Goal: Information Seeking & Learning: Learn about a topic

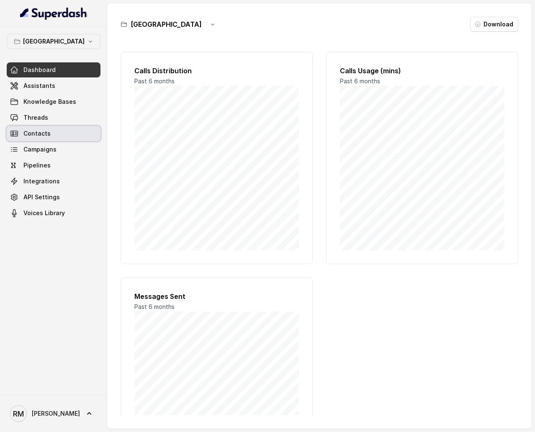
click at [72, 126] on link "Contacts" at bounding box center [54, 133] width 94 height 15
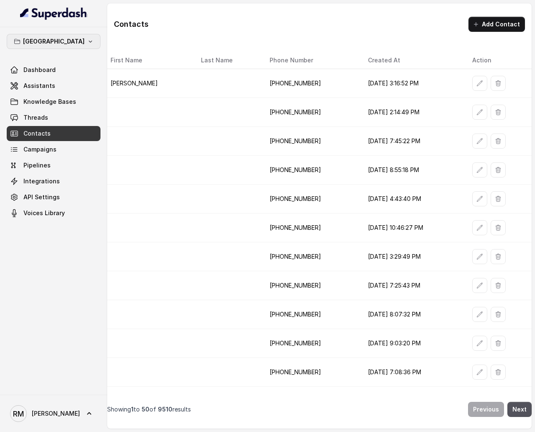
click at [63, 37] on p "[GEOGRAPHIC_DATA]" at bounding box center [54, 41] width 62 height 10
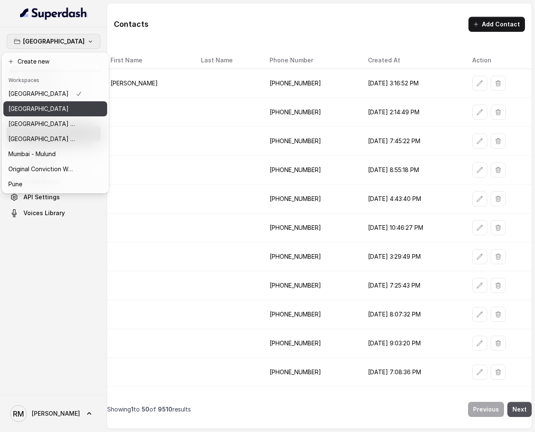
click at [90, 108] on button "[GEOGRAPHIC_DATA]" at bounding box center [55, 108] width 104 height 15
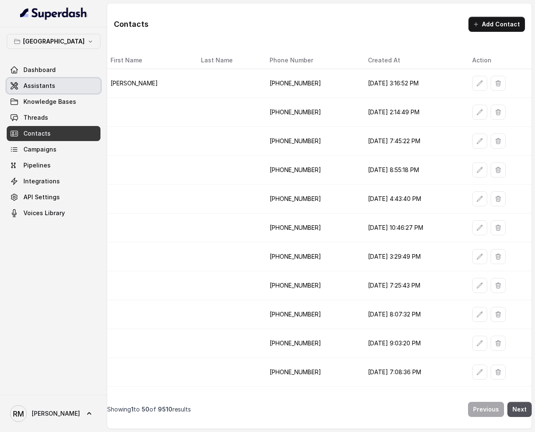
click at [41, 86] on span "Assistants" at bounding box center [39, 86] width 32 height 8
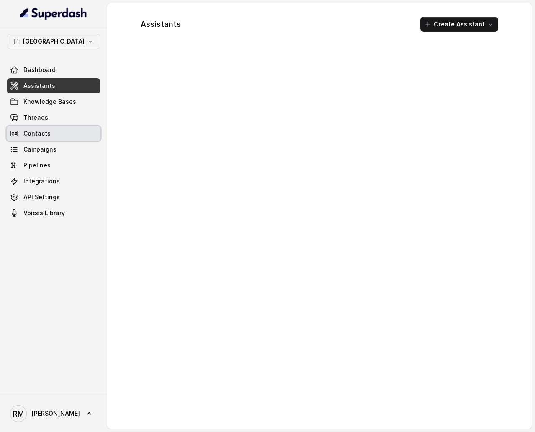
click at [50, 140] on link "Contacts" at bounding box center [54, 133] width 94 height 15
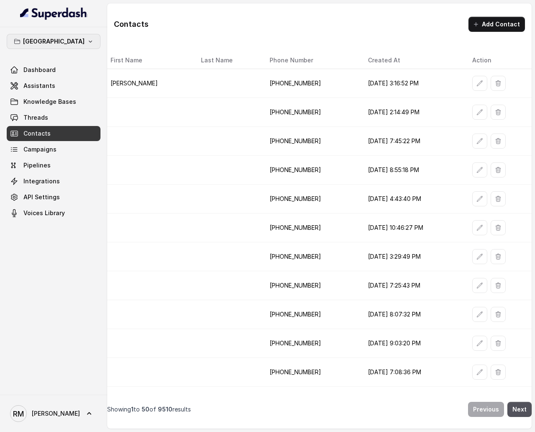
click at [74, 43] on button "[GEOGRAPHIC_DATA]" at bounding box center [54, 41] width 94 height 15
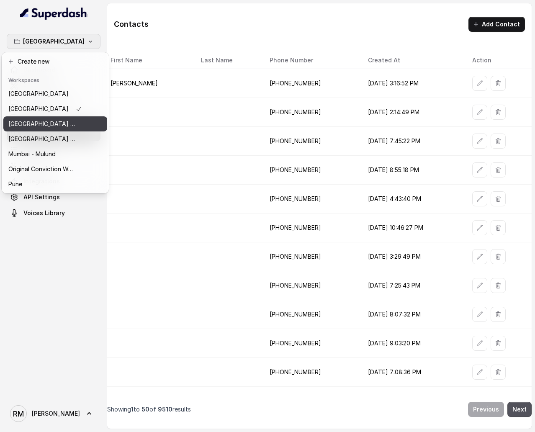
click at [76, 129] on button "⁠⁠[GEOGRAPHIC_DATA] - Ijmima - [GEOGRAPHIC_DATA]" at bounding box center [55, 123] width 104 height 15
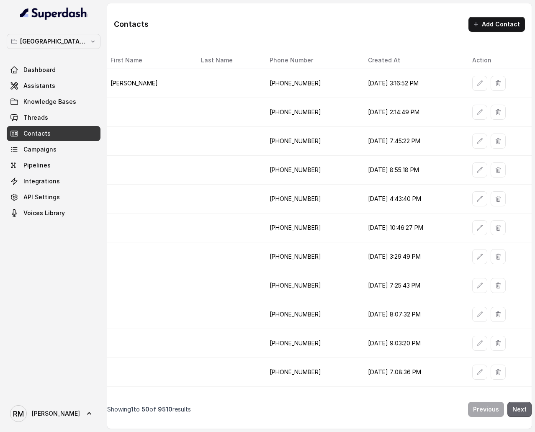
click at [521, 258] on button "Next" at bounding box center [519, 409] width 24 height 15
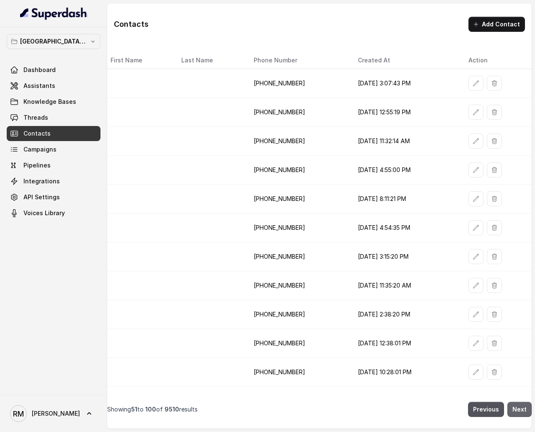
click at [521, 258] on button "Next" at bounding box center [519, 409] width 24 height 15
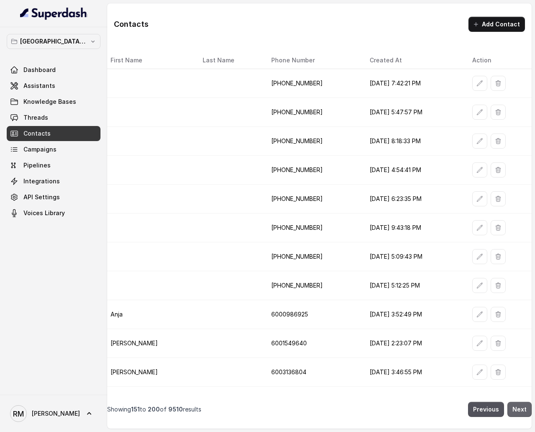
click at [521, 258] on button "Next" at bounding box center [519, 409] width 24 height 15
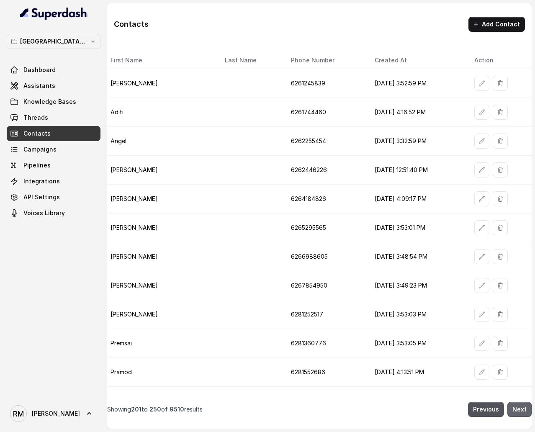
click at [521, 258] on button "Next" at bounding box center [519, 409] width 24 height 15
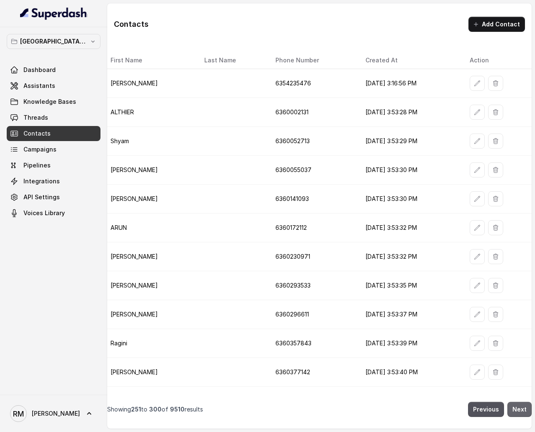
click at [521, 258] on button "Next" at bounding box center [519, 409] width 24 height 15
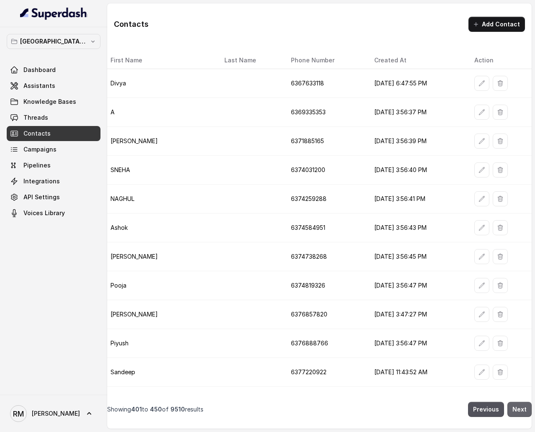
click at [521, 258] on button "Next" at bounding box center [519, 409] width 24 height 15
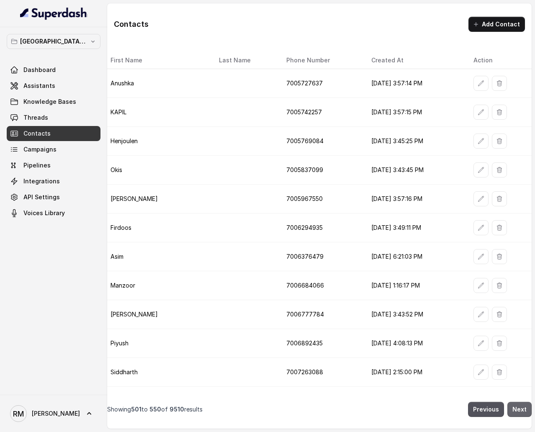
click at [521, 258] on button "Next" at bounding box center [519, 409] width 24 height 15
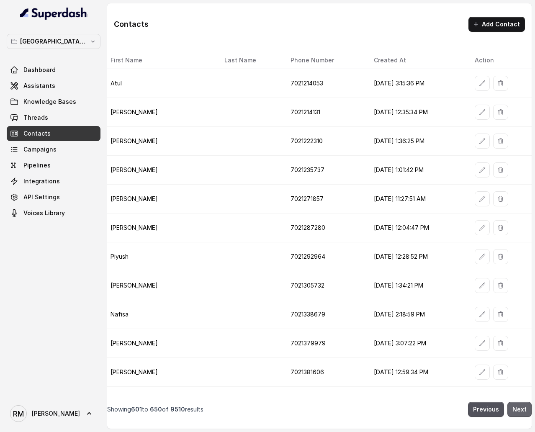
click at [521, 258] on button "Next" at bounding box center [519, 409] width 24 height 15
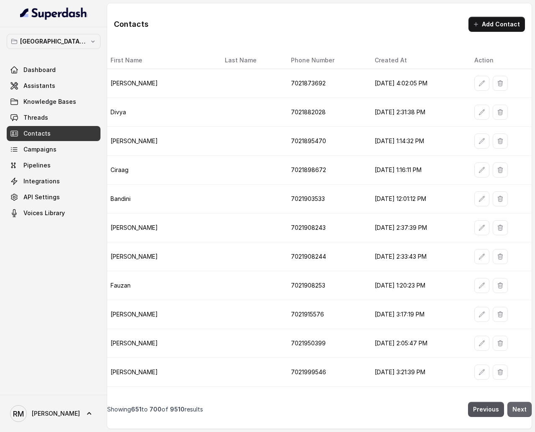
click at [521, 258] on button "Next" at bounding box center [519, 409] width 24 height 15
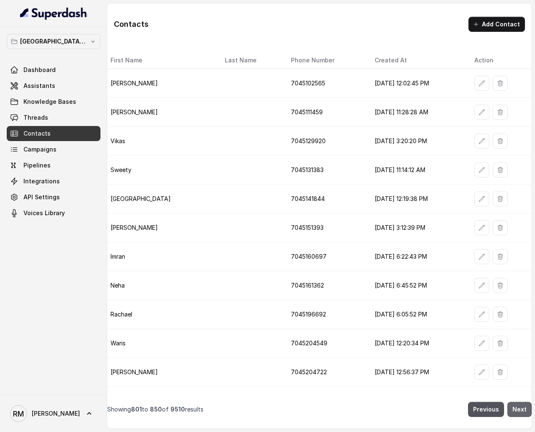
click at [521, 258] on button "Next" at bounding box center [519, 409] width 24 height 15
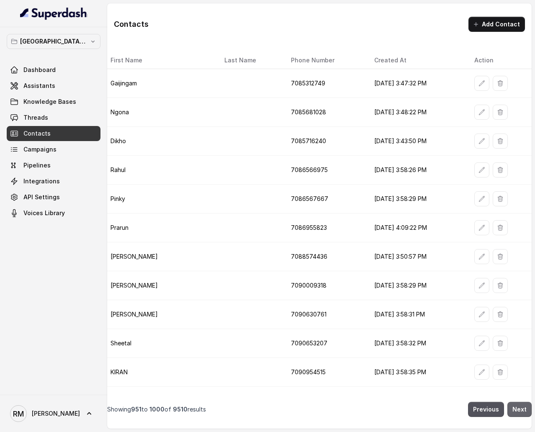
click at [521, 258] on button "Next" at bounding box center [519, 409] width 24 height 15
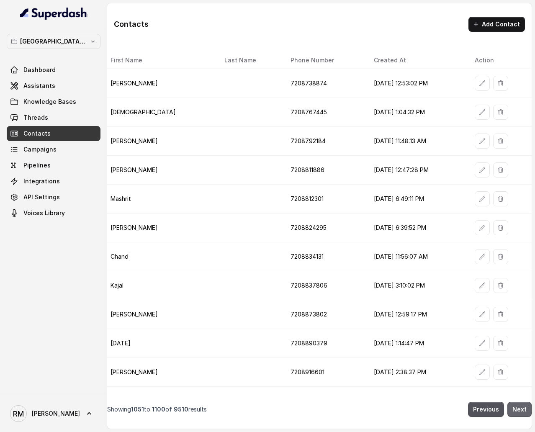
click at [521, 258] on button "Next" at bounding box center [519, 409] width 24 height 15
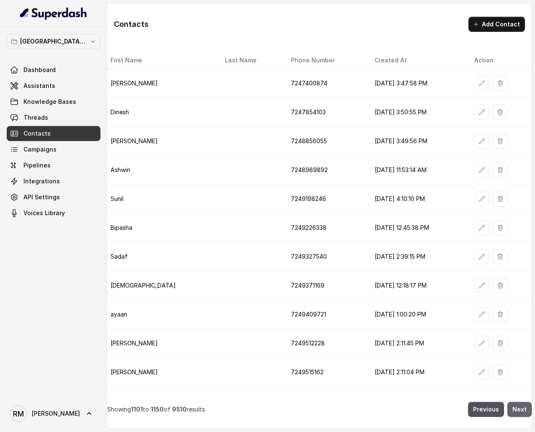
click at [521, 258] on button "Next" at bounding box center [519, 409] width 24 height 15
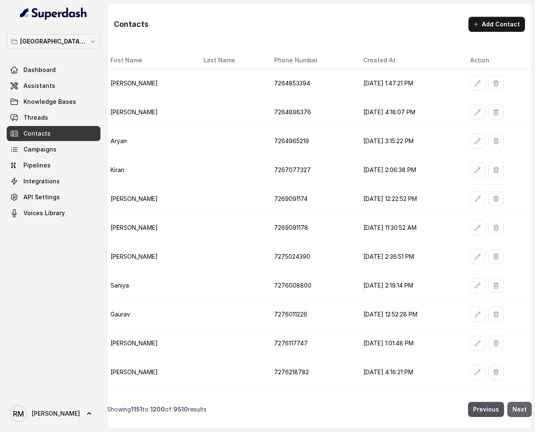
click at [521, 258] on button "Next" at bounding box center [519, 409] width 24 height 15
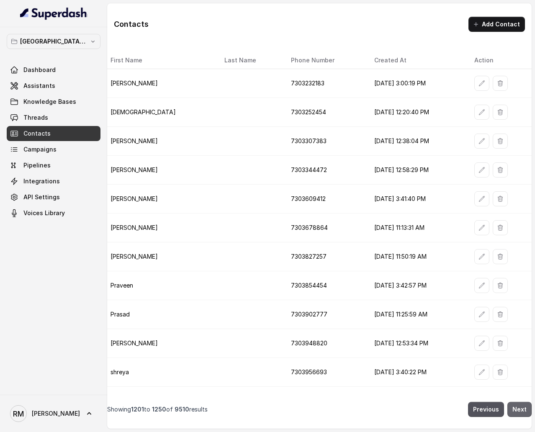
click at [521, 258] on button "Next" at bounding box center [519, 409] width 24 height 15
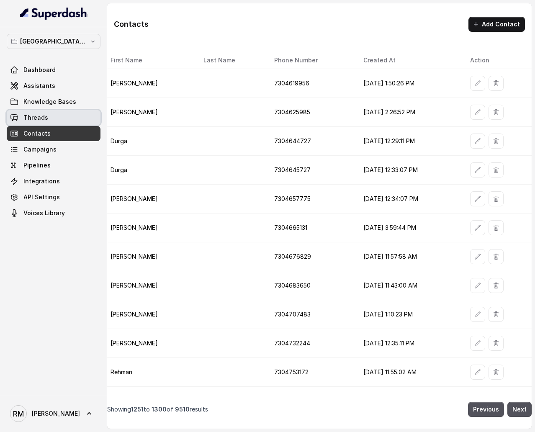
click at [44, 114] on span "Threads" at bounding box center [35, 117] width 25 height 8
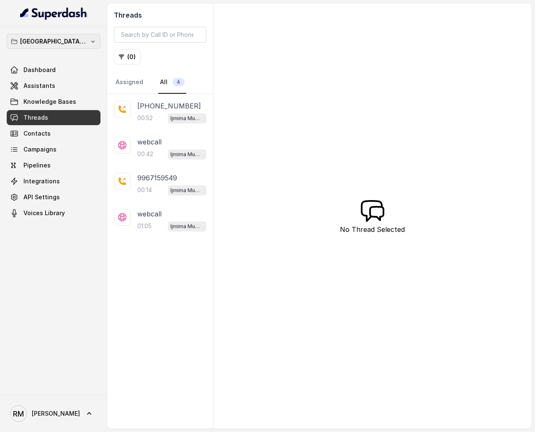
click at [49, 39] on p "⁠⁠[GEOGRAPHIC_DATA] - Ijmima - [GEOGRAPHIC_DATA]" at bounding box center [53, 41] width 67 height 10
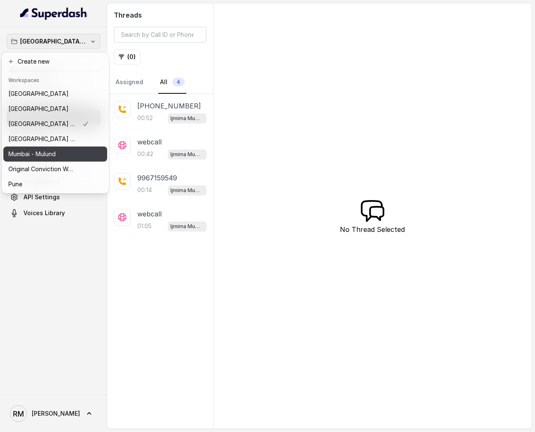
click at [64, 156] on div "Mumbai - Mulund" at bounding box center [48, 154] width 80 height 10
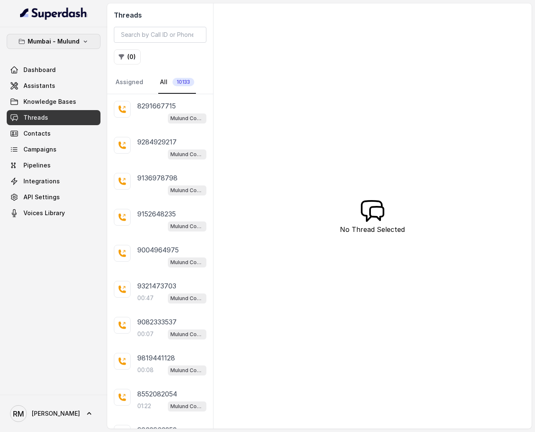
click at [59, 41] on p "Mumbai - Mulund" at bounding box center [54, 41] width 52 height 10
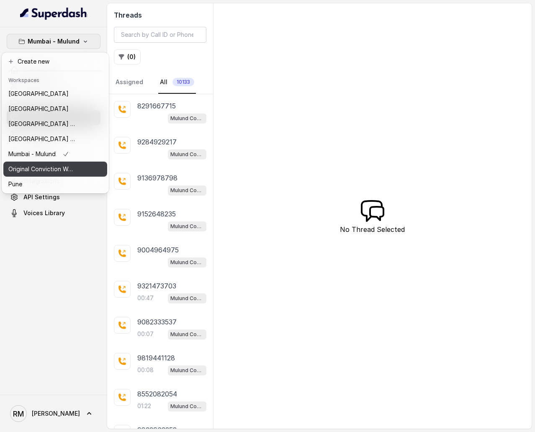
click at [59, 164] on p "Original Conviction Workspace" at bounding box center [41, 169] width 67 height 10
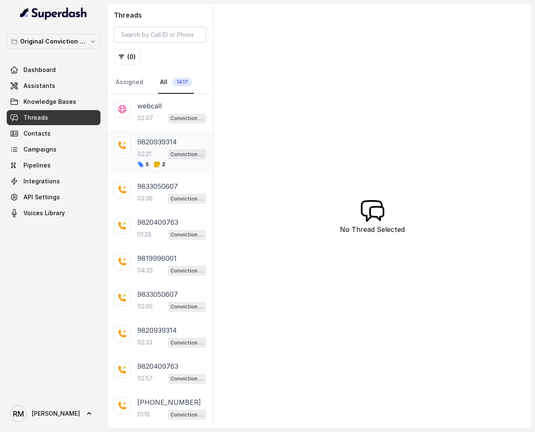
click at [156, 149] on div "02:21 Conviction HR Outbound Assistant" at bounding box center [171, 154] width 69 height 11
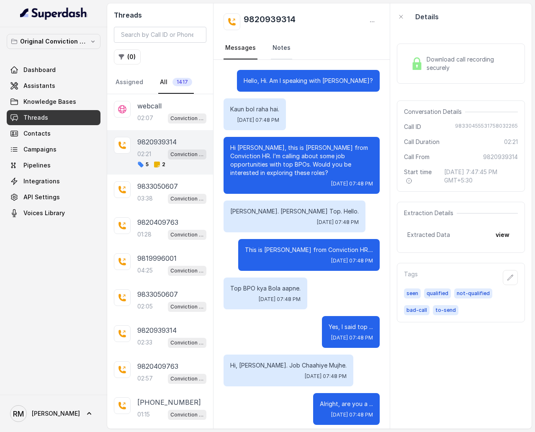
click at [274, 52] on link "Notes" at bounding box center [281, 48] width 21 height 23
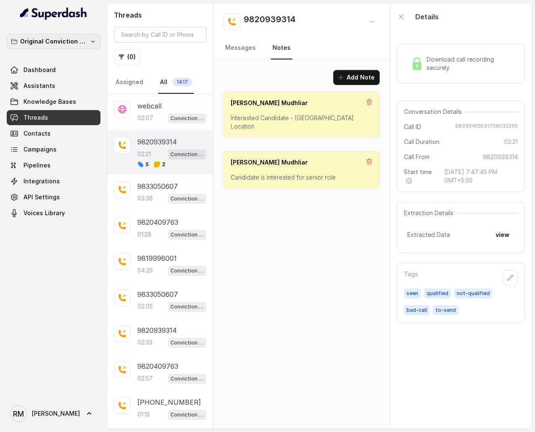
click at [58, 38] on p "Original Conviction Workspace" at bounding box center [53, 41] width 67 height 10
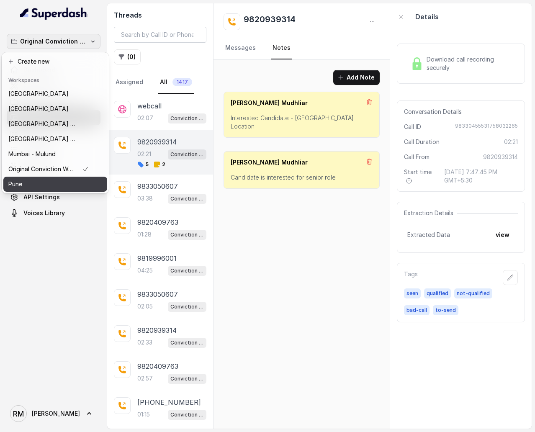
click at [66, 184] on div "Pune" at bounding box center [48, 184] width 80 height 10
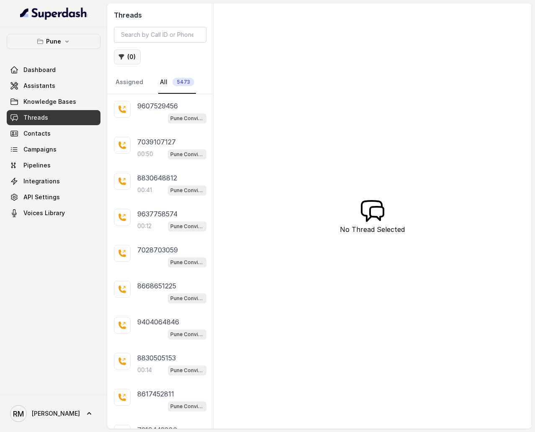
click at [136, 58] on button "( 0 )" at bounding box center [127, 56] width 27 height 15
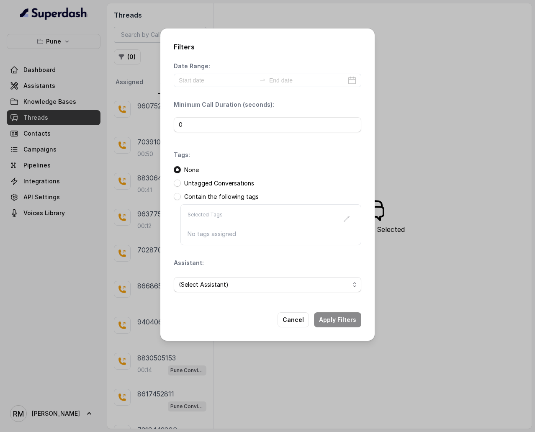
click at [181, 184] on div "Untagged Conversations" at bounding box center [267, 183] width 187 height 8
click at [177, 184] on span at bounding box center [177, 182] width 7 height 7
click at [338, 258] on button "Apply Filters" at bounding box center [337, 319] width 47 height 15
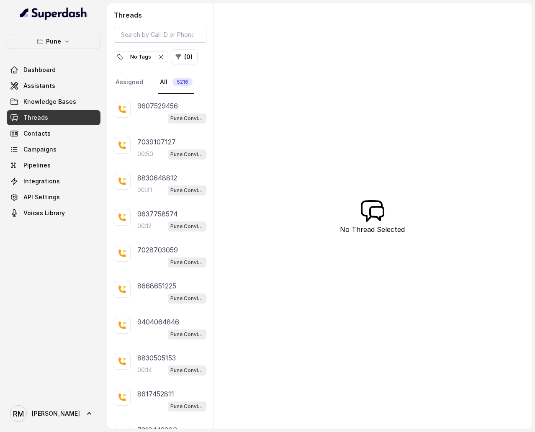
click at [158, 59] on icon "button" at bounding box center [161, 57] width 7 height 7
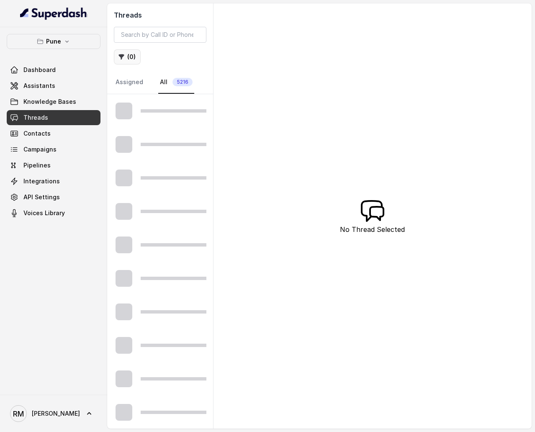
click at [132, 59] on button "( 0 )" at bounding box center [127, 56] width 27 height 15
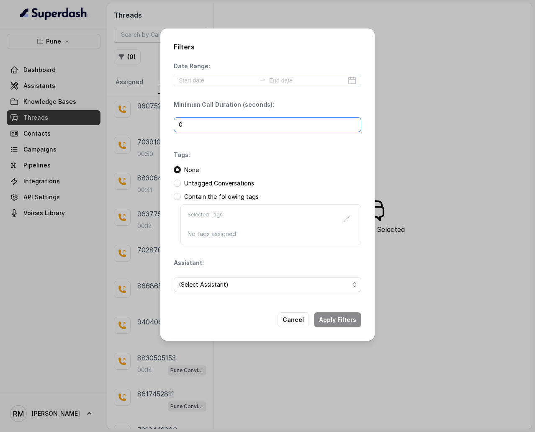
drag, startPoint x: 183, startPoint y: 125, endPoint x: 166, endPoint y: 124, distance: 17.2
click at [166, 124] on div "Filters Date Range: Minimum Call Duration (seconds): 0 Tags: None Untagged Conv…" at bounding box center [267, 184] width 214 height 312
type input "1"
click at [344, 258] on button "Apply Filters" at bounding box center [337, 319] width 47 height 15
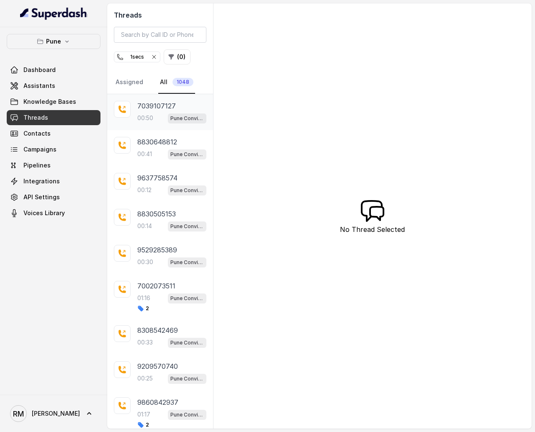
click at [167, 101] on p "7039107127" at bounding box center [156, 106] width 38 height 10
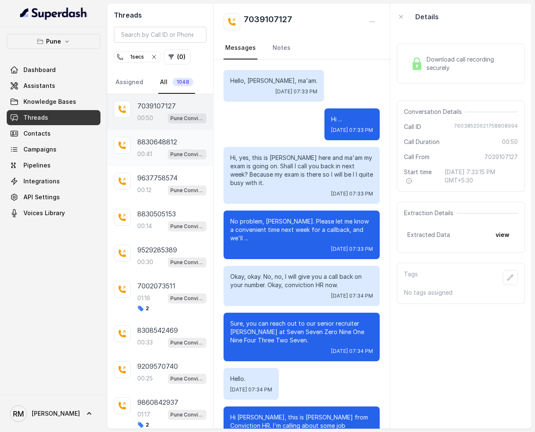
click at [157, 138] on p "8830648812" at bounding box center [157, 142] width 40 height 10
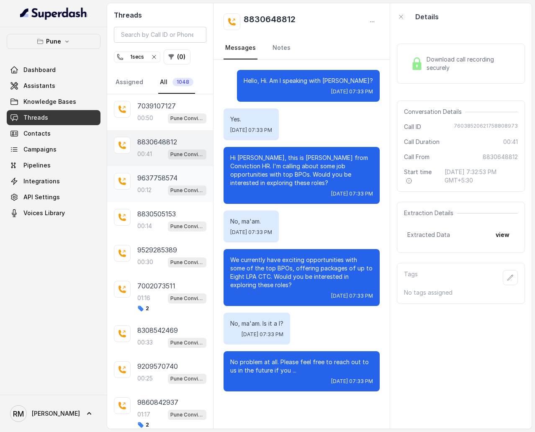
click at [157, 174] on p "9637758574" at bounding box center [157, 178] width 40 height 10
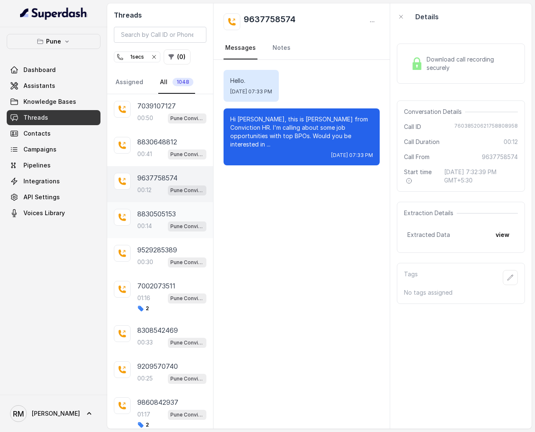
click at [159, 210] on p "8830505153" at bounding box center [156, 214] width 38 height 10
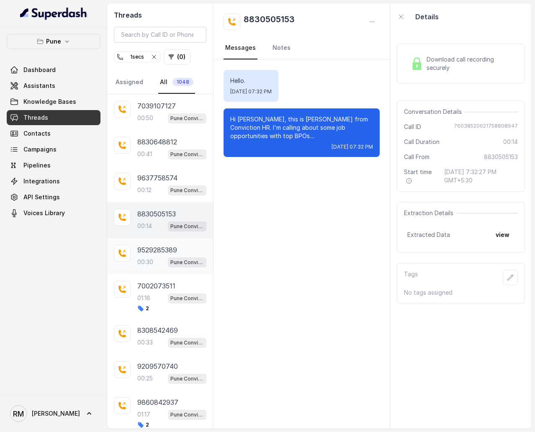
click at [159, 241] on div "9529285389 00:30 Pune Conviction HR Outbound Assistant" at bounding box center [160, 256] width 106 height 36
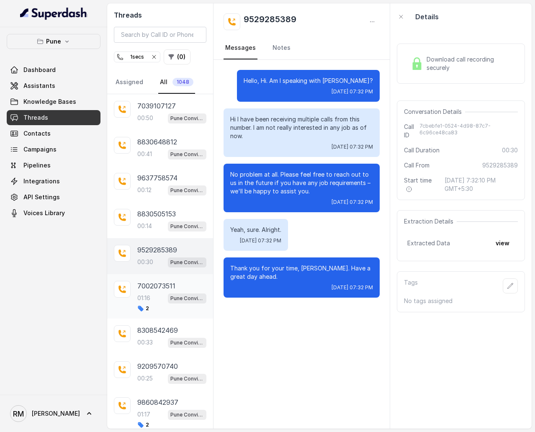
click at [160, 258] on div "01:16 Pune Conviction HR Outbound Assistant" at bounding box center [171, 297] width 69 height 11
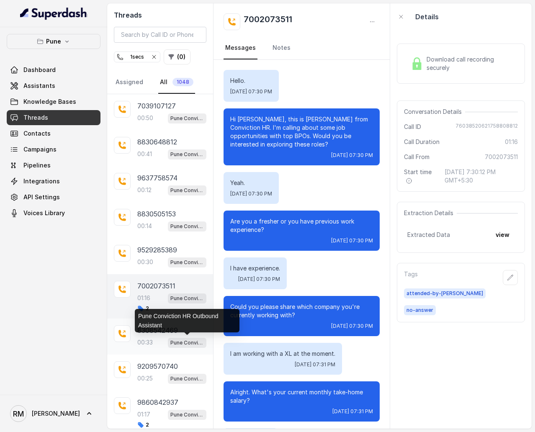
click at [172, 258] on p "Pune Conviction HR Outbound Assistant" at bounding box center [186, 342] width 33 height 8
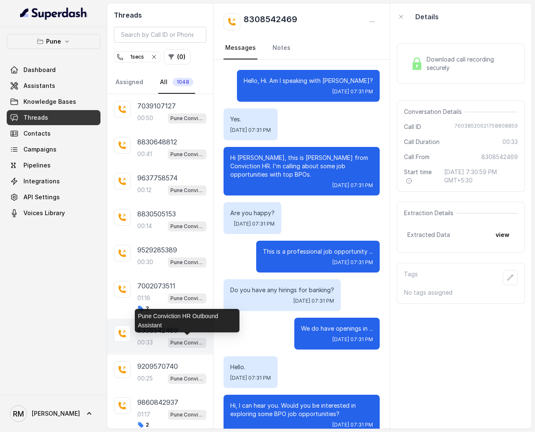
scroll to position [16, 0]
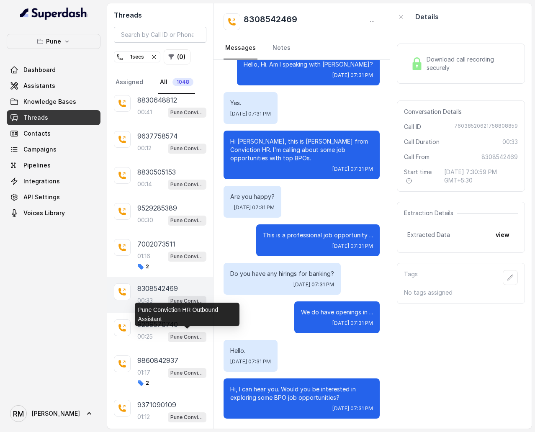
click at [172, 258] on p "Pune Conviction HR Outbound Assistant" at bounding box center [186, 337] width 33 height 8
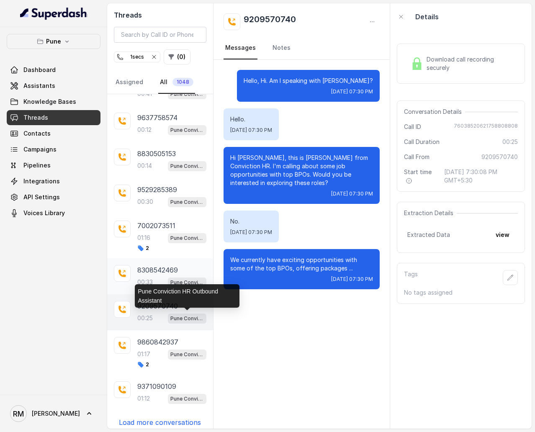
scroll to position [64, 0]
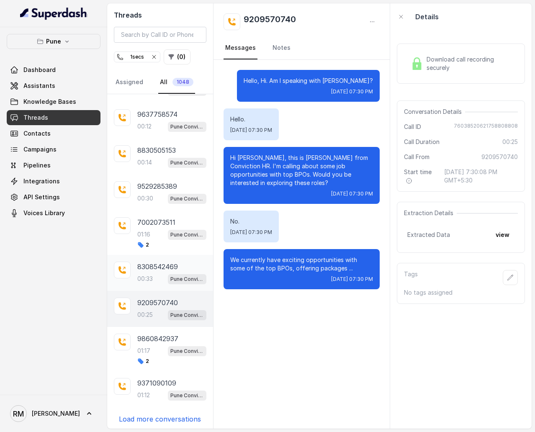
click at [172, 258] on p "9860842937" at bounding box center [157, 338] width 41 height 10
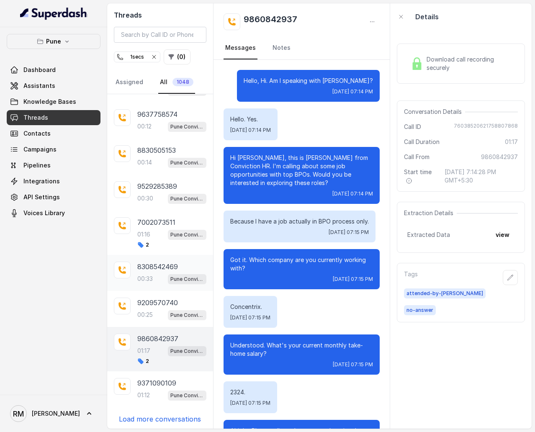
scroll to position [297, 0]
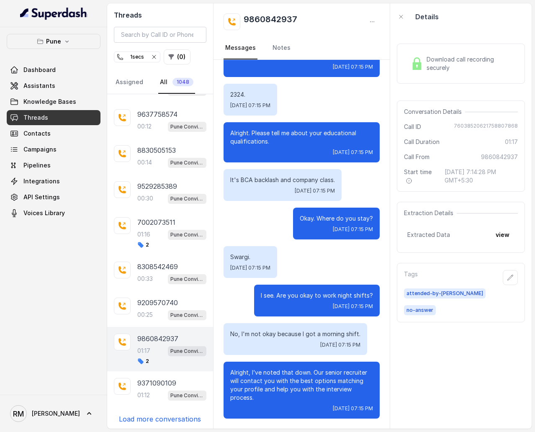
click at [161, 258] on p "Load more conversations" at bounding box center [160, 419] width 82 height 10
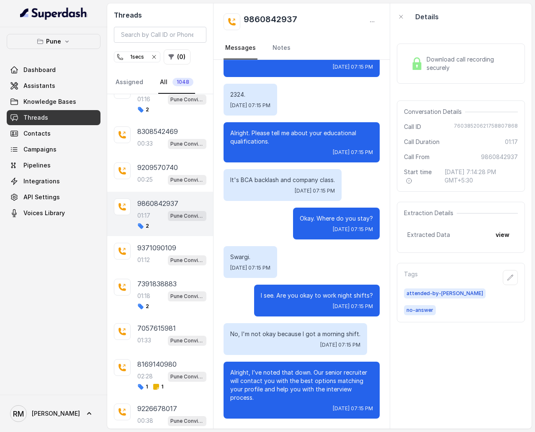
scroll to position [215, 0]
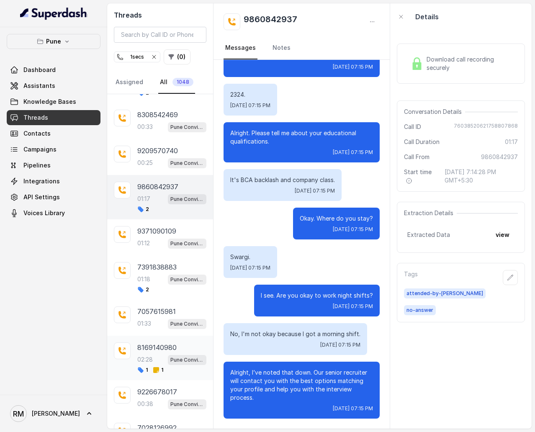
click at [166, 258] on p "8169140980" at bounding box center [156, 347] width 39 height 10
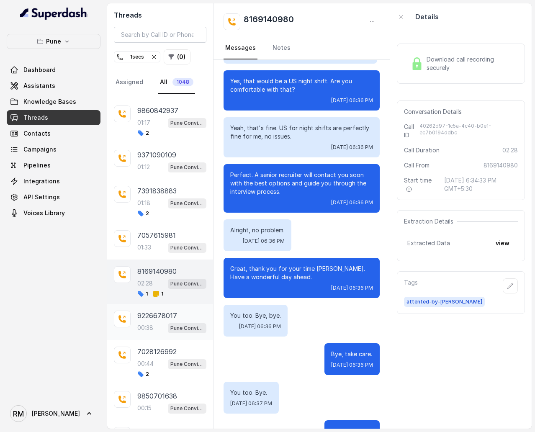
scroll to position [326, 0]
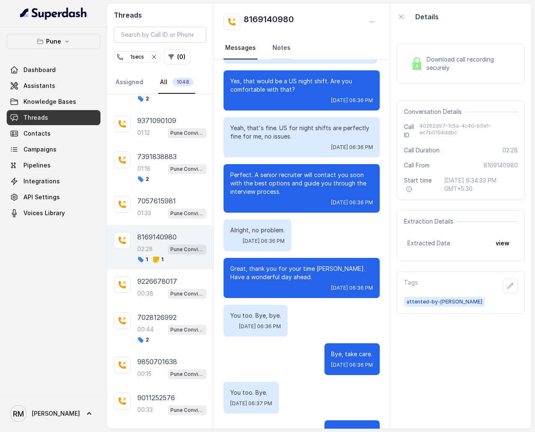
click at [287, 54] on link "Notes" at bounding box center [281, 48] width 21 height 23
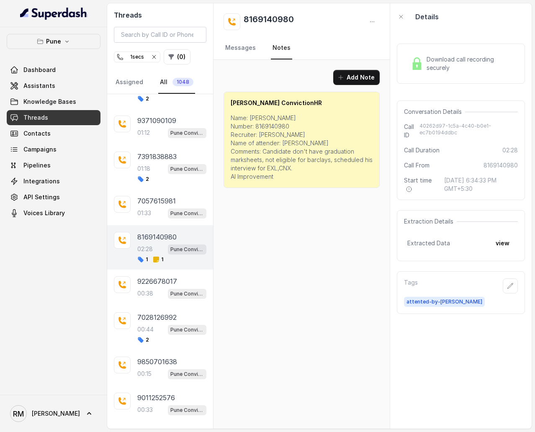
click at [272, 47] on link "Notes" at bounding box center [281, 48] width 21 height 23
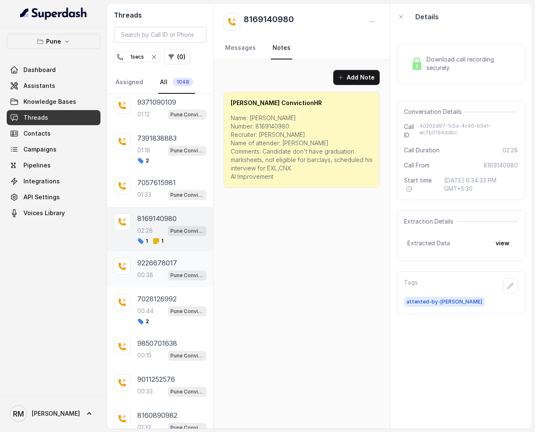
scroll to position [355, 0]
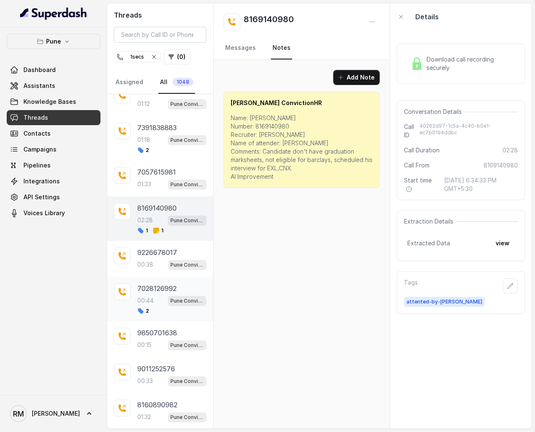
click at [161, 258] on div "00:44 Pune Conviction HR Outbound Assistant" at bounding box center [171, 300] width 69 height 11
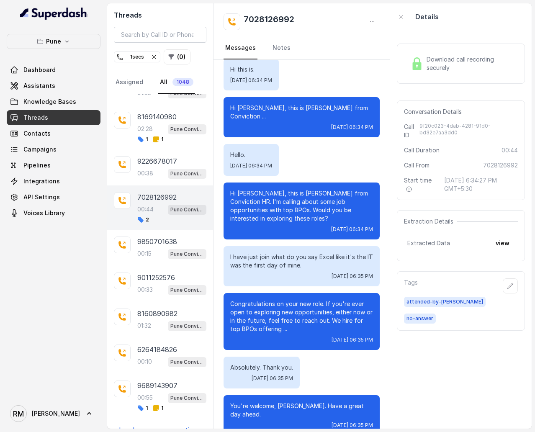
scroll to position [455, 0]
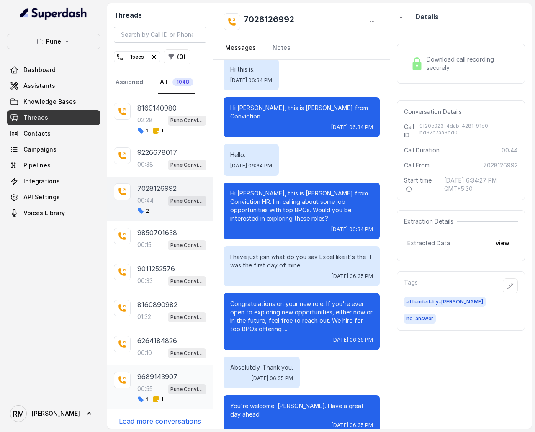
click at [152, 258] on div "9689143907 00:55 Pune Conviction HR Outbound Assistant 1 1" at bounding box center [160, 387] width 106 height 44
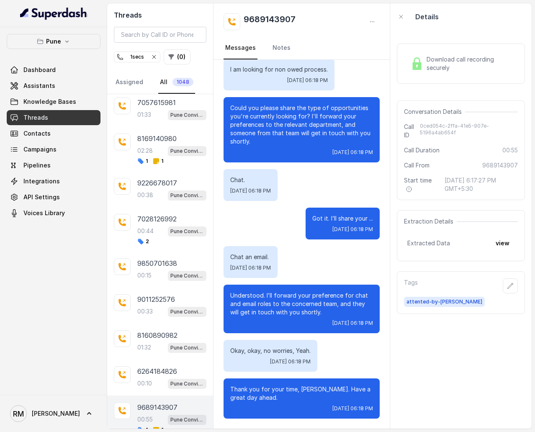
scroll to position [455, 0]
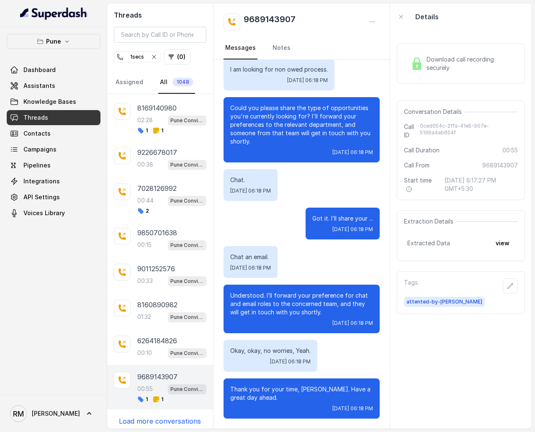
click at [155, 258] on main "Threads 1 secs ( 0 ) Assigned All 1048 7039107127 00:50 Pune Conviction HR Outb…" at bounding box center [267, 216] width 535 height 432
click at [155, 258] on p "Load more conversations" at bounding box center [160, 421] width 82 height 10
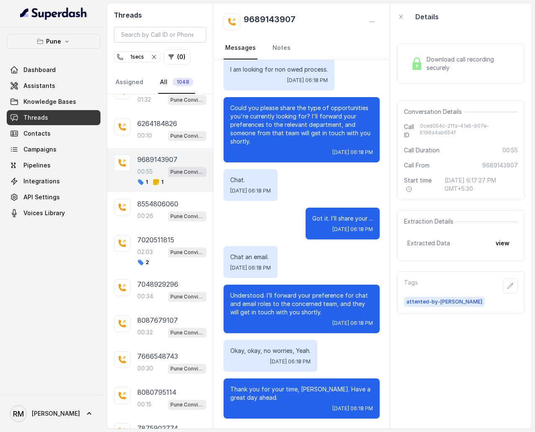
scroll to position [821, 0]
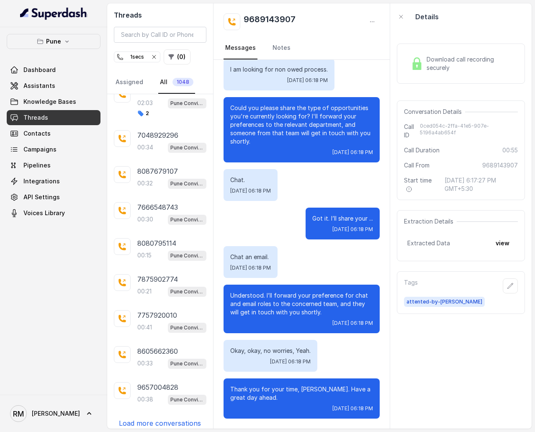
click at [155, 258] on p "Load more conversations" at bounding box center [160, 423] width 82 height 10
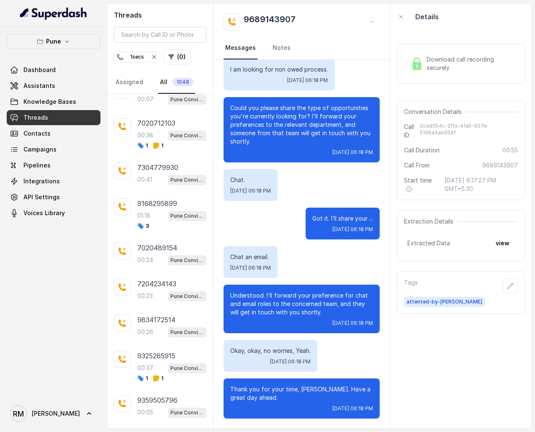
scroll to position [1212, 0]
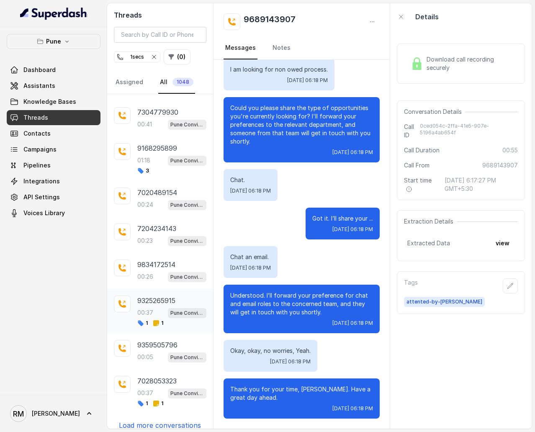
click at [149, 258] on div "1 1" at bounding box center [150, 323] width 26 height 7
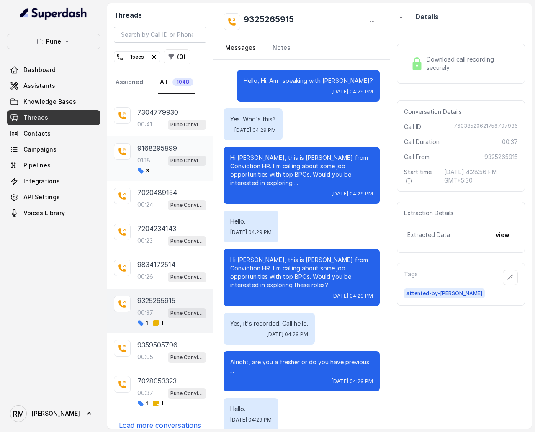
scroll to position [50, 0]
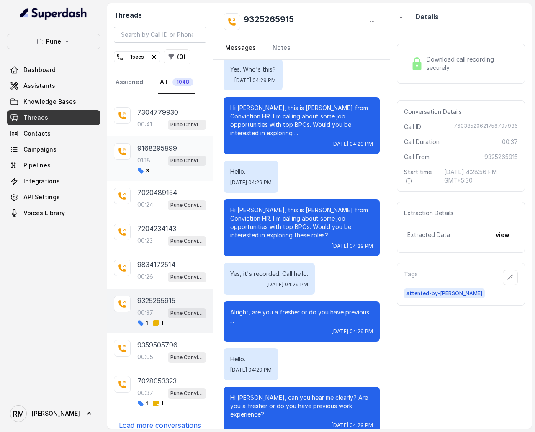
click at [158, 136] on div "9168295899 01:18 Pune Conviction HR Outbound Assistant 3" at bounding box center [160, 158] width 106 height 44
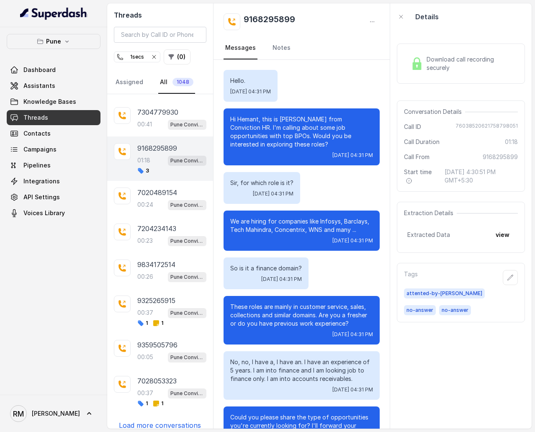
scroll to position [266, 0]
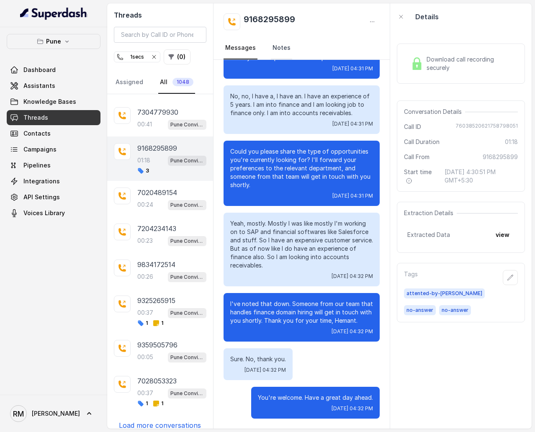
click at [281, 49] on link "Notes" at bounding box center [281, 48] width 21 height 23
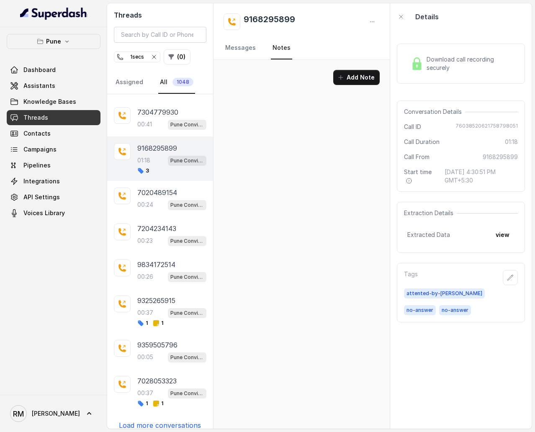
scroll to position [0, 0]
click at [242, 45] on link "Messages" at bounding box center [240, 48] width 34 height 23
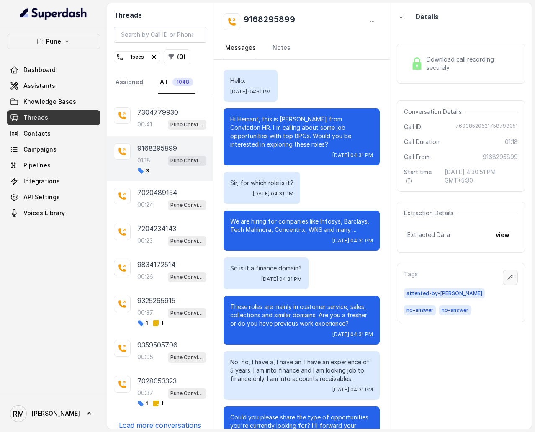
click at [514, 258] on button "button" at bounding box center [510, 277] width 15 height 15
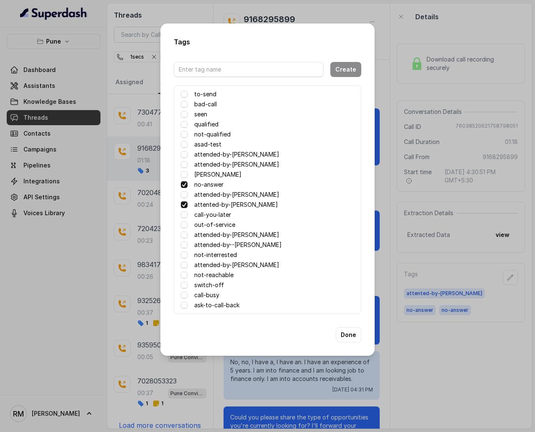
click at [185, 182] on span at bounding box center [184, 184] width 7 height 7
click at [347, 258] on button "Done" at bounding box center [349, 334] width 26 height 15
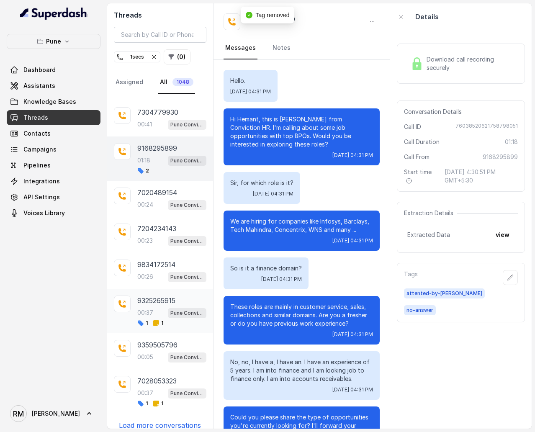
click at [161, 258] on div "9325265915 00:37 Pune Conviction HR Outbound Assistant 1 1" at bounding box center [171, 310] width 69 height 31
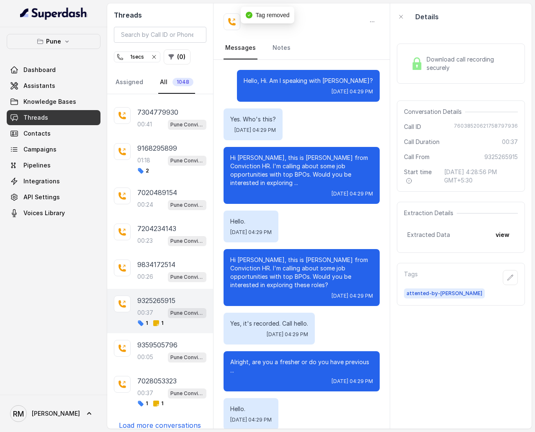
scroll to position [50, 0]
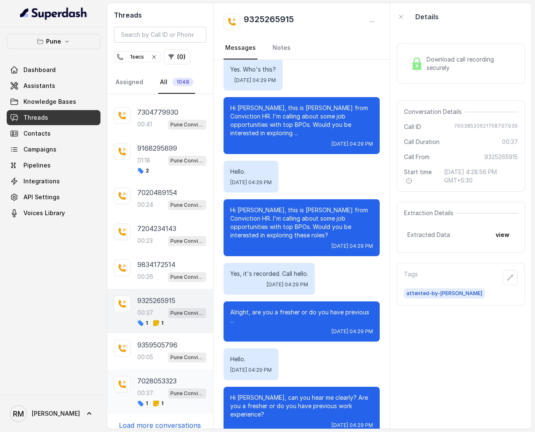
click at [153, 258] on div "7028053323 00:37 Pune Conviction HR Outbound Assistant 1 1" at bounding box center [160, 391] width 106 height 44
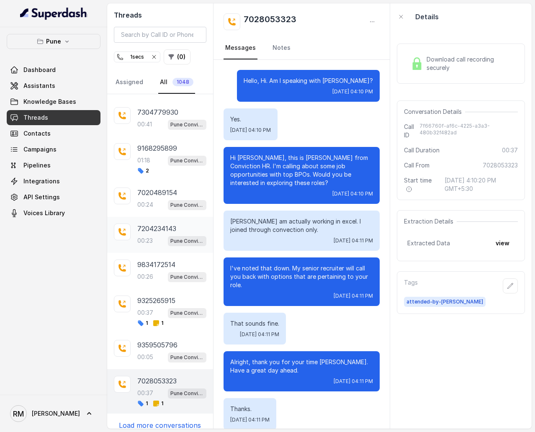
scroll to position [50, 0]
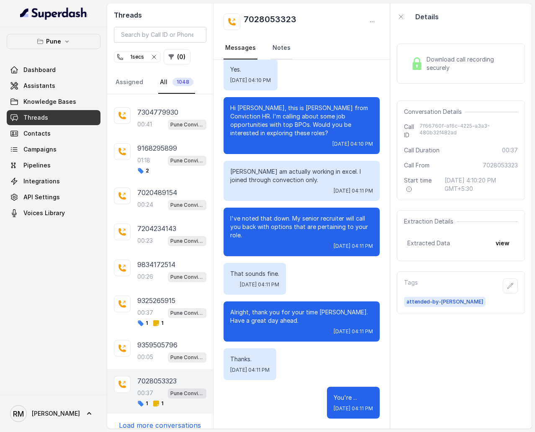
click at [280, 47] on link "Notes" at bounding box center [281, 48] width 21 height 23
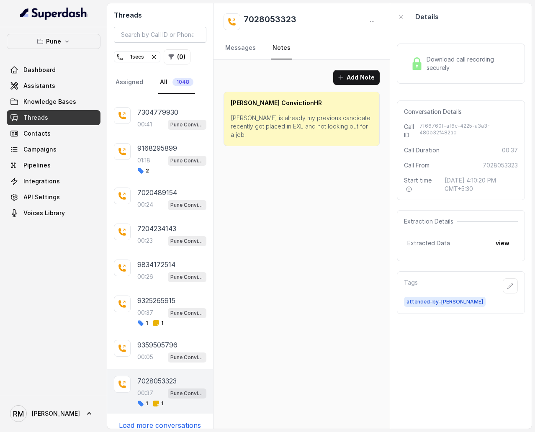
click at [164, 258] on p "Load more conversations" at bounding box center [160, 425] width 82 height 10
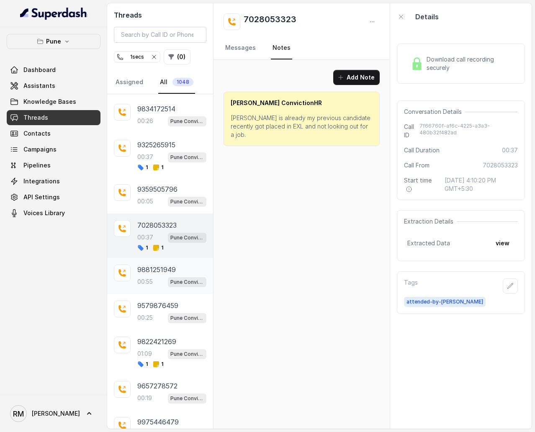
scroll to position [1376, 0]
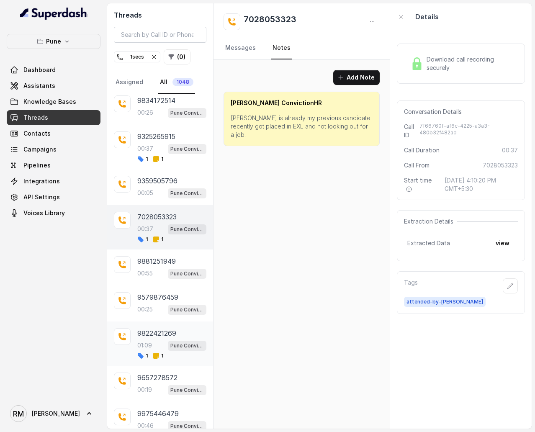
click at [165, 258] on div "9822421269 01:09 Pune Conviction HR Outbound Assistant 1 1" at bounding box center [160, 343] width 106 height 44
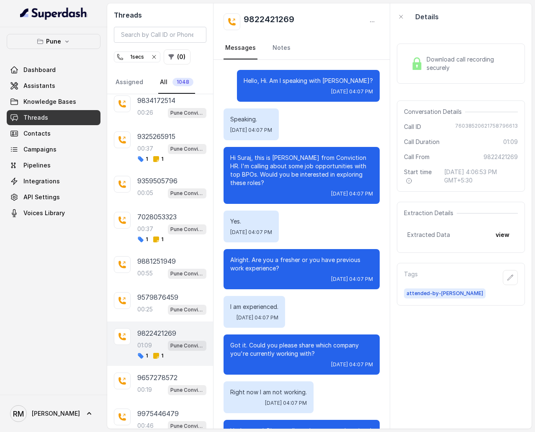
scroll to position [374, 0]
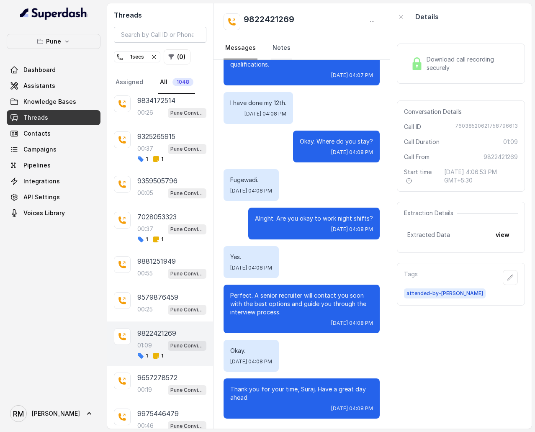
click at [284, 50] on link "Notes" at bounding box center [281, 48] width 21 height 23
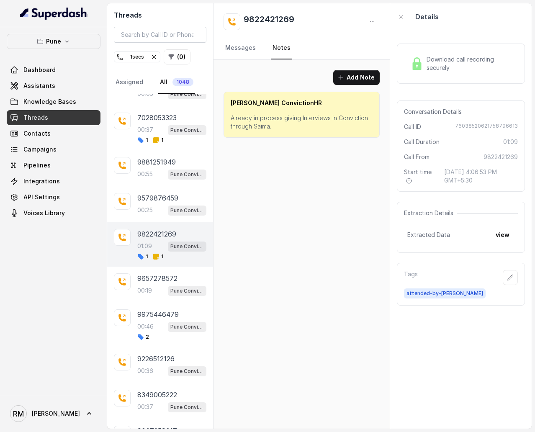
scroll to position [1482, 0]
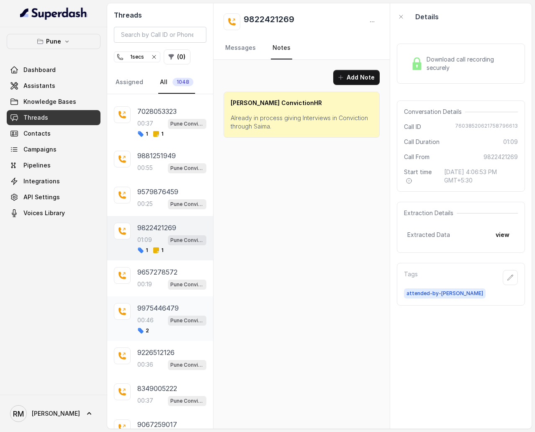
click at [149, 258] on p "9975446479" at bounding box center [157, 308] width 41 height 10
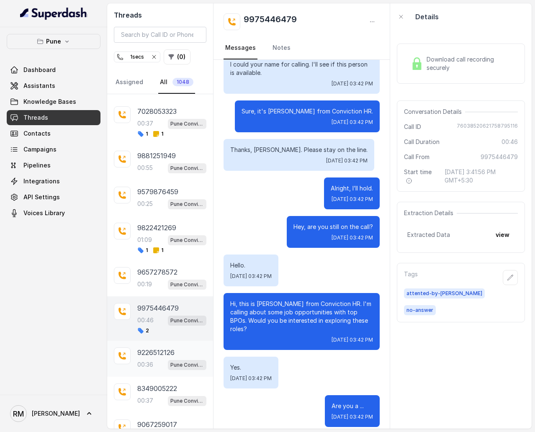
scroll to position [1603, 0]
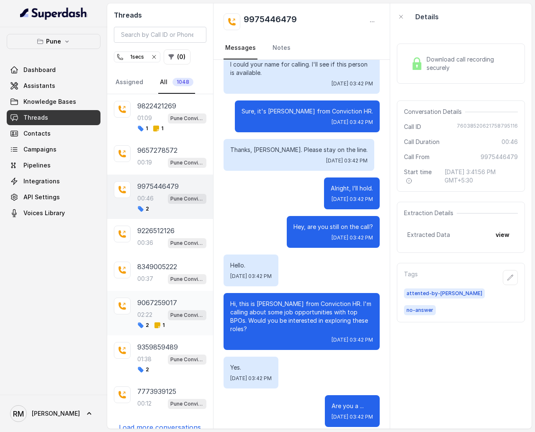
click at [161, 258] on div "02:22 Pune Conviction HR Outbound Assistant" at bounding box center [171, 314] width 69 height 11
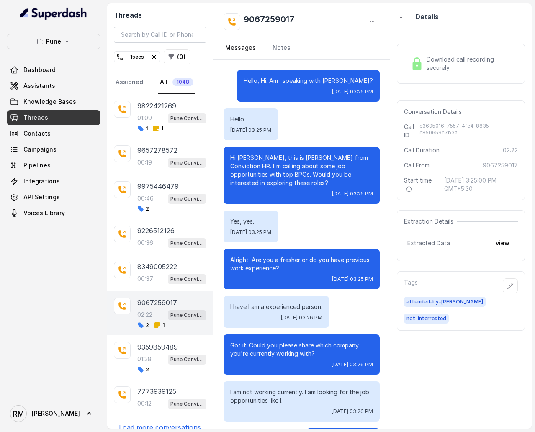
scroll to position [706, 0]
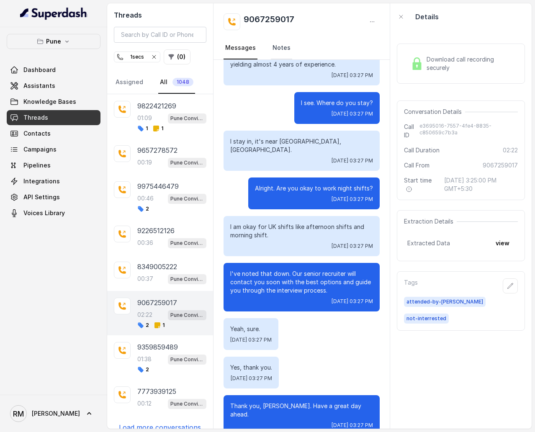
click at [284, 48] on link "Notes" at bounding box center [281, 48] width 21 height 23
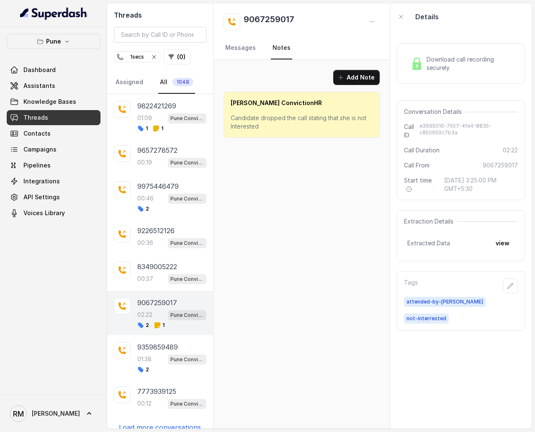
scroll to position [0, 0]
click at [236, 51] on link "Messages" at bounding box center [240, 48] width 34 height 23
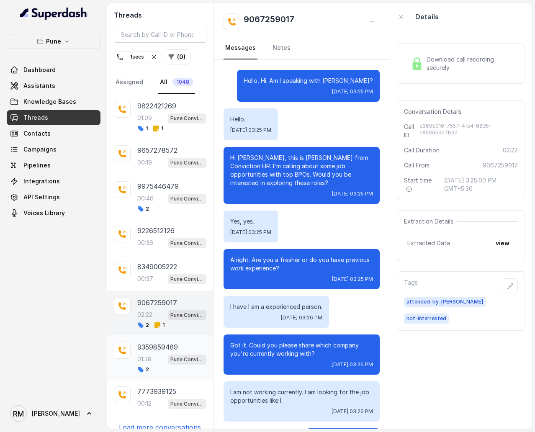
click at [149, 258] on div "01:38 Pune Conviction HR Outbound Assistant" at bounding box center [171, 359] width 69 height 11
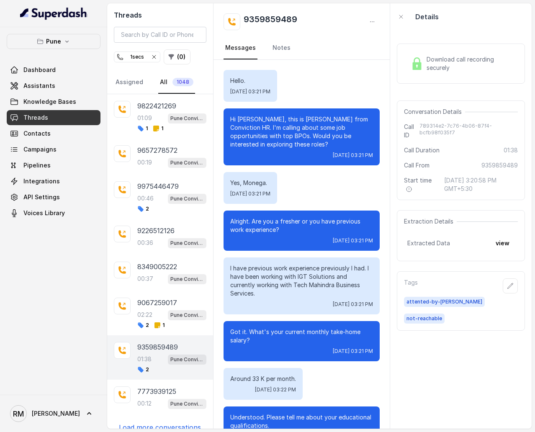
scroll to position [400, 0]
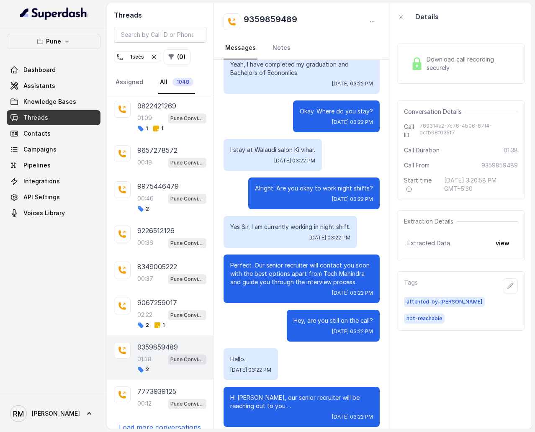
click at [150, 258] on p "Load more conversations" at bounding box center [160, 427] width 82 height 10
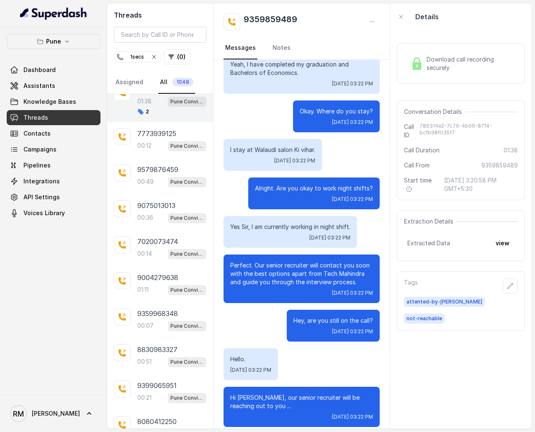
scroll to position [1882, 0]
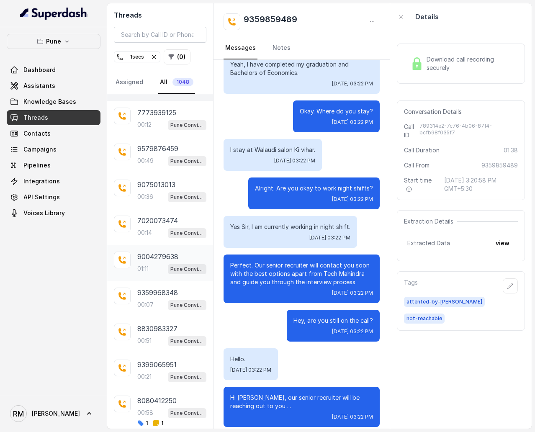
click at [159, 258] on div "01:11 Pune Conviction HR Outbound Assistant" at bounding box center [171, 268] width 69 height 11
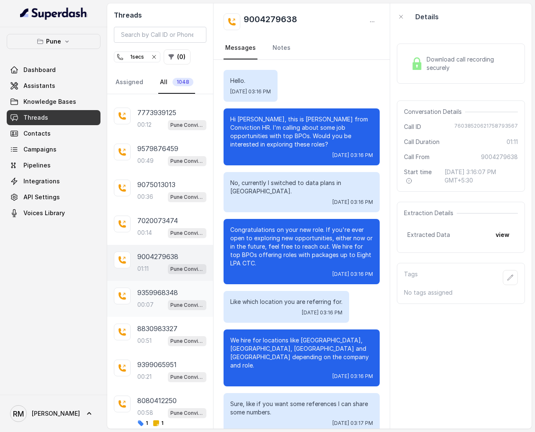
scroll to position [138, 0]
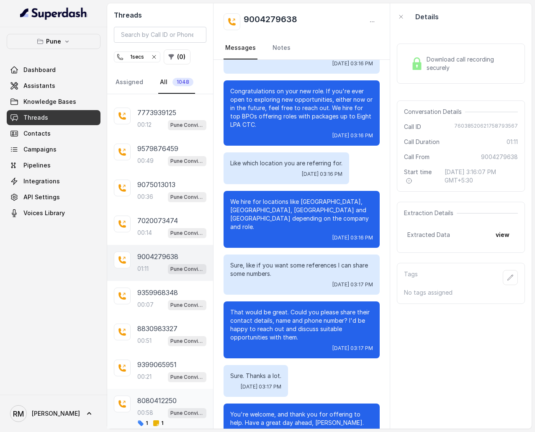
click at [157, 258] on p "8080412250" at bounding box center [156, 400] width 39 height 10
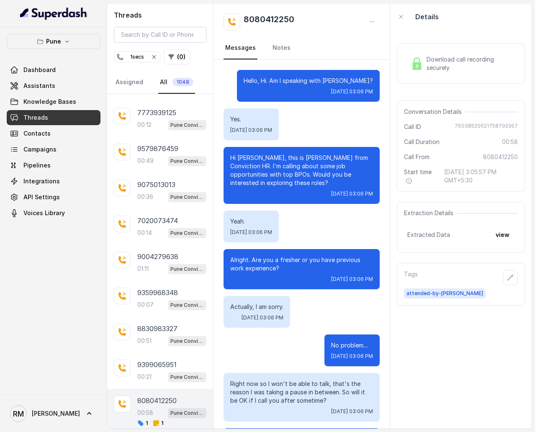
scroll to position [251, 0]
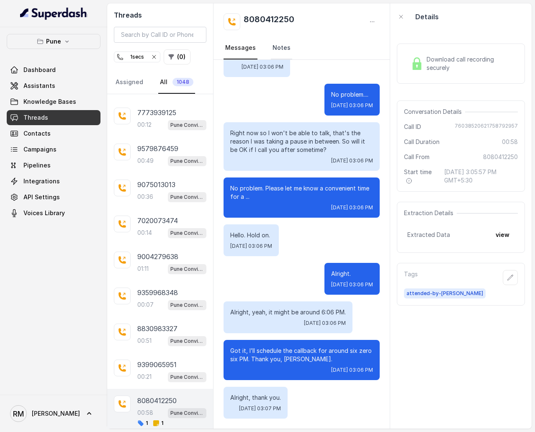
click at [271, 49] on link "Notes" at bounding box center [281, 48] width 21 height 23
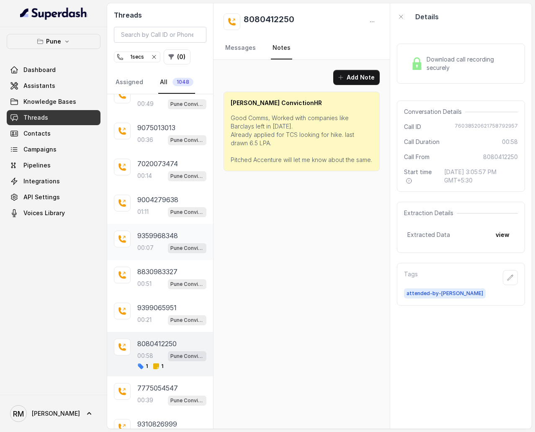
scroll to position [1978, 0]
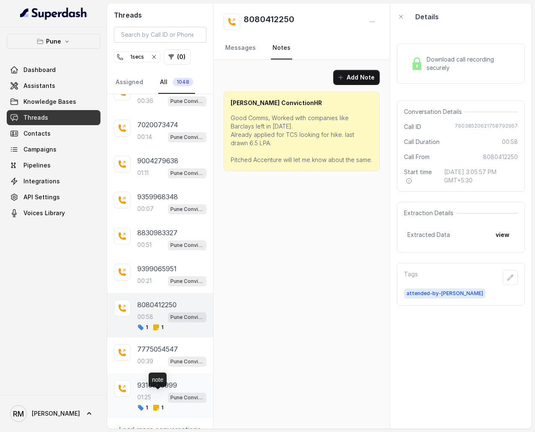
click at [160, 258] on span "1" at bounding box center [158, 407] width 10 height 7
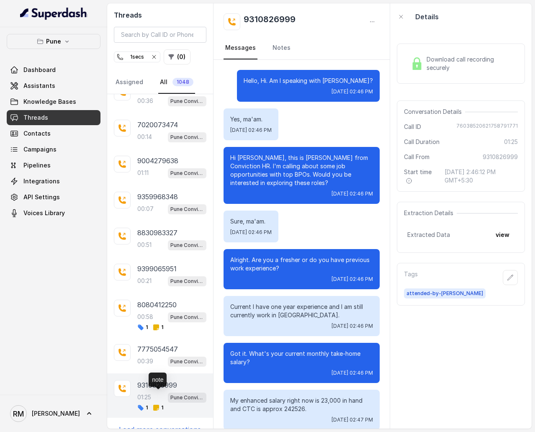
scroll to position [545, 0]
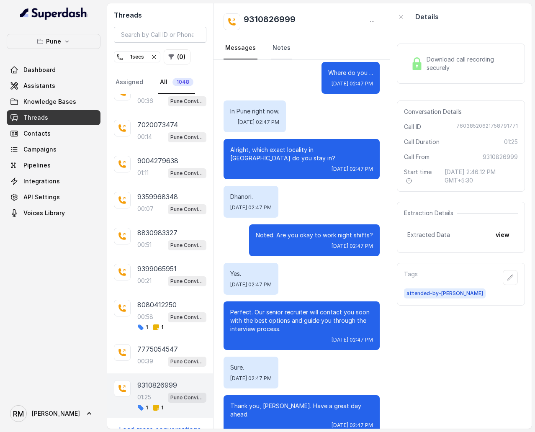
click at [276, 46] on link "Notes" at bounding box center [281, 48] width 21 height 23
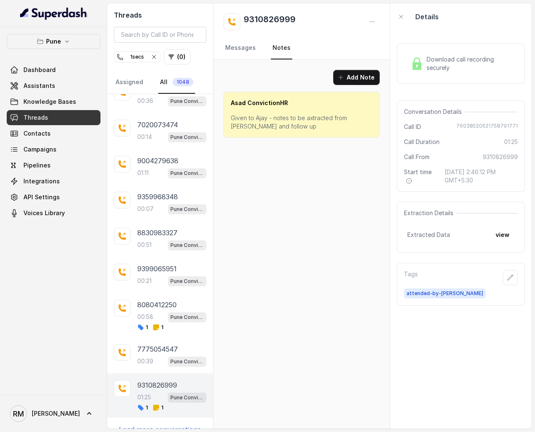
scroll to position [0, 0]
click at [152, 258] on p "Load more conversations" at bounding box center [160, 429] width 82 height 10
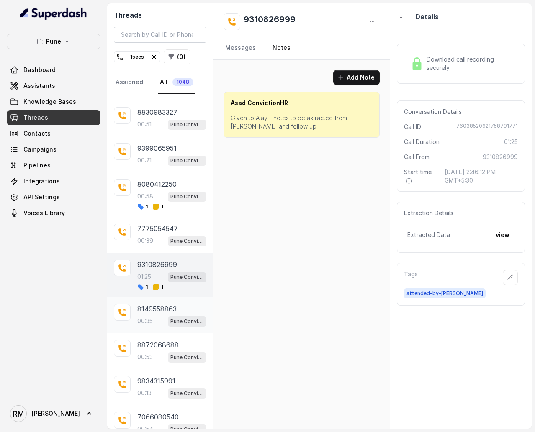
scroll to position [2124, 0]
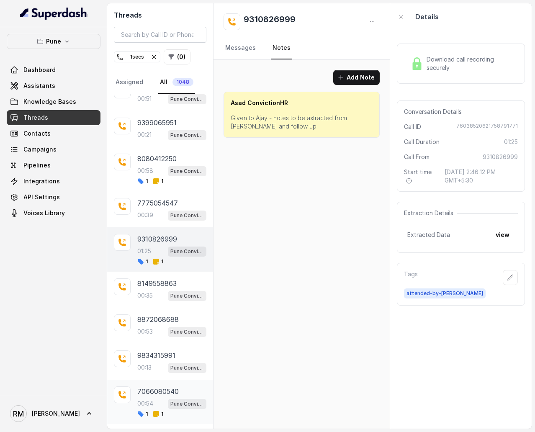
click at [156, 258] on p "7066080540" at bounding box center [157, 391] width 41 height 10
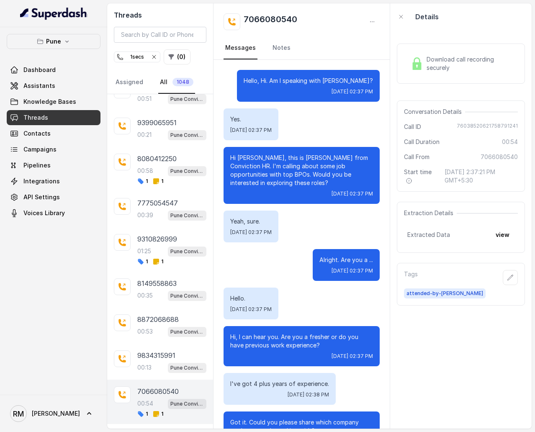
scroll to position [358, 0]
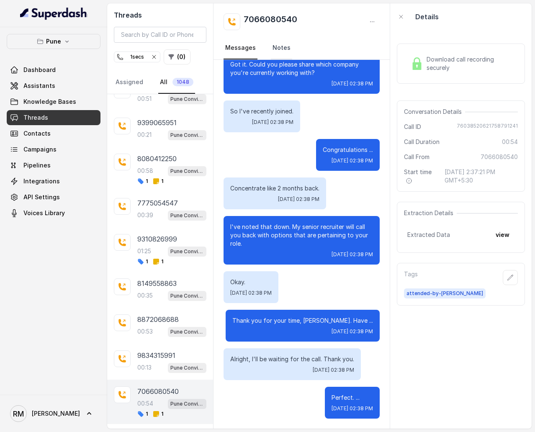
click at [280, 51] on link "Notes" at bounding box center [281, 48] width 21 height 23
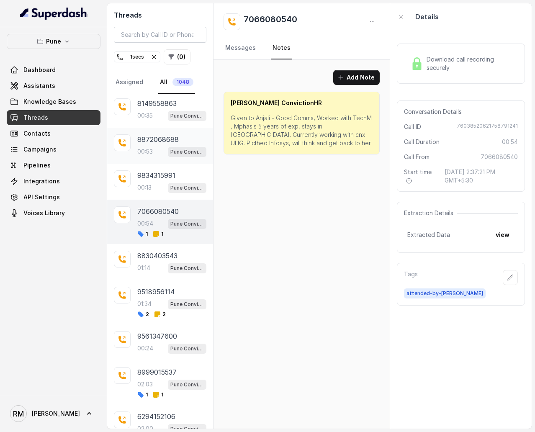
scroll to position [2329, 0]
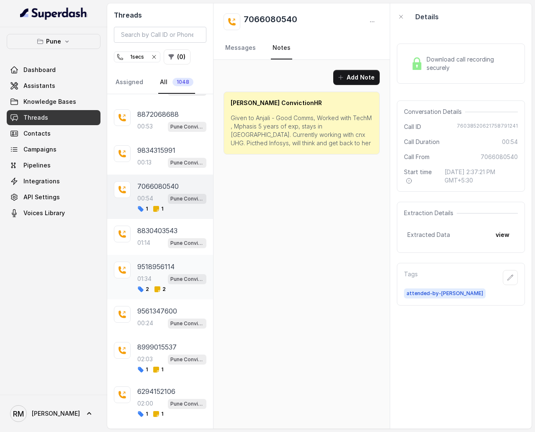
click at [169, 258] on div "9518956114 01:34 Pune Conviction HR Outbound Assistant 2 2" at bounding box center [171, 277] width 69 height 31
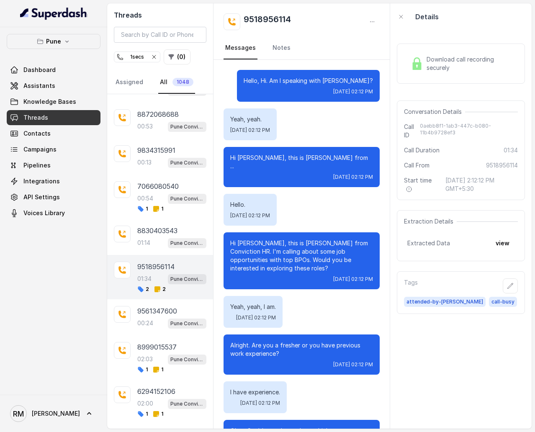
scroll to position [631, 0]
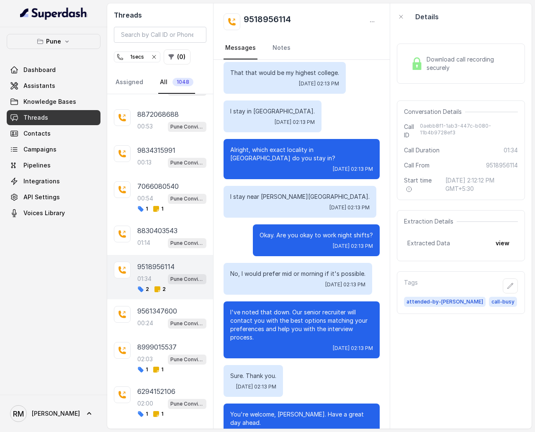
click at [275, 69] on p "That that would be my highest college." at bounding box center [284, 73] width 109 height 8
click at [275, 52] on link "Notes" at bounding box center [281, 48] width 21 height 23
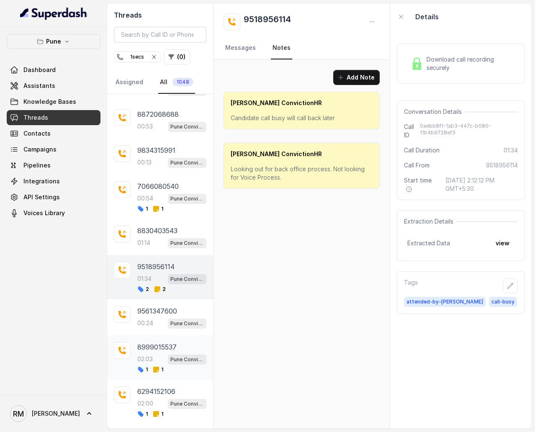
scroll to position [2369, 0]
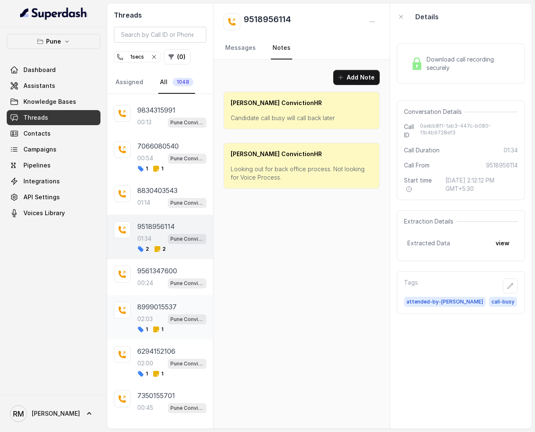
click at [162, 258] on p "8999015537" at bounding box center [156, 307] width 39 height 10
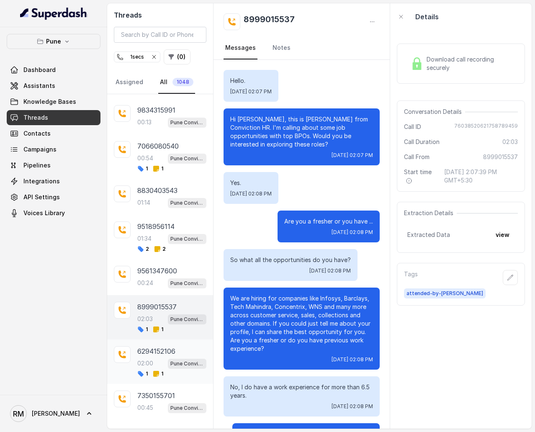
scroll to position [882, 0]
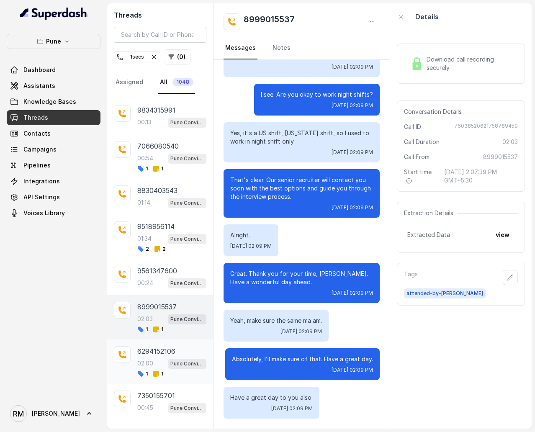
click at [179, 258] on div "6294152106" at bounding box center [171, 351] width 69 height 10
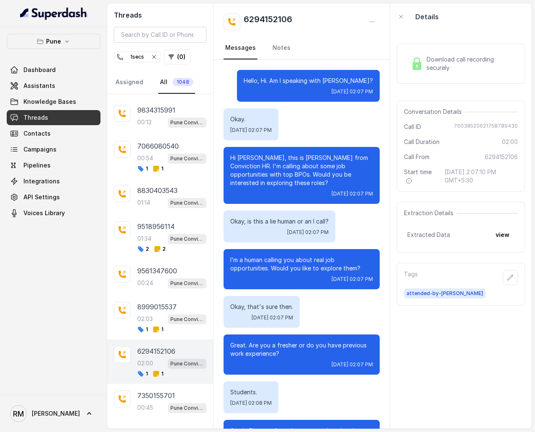
scroll to position [637, 0]
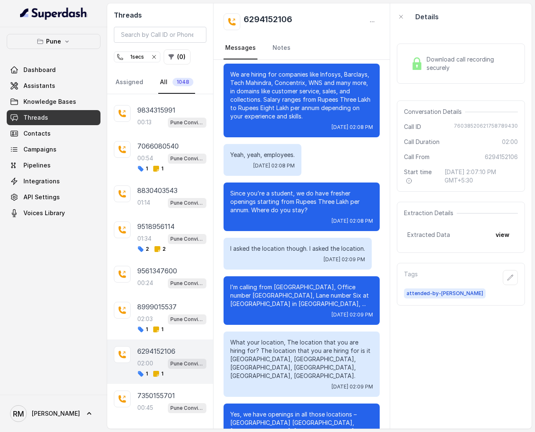
click at [148, 258] on p "Load more conversations" at bounding box center [160, 431] width 82 height 10
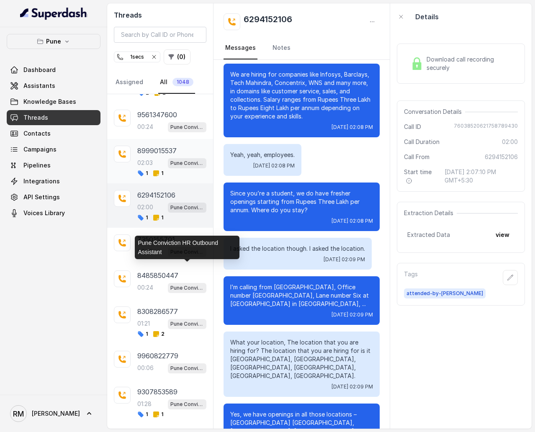
scroll to position [2539, 0]
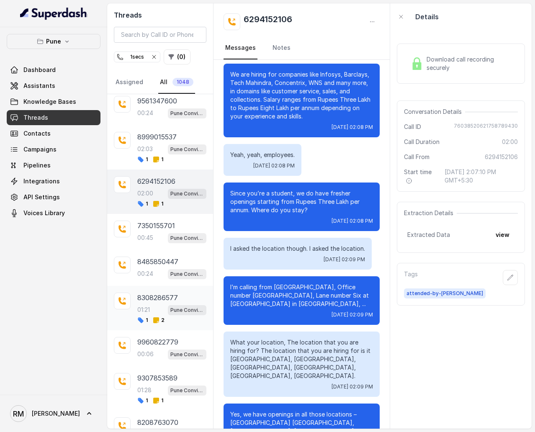
click at [164, 258] on div "01:21 Pune Conviction HR Outbound Assistant" at bounding box center [171, 309] width 69 height 11
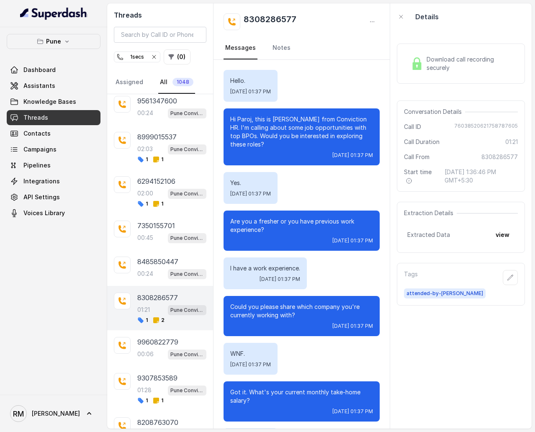
scroll to position [490, 0]
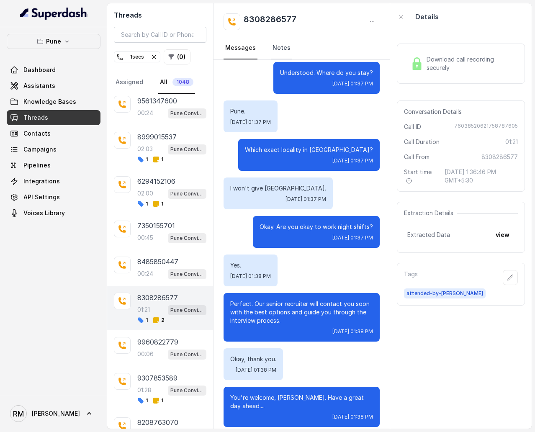
click at [274, 43] on link "Notes" at bounding box center [281, 48] width 21 height 23
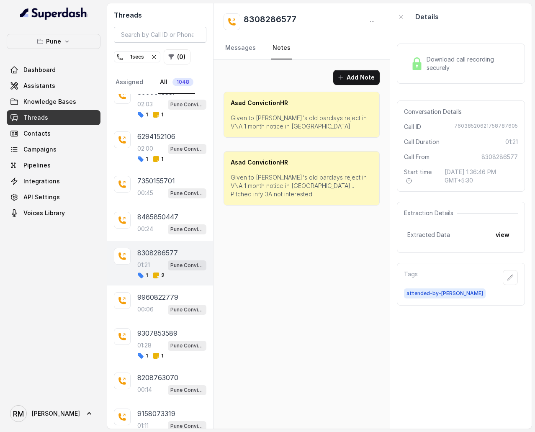
scroll to position [2594, 0]
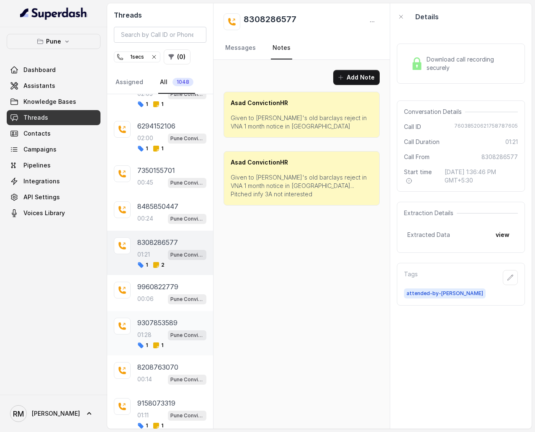
click at [162, 258] on div "01:28 Pune Conviction HR Outbound Assistant" at bounding box center [171, 334] width 69 height 11
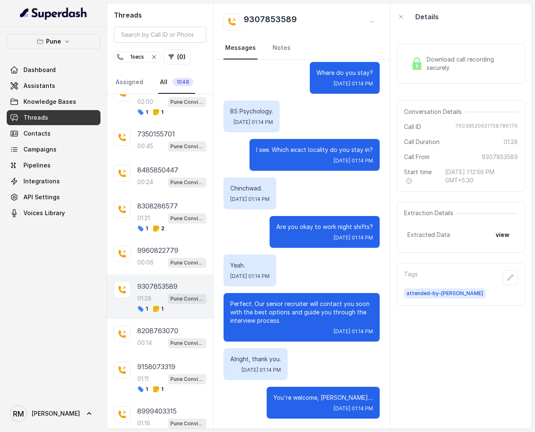
scroll to position [2635, 0]
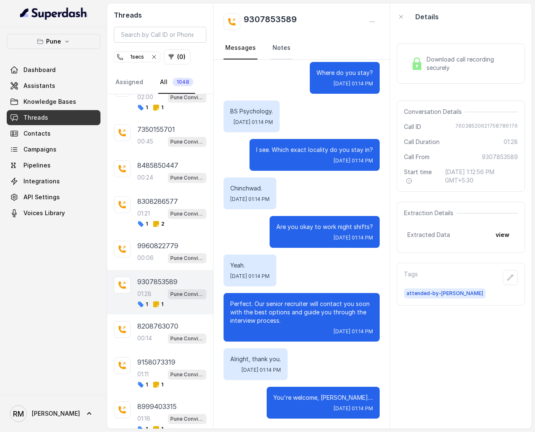
click at [280, 46] on link "Notes" at bounding box center [281, 48] width 21 height 23
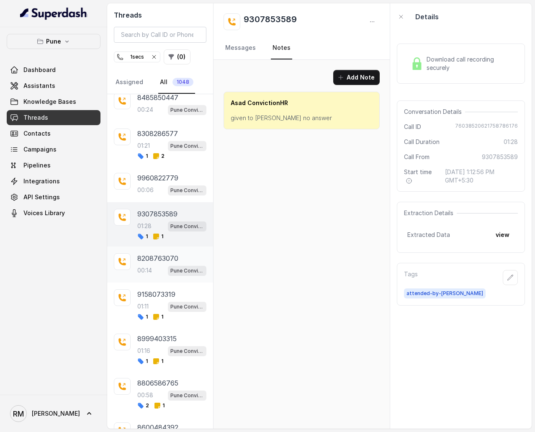
scroll to position [2705, 0]
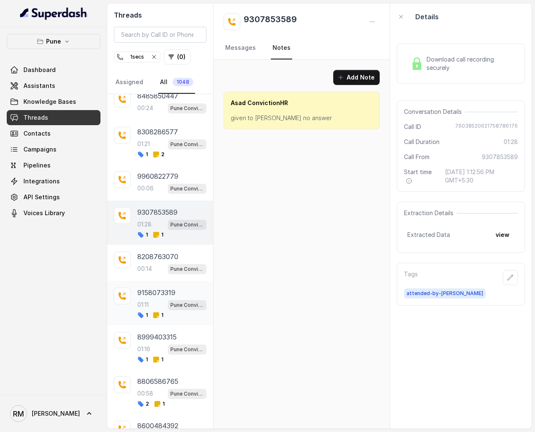
click at [174, 258] on div "9158073319 01:11 Pune Conviction HR Outbound Assistant 1 1" at bounding box center [171, 302] width 69 height 31
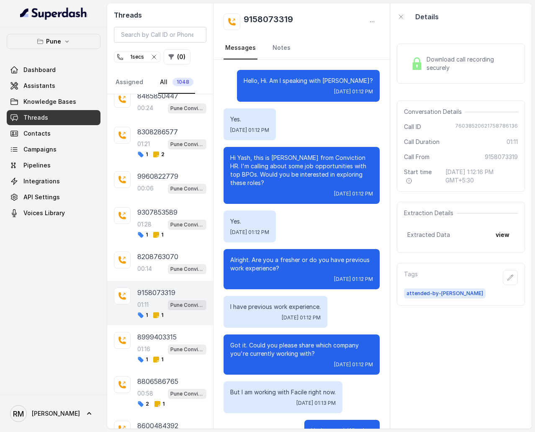
scroll to position [374, 0]
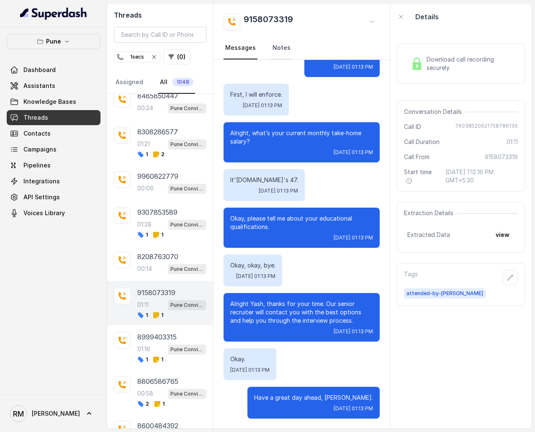
click at [283, 51] on link "Notes" at bounding box center [281, 48] width 21 height 23
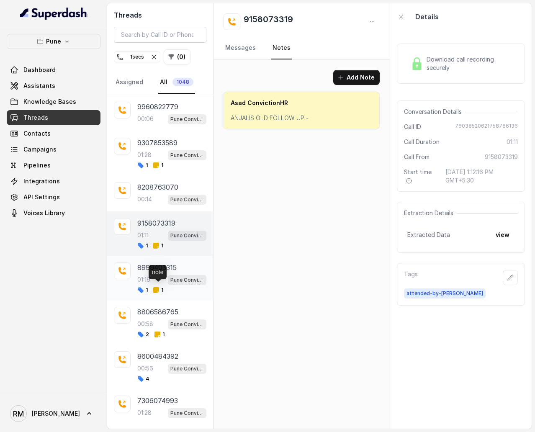
scroll to position [2777, 0]
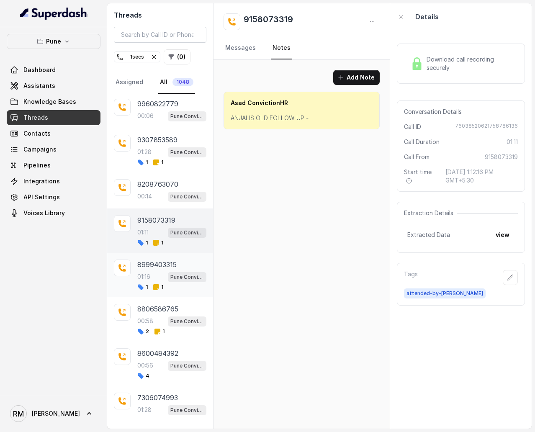
click at [169, 258] on span "Pune Conviction HR Outbound Assistant" at bounding box center [187, 277] width 38 height 10
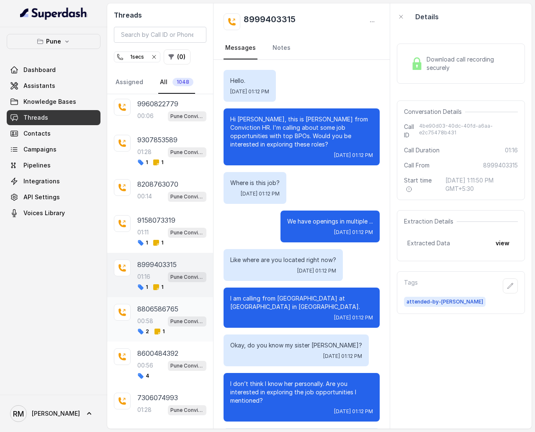
scroll to position [284, 0]
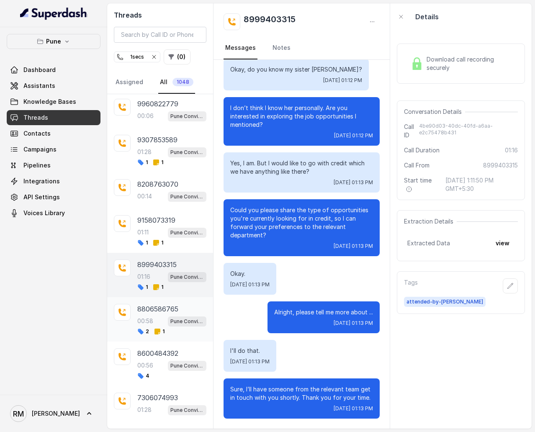
click at [164, 258] on div "8806586765 00:58 Pune Conviction HR Outbound Assistant 2 1" at bounding box center [171, 319] width 69 height 31
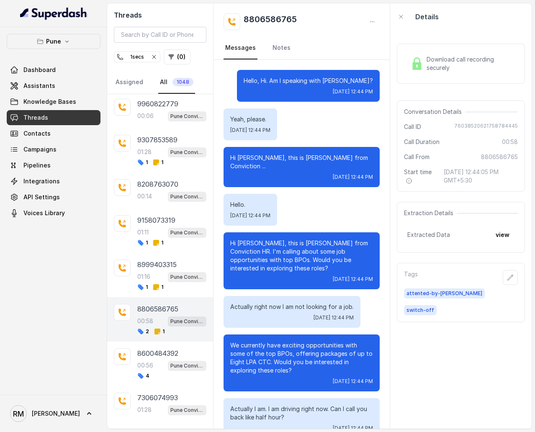
scroll to position [144, 0]
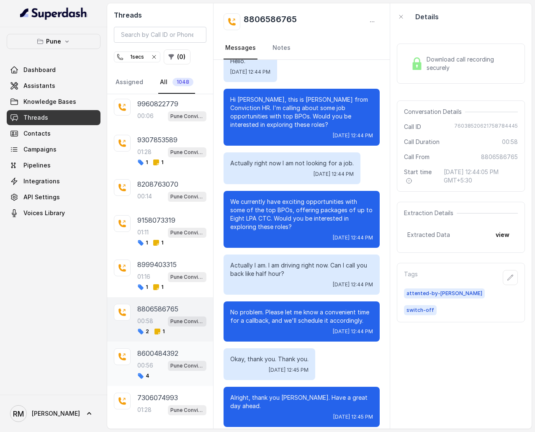
click at [162, 258] on div "00:56 Pune Conviction HR Outbound Assistant" at bounding box center [171, 365] width 69 height 11
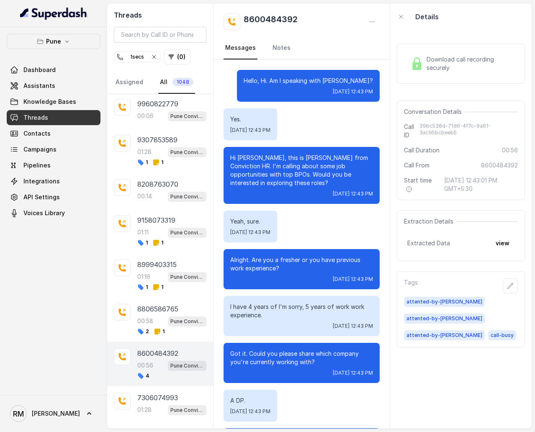
scroll to position [135, 0]
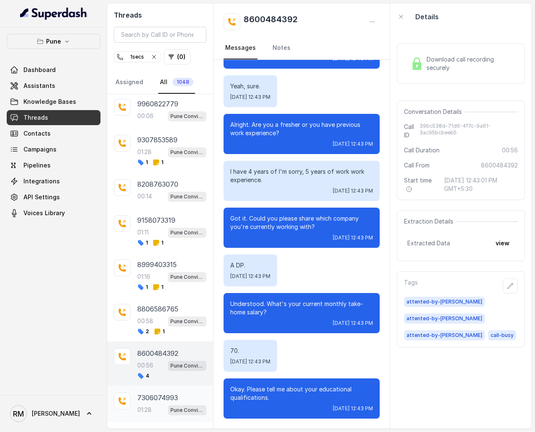
click at [162, 258] on p "7306074993" at bounding box center [157, 397] width 41 height 10
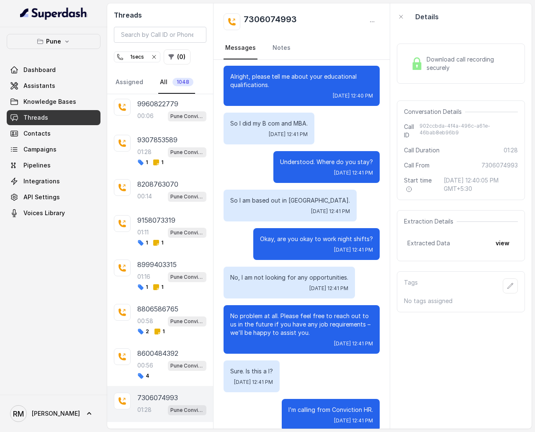
scroll to position [357, 0]
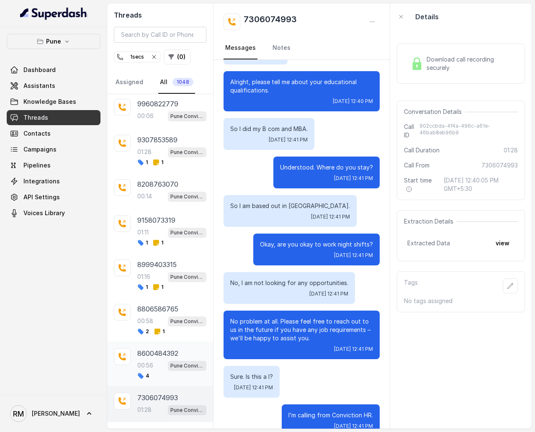
click at [171, 258] on div "8600484392 00:56 Pune Conviction HR Outbound Assistant 4" at bounding box center [171, 363] width 69 height 31
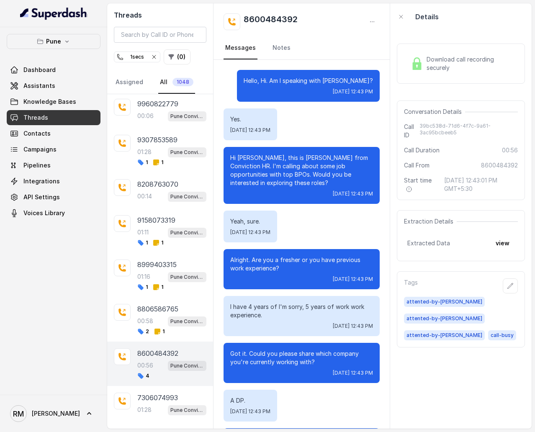
scroll to position [135, 0]
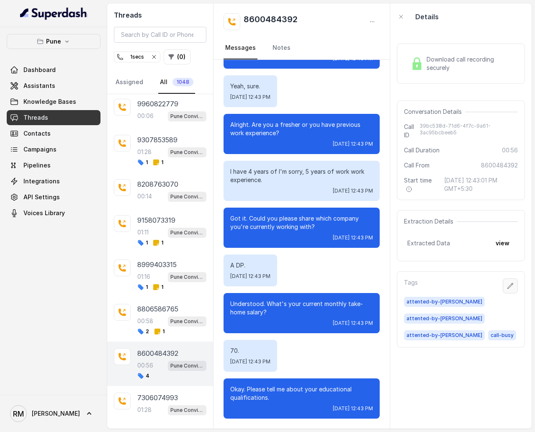
click at [512, 258] on icon "button" at bounding box center [510, 285] width 7 height 7
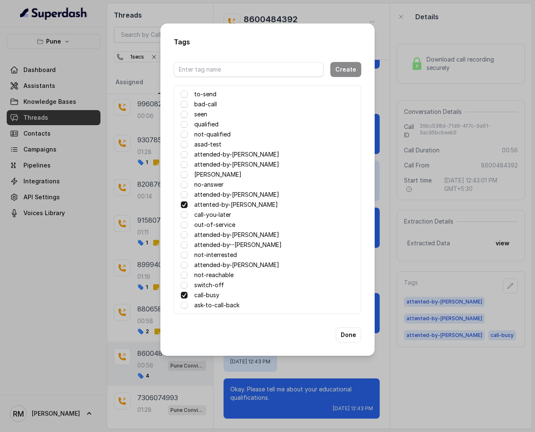
click at [183, 206] on span at bounding box center [184, 204] width 7 height 7
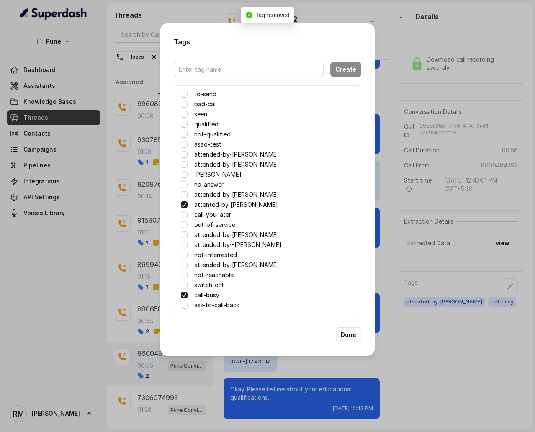
click at [353, 258] on button "Done" at bounding box center [349, 334] width 26 height 15
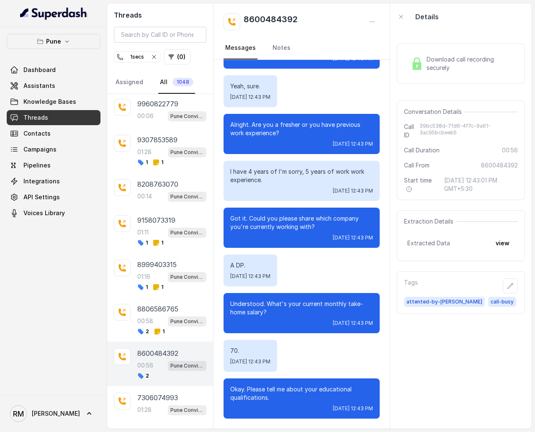
click at [162, 258] on p "Load more conversations" at bounding box center [160, 433] width 82 height 10
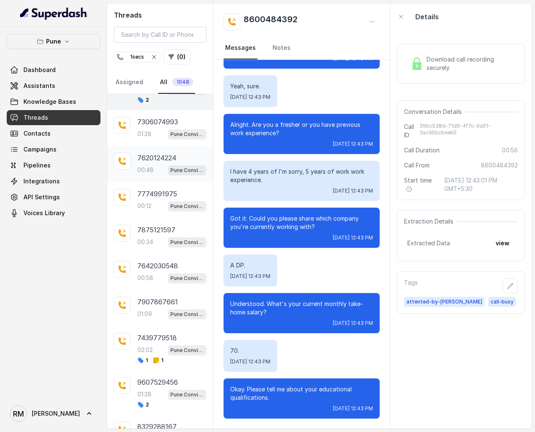
scroll to position [3069, 0]
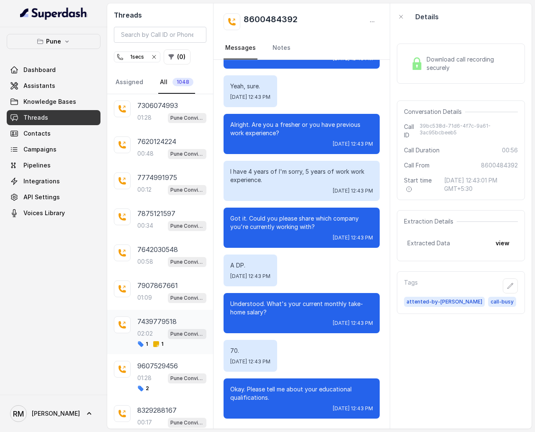
click at [156, 258] on div "02:02 Pune Conviction HR Outbound Assistant" at bounding box center [171, 333] width 69 height 11
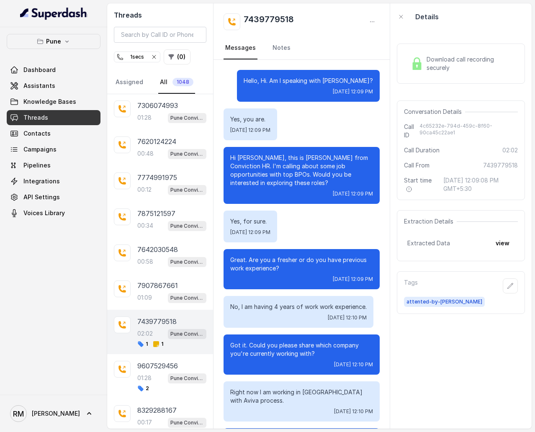
scroll to position [892, 0]
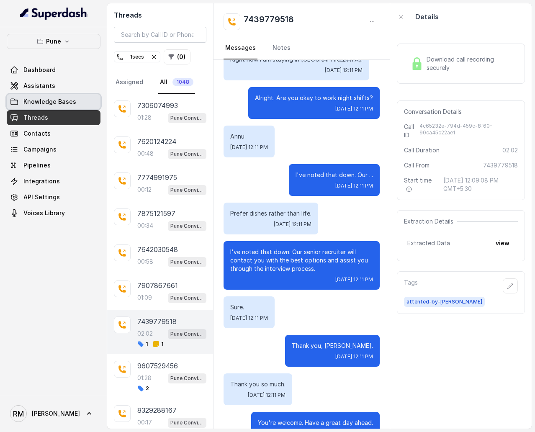
click at [67, 108] on link "Knowledge Bases" at bounding box center [54, 101] width 94 height 15
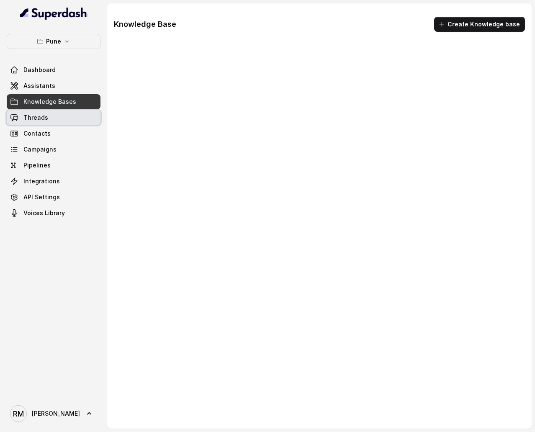
click at [64, 118] on link "Threads" at bounding box center [54, 117] width 94 height 15
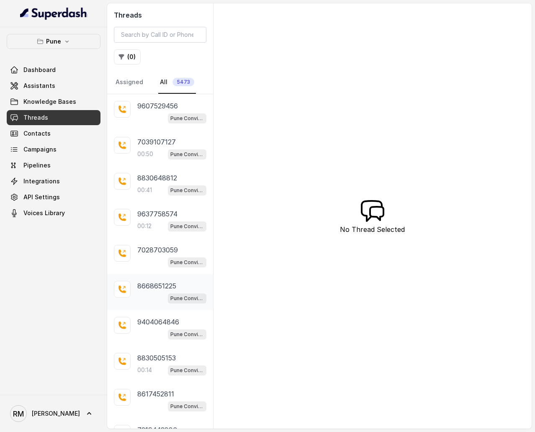
scroll to position [47, 0]
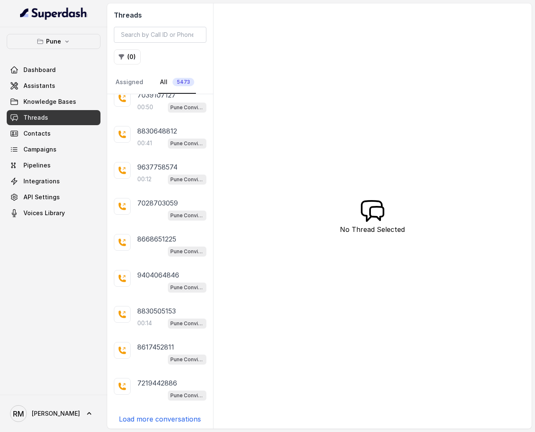
click at [166, 258] on p "Load more conversations" at bounding box center [160, 419] width 82 height 10
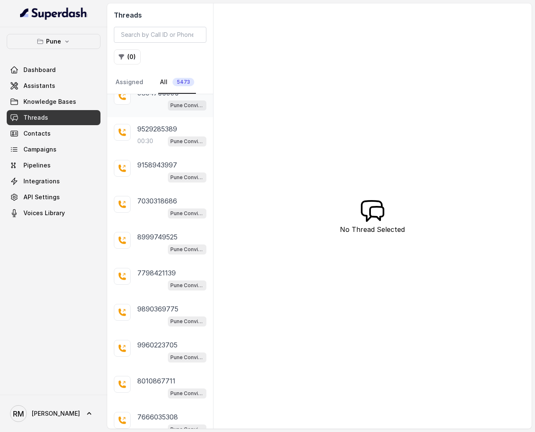
scroll to position [405, 0]
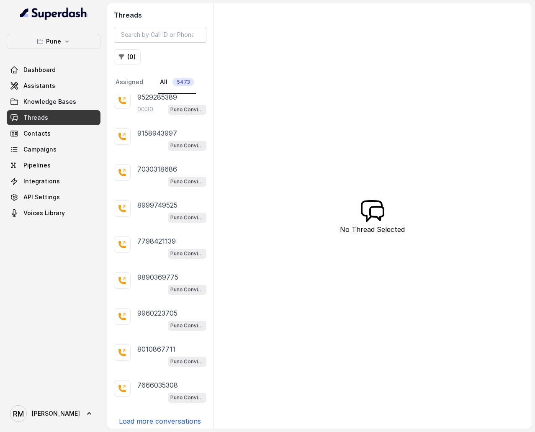
click at [167, 258] on p "Load more conversations" at bounding box center [160, 421] width 82 height 10
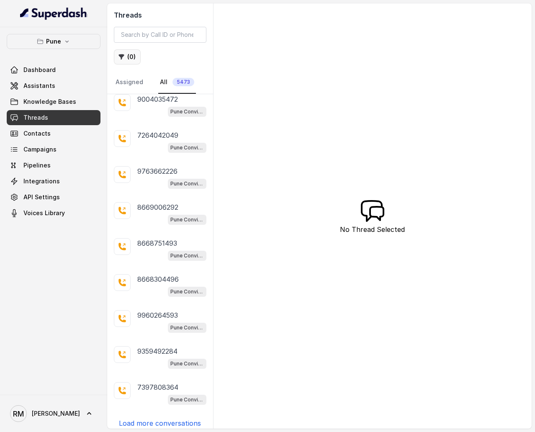
click at [126, 56] on button "( 0 )" at bounding box center [127, 56] width 27 height 15
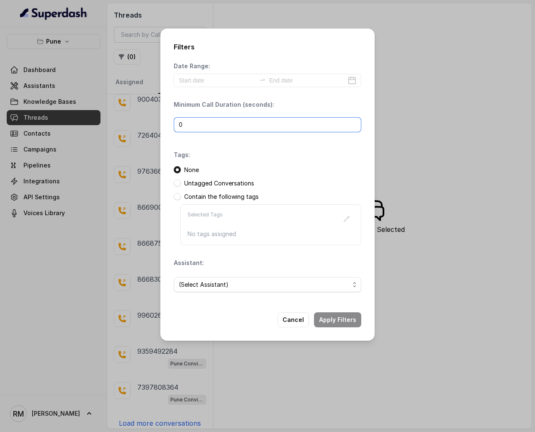
click at [186, 126] on input "0" at bounding box center [267, 124] width 187 height 15
type input "1"
click at [331, 258] on button "Apply Filters" at bounding box center [337, 319] width 47 height 15
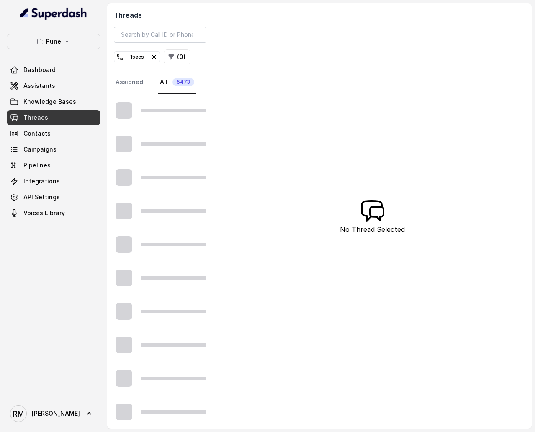
scroll to position [64, 0]
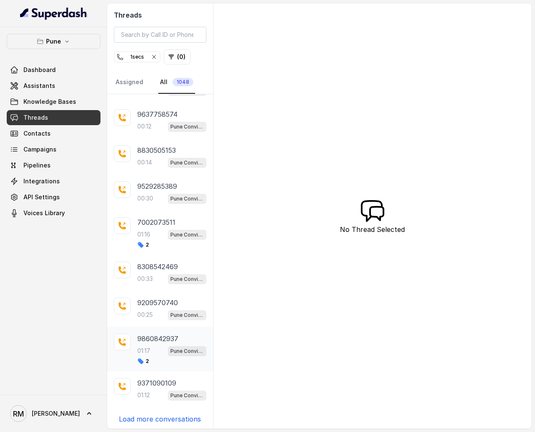
click at [166, 258] on div "9860842937 01:17 Pune Conviction HR Outbound Assistant 2" at bounding box center [160, 349] width 106 height 44
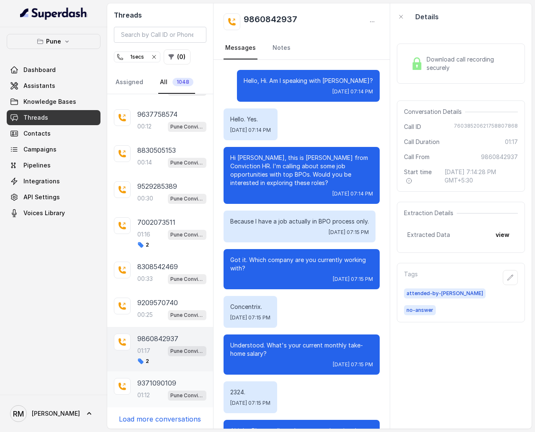
scroll to position [297, 0]
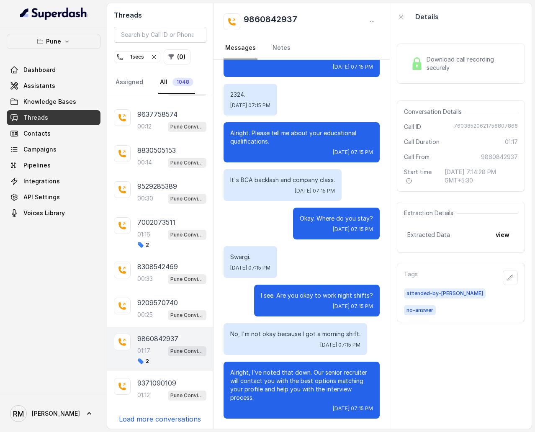
click at [152, 258] on p "Load more conversations" at bounding box center [160, 419] width 82 height 10
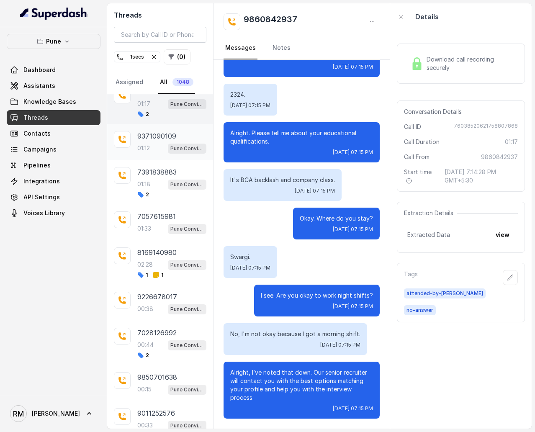
scroll to position [455, 0]
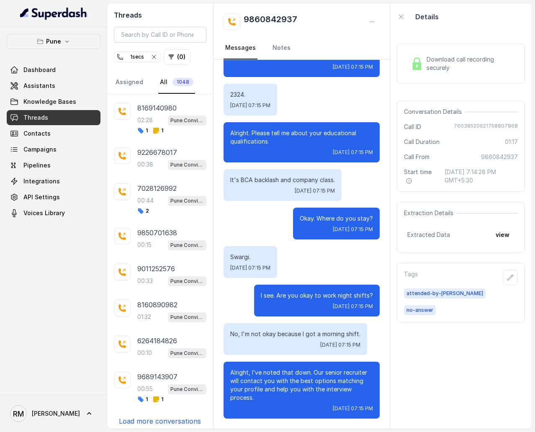
click at [158, 258] on p "Load more conversations" at bounding box center [160, 421] width 82 height 10
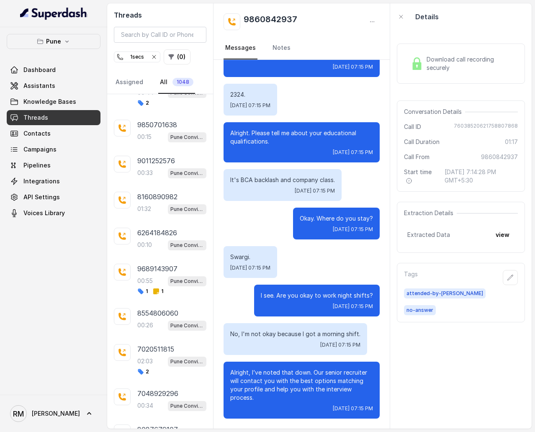
scroll to position [821, 0]
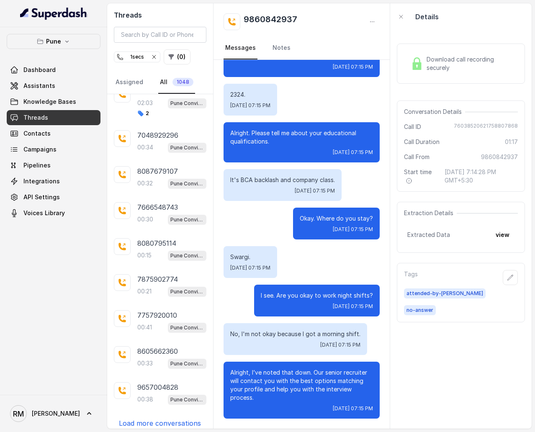
click at [158, 258] on p "Load more conversations" at bounding box center [160, 423] width 82 height 10
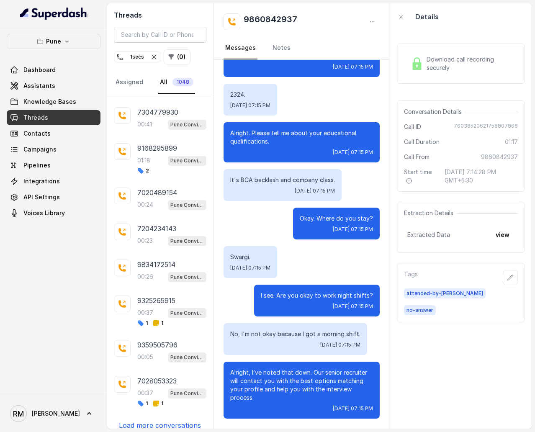
click at [158, 258] on p "Load more conversations" at bounding box center [160, 425] width 82 height 10
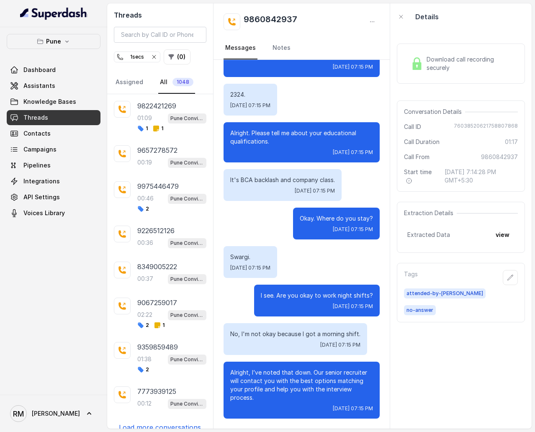
click at [158, 258] on p "Load more conversations" at bounding box center [160, 427] width 82 height 10
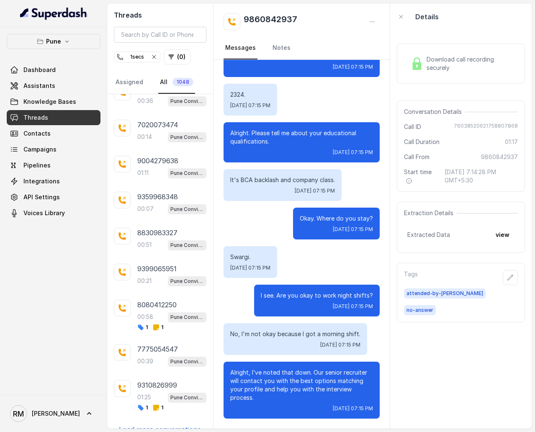
click at [158, 258] on p "Load more conversations" at bounding box center [160, 429] width 82 height 10
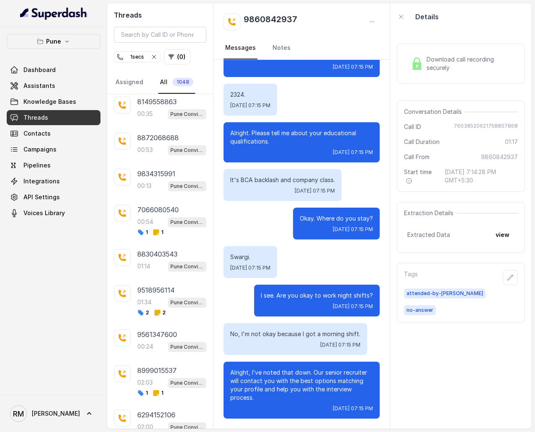
scroll to position [2369, 0]
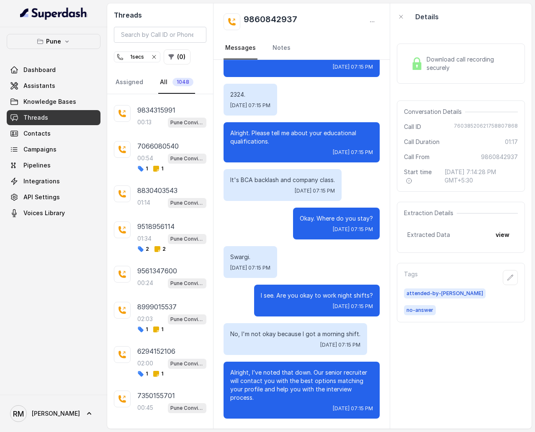
click at [158, 258] on p "Load more conversations" at bounding box center [160, 431] width 82 height 10
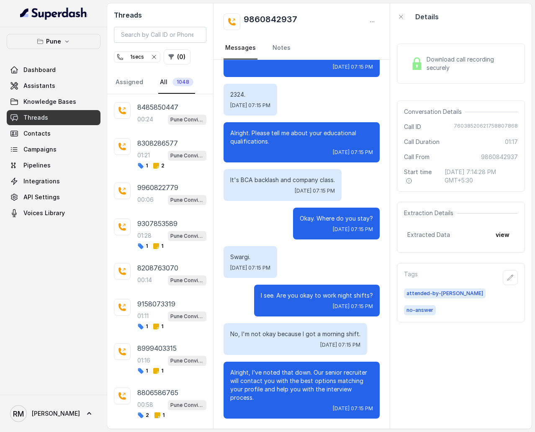
scroll to position [2777, 0]
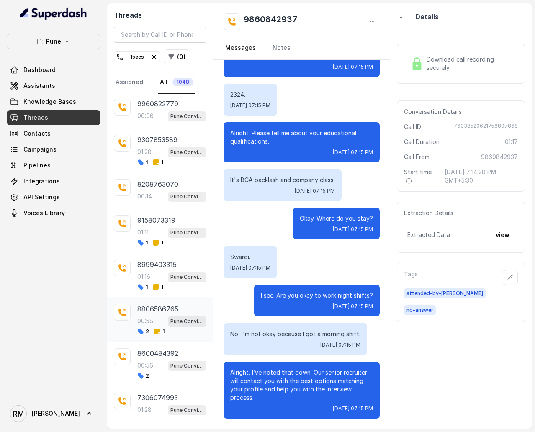
click at [171, 258] on div "2 1" at bounding box center [171, 331] width 69 height 7
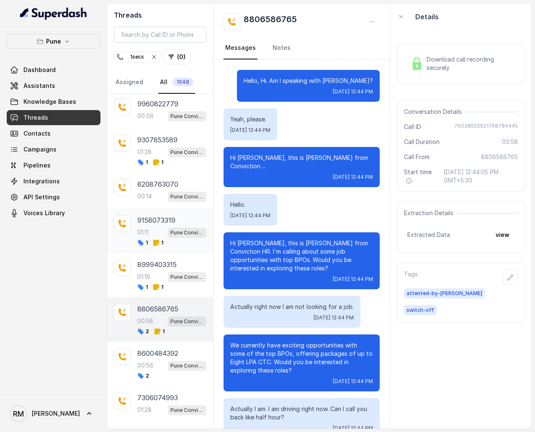
scroll to position [144, 0]
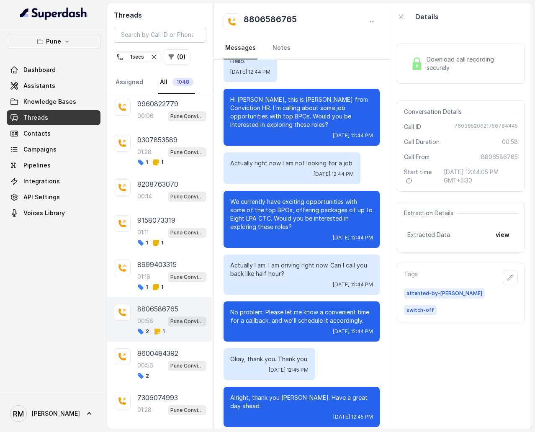
click at [164, 258] on div "00:58 Pune Conviction HR Outbound Assistant" at bounding box center [171, 320] width 69 height 11
click at [156, 258] on div "00:56 Pune Conviction HR Outbound Assistant" at bounding box center [171, 365] width 69 height 11
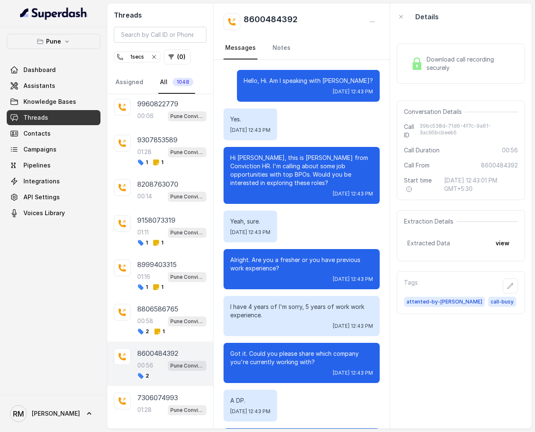
scroll to position [135, 0]
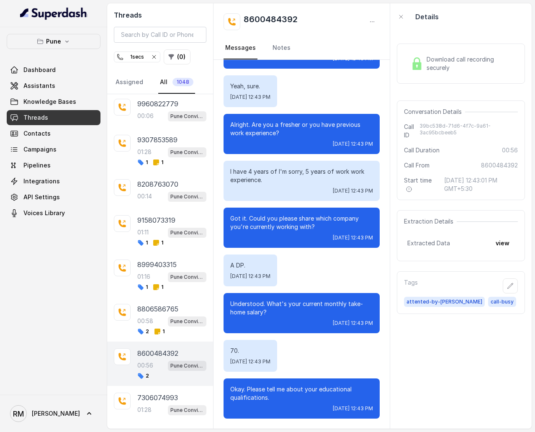
click at [158, 258] on p "Load more conversations" at bounding box center [160, 433] width 82 height 10
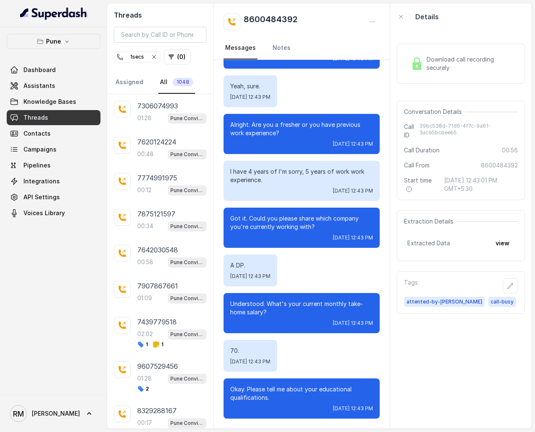
scroll to position [3072, 0]
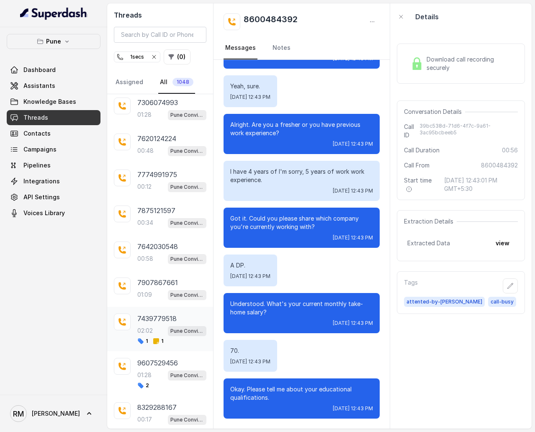
click at [175, 258] on p "7439779518" at bounding box center [156, 318] width 39 height 10
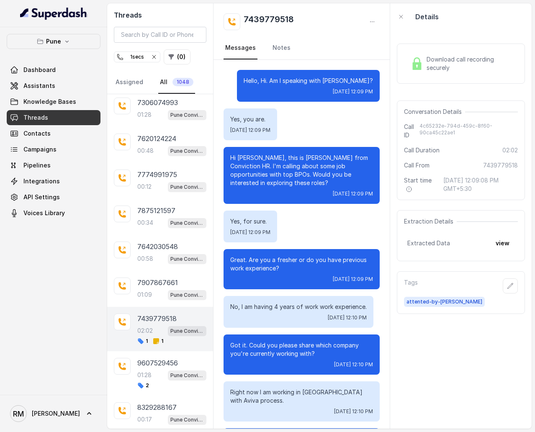
scroll to position [892, 0]
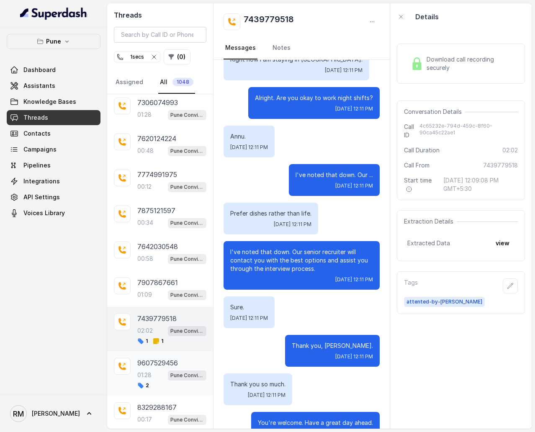
click at [169, 258] on div "2" at bounding box center [171, 385] width 69 height 7
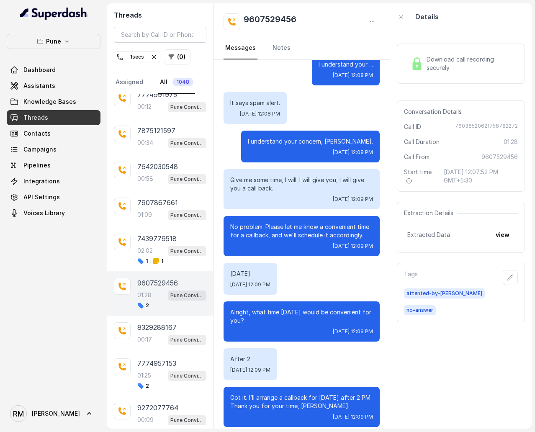
scroll to position [3160, 0]
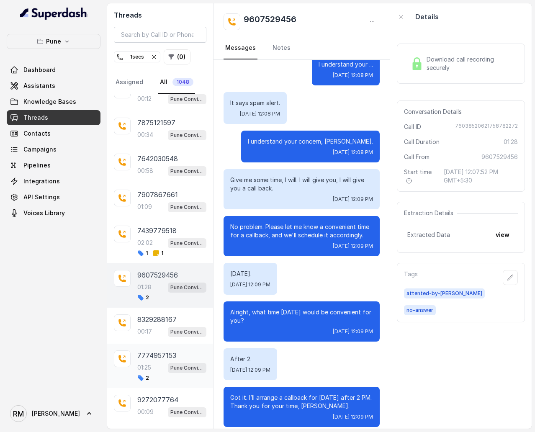
click at [164, 258] on p "7774957153" at bounding box center [156, 355] width 39 height 10
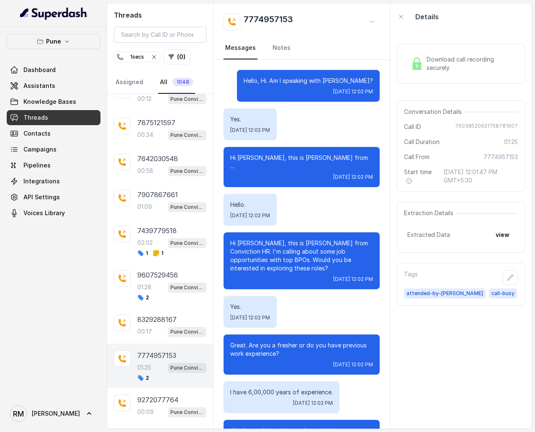
scroll to position [477, 0]
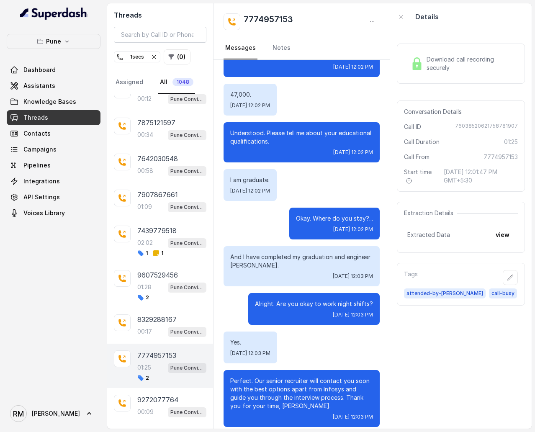
click at [158, 258] on p "Load more conversations" at bounding box center [160, 436] width 82 height 10
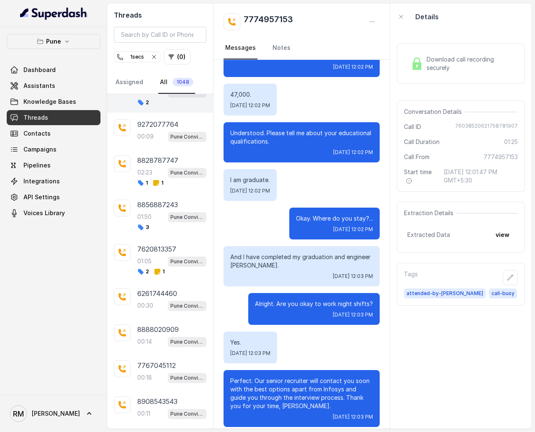
scroll to position [3419, 0]
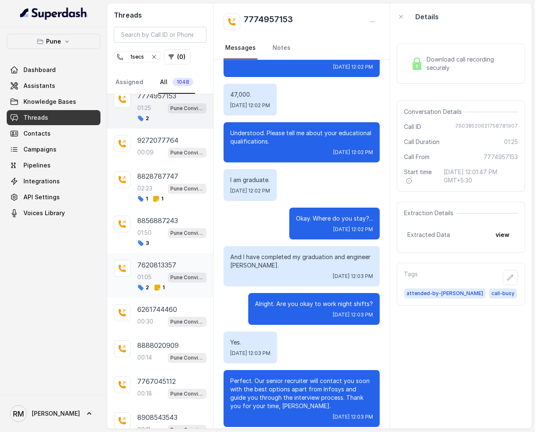
click at [156, 258] on p "7620813357" at bounding box center [156, 265] width 39 height 10
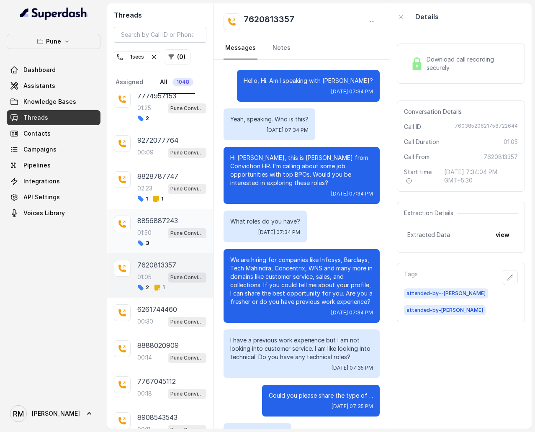
scroll to position [177, 0]
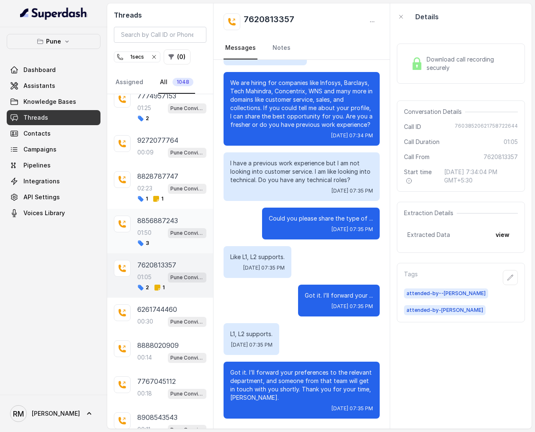
click at [157, 240] on div "3" at bounding box center [171, 243] width 69 height 7
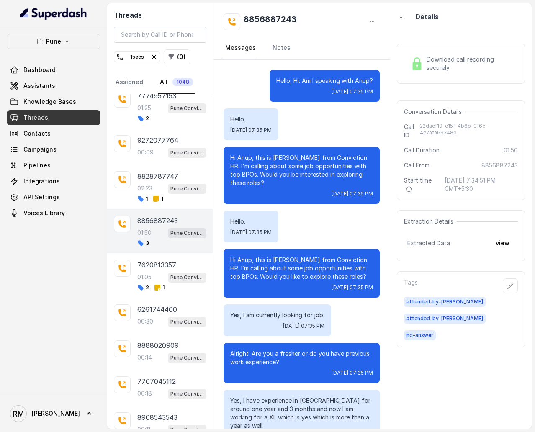
scroll to position [493, 0]
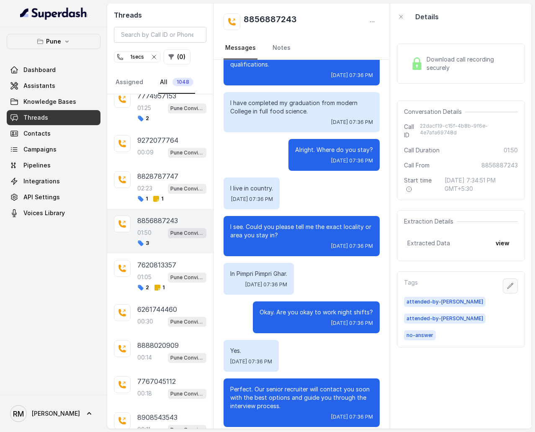
click at [514, 258] on button "button" at bounding box center [510, 285] width 15 height 15
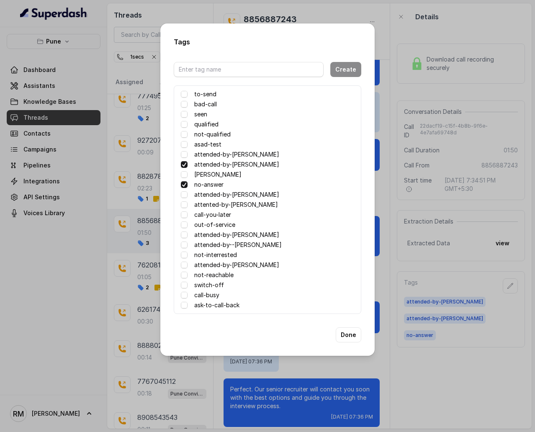
click at [183, 164] on span at bounding box center [184, 164] width 7 height 7
click at [351, 258] on button "Done" at bounding box center [349, 334] width 26 height 15
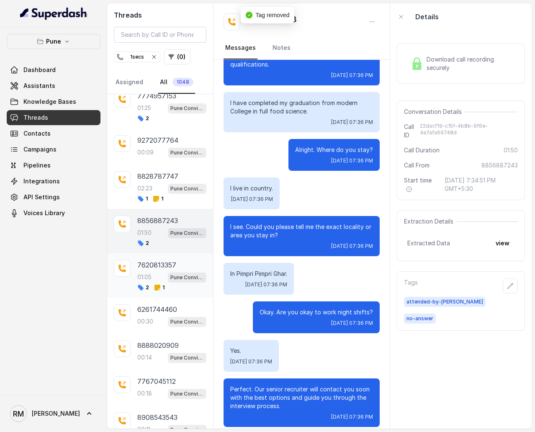
click at [164, 258] on div "01:05 Pune Conviction HR Outbound Assistant" at bounding box center [171, 277] width 69 height 11
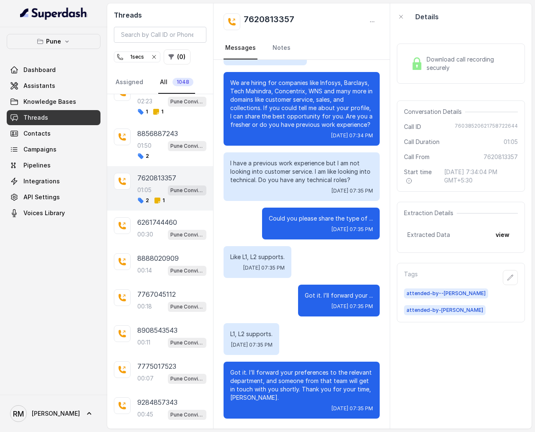
scroll to position [3551, 0]
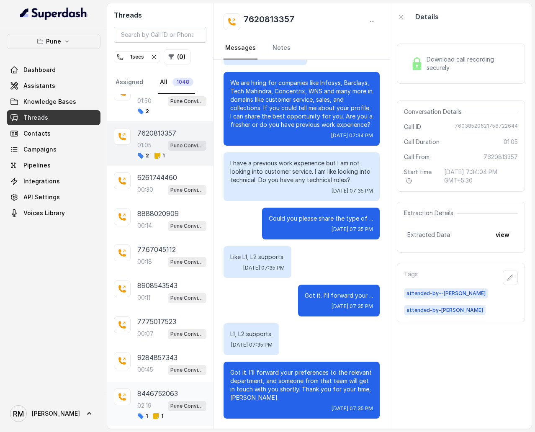
click at [167, 258] on p "8446752063" at bounding box center [157, 393] width 41 height 10
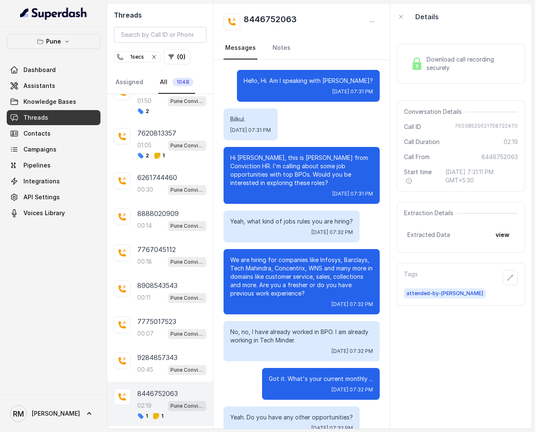
scroll to position [1091, 0]
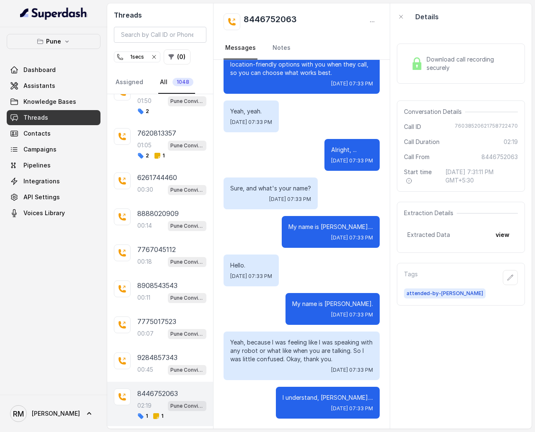
click at [154, 258] on p "Load more conversations" at bounding box center [160, 438] width 82 height 10
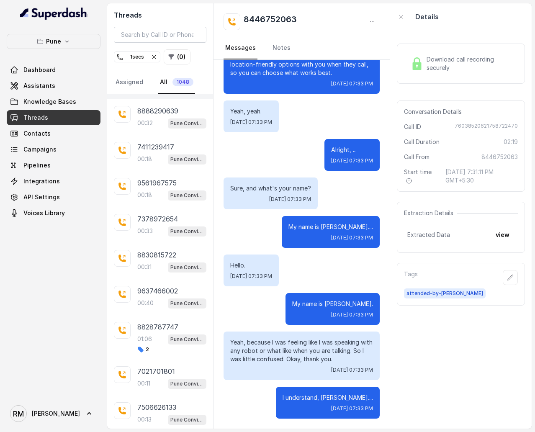
scroll to position [3917, 0]
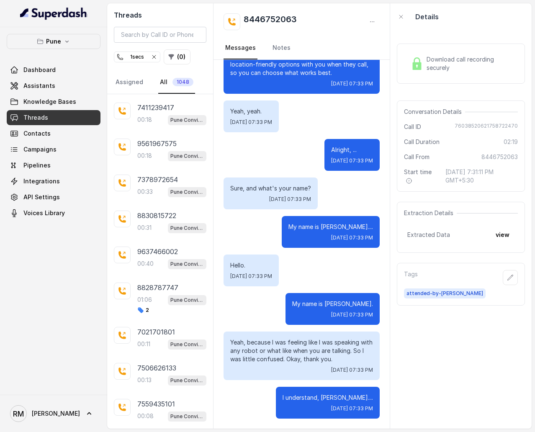
click at [154, 258] on p "Load more conversations" at bounding box center [160, 440] width 82 height 10
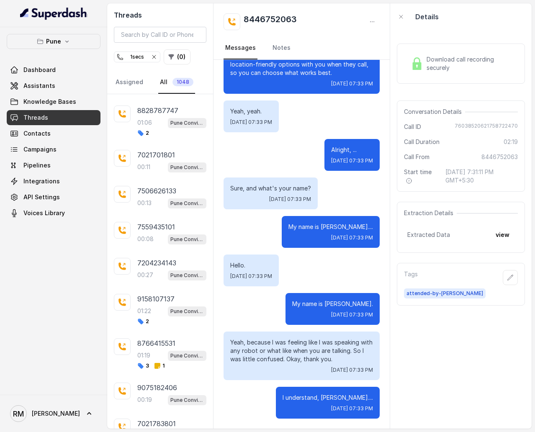
scroll to position [4124, 0]
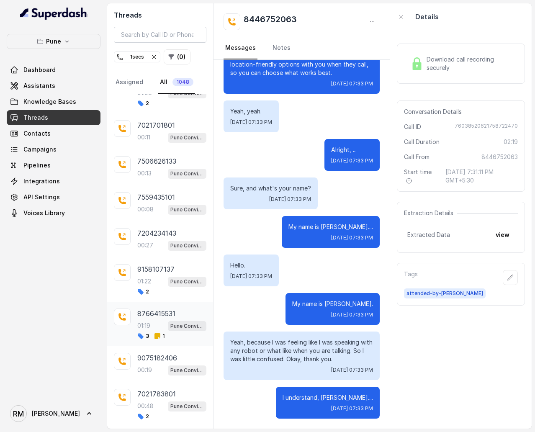
click at [158, 258] on div "01:19 Pune Conviction HR Outbound Assistant" at bounding box center [171, 325] width 69 height 11
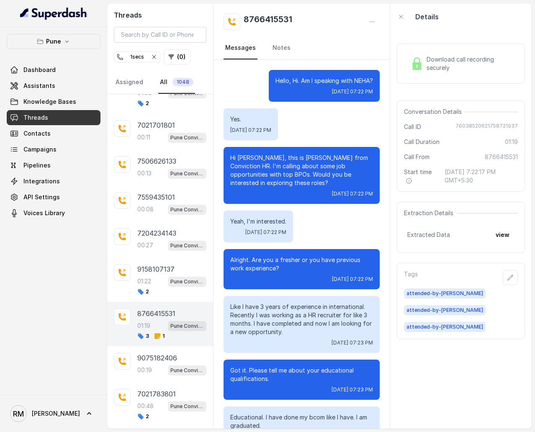
scroll to position [314, 0]
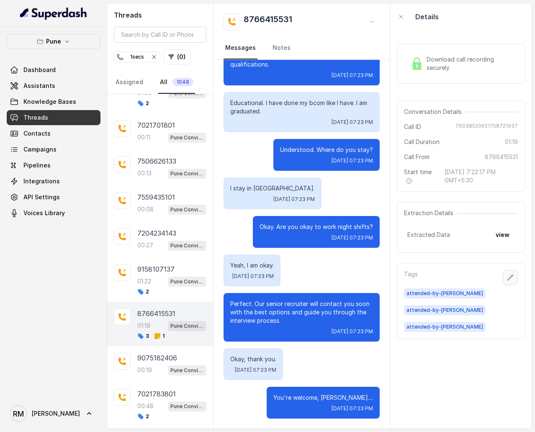
click at [510, 258] on icon "button" at bounding box center [510, 276] width 5 height 5
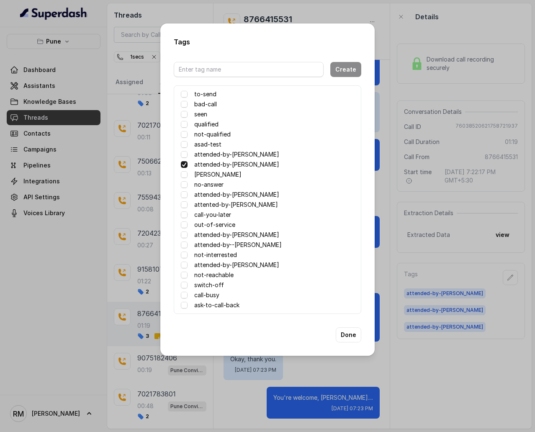
click at [182, 164] on span at bounding box center [184, 164] width 7 height 7
click at [349, 258] on button "Done" at bounding box center [349, 334] width 26 height 15
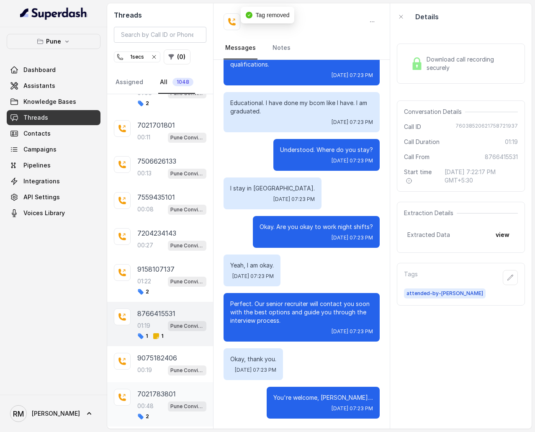
scroll to position [4134, 0]
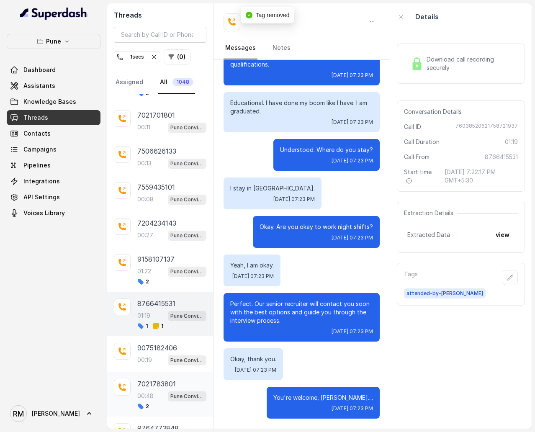
click at [162, 258] on div "00:48 Pune Conviction HR Outbound Assistant" at bounding box center [171, 395] width 69 height 11
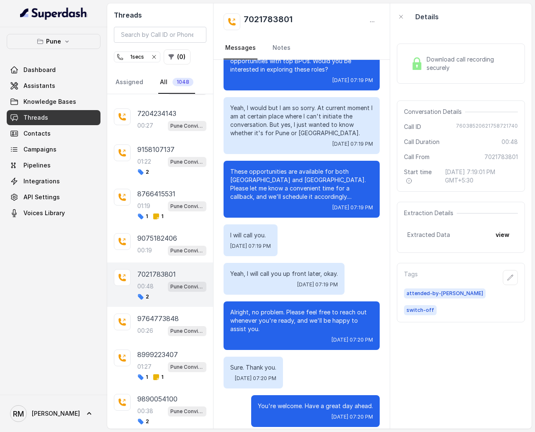
scroll to position [4304, 0]
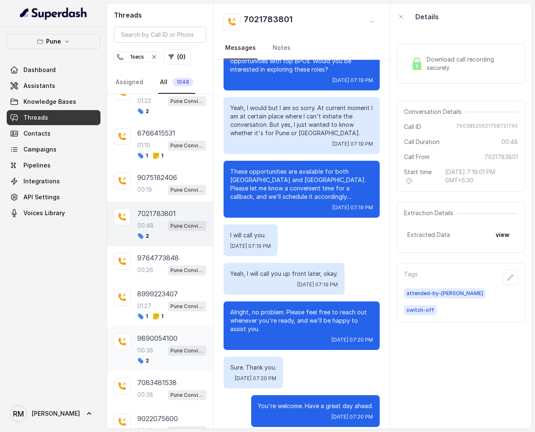
click at [159, 258] on div "2" at bounding box center [171, 360] width 69 height 7
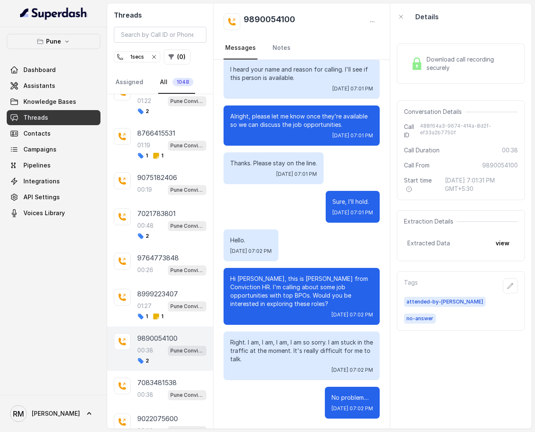
scroll to position [4317, 0]
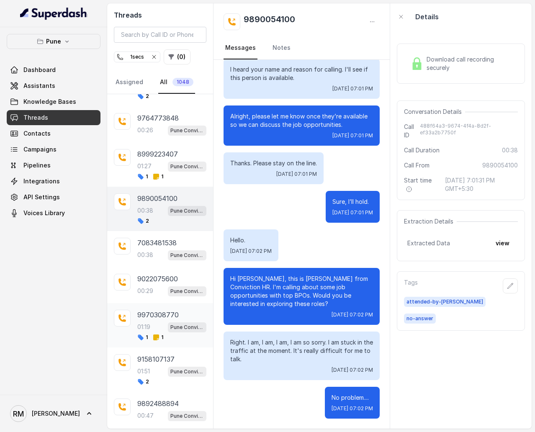
scroll to position [4444, 0]
click at [166, 258] on div "01:19 Pune Conviction HR Outbound Assistant" at bounding box center [171, 326] width 69 height 11
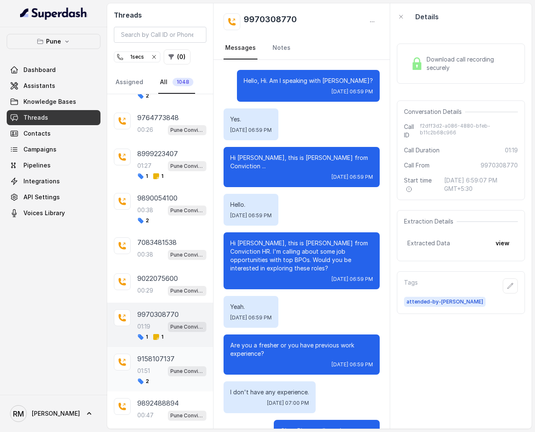
scroll to position [614, 0]
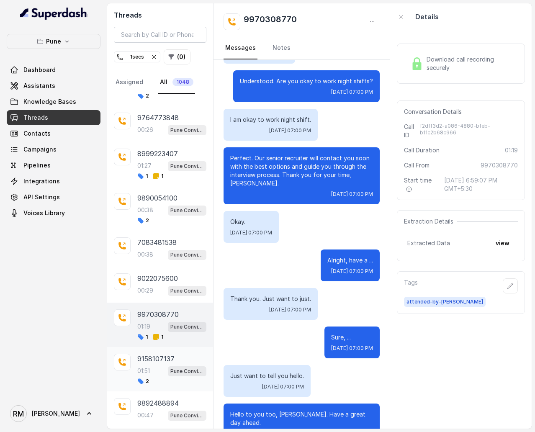
click at [160, 258] on p "9158107137" at bounding box center [155, 359] width 37 height 10
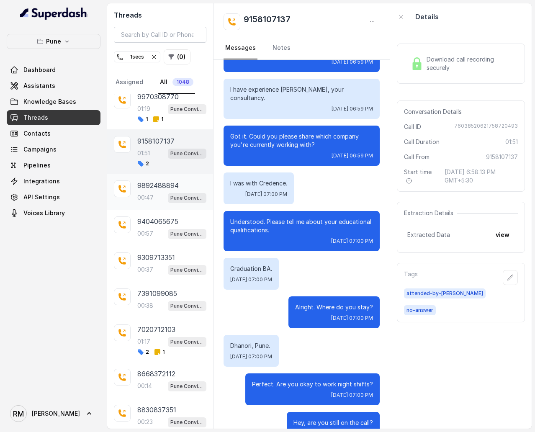
scroll to position [4687, 0]
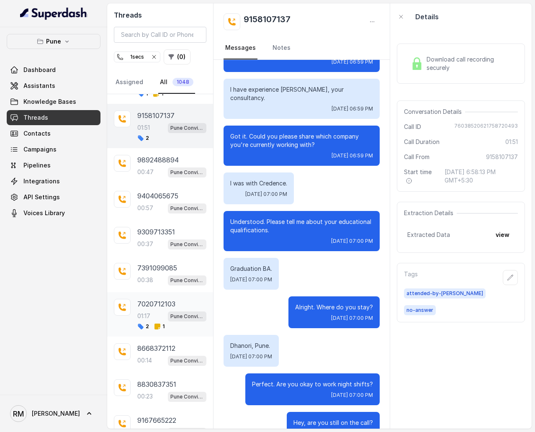
click at [162, 258] on p "7020712103" at bounding box center [156, 304] width 38 height 10
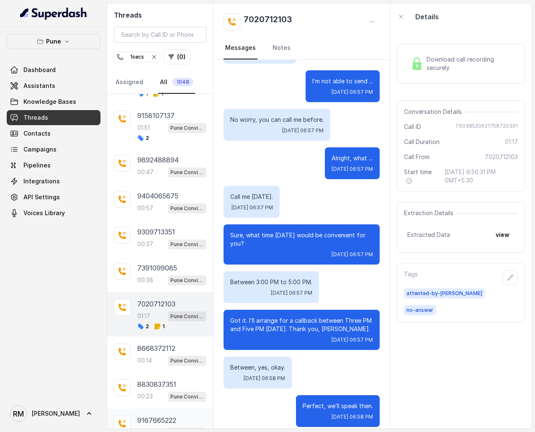
scroll to position [4700, 0]
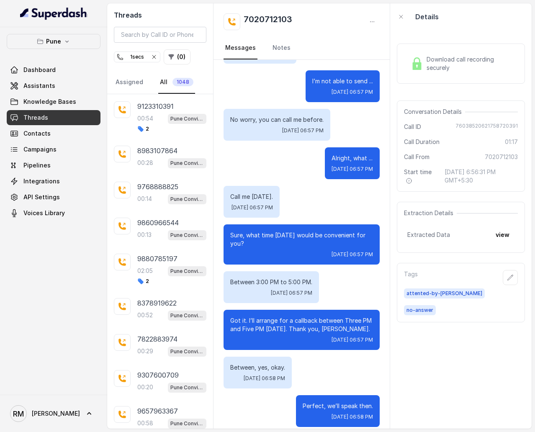
scroll to position [5074, 0]
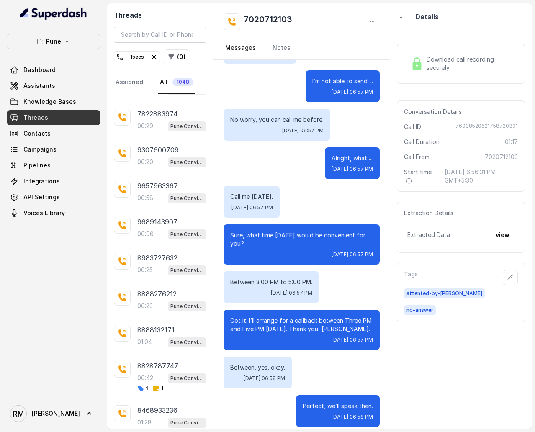
scroll to position [5305, 0]
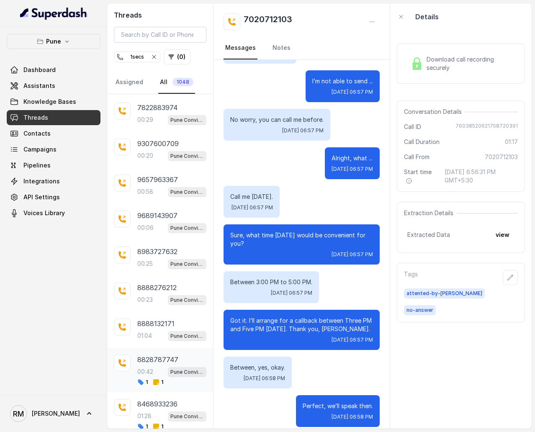
click at [173, 258] on p "8828787747" at bounding box center [157, 359] width 41 height 10
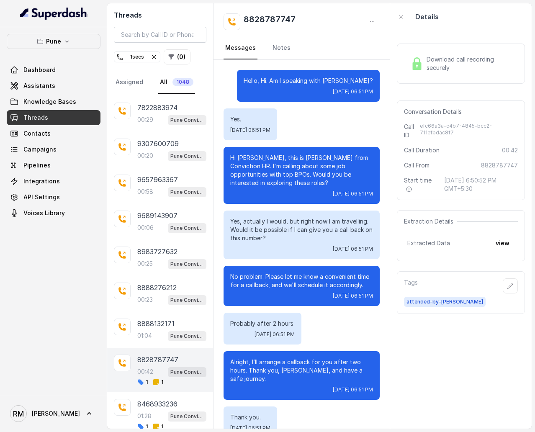
scroll to position [50, 0]
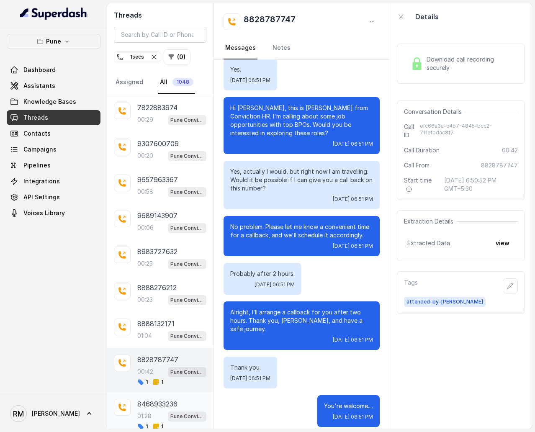
click at [172, 258] on div "1 1" at bounding box center [171, 426] width 69 height 7
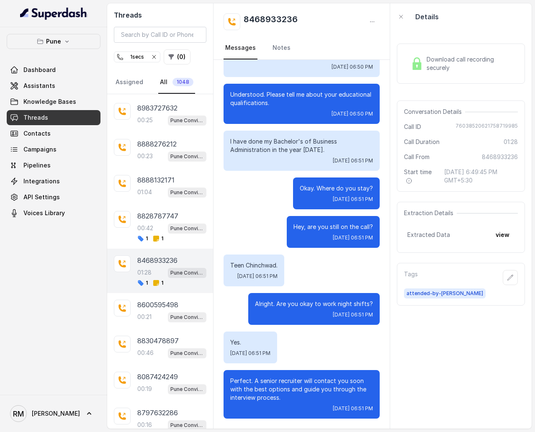
scroll to position [5449, 0]
click at [170, 258] on div "7039107127 00:50 Pune Conviction HR Outbound Assistant 8830648812 00:41 Pune Co…" at bounding box center [160, 261] width 106 height 334
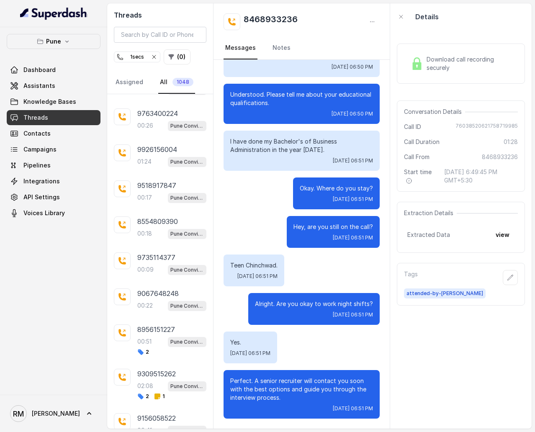
scroll to position [5817, 0]
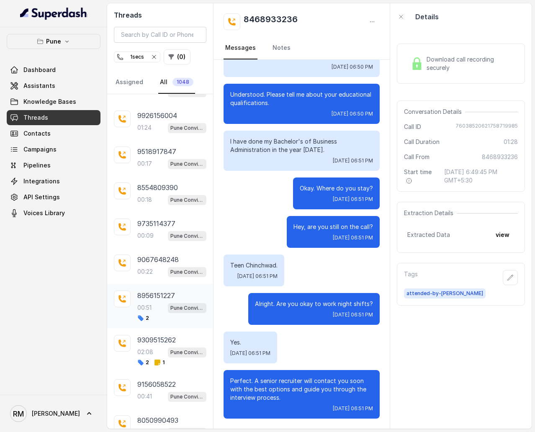
click at [164, 258] on div "8956151227 00:51 Pune Conviction HR Outbound Assistant 2" at bounding box center [171, 305] width 69 height 31
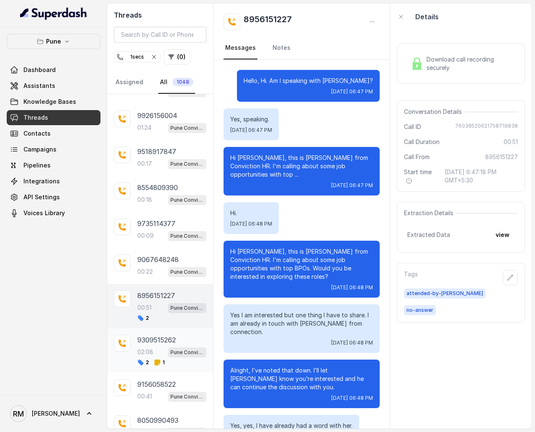
scroll to position [144, 0]
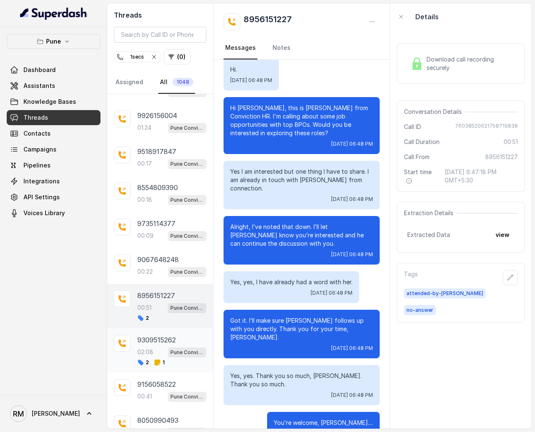
click at [164, 258] on div "02:08 Pune Conviction HR Outbound Assistant" at bounding box center [171, 351] width 69 height 11
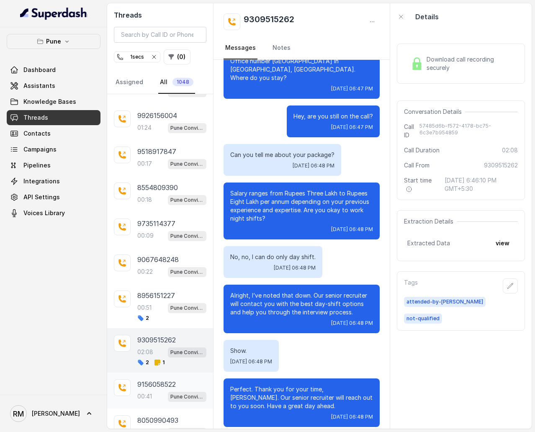
scroll to position [5823, 0]
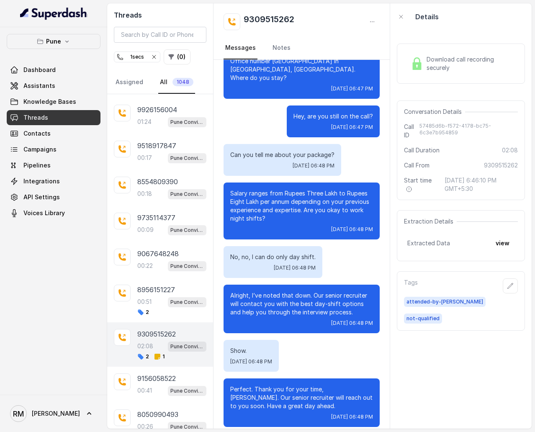
click at [164, 258] on div "7039107127 00:50 Pune Conviction HR Outbound Assistant 8830648812 00:41 Pune Co…" at bounding box center [160, 261] width 106 height 334
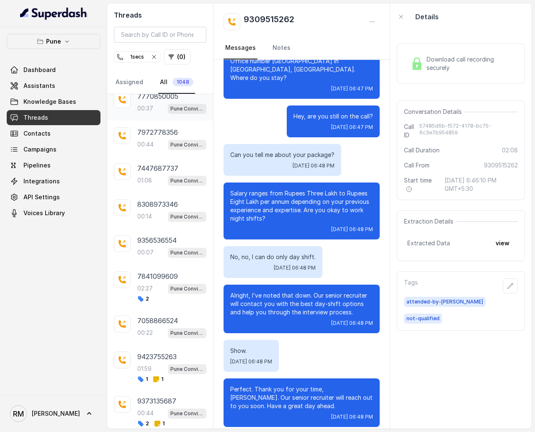
scroll to position [6206, 0]
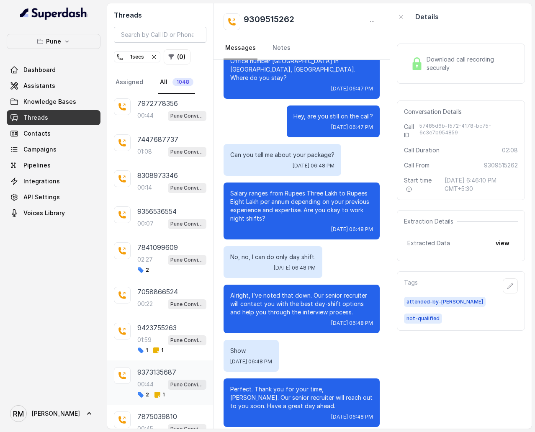
click at [161, 258] on p "9373135687" at bounding box center [156, 372] width 39 height 10
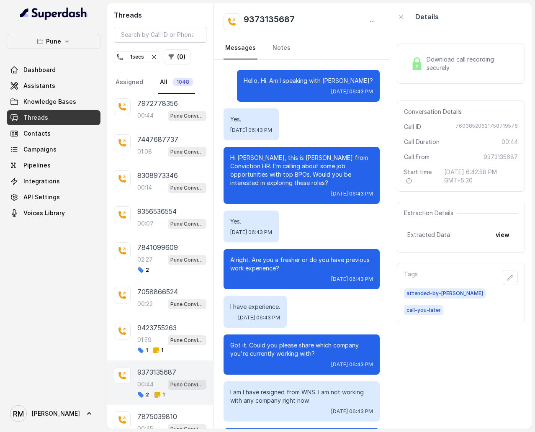
scroll to position [50, 0]
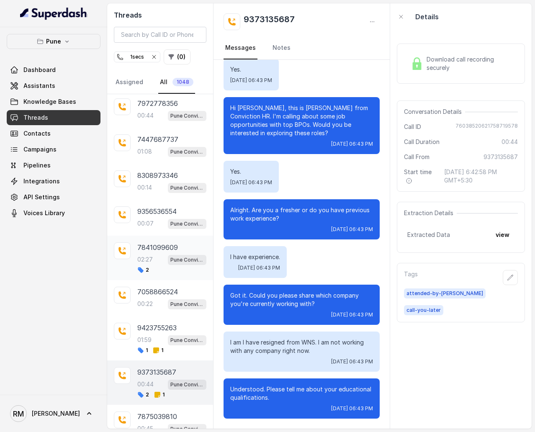
click at [171, 256] on p "Pune Conviction HR Outbound Assistant" at bounding box center [186, 260] width 33 height 8
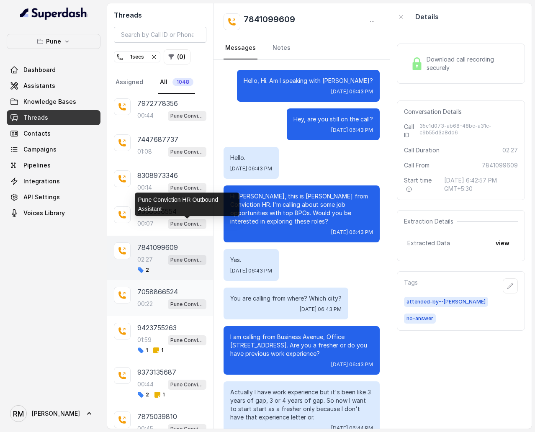
scroll to position [813, 0]
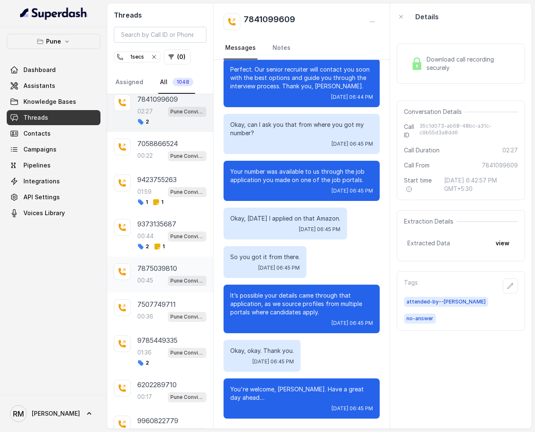
scroll to position [6358, 0]
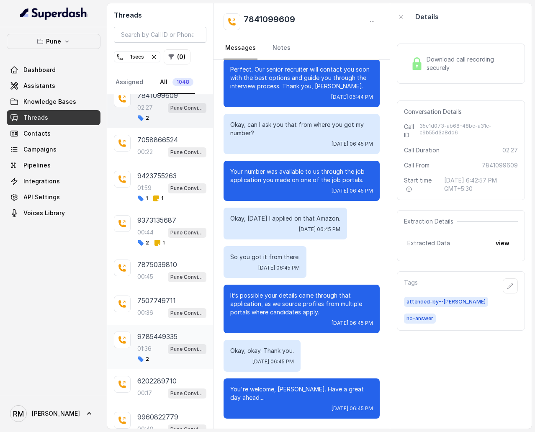
click at [170, 258] on p "Pune Conviction HR Outbound Assistant" at bounding box center [186, 349] width 33 height 8
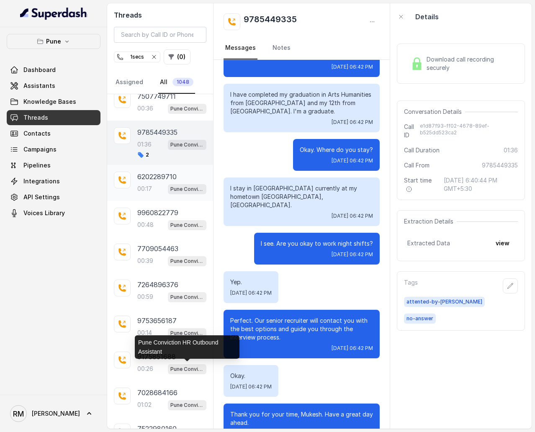
scroll to position [6572, 0]
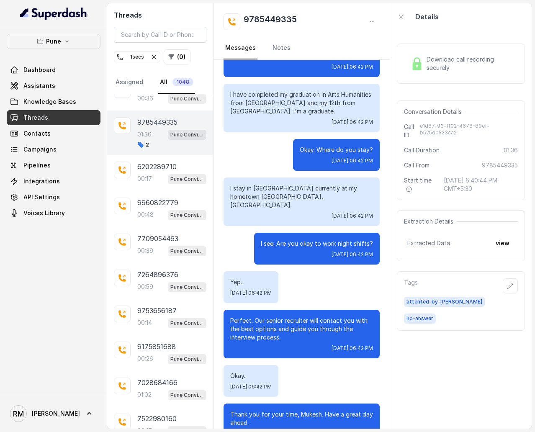
click at [164, 258] on div "7039107127 00:50 Pune Conviction HR Outbound Assistant 8830648812 00:41 Pune Co…" at bounding box center [160, 261] width 106 height 334
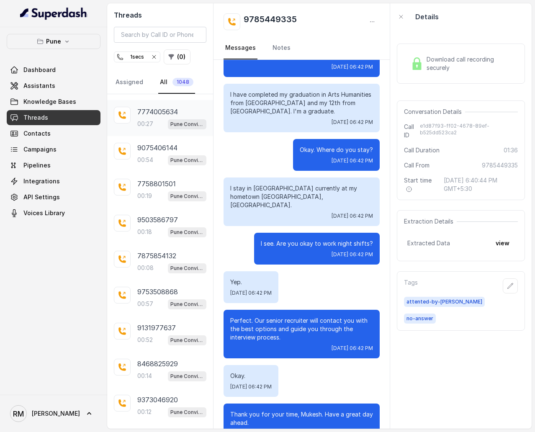
scroll to position [6930, 0]
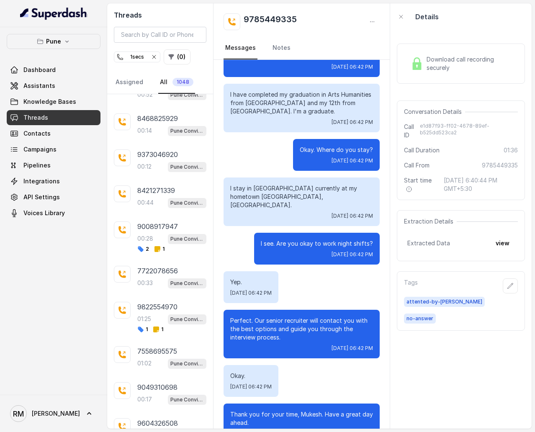
scroll to position [7162, 0]
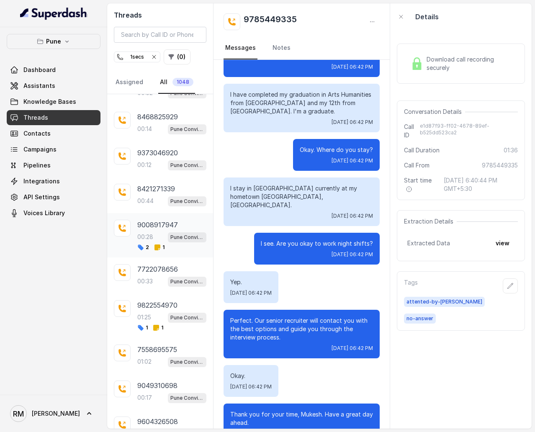
click at [163, 220] on p "9008917947" at bounding box center [157, 225] width 41 height 10
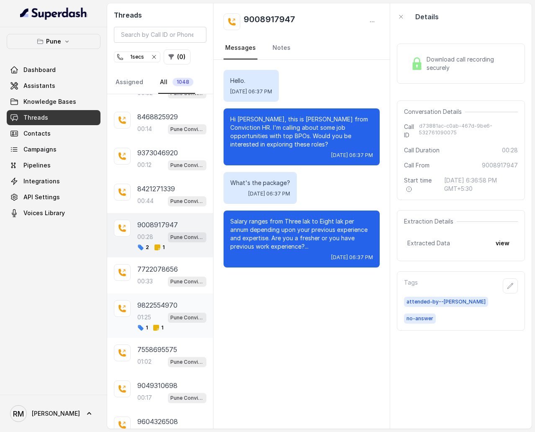
click at [174, 258] on p "9822554970" at bounding box center [157, 305] width 40 height 10
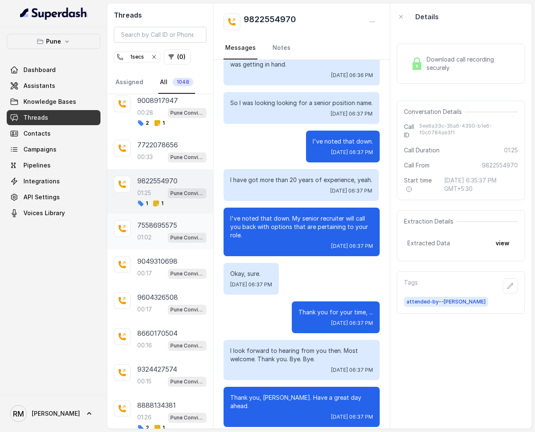
scroll to position [7313, 0]
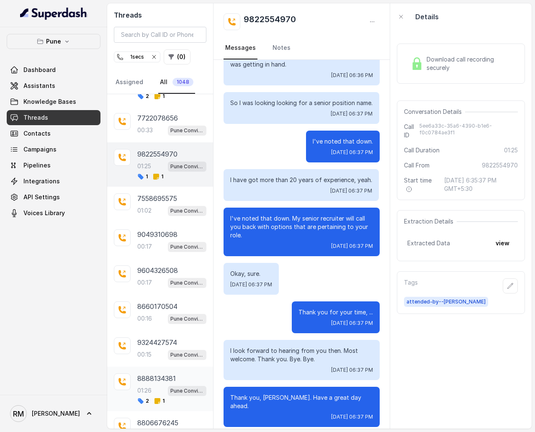
click at [151, 258] on p "01:26" at bounding box center [144, 390] width 14 height 8
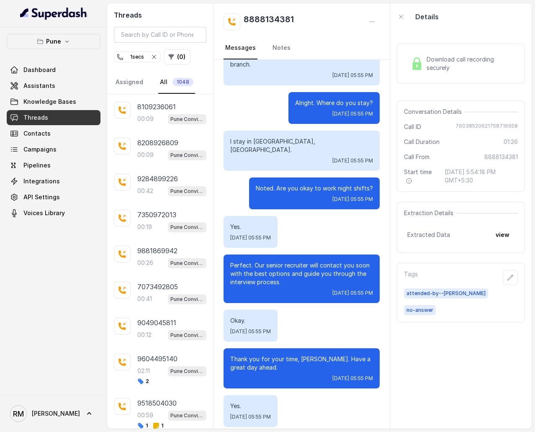
scroll to position [7687, 0]
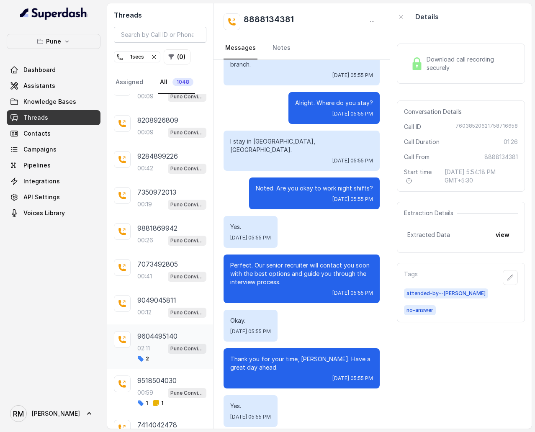
click at [164, 258] on div "2" at bounding box center [171, 358] width 69 height 7
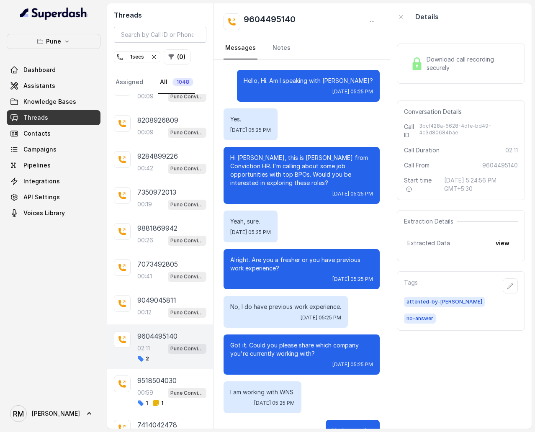
scroll to position [835, 0]
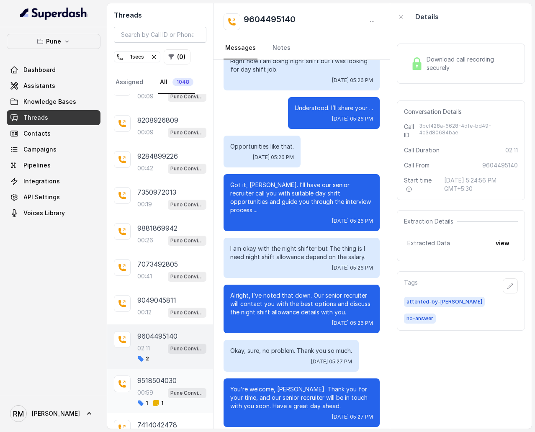
click at [161, 258] on div "00:59 Pune Conviction HR Outbound Assistant" at bounding box center [171, 392] width 69 height 11
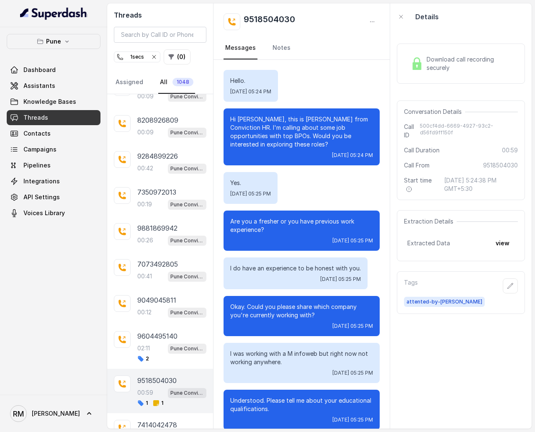
scroll to position [144, 0]
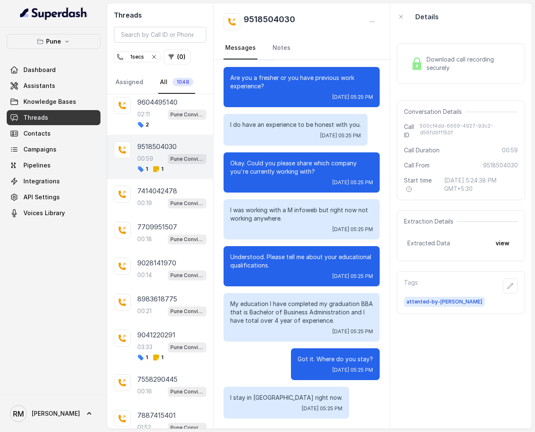
scroll to position [7929, 0]
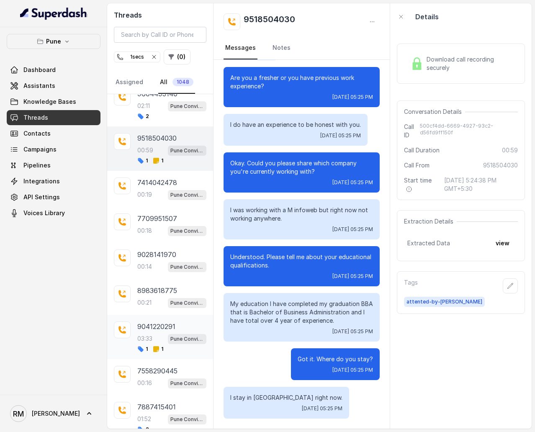
click at [161, 258] on span "1" at bounding box center [158, 349] width 10 height 7
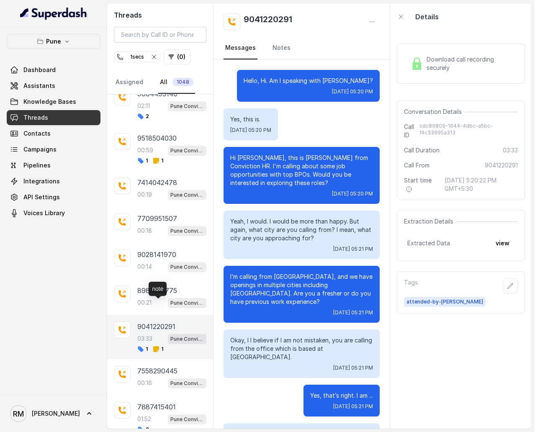
scroll to position [1360, 0]
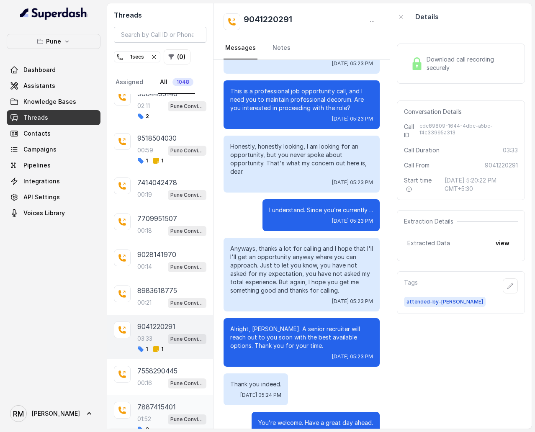
click at [160, 258] on div "2" at bounding box center [171, 429] width 69 height 7
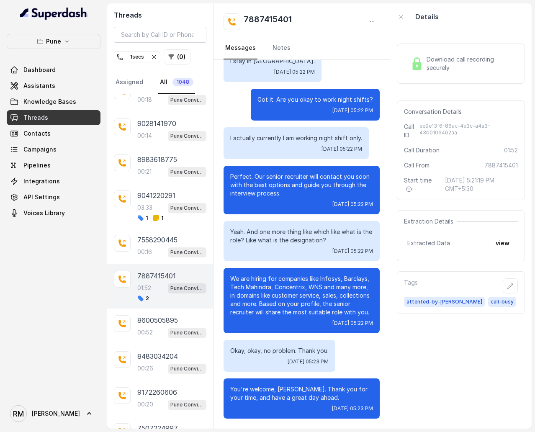
scroll to position [8062, 0]
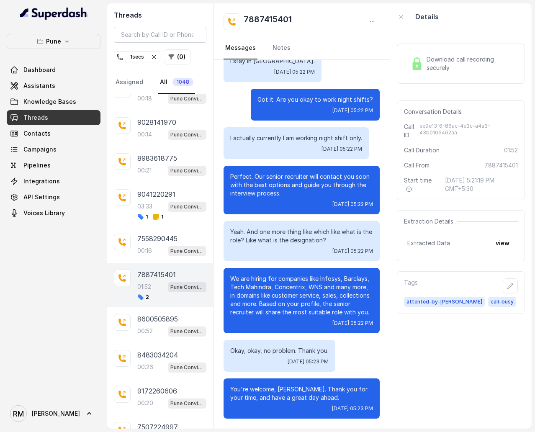
click at [172, 258] on div "7039107127 00:50 Pune Conviction HR Outbound Assistant 8830648812 00:41 Pune Co…" at bounding box center [160, 261] width 106 height 334
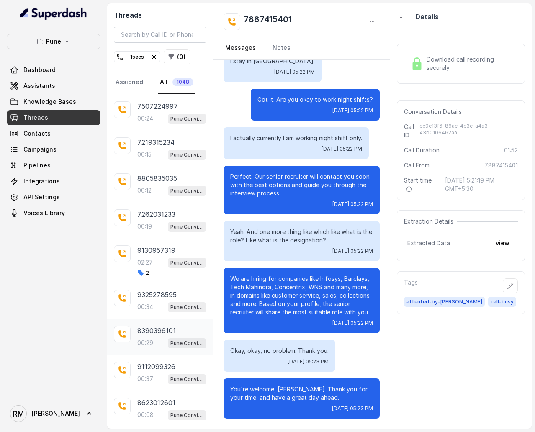
scroll to position [8378, 0]
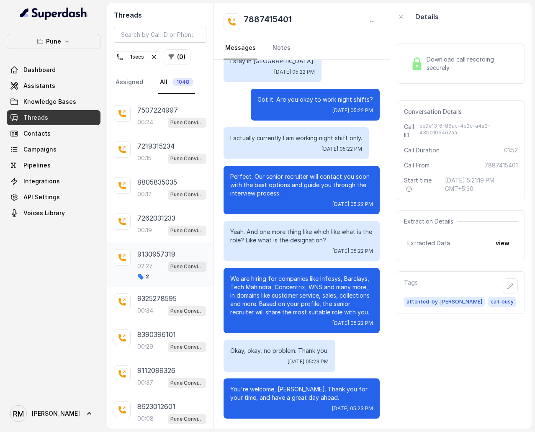
click at [152, 249] on div "9130957319 02:27 Pune Conviction HR Outbound Assistant 2" at bounding box center [171, 264] width 69 height 31
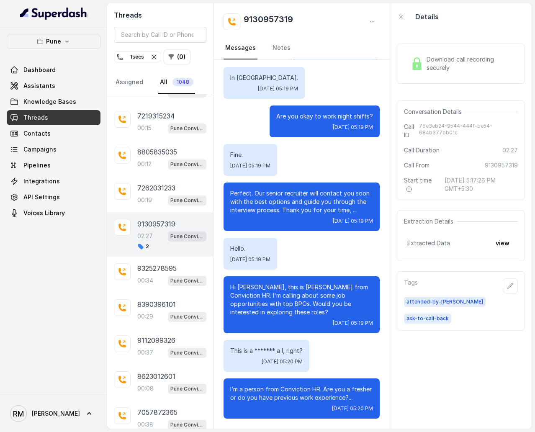
scroll to position [8436, 0]
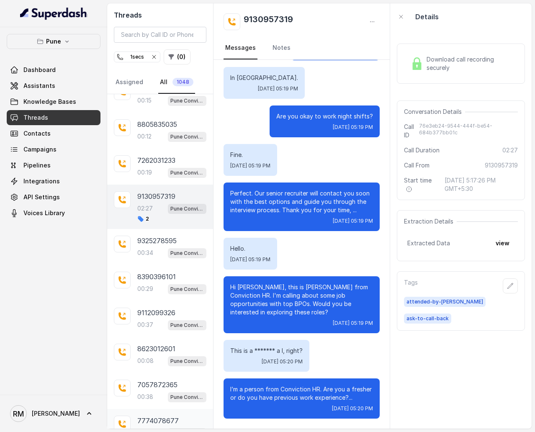
click at [192, 258] on div "7774078677 02:23 Pune Conviction HR Outbound Assistant 2 1" at bounding box center [171, 430] width 69 height 31
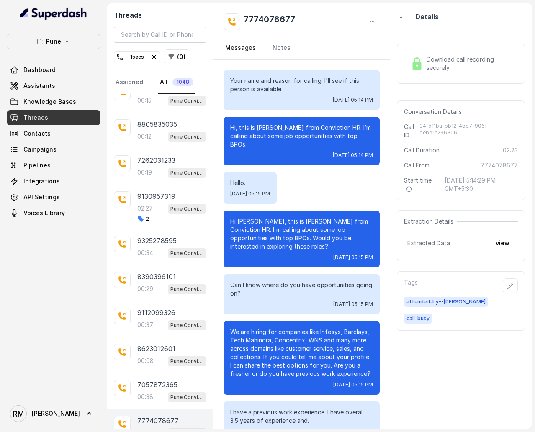
scroll to position [701, 0]
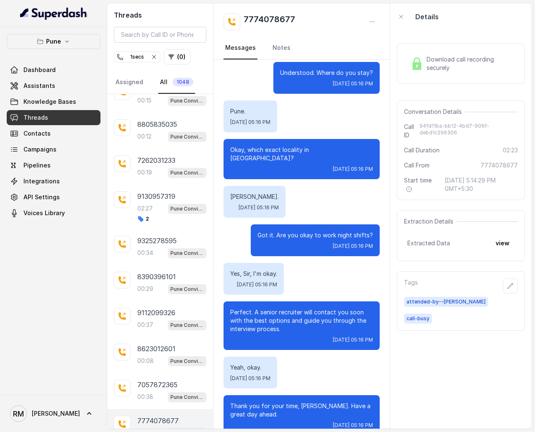
click at [180, 258] on div "7039107127 00:50 Pune Conviction HR Outbound Assistant 8830648812 00:41 Pune Co…" at bounding box center [160, 261] width 106 height 334
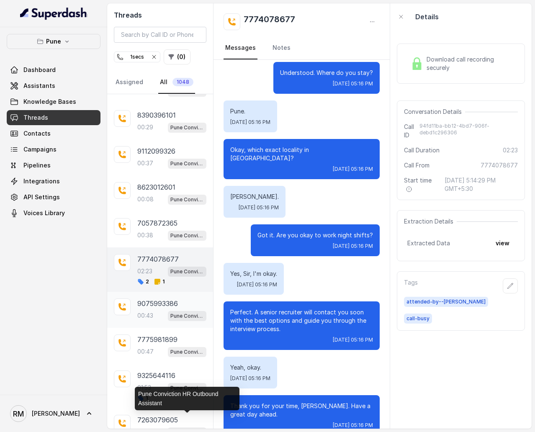
scroll to position [8644, 0]
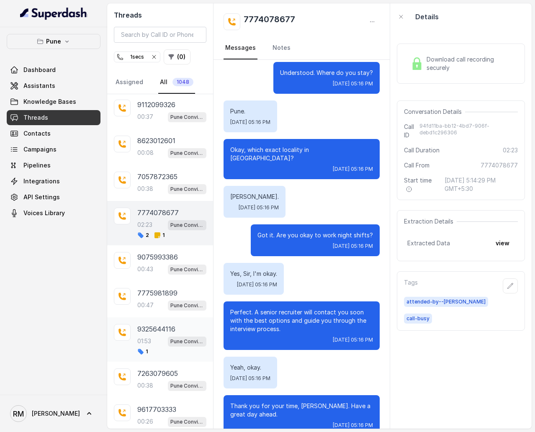
click at [175, 258] on div "1" at bounding box center [171, 351] width 69 height 7
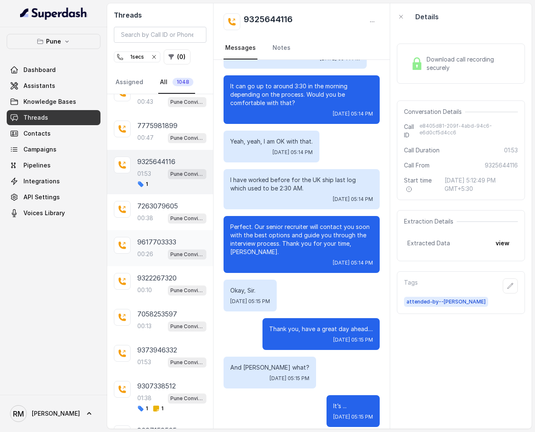
scroll to position [8819, 0]
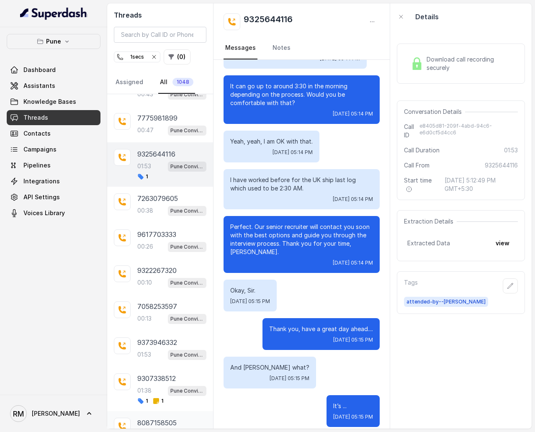
click at [155, 258] on div "8087158505 01:30 Pune Conviction HR Outbound Assistant 2 1" at bounding box center [171, 433] width 69 height 31
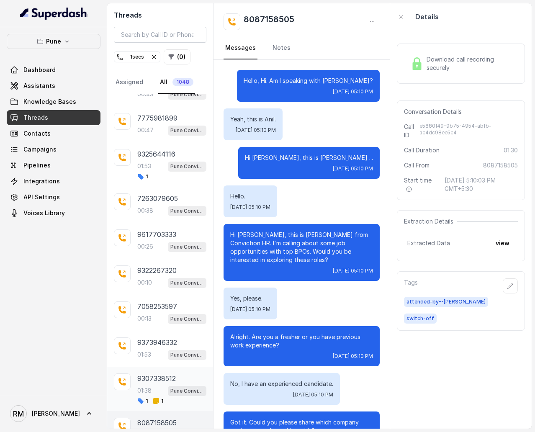
scroll to position [768, 0]
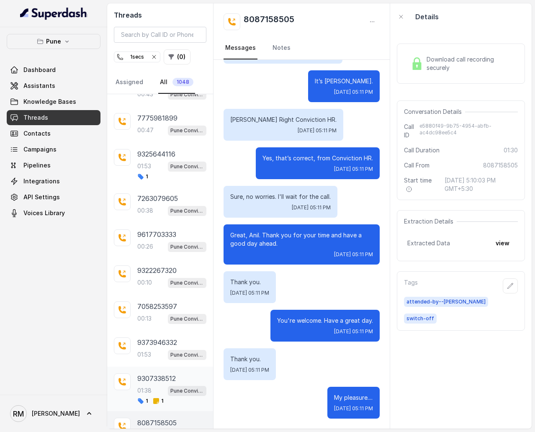
click at [158, 258] on div "9307338512 01:38 Pune Conviction HR Outbound Assistant 1 1" at bounding box center [171, 388] width 69 height 31
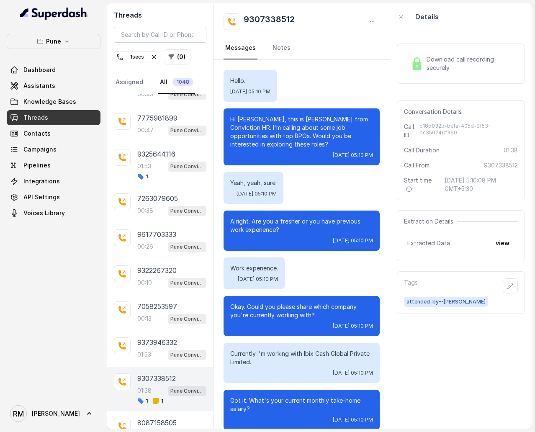
scroll to position [738, 0]
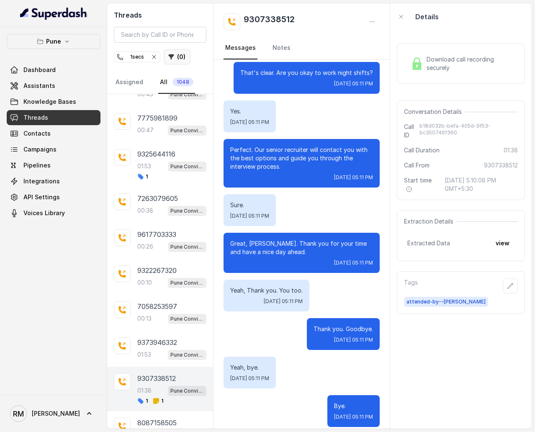
click at [178, 63] on button "( 0 )" at bounding box center [177, 56] width 27 height 15
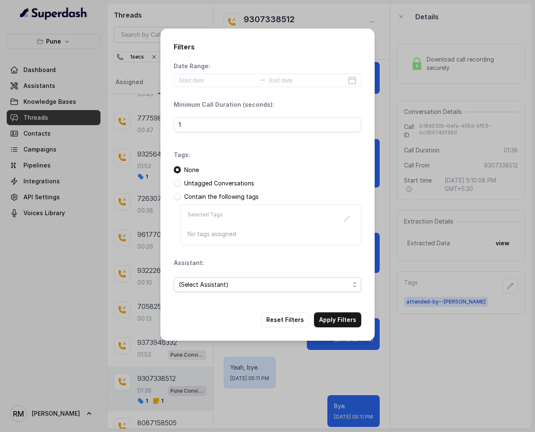
click at [210, 258] on span "(Select Assistant)" at bounding box center [264, 284] width 171 height 10
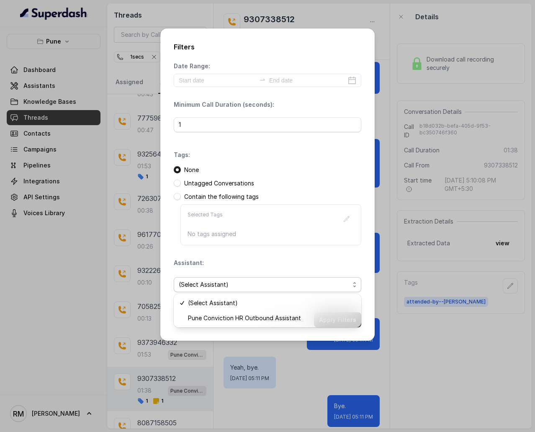
click at [231, 253] on div "Date Range: Minimum Call Duration (seconds): 1 Tags: None Untagged Conversation…" at bounding box center [267, 180] width 187 height 237
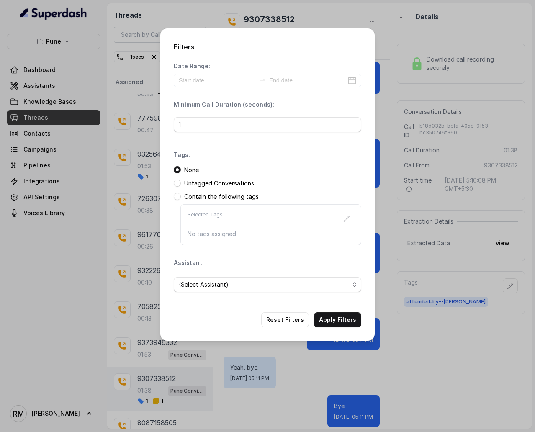
click at [220, 199] on p "Contain the following tags" at bounding box center [221, 196] width 74 height 8
click at [216, 258] on span "(Select Assistant)" at bounding box center [267, 284] width 187 height 15
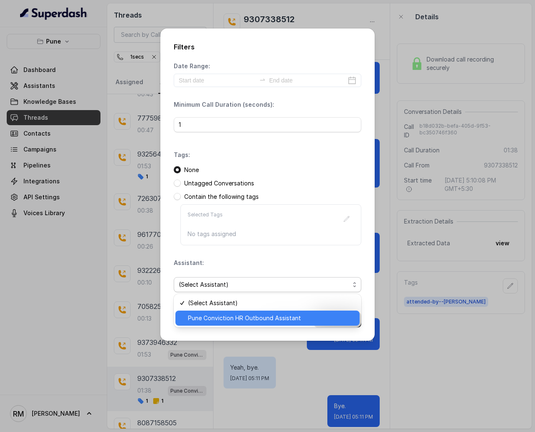
click at [213, 258] on span "Pune Conviction HR Outbound Assistant" at bounding box center [271, 318] width 167 height 10
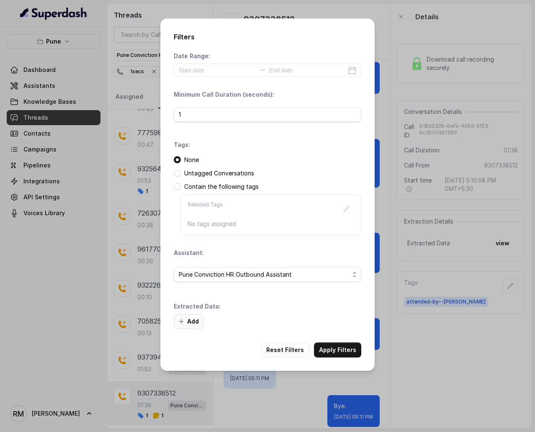
click at [194, 258] on button "Add" at bounding box center [189, 321] width 30 height 15
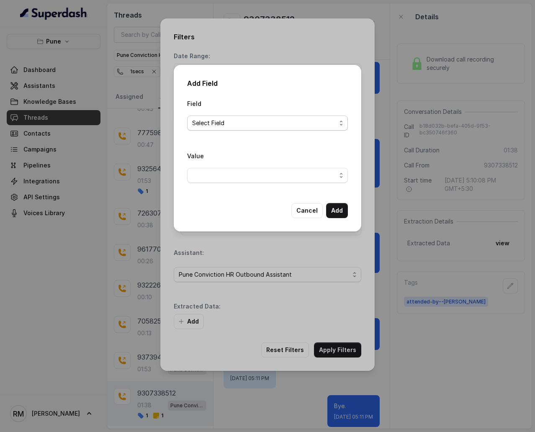
click at [241, 122] on span "Select Field" at bounding box center [264, 123] width 144 height 10
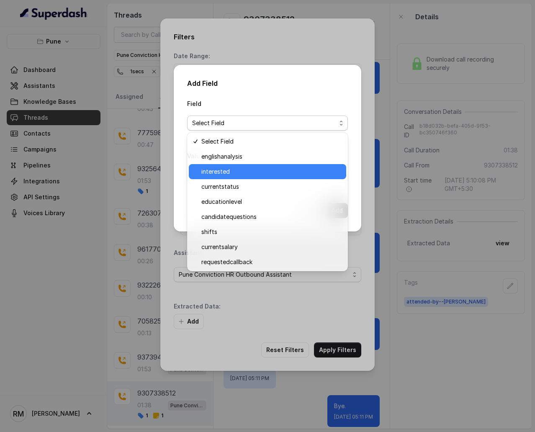
click at [228, 169] on span "interested" at bounding box center [271, 172] width 140 height 10
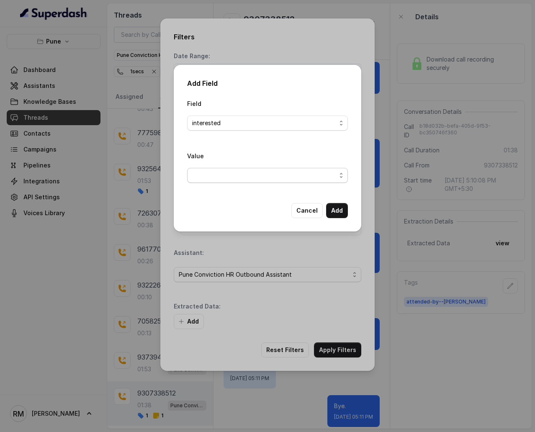
click at [228, 172] on span "button" at bounding box center [267, 175] width 161 height 15
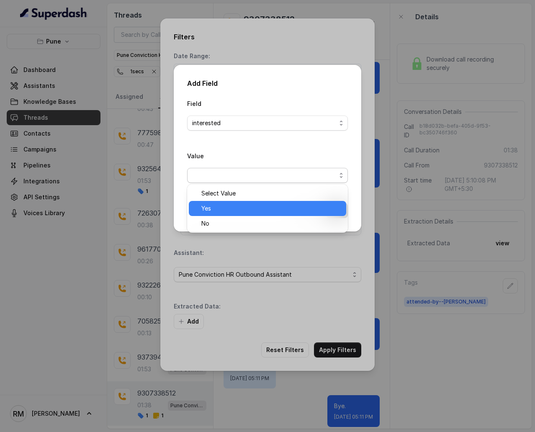
click at [227, 207] on span "Yes" at bounding box center [271, 208] width 140 height 10
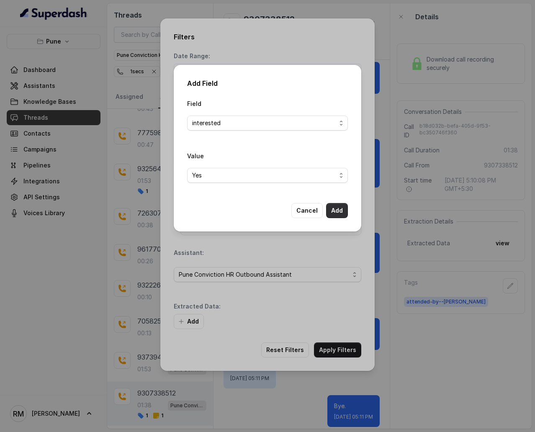
click at [329, 208] on button "Add" at bounding box center [337, 210] width 22 height 15
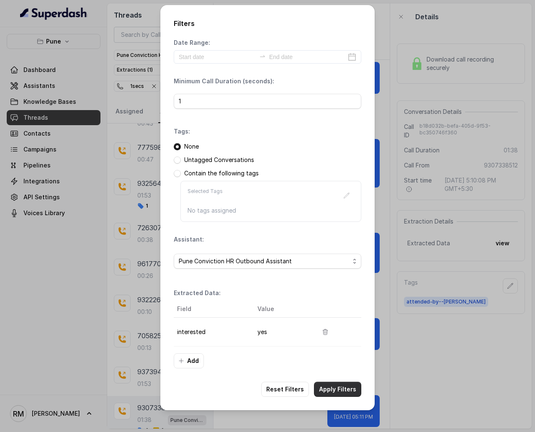
click at [346, 258] on button "Apply Filters" at bounding box center [337, 389] width 47 height 15
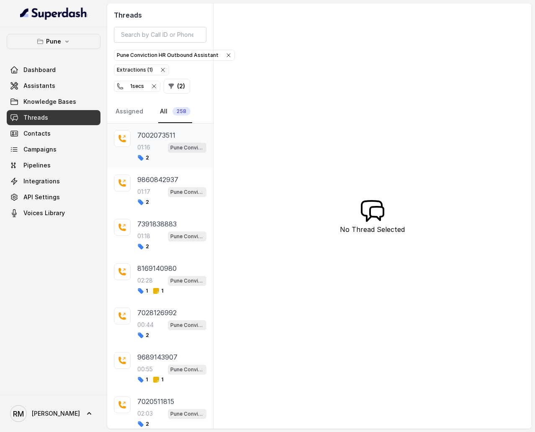
click at [165, 142] on div "01:16 Pune Conviction HR Outbound Assistant" at bounding box center [171, 147] width 69 height 11
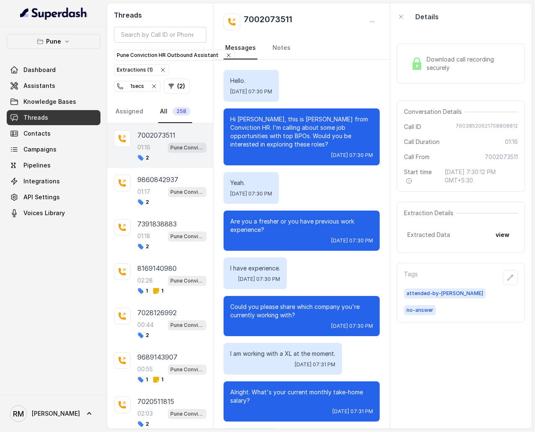
scroll to position [336, 0]
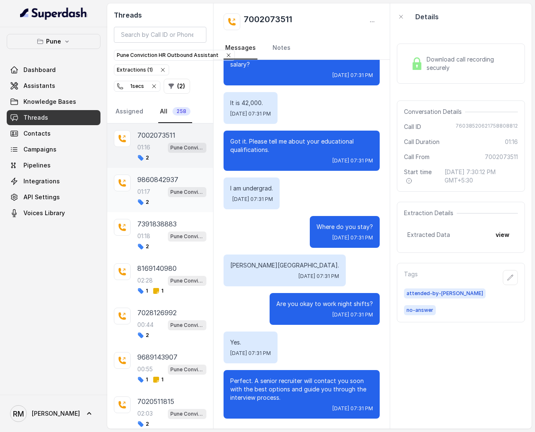
click at [156, 182] on p "9860842937" at bounding box center [157, 179] width 41 height 10
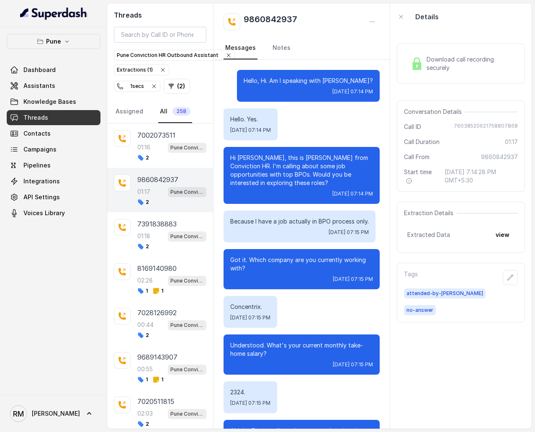
scroll to position [297, 0]
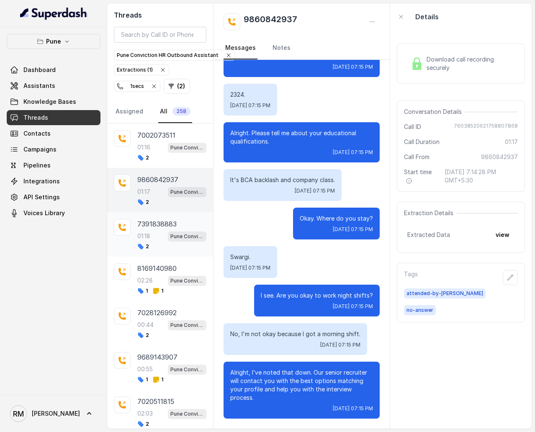
click at [159, 246] on div "2" at bounding box center [171, 246] width 69 height 7
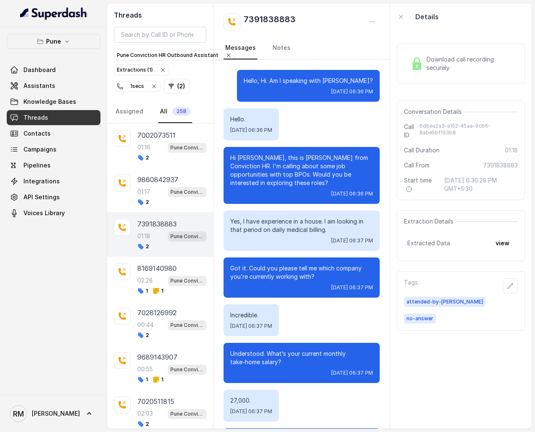
scroll to position [374, 0]
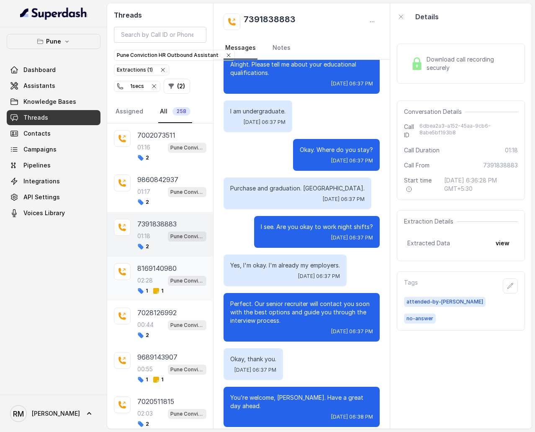
click at [159, 258] on div "8169140980 02:28 Pune Conviction HR Outbound Assistant 1 1" at bounding box center [171, 278] width 69 height 31
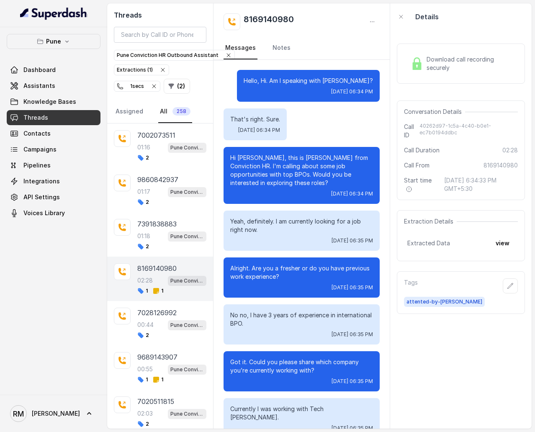
scroll to position [1044, 0]
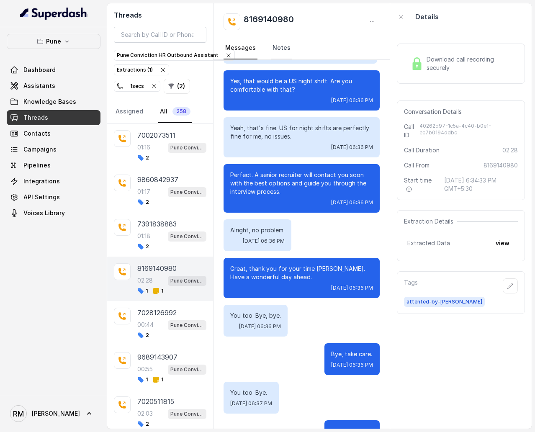
click at [275, 50] on link "Notes" at bounding box center [281, 48] width 21 height 23
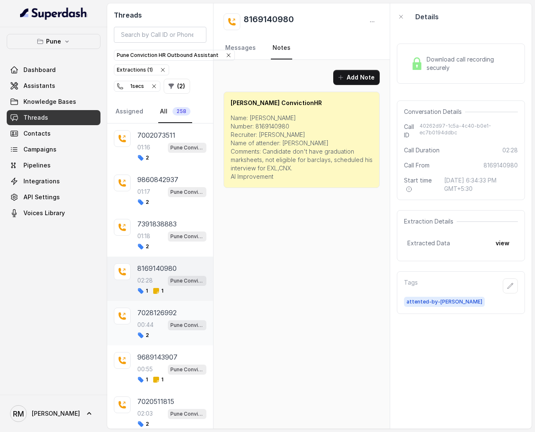
click at [172, 258] on p "7028126992" at bounding box center [156, 313] width 39 height 10
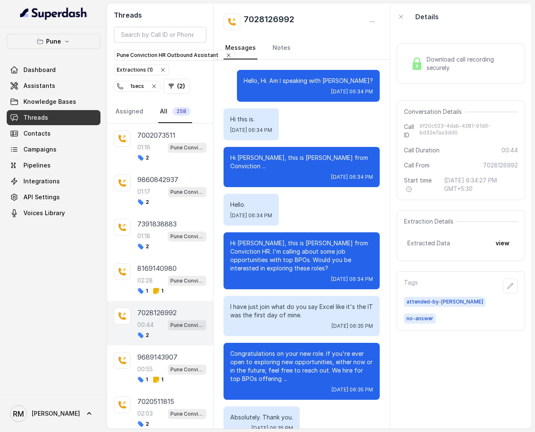
scroll to position [50, 0]
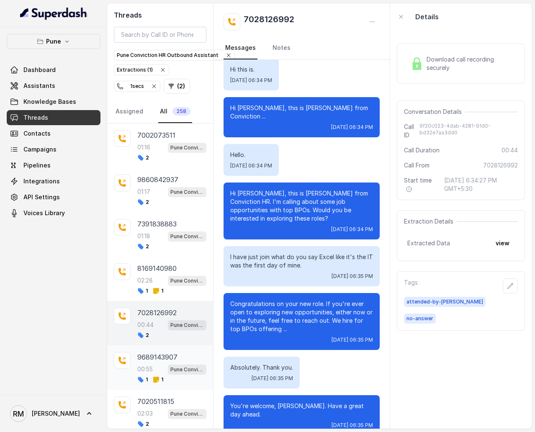
click at [169, 258] on p "9689143907" at bounding box center [157, 357] width 40 height 10
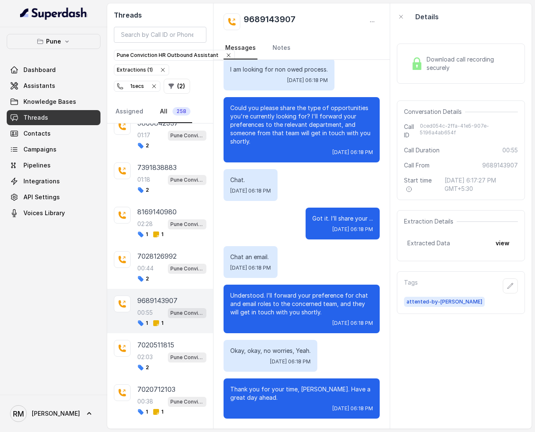
scroll to position [81, 0]
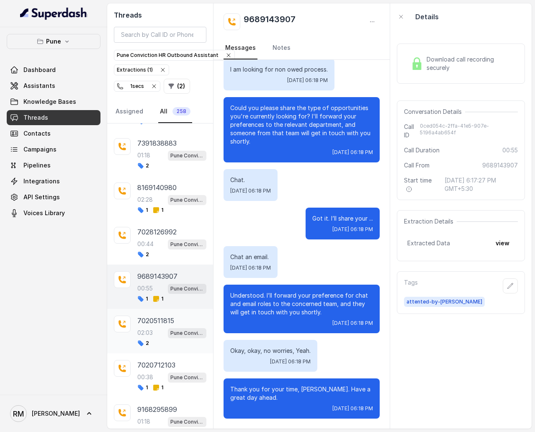
click at [164, 258] on div "2" at bounding box center [171, 343] width 69 height 7
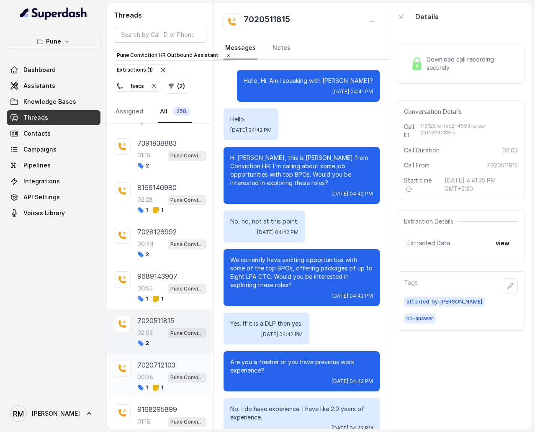
scroll to position [647, 0]
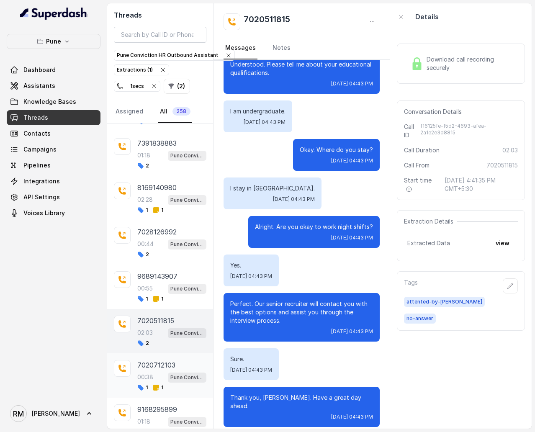
click at [164, 258] on div "00:38 Pune Conviction HR Outbound Assistant" at bounding box center [171, 377] width 69 height 11
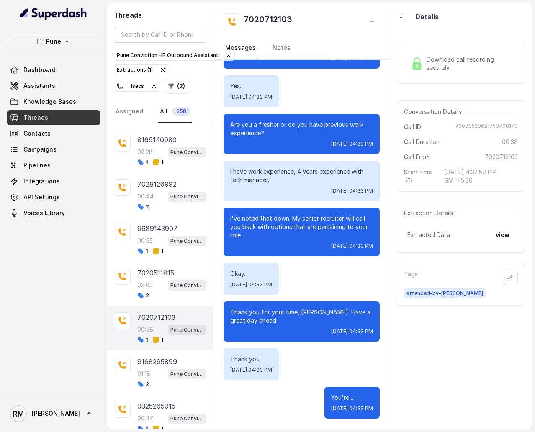
scroll to position [159, 0]
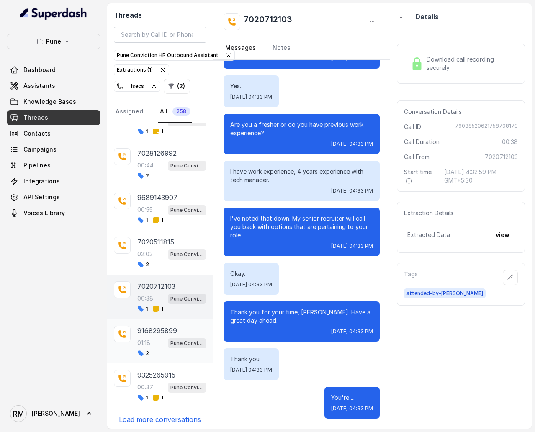
click at [159, 258] on div "01:18 Pune Conviction HR Outbound Assistant" at bounding box center [171, 342] width 69 height 11
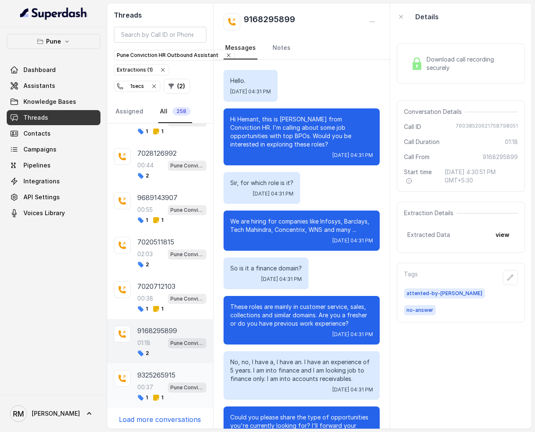
scroll to position [266, 0]
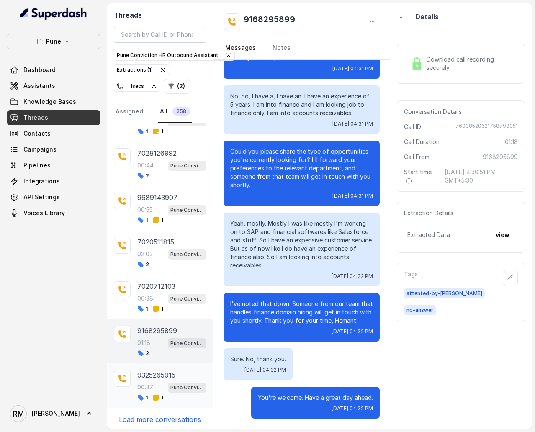
click at [159, 258] on div "00:37 Pune Conviction HR Outbound Assistant" at bounding box center [171, 387] width 69 height 11
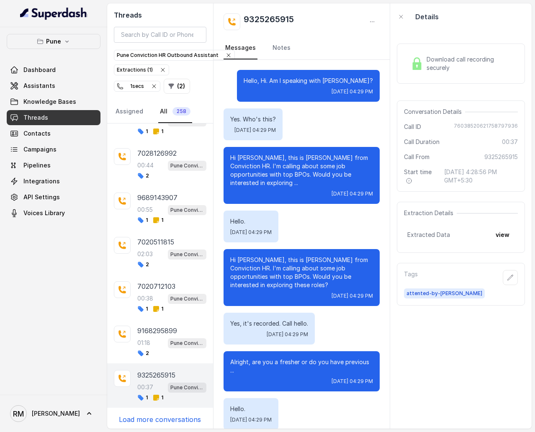
scroll to position [50, 0]
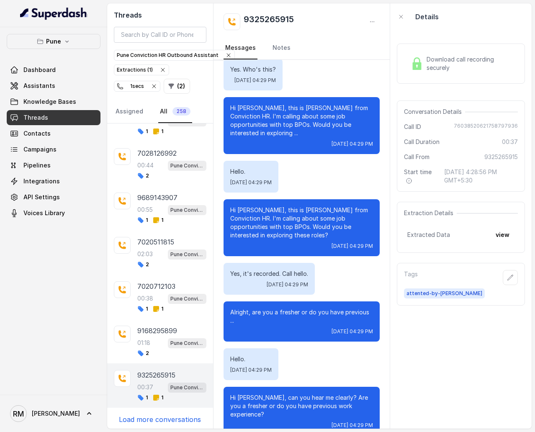
click at [159, 258] on p "Load more conversations" at bounding box center [160, 419] width 82 height 10
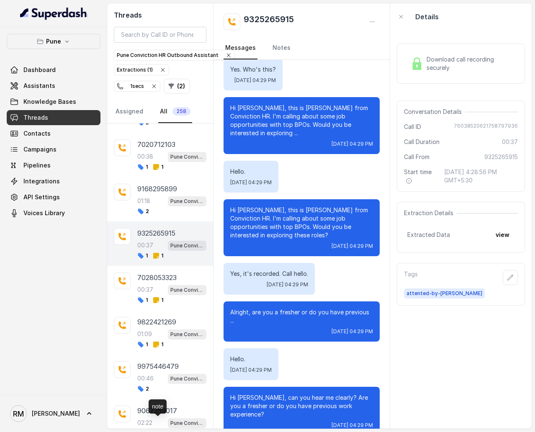
scroll to position [329, 0]
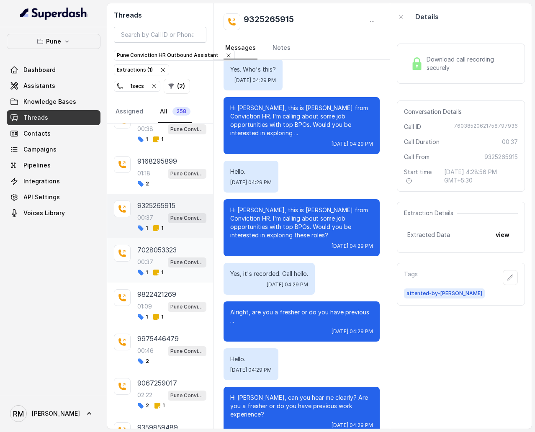
click at [167, 258] on div "00:37 Pune Conviction HR Outbound Assistant" at bounding box center [171, 261] width 69 height 11
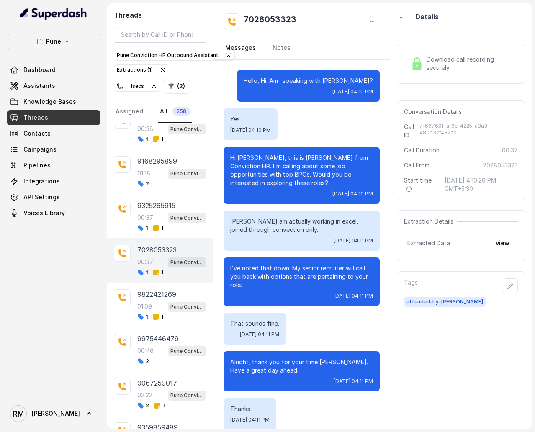
scroll to position [50, 0]
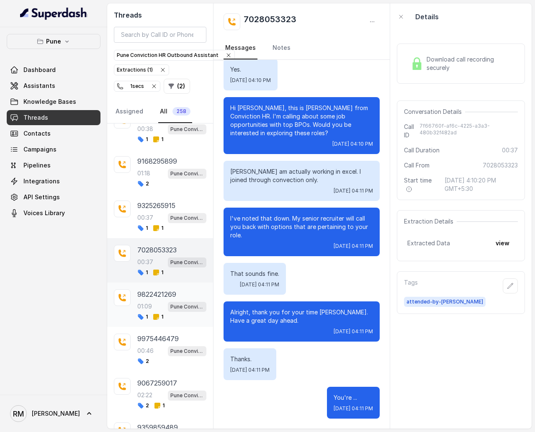
click at [162, 258] on div "9822421269 01:09 Pune Conviction HR Outbound Assistant 1 1" at bounding box center [171, 304] width 69 height 31
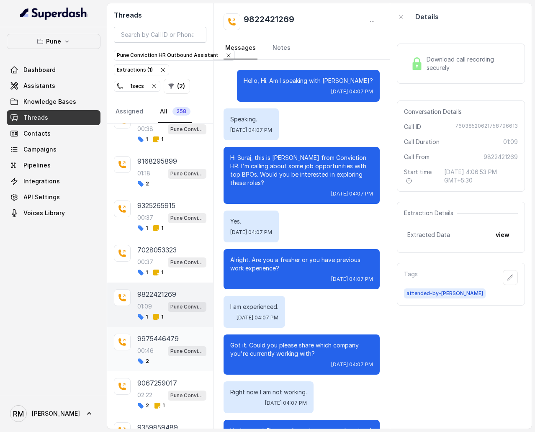
scroll to position [374, 0]
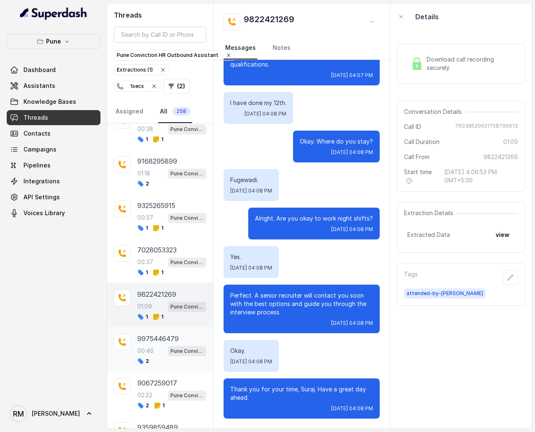
click at [158, 258] on div "00:46 Pune Conviction HR Outbound Assistant" at bounding box center [171, 350] width 69 height 11
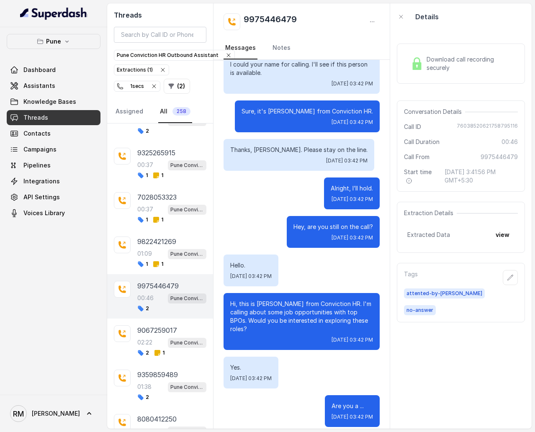
scroll to position [403, 0]
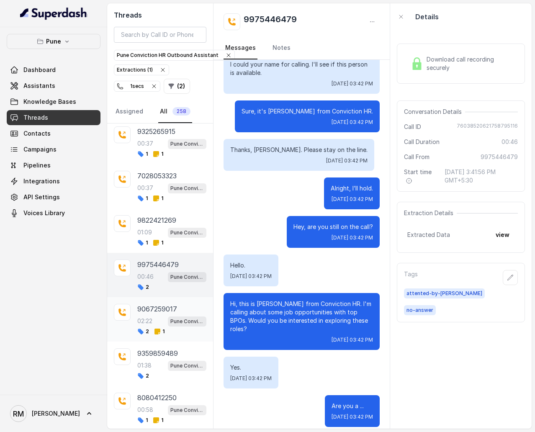
click at [155, 258] on div "02:22 Pune Conviction HR Outbound Assistant" at bounding box center [171, 320] width 69 height 11
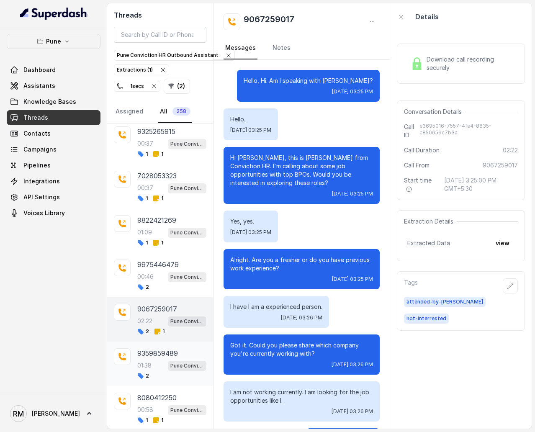
scroll to position [706, 0]
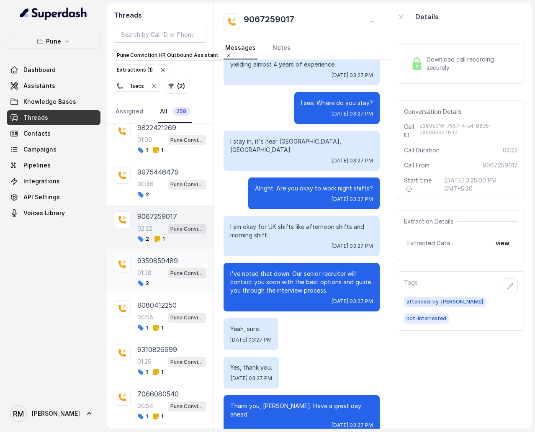
click at [161, 258] on div "01:38 Pune Conviction HR Outbound Assistant" at bounding box center [171, 272] width 69 height 11
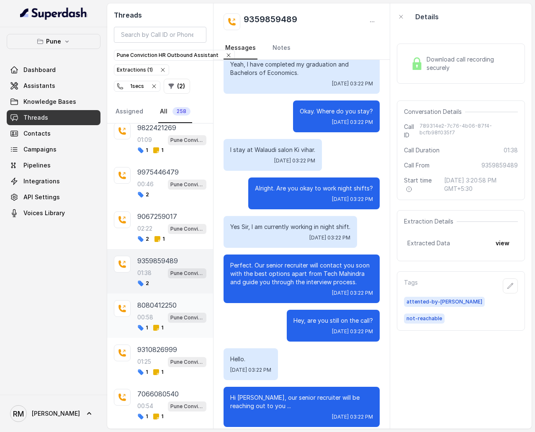
click at [161, 258] on div "00:58 Pune Conviction HR Outbound Assistant" at bounding box center [171, 317] width 69 height 11
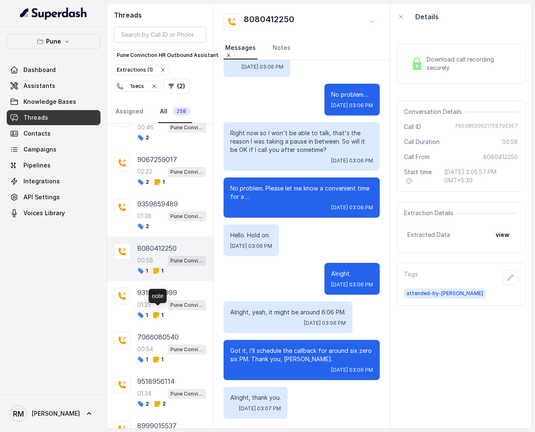
click at [164, 258] on div "note" at bounding box center [158, 296] width 18 height 14
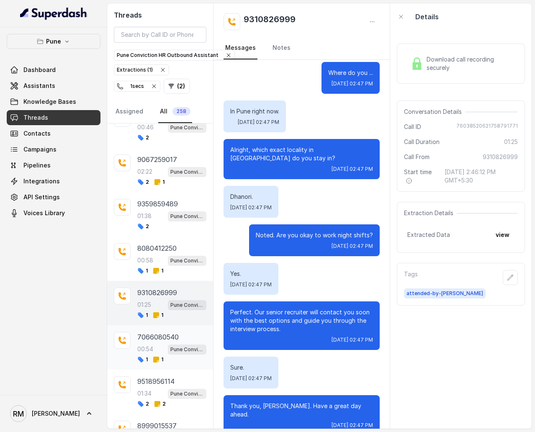
click at [163, 258] on div "7066080540 00:54 Pune Conviction HR Outbound Assistant 1 1" at bounding box center [171, 347] width 69 height 31
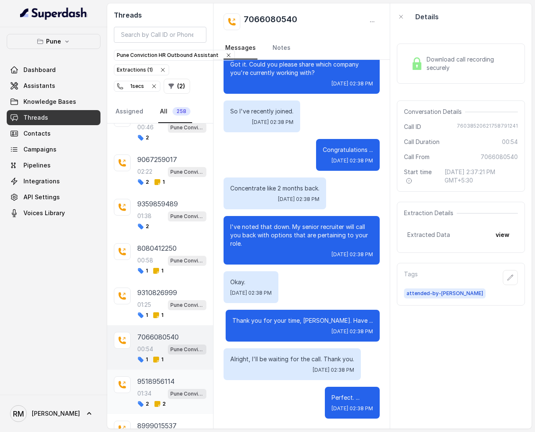
click at [162, 258] on p "9518956114" at bounding box center [155, 381] width 37 height 10
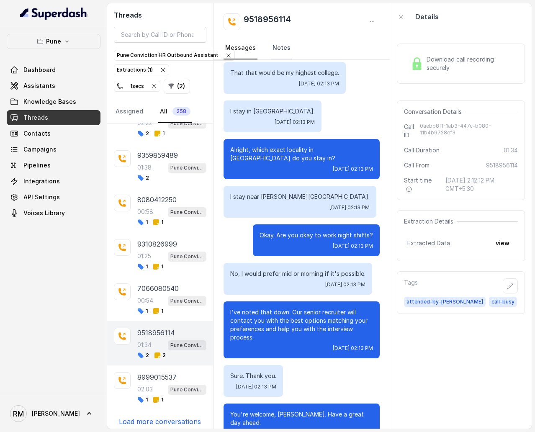
click at [278, 50] on link "Notes" at bounding box center [281, 48] width 21 height 23
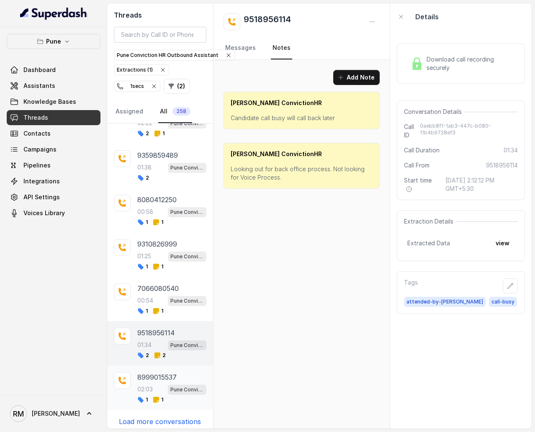
click at [167, 258] on div "8999015537 02:03 Pune Conviction HR Outbound Assistant 1 1" at bounding box center [160, 387] width 106 height 44
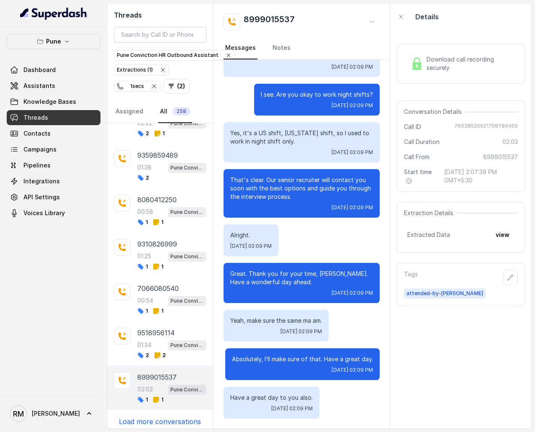
click at [166, 258] on p "Load more conversations" at bounding box center [160, 421] width 82 height 10
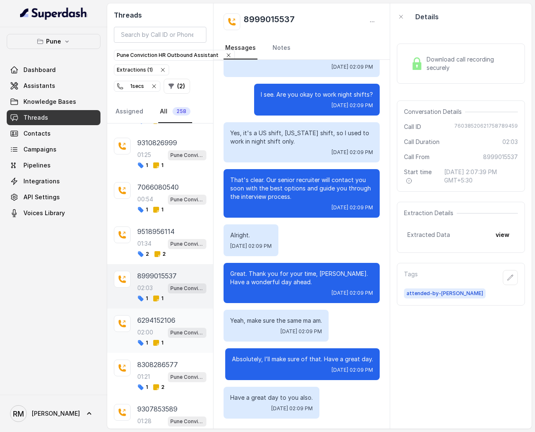
click at [179, 258] on div "6294152106 02:00 Pune Conviction HR Outbound Assistant 1 1" at bounding box center [160, 330] width 106 height 44
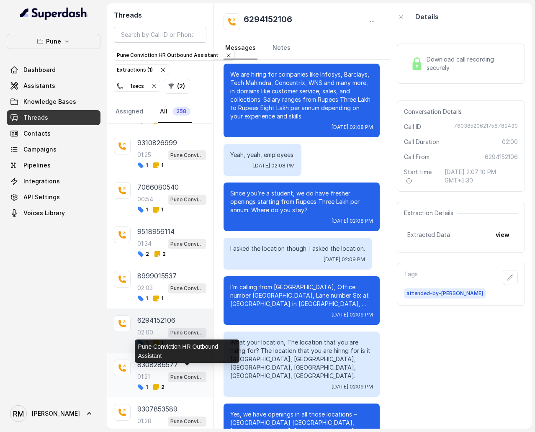
click at [177, 258] on p "Pune Conviction HR Outbound Assistant" at bounding box center [186, 377] width 33 height 8
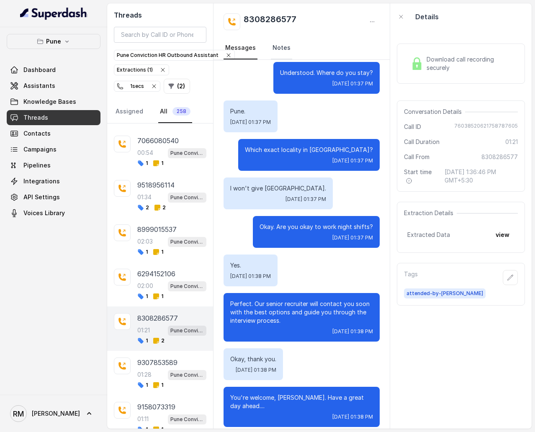
click at [282, 46] on link "Notes" at bounding box center [281, 48] width 21 height 23
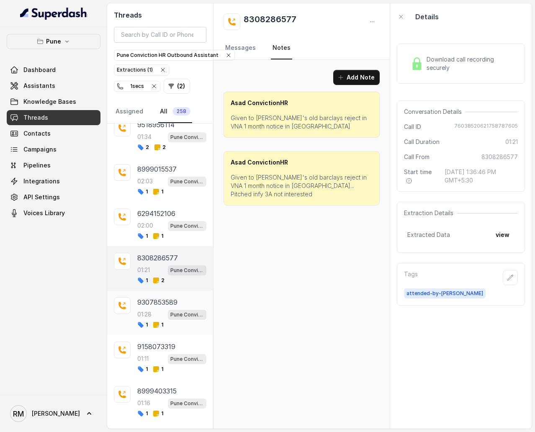
click at [169, 258] on p "9307853589" at bounding box center [157, 302] width 40 height 10
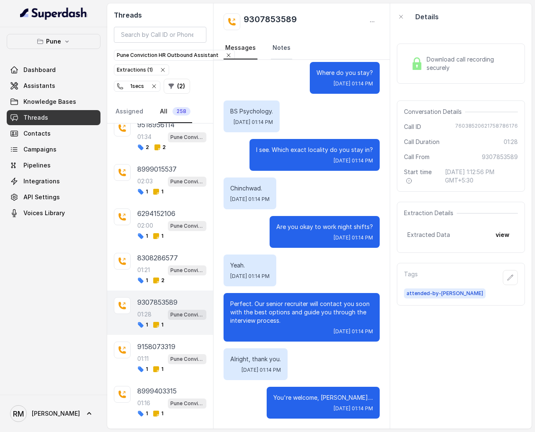
click at [282, 52] on link "Notes" at bounding box center [281, 48] width 21 height 23
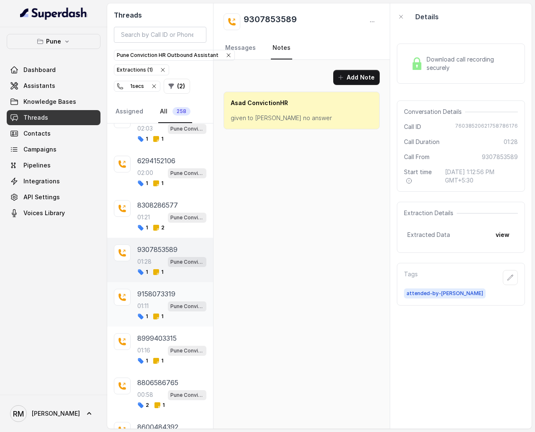
click at [158, 258] on div "01:11 Pune Conviction HR Outbound Assistant" at bounding box center [171, 305] width 69 height 11
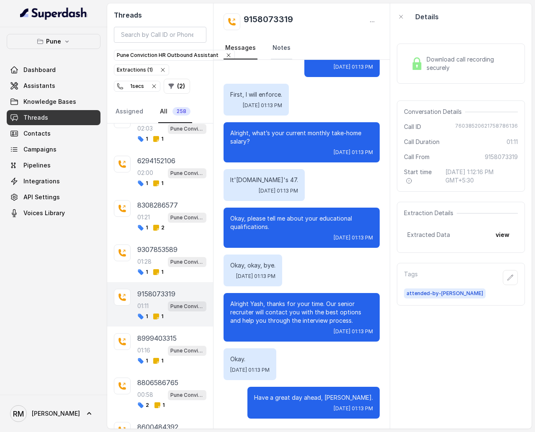
click at [278, 58] on link "Notes" at bounding box center [281, 48] width 21 height 23
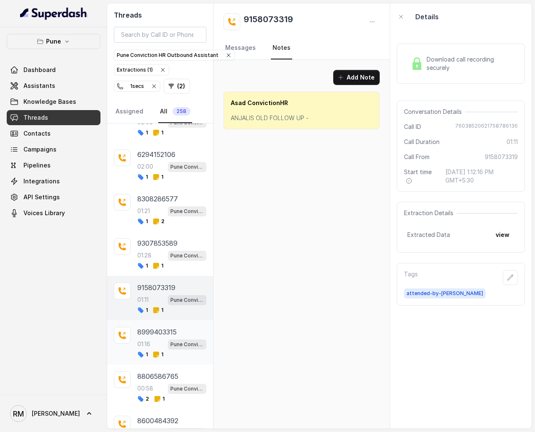
click at [141, 258] on p "01:16" at bounding box center [143, 344] width 13 height 8
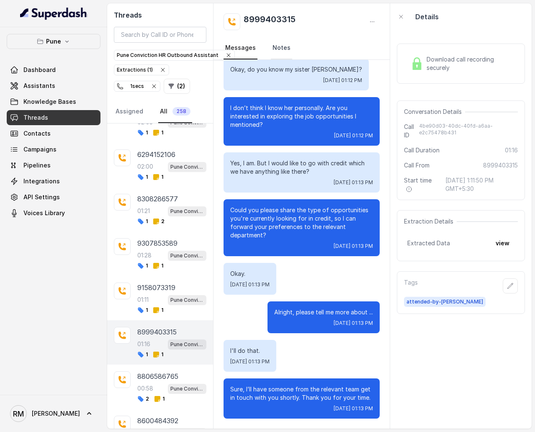
click at [288, 44] on link "Notes" at bounding box center [281, 48] width 21 height 23
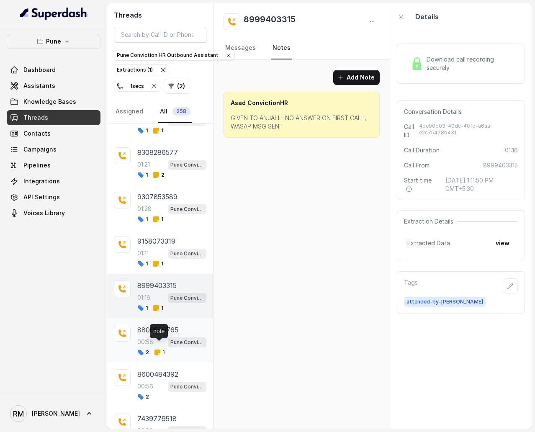
click at [161, 258] on span "1" at bounding box center [159, 352] width 10 height 7
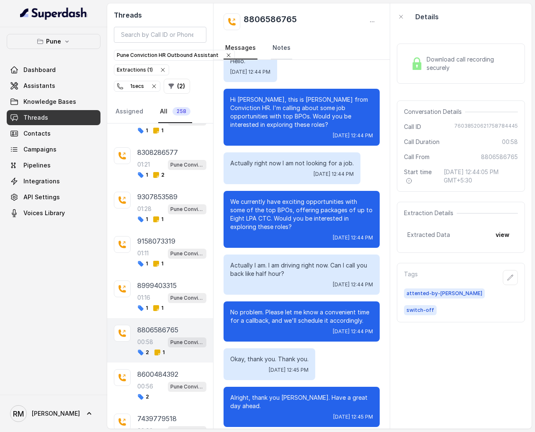
click at [283, 49] on link "Notes" at bounding box center [281, 48] width 21 height 23
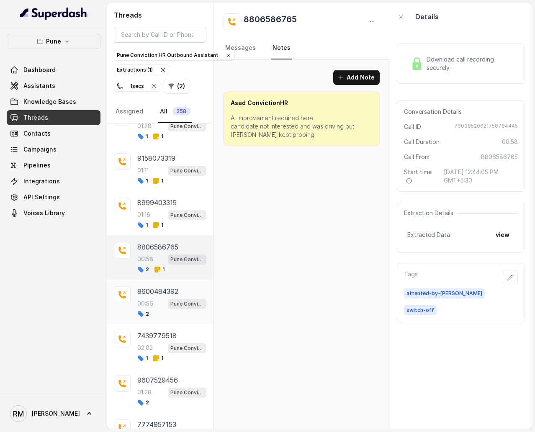
click at [162, 258] on div "2" at bounding box center [171, 313] width 69 height 7
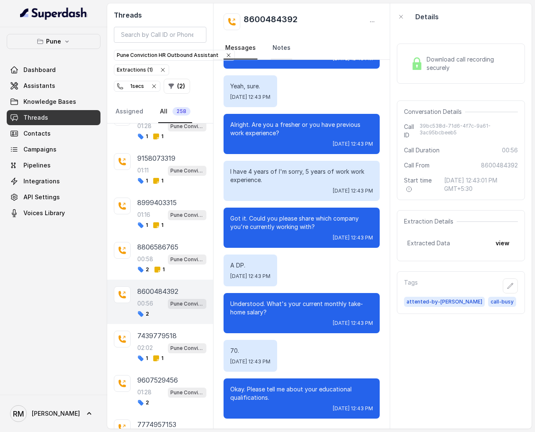
click at [278, 45] on link "Notes" at bounding box center [281, 48] width 21 height 23
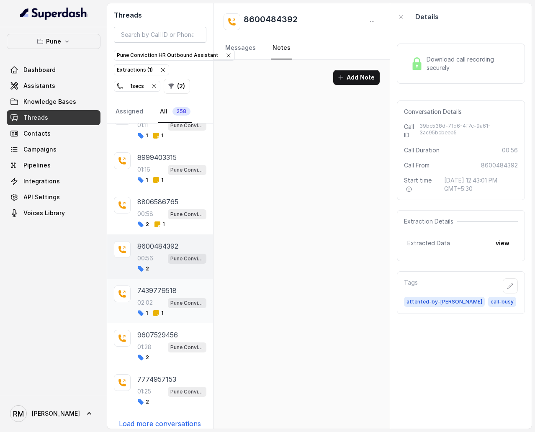
click at [160, 258] on div "02:02 Pune Conviction HR Outbound Assistant" at bounding box center [171, 302] width 69 height 11
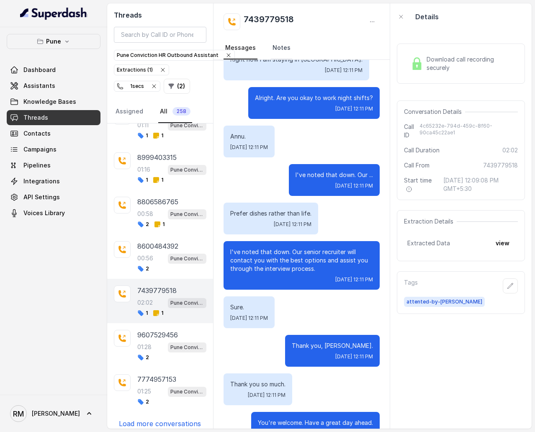
click at [281, 48] on link "Notes" at bounding box center [281, 48] width 21 height 23
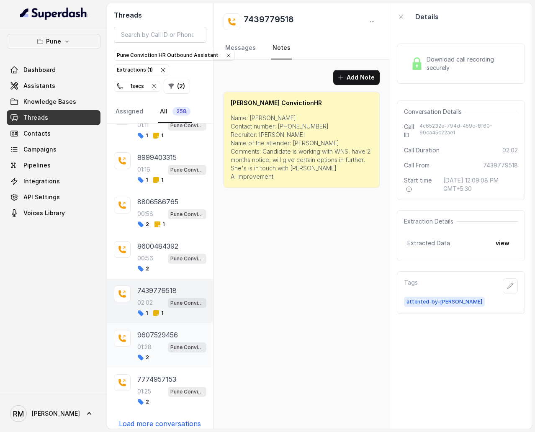
click at [156, 258] on div "9607529456 01:28 Pune Conviction HR Outbound Assistant 2" at bounding box center [160, 345] width 106 height 44
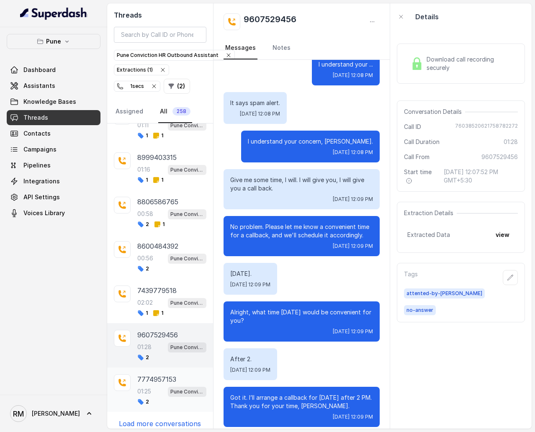
click at [149, 258] on p "01:25" at bounding box center [144, 391] width 14 height 8
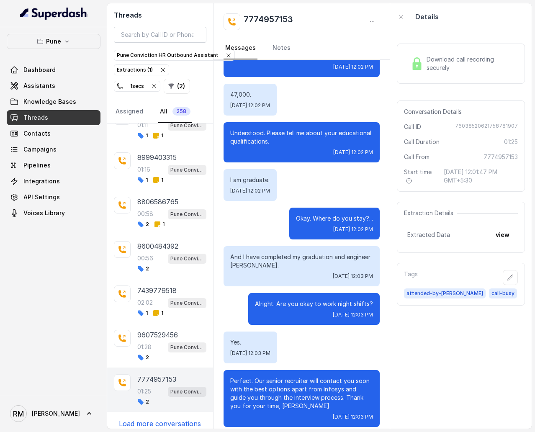
click at [157, 258] on p "Load more conversations" at bounding box center [160, 423] width 82 height 10
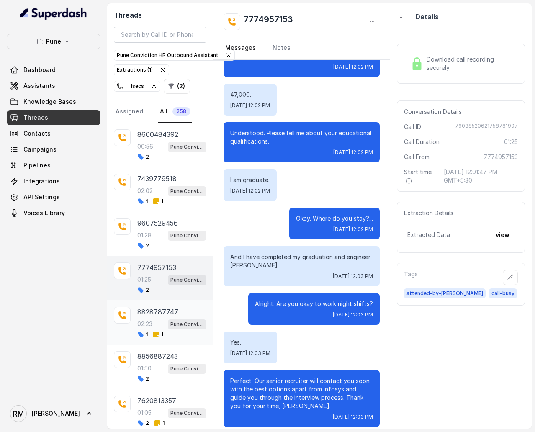
click at [169, 258] on p "8828787747" at bounding box center [157, 312] width 41 height 10
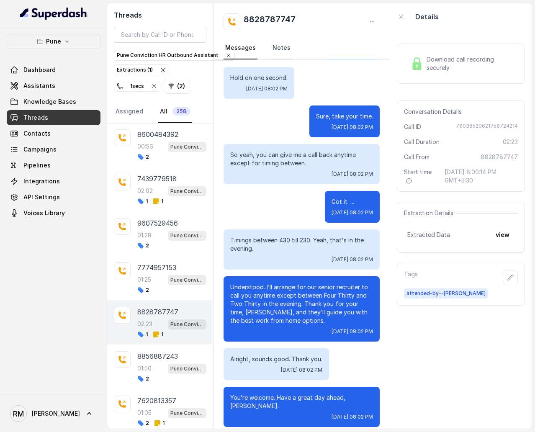
click at [276, 47] on link "Notes" at bounding box center [281, 48] width 21 height 23
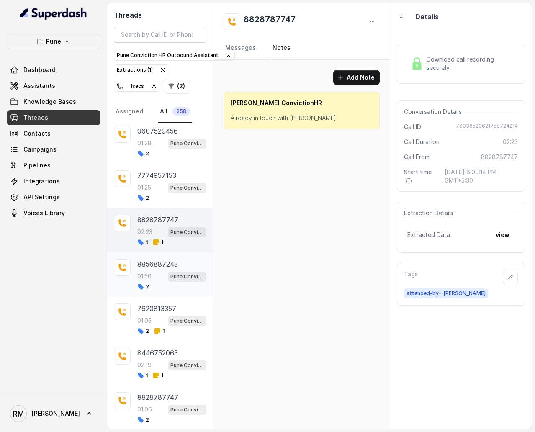
click at [160, 258] on p "8856887243" at bounding box center [157, 264] width 41 height 10
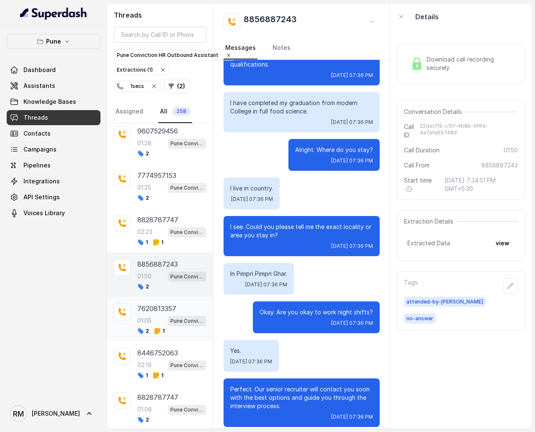
click at [168, 258] on p "7620813357" at bounding box center [156, 308] width 39 height 10
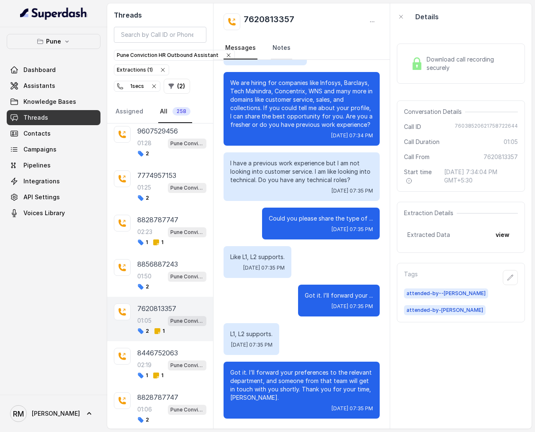
click at [277, 50] on link "Notes" at bounding box center [281, 48] width 21 height 23
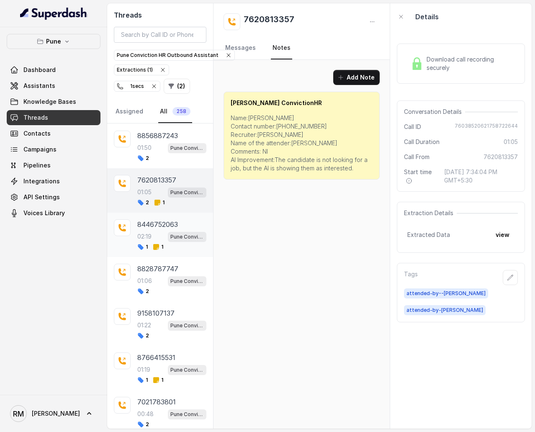
click at [156, 220] on p "8446752063" at bounding box center [157, 224] width 41 height 10
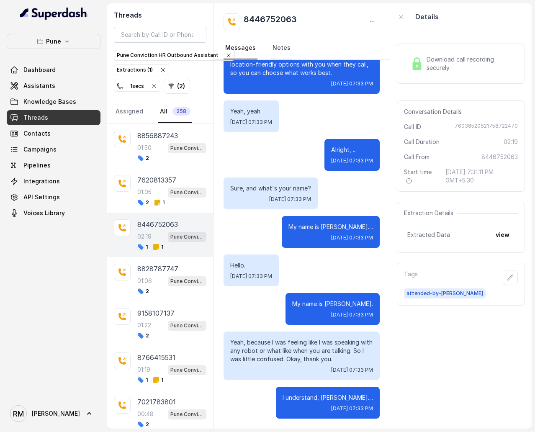
click at [283, 44] on link "Notes" at bounding box center [281, 48] width 21 height 23
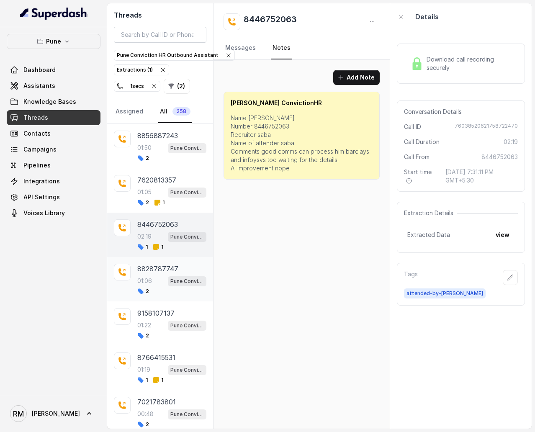
click at [147, 258] on p "01:06" at bounding box center [144, 281] width 15 height 8
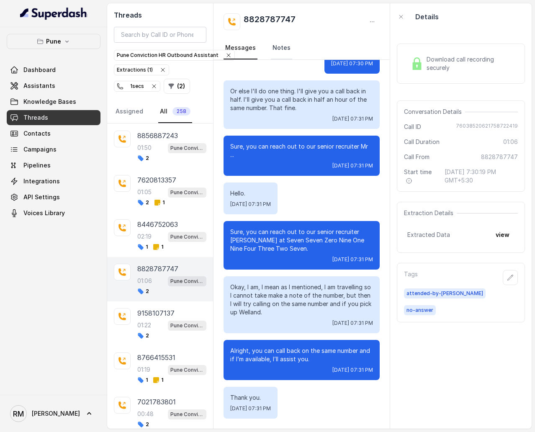
click at [277, 43] on link "Notes" at bounding box center [281, 48] width 21 height 23
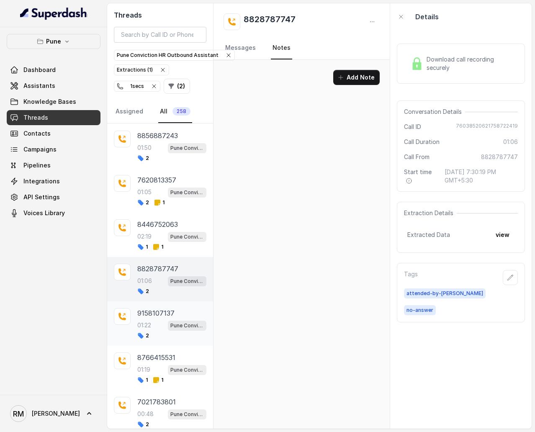
click at [170, 258] on div "2" at bounding box center [171, 335] width 69 height 7
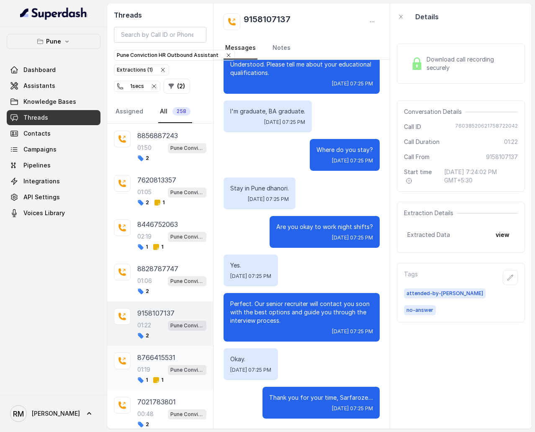
click at [168, 258] on span "Pune Conviction HR Outbound Assistant" at bounding box center [187, 370] width 38 height 10
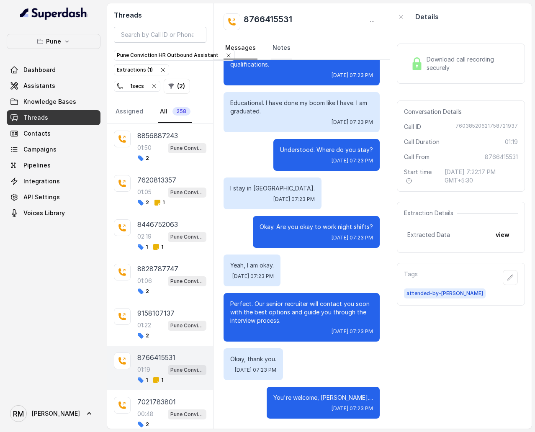
click at [282, 54] on link "Notes" at bounding box center [281, 48] width 21 height 23
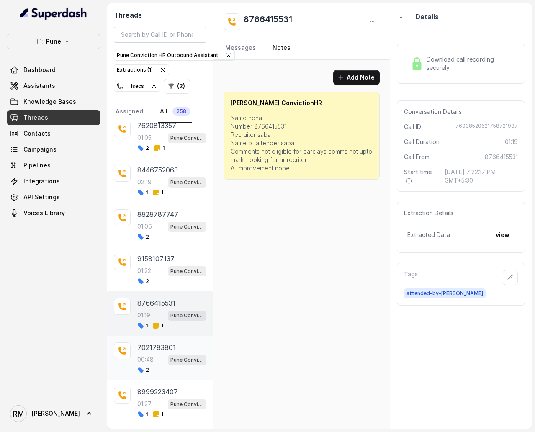
click at [170, 258] on p "Pune Conviction HR Outbound Assistant" at bounding box center [186, 360] width 33 height 8
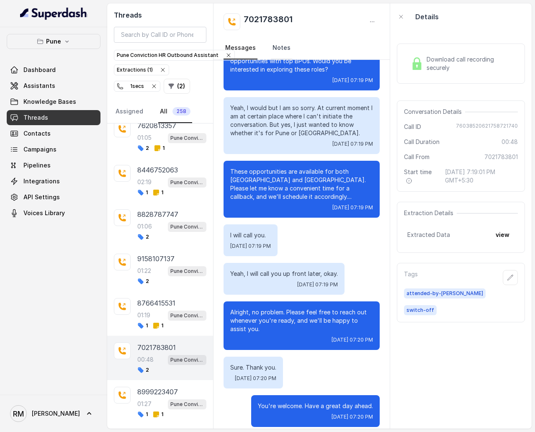
click at [279, 49] on link "Notes" at bounding box center [281, 48] width 21 height 23
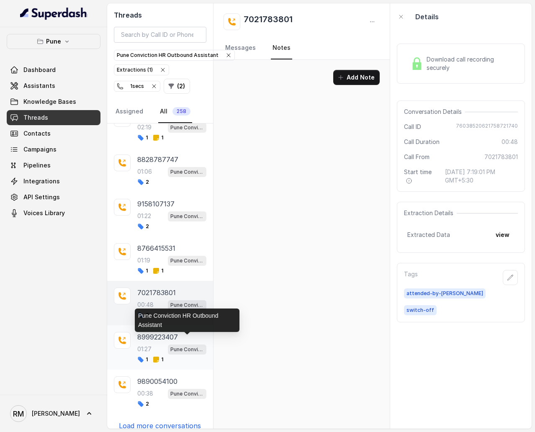
click at [169, 258] on span "Pune Conviction HR Outbound Assistant" at bounding box center [187, 349] width 38 height 10
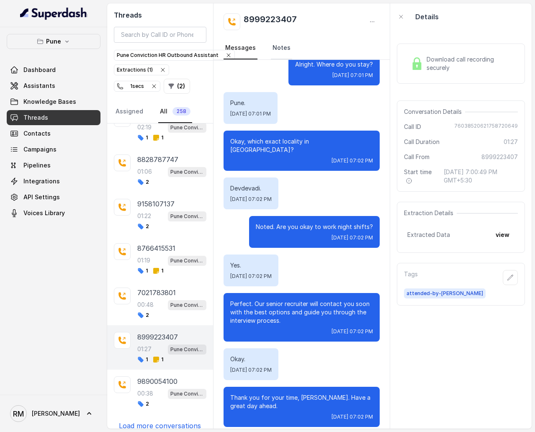
click at [281, 45] on link "Notes" at bounding box center [281, 48] width 21 height 23
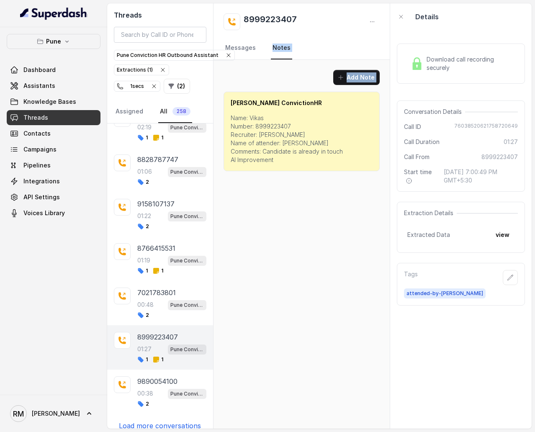
drag, startPoint x: 223, startPoint y: 54, endPoint x: 223, endPoint y: 89, distance: 34.3
click at [223, 89] on div "8999223407 Messages Notes Add Note [PERSON_NAME] ConvictionHR Name: Vikas Numbe…" at bounding box center [301, 215] width 177 height 425
click at [223, 89] on div "Add Note [PERSON_NAME] ConvictionHR Name: Vikas Number: 8999223407 Recruiter: […" at bounding box center [301, 120] width 177 height 121
click at [243, 44] on link "Messages" at bounding box center [240, 48] width 34 height 23
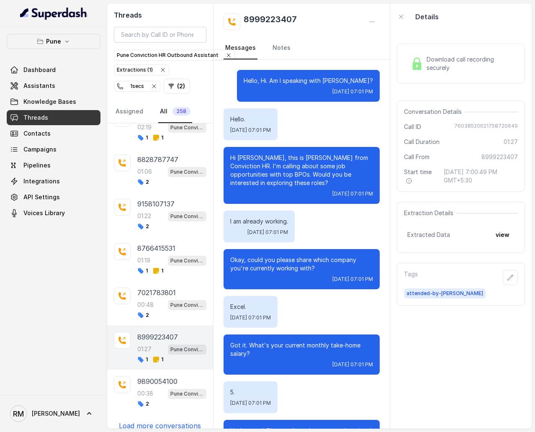
click at [214, 56] on div "8999223407 Messages Notes" at bounding box center [301, 31] width 177 height 56
click at [222, 54] on div "8999223407 Messages Notes" at bounding box center [301, 31] width 177 height 56
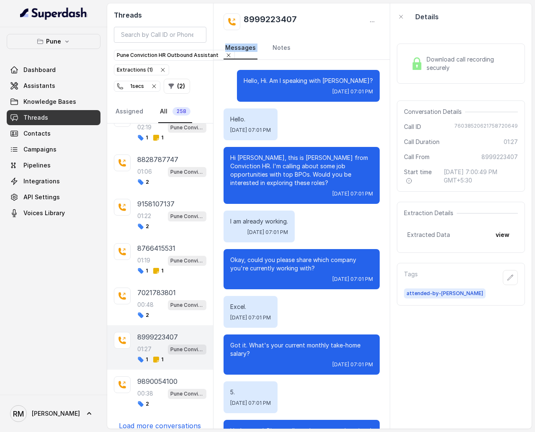
click at [222, 54] on div "8999223407 Messages Notes" at bounding box center [301, 31] width 177 height 56
click at [154, 258] on div "00:38 Pune Conviction HR Outbound Assistant" at bounding box center [171, 393] width 69 height 11
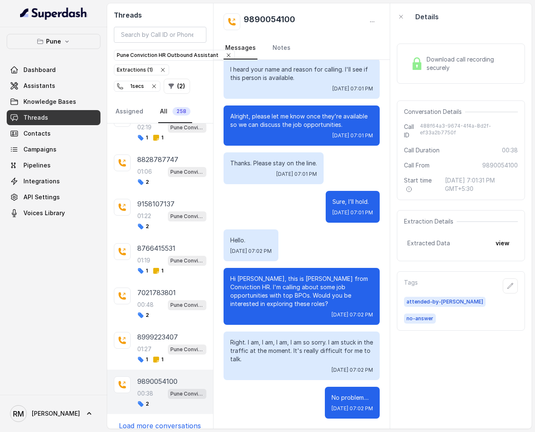
click at [166, 258] on p "Load more conversations" at bounding box center [160, 426] width 82 height 10
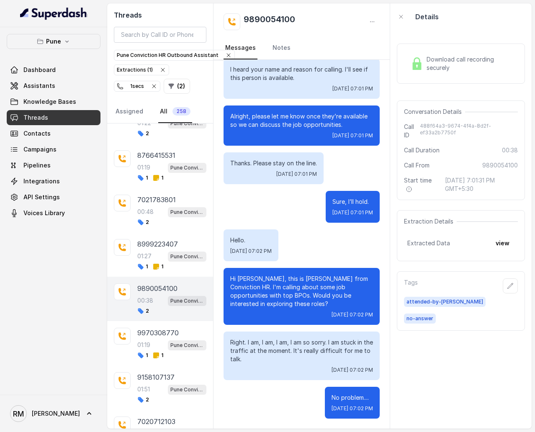
scroll to position [1578, 0]
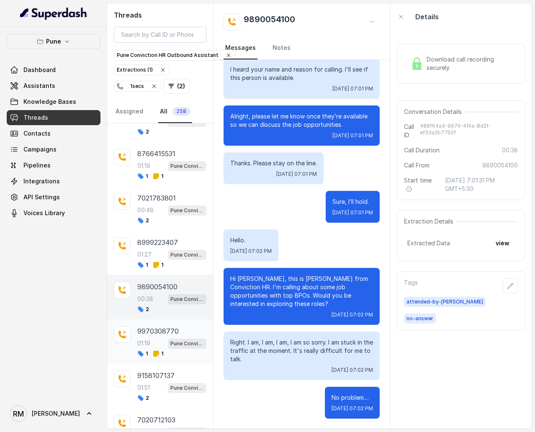
click at [163, 258] on div "01:19 Pune Conviction HR Outbound Assistant" at bounding box center [171, 343] width 69 height 11
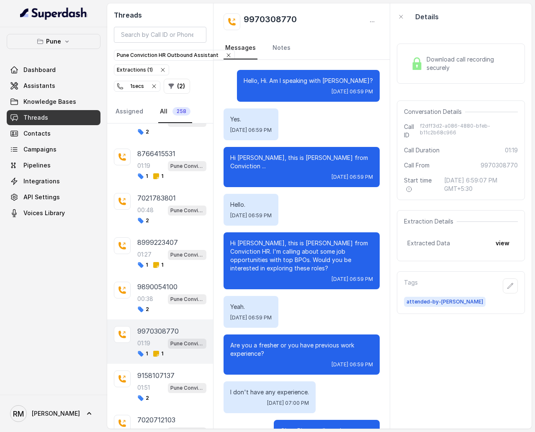
scroll to position [614, 0]
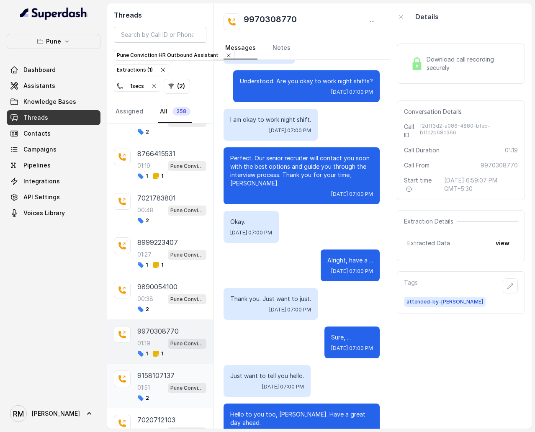
click at [163, 258] on div "01:51 Pune Conviction HR Outbound Assistant" at bounding box center [171, 387] width 69 height 11
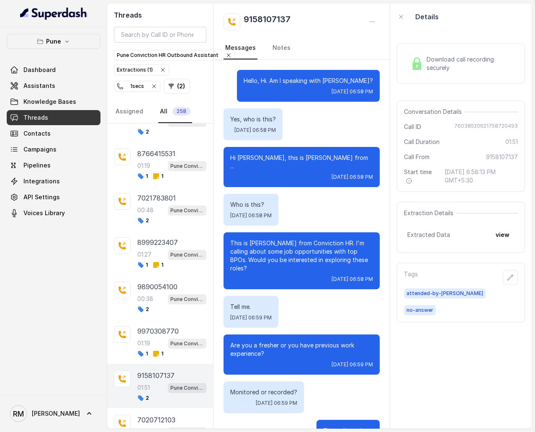
scroll to position [636, 0]
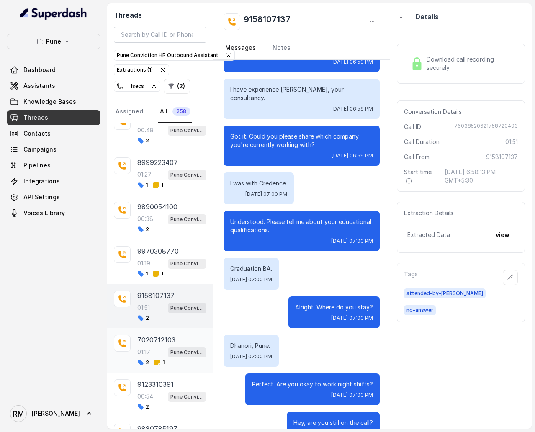
click at [164, 258] on div "01:17 Pune Conviction HR Outbound Assistant" at bounding box center [171, 351] width 69 height 11
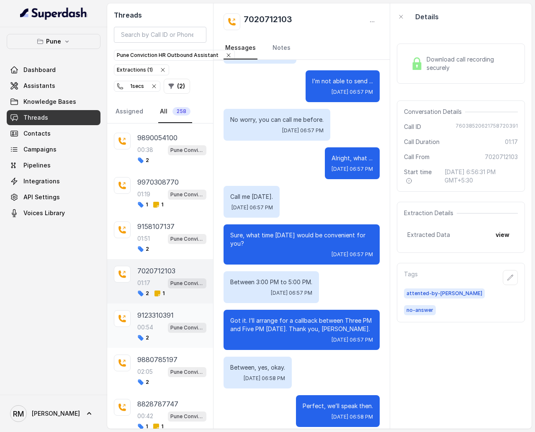
click at [164, 258] on div "00:54 Pune Conviction HR Outbound Assistant" at bounding box center [171, 327] width 69 height 11
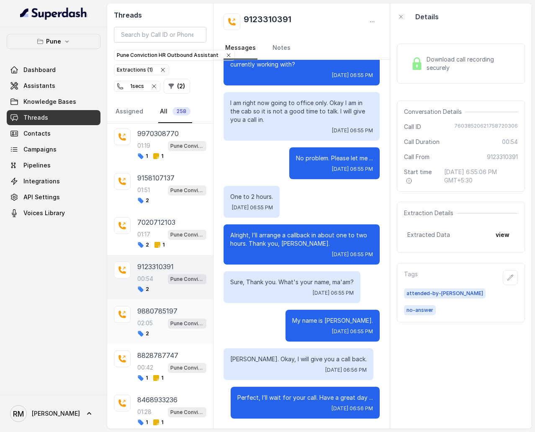
click at [175, 258] on p "9880785197" at bounding box center [157, 311] width 40 height 10
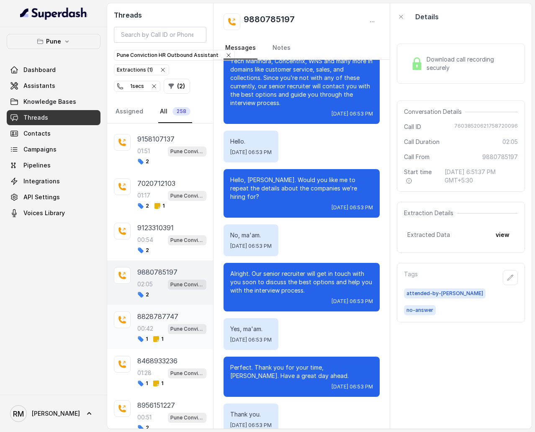
click at [174, 258] on p "Pune Conviction HR Outbound Assistant" at bounding box center [186, 329] width 33 height 8
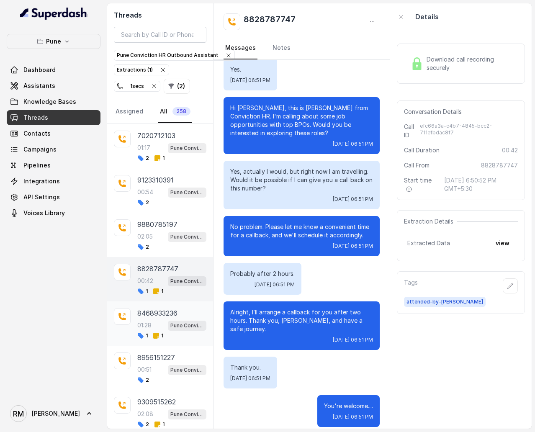
click at [177, 258] on div "1 1" at bounding box center [171, 335] width 69 height 7
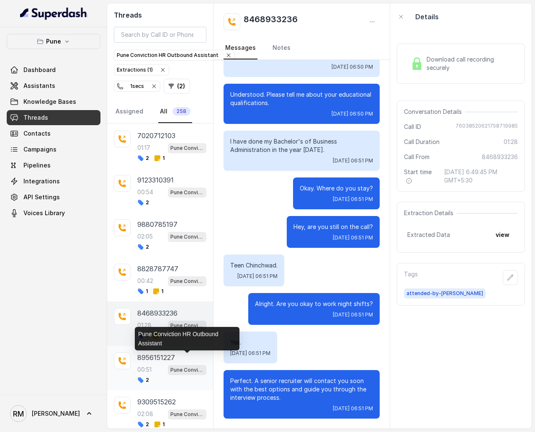
click at [177, 258] on p "Pune Conviction HR Outbound Assistant" at bounding box center [186, 370] width 33 height 8
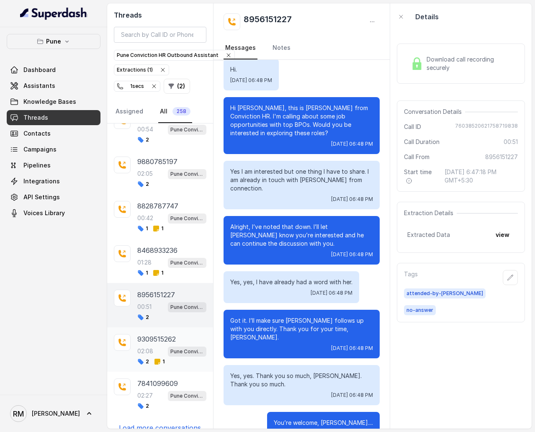
click at [177, 258] on div "2 1" at bounding box center [171, 361] width 69 height 7
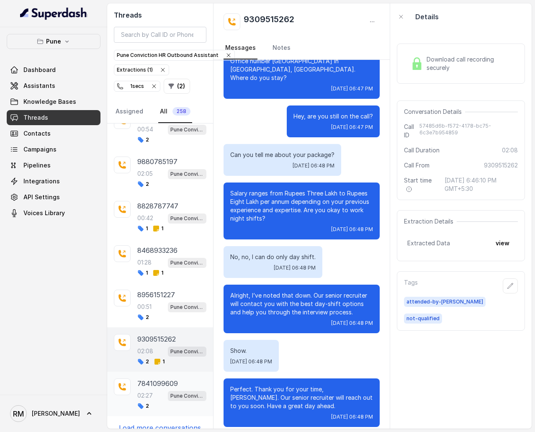
click at [162, 258] on p "7841099609" at bounding box center [157, 383] width 41 height 10
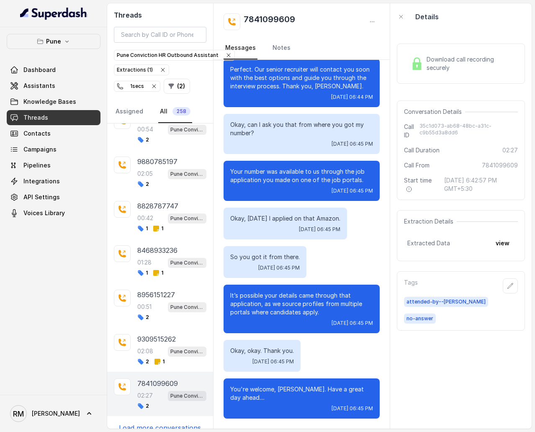
click at [161, 258] on p "Load more conversations" at bounding box center [160, 428] width 82 height 10
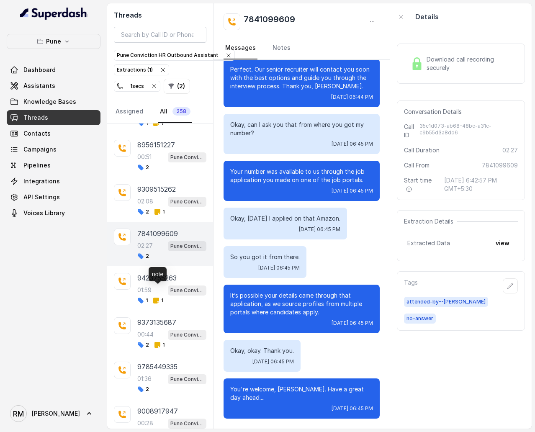
click at [158, 258] on div "note" at bounding box center [158, 274] width 18 height 14
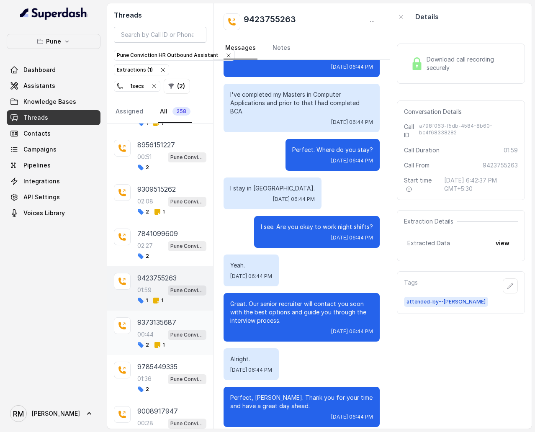
click at [149, 258] on div "00:44 Pune Conviction HR Outbound Assistant" at bounding box center [171, 334] width 69 height 11
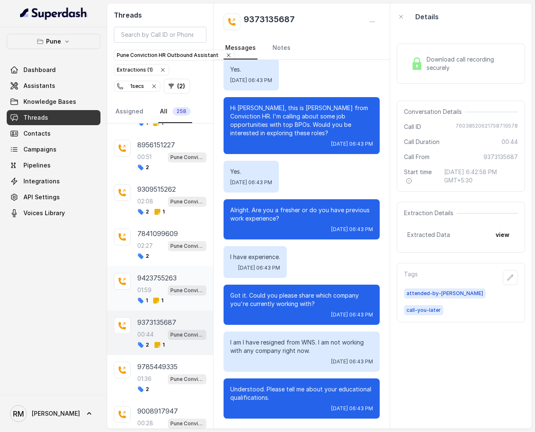
click at [163, 258] on p "9423755263" at bounding box center [156, 278] width 39 height 10
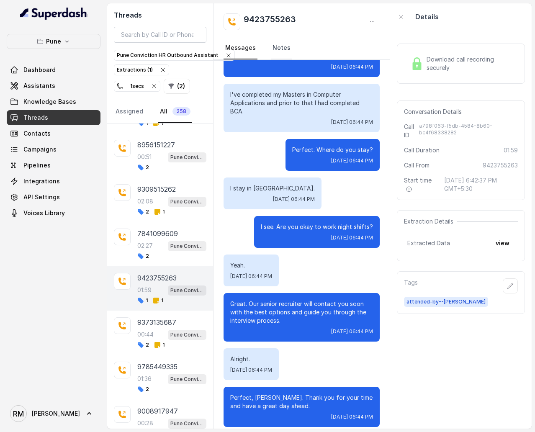
click at [281, 46] on link "Notes" at bounding box center [281, 48] width 21 height 23
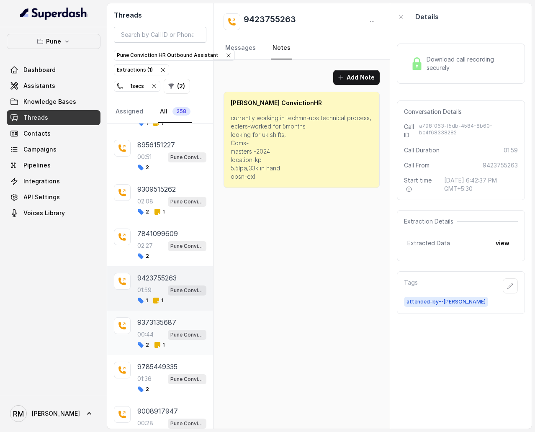
click at [153, 258] on div "00:44 Pune Conviction HR Outbound Assistant" at bounding box center [171, 334] width 69 height 11
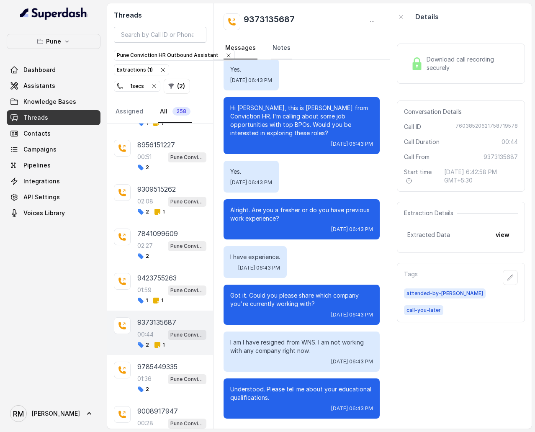
click at [273, 49] on link "Notes" at bounding box center [281, 48] width 21 height 23
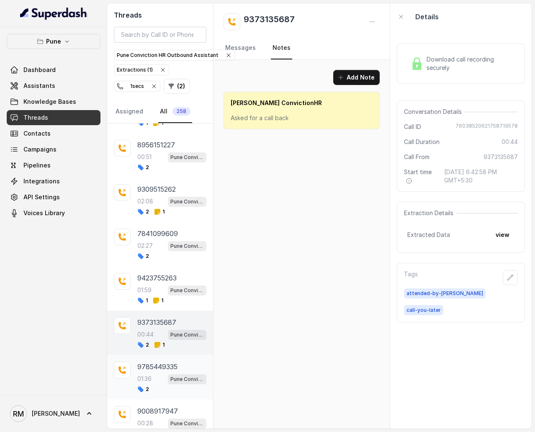
click at [166, 258] on div "01:36 Pune Conviction HR Outbound Assistant" at bounding box center [171, 378] width 69 height 11
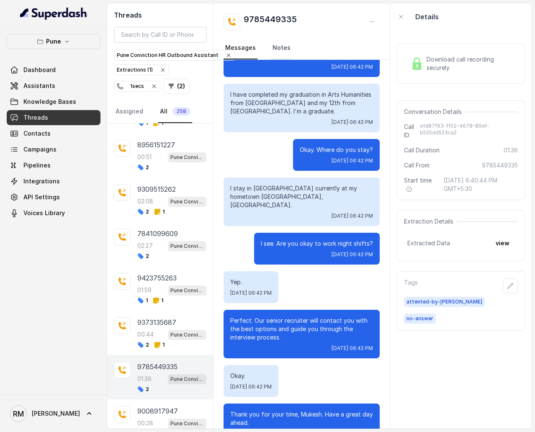
click at [281, 52] on link "Notes" at bounding box center [281, 48] width 21 height 23
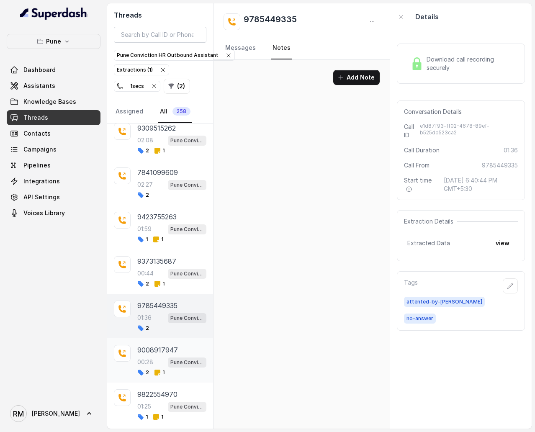
click at [153, 258] on div "2 1" at bounding box center [150, 372] width 27 height 7
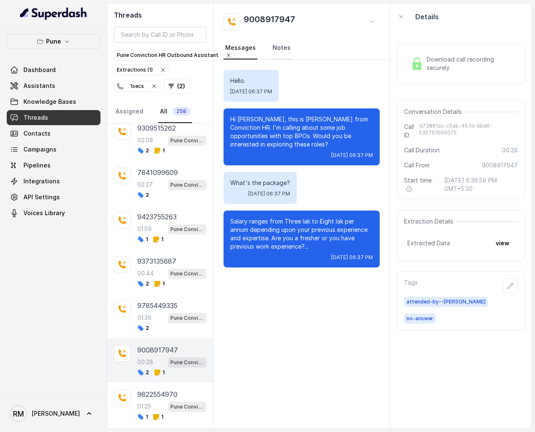
click at [279, 50] on link "Notes" at bounding box center [281, 48] width 21 height 23
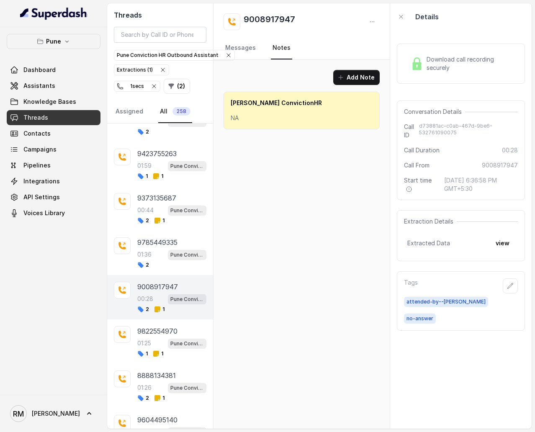
click at [151, 258] on div "8888134381 01:26 Pune Conviction HR Outbound Assistant 2 1" at bounding box center [160, 386] width 106 height 44
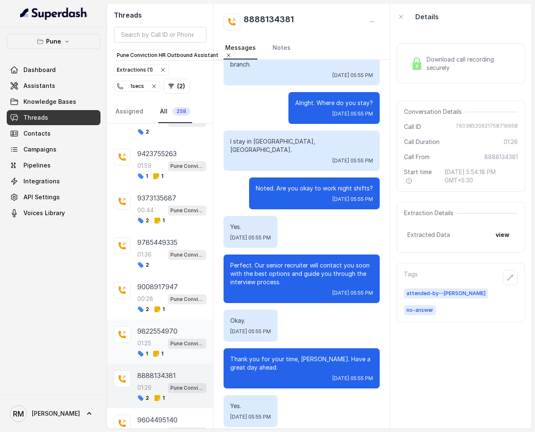
click at [166, 258] on div "9822554970 01:25 Pune Conviction HR Outbound Assistant 1 1" at bounding box center [160, 341] width 106 height 44
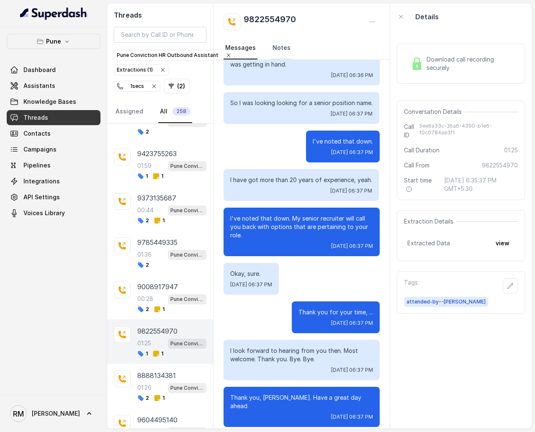
click at [278, 47] on link "Notes" at bounding box center [281, 48] width 21 height 23
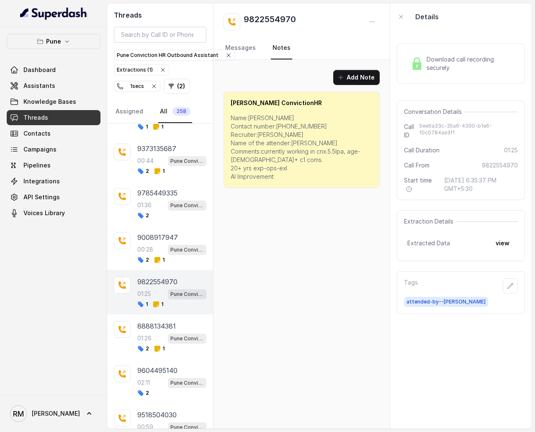
click at [145, 258] on span "2" at bounding box center [143, 348] width 12 height 7
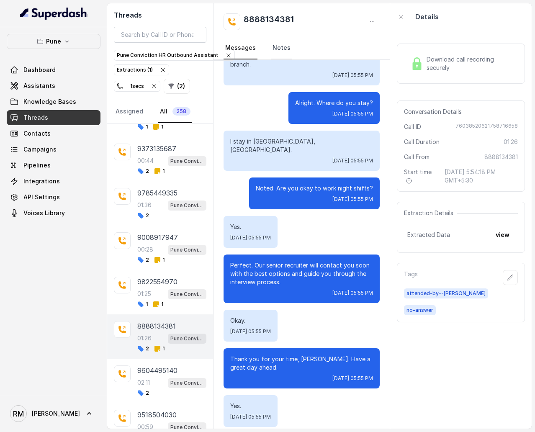
click at [272, 51] on link "Notes" at bounding box center [281, 48] width 21 height 23
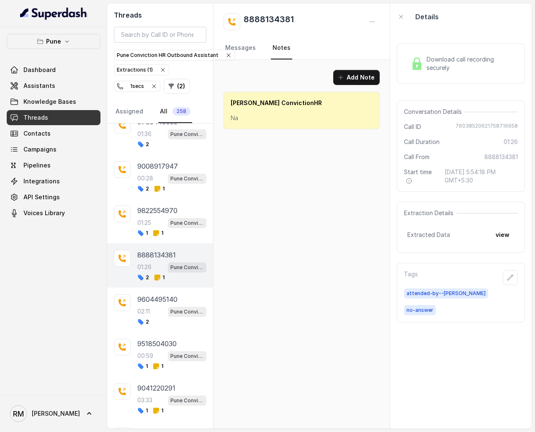
click at [165, 258] on div "9604495140 02:11 Pune Conviction HR Outbound Assistant 2" at bounding box center [171, 309] width 69 height 31
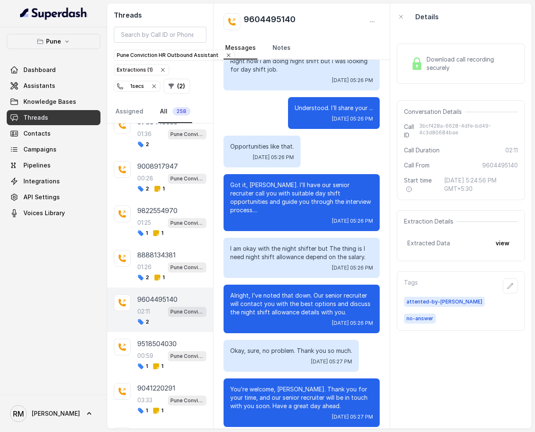
click at [279, 55] on link "Notes" at bounding box center [281, 48] width 21 height 23
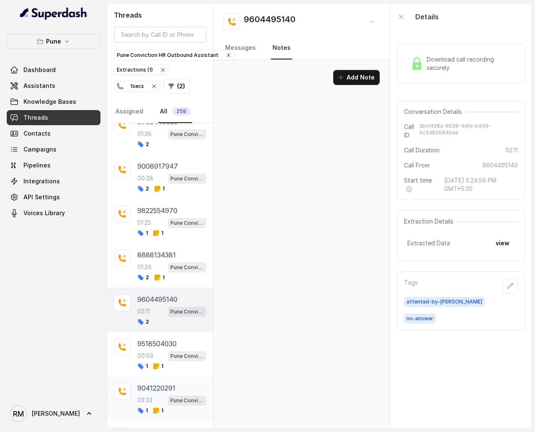
click at [132, 258] on div "9041220291 03:33 Pune Conviction HR Outbound Assistant 1 1" at bounding box center [160, 398] width 106 height 44
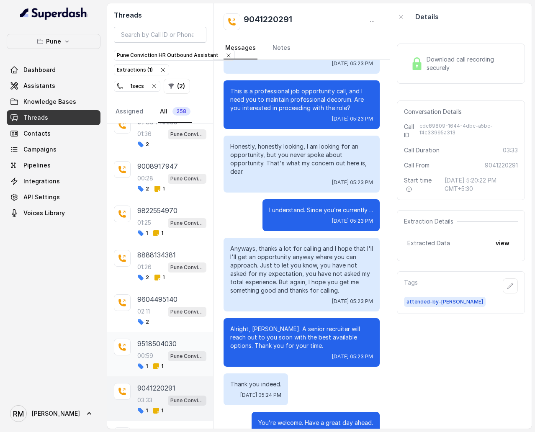
click at [146, 258] on p "9518504030" at bounding box center [156, 343] width 39 height 10
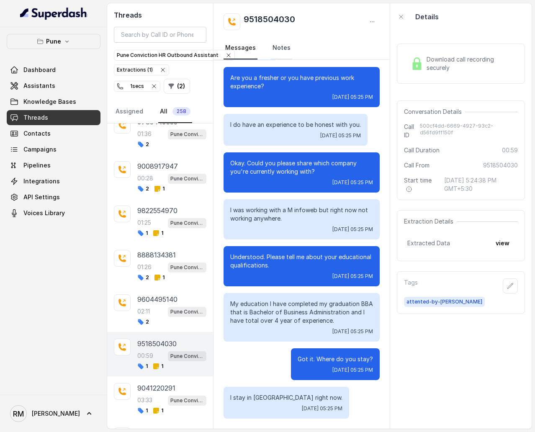
click at [279, 47] on link "Notes" at bounding box center [281, 48] width 21 height 23
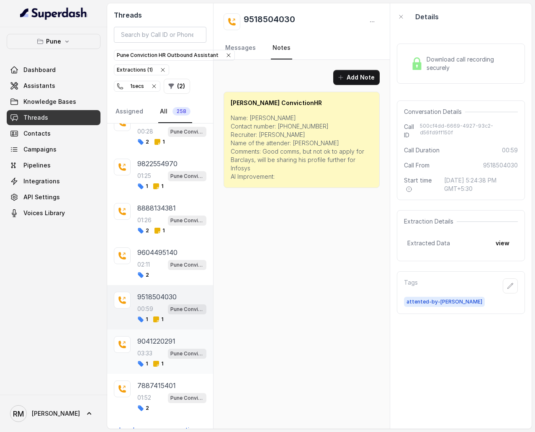
click at [146, 258] on p "03:33" at bounding box center [144, 353] width 15 height 8
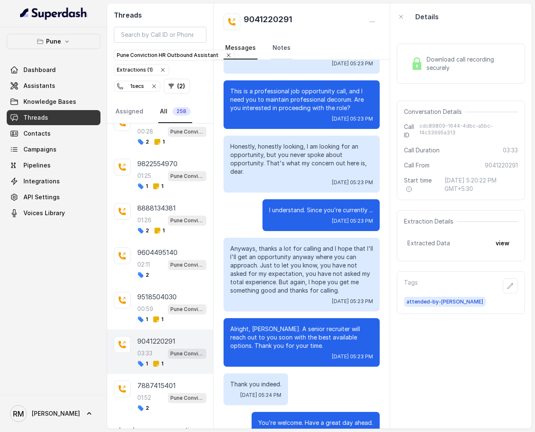
click at [278, 45] on link "Notes" at bounding box center [281, 48] width 21 height 23
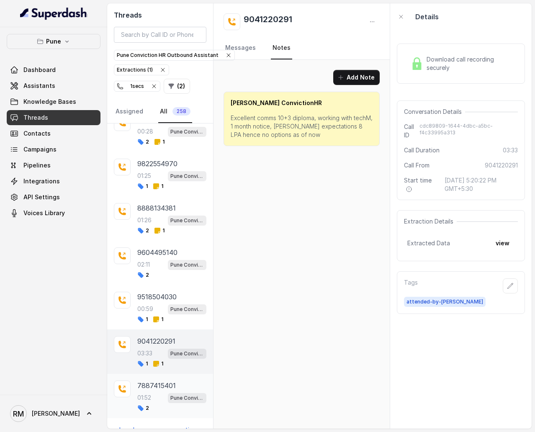
click at [160, 258] on div "01:52 Pune Conviction HR Outbound Assistant" at bounding box center [171, 397] width 69 height 11
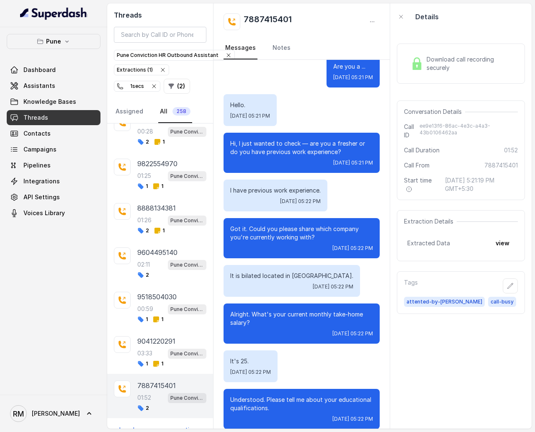
click at [162, 258] on p "Load more conversations" at bounding box center [160, 430] width 82 height 10
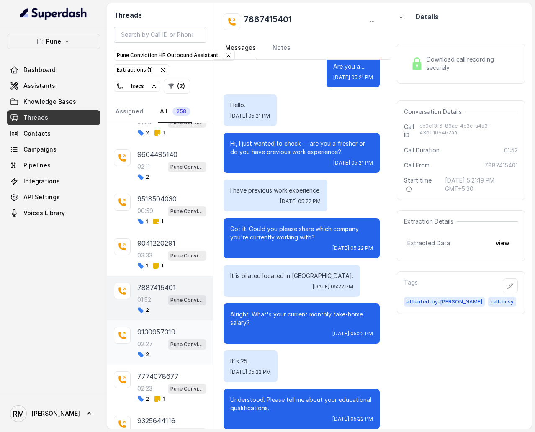
click at [170, 258] on p "Pune Conviction HR Outbound Assistant" at bounding box center [186, 344] width 33 height 8
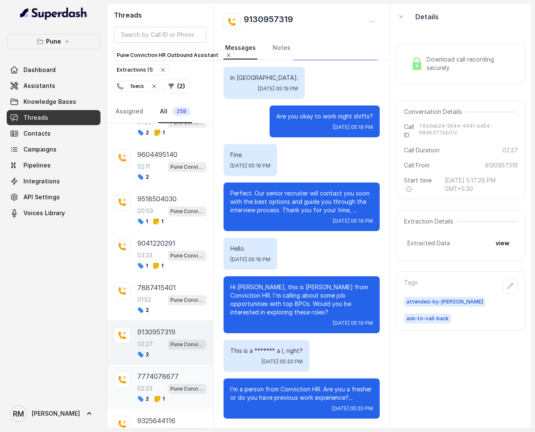
click at [165, 258] on div "7774078677 02:23 Pune Conviction HR Outbound Assistant 2 1" at bounding box center [160, 386] width 106 height 44
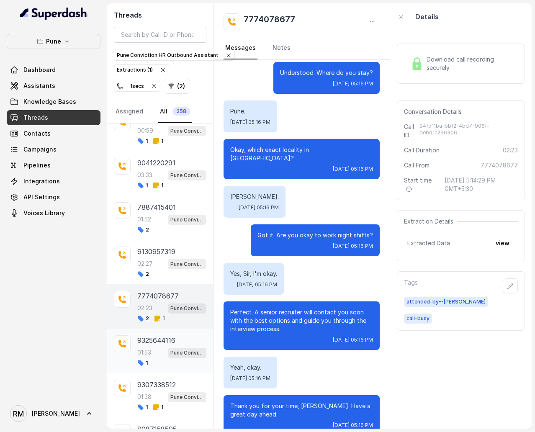
click at [173, 258] on div "1" at bounding box center [171, 362] width 69 height 7
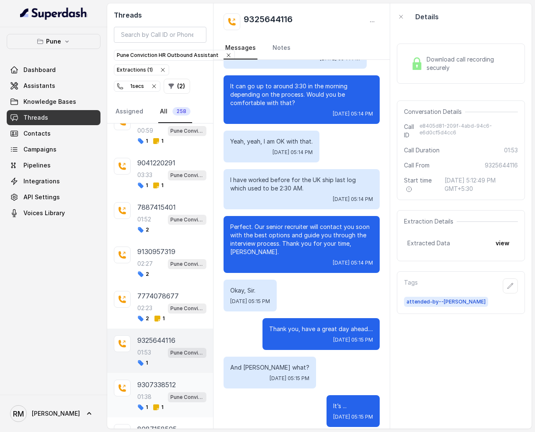
click at [172, 258] on div "Pune Conviction HR Outbound Assistant" at bounding box center [187, 396] width 38 height 11
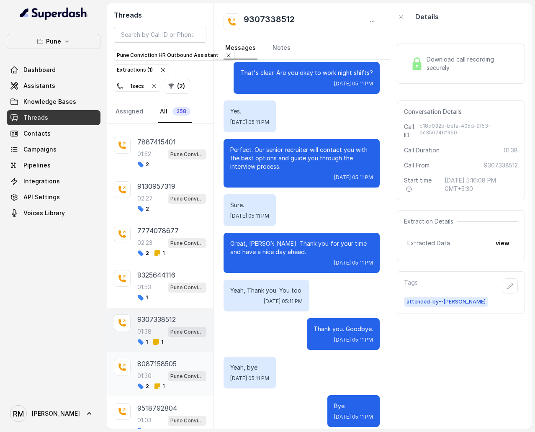
click at [172, 258] on div "2 1" at bounding box center [171, 386] width 69 height 7
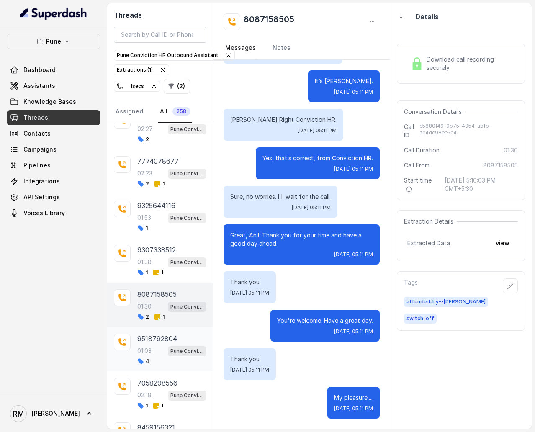
click at [167, 258] on div "4" at bounding box center [171, 361] width 69 height 7
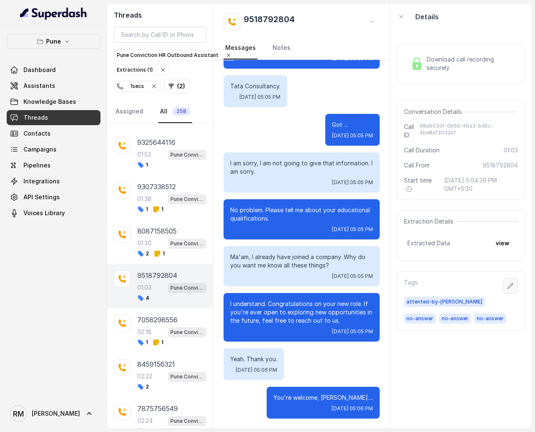
click at [514, 258] on button "button" at bounding box center [510, 285] width 15 height 15
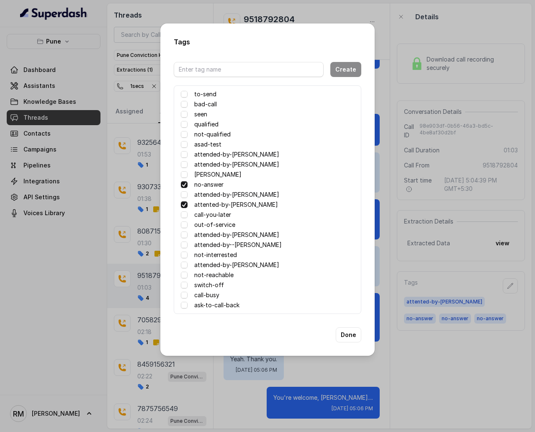
click at [182, 185] on span at bounding box center [184, 184] width 7 height 7
click at [354, 258] on button "Done" at bounding box center [349, 334] width 26 height 15
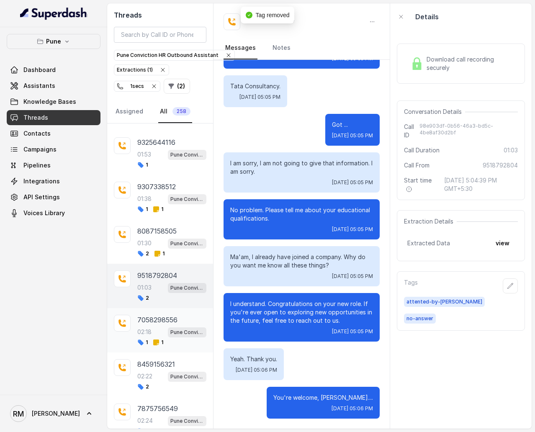
click at [133, 258] on div "7058298556 02:18 Pune Conviction HR Outbound Assistant 1 1" at bounding box center [160, 330] width 106 height 44
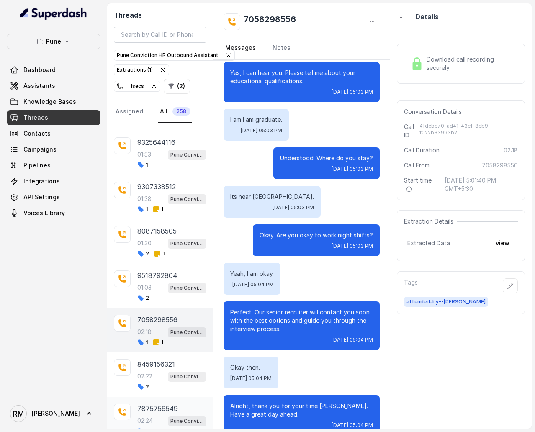
click at [165, 258] on div "7875756549 02:24 Pune Conviction HR Outbound Assistant 2" at bounding box center [160, 419] width 106 height 44
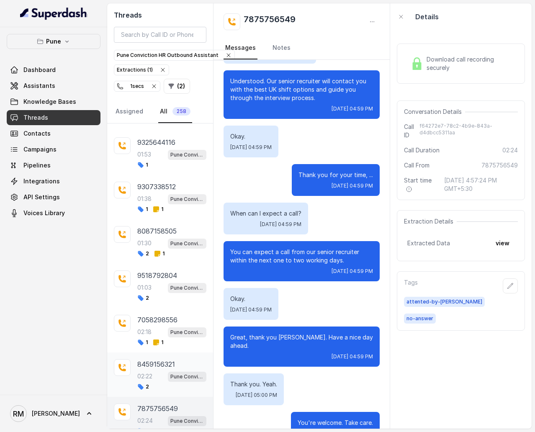
click at [162, 258] on div "02:22 Pune Conviction HR Outbound Assistant" at bounding box center [171, 376] width 69 height 11
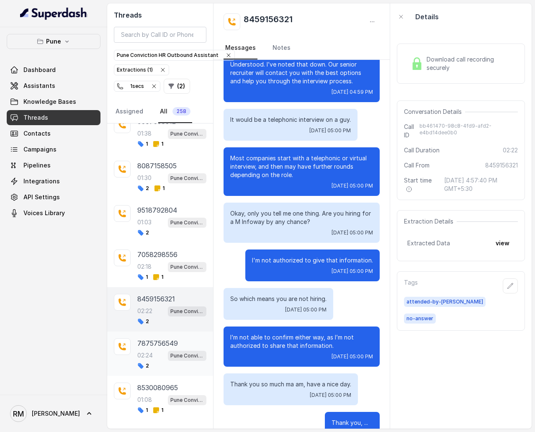
click at [162, 258] on div "02:24 Pune Conviction HR Outbound Assistant" at bounding box center [171, 355] width 69 height 11
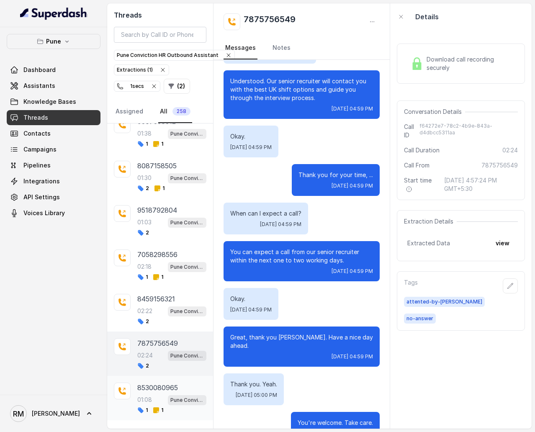
click at [162, 258] on div "01:08 Pune Conviction HR Outbound Assistant" at bounding box center [171, 399] width 69 height 11
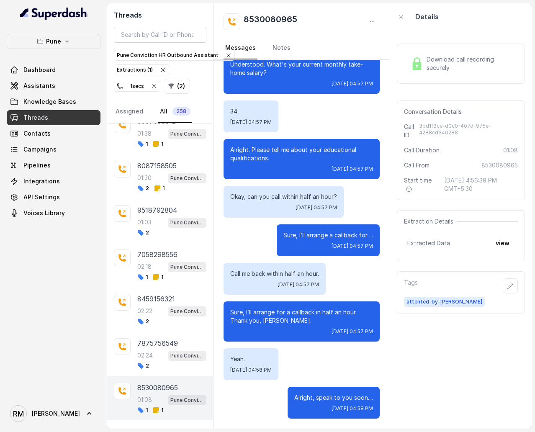
click at [162, 258] on p "Load more conversations" at bounding box center [160, 432] width 82 height 10
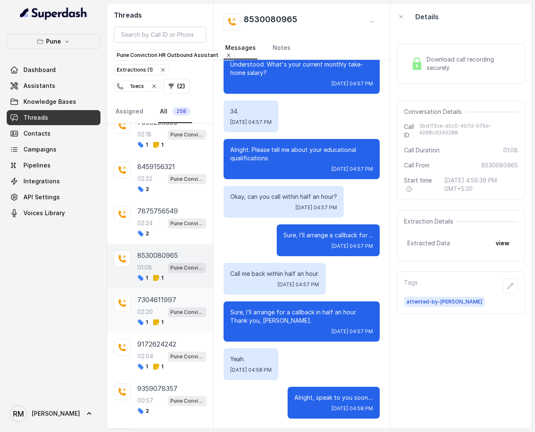
click at [178, 258] on div "7304611997" at bounding box center [171, 300] width 69 height 10
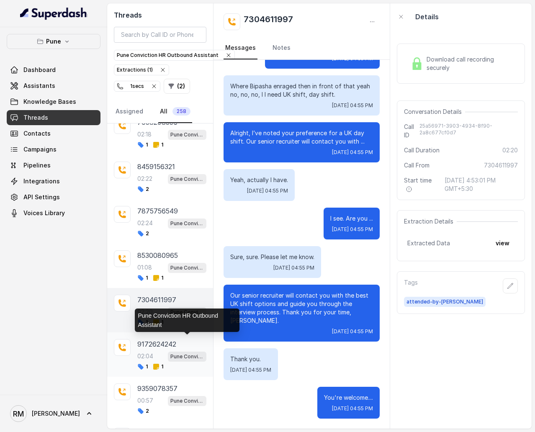
click at [181, 258] on p "Pune Conviction HR Outbound Assistant" at bounding box center [186, 356] width 33 height 8
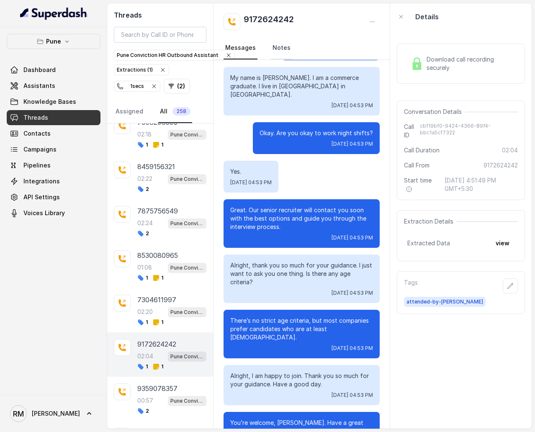
click at [279, 43] on link "Notes" at bounding box center [281, 48] width 21 height 23
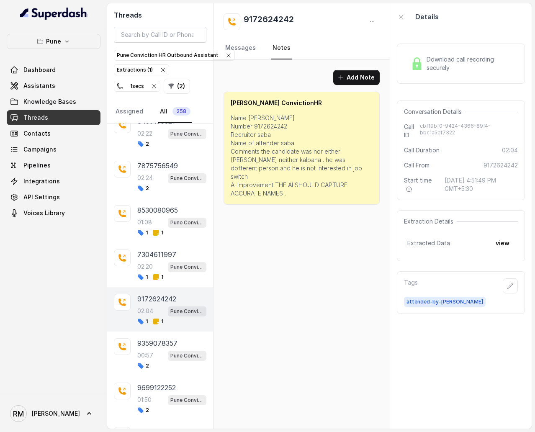
scroll to position [2996, 0]
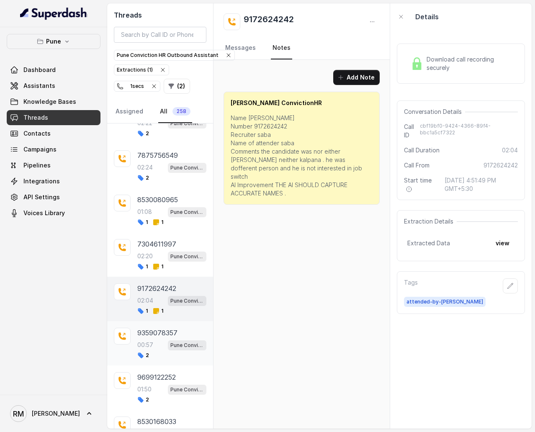
click at [157, 258] on div "2" at bounding box center [171, 355] width 69 height 7
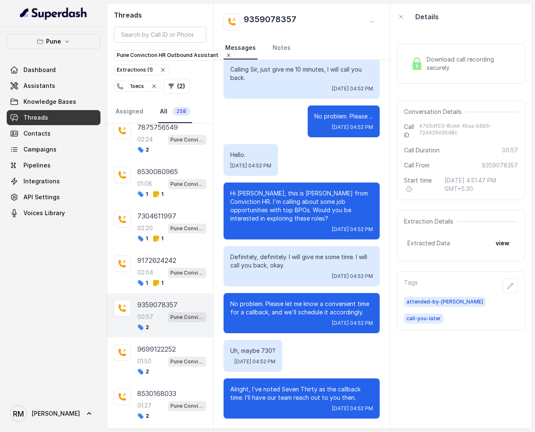
scroll to position [3029, 0]
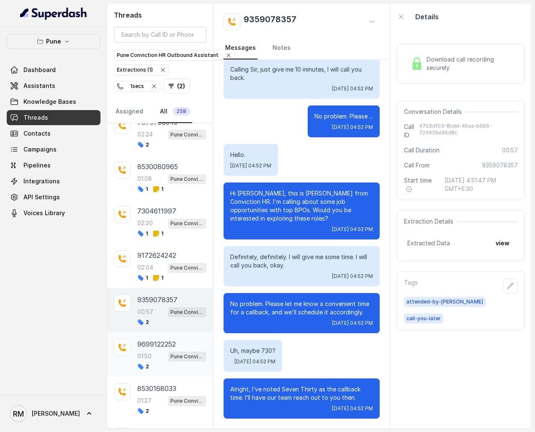
click at [158, 258] on div "01:50 Pune Conviction HR Outbound Assistant" at bounding box center [171, 356] width 69 height 11
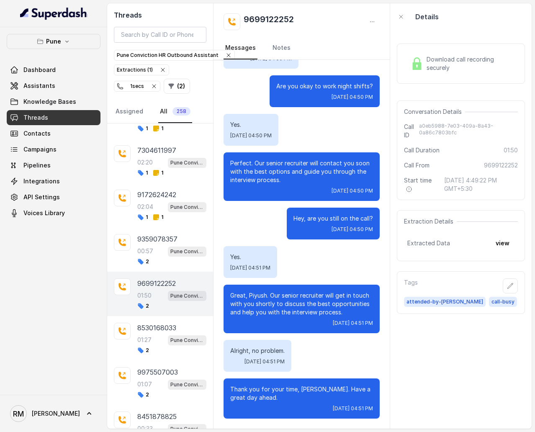
scroll to position [3093, 0]
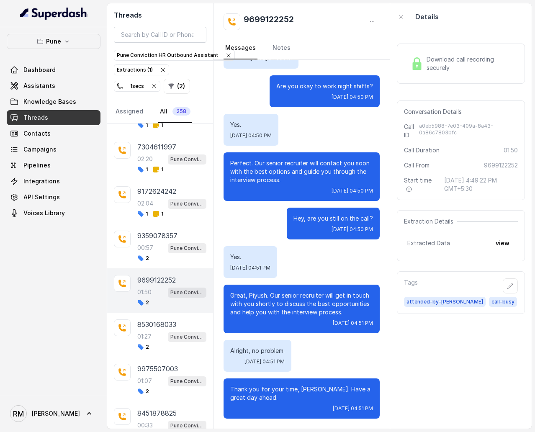
click at [158, 258] on div "8530168033 01:27 Pune Conviction HR Outbound Assistant 2" at bounding box center [160, 335] width 106 height 44
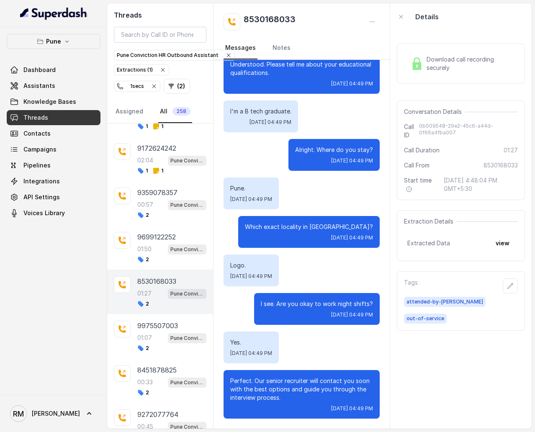
scroll to position [3139, 0]
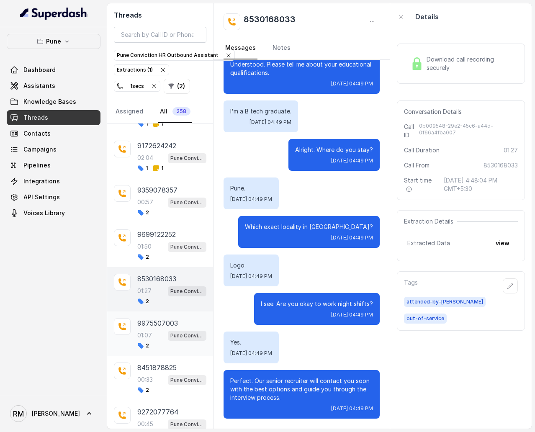
click at [158, 258] on div "2" at bounding box center [171, 345] width 69 height 7
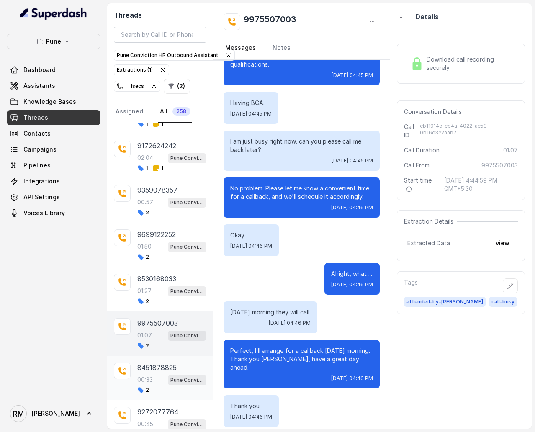
click at [159, 258] on div "00:33 Pune Conviction HR Outbound Assistant" at bounding box center [171, 379] width 69 height 11
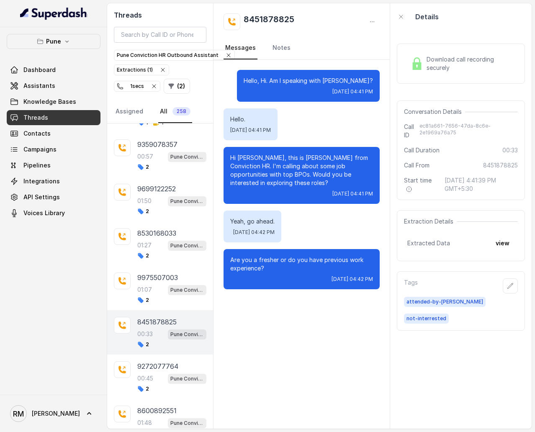
click at [159, 258] on div "00:45 Pune Conviction HR Outbound Assistant" at bounding box center [171, 378] width 69 height 11
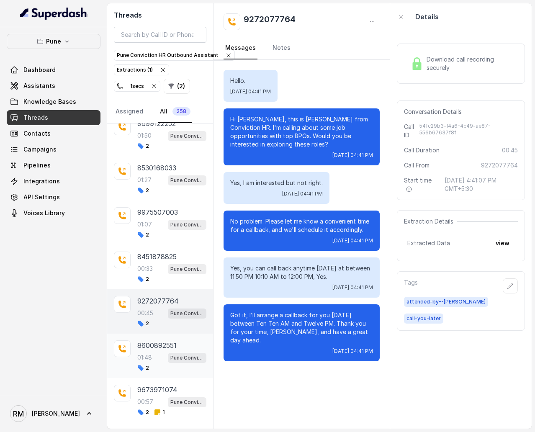
click at [159, 258] on div "2" at bounding box center [171, 367] width 69 height 7
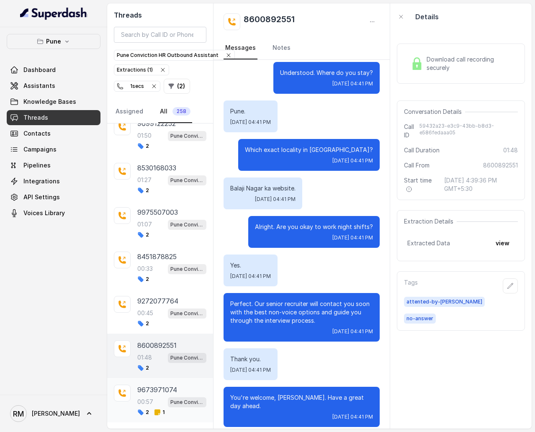
click at [158, 258] on div "00:57 Pune Conviction HR Outbound Assistant" at bounding box center [171, 401] width 69 height 11
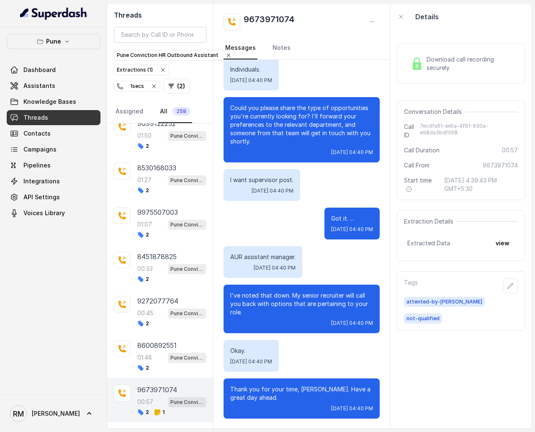
click at [160, 258] on p "Load more conversations" at bounding box center [160, 434] width 82 height 10
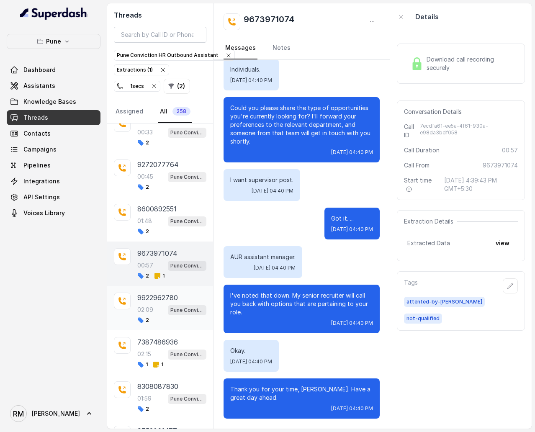
click at [160, 258] on div "02:09 Pune Conviction HR Outbound Assistant" at bounding box center [171, 309] width 69 height 11
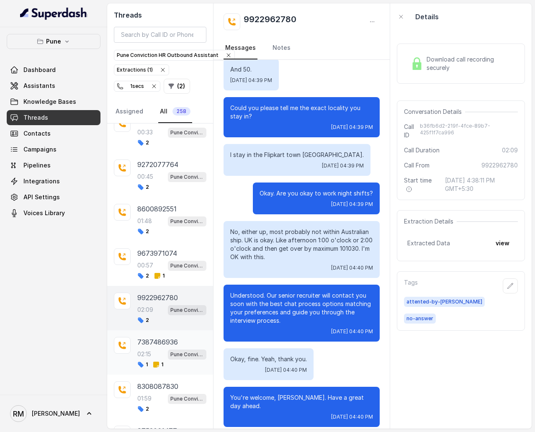
click at [159, 258] on div "02:15 Pune Conviction HR Outbound Assistant" at bounding box center [171, 354] width 69 height 11
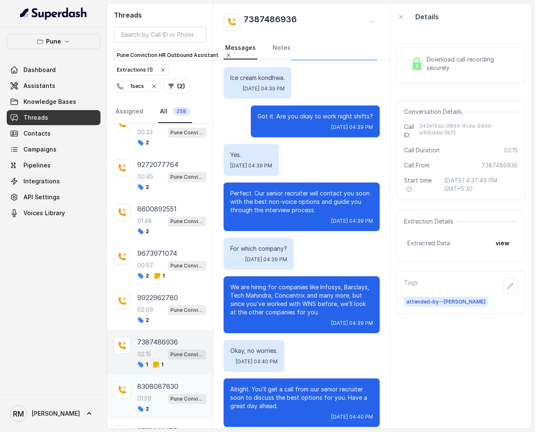
click at [162, 258] on p "8308087830" at bounding box center [157, 386] width 41 height 10
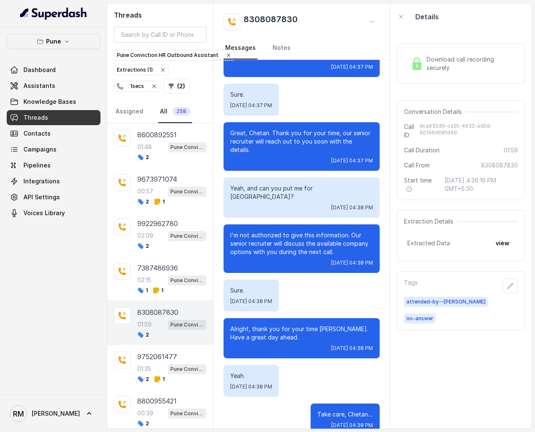
click at [164, 258] on div "2 1" at bounding box center [171, 379] width 69 height 7
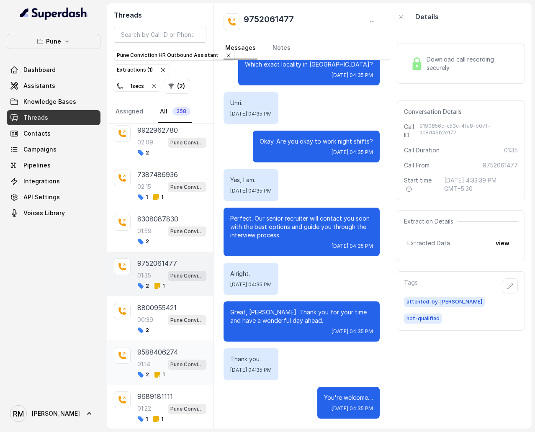
click at [161, 258] on div "01:14 Pune Conviction HR Outbound Assistant" at bounding box center [171, 364] width 69 height 11
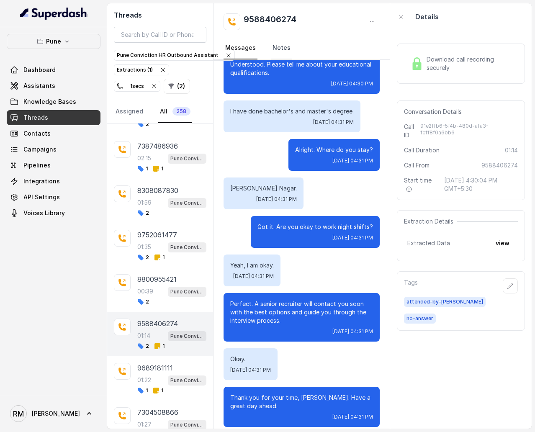
click at [279, 44] on link "Notes" at bounding box center [281, 48] width 21 height 23
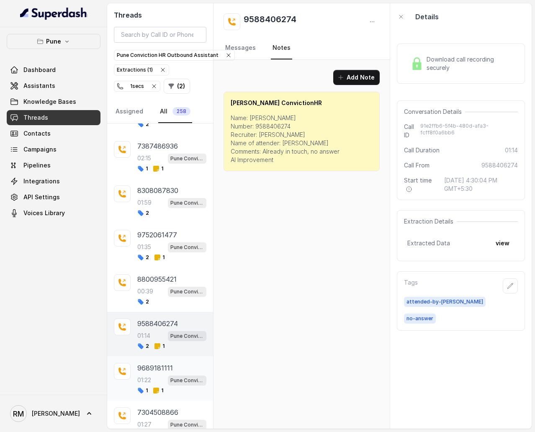
click at [166, 258] on p "9689181111" at bounding box center [155, 368] width 36 height 10
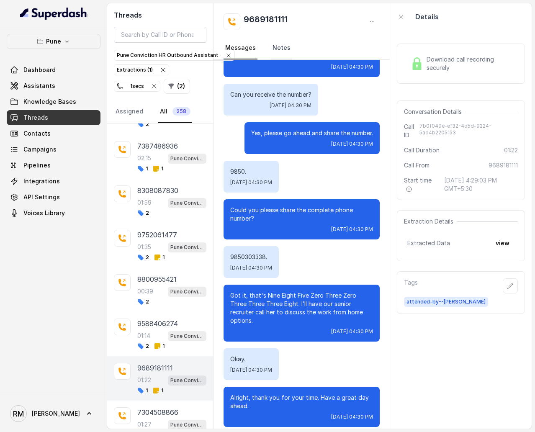
click at [277, 51] on link "Notes" at bounding box center [281, 48] width 21 height 23
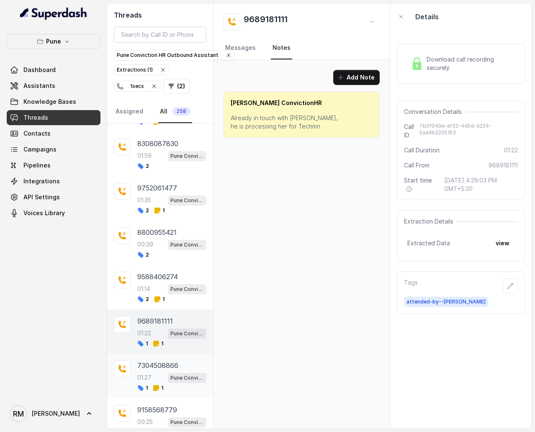
click at [166, 258] on p "7304508866" at bounding box center [157, 365] width 41 height 10
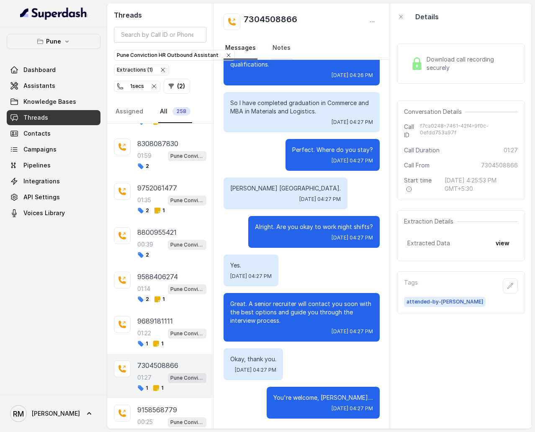
click at [271, 53] on link "Notes" at bounding box center [281, 48] width 21 height 23
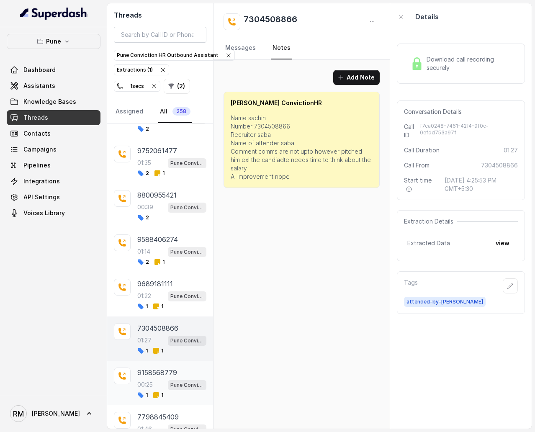
click at [159, 258] on p "9158568779" at bounding box center [157, 372] width 40 height 10
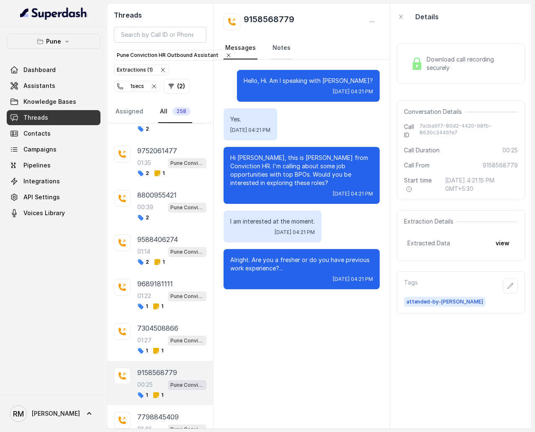
click at [273, 51] on link "Notes" at bounding box center [281, 48] width 21 height 23
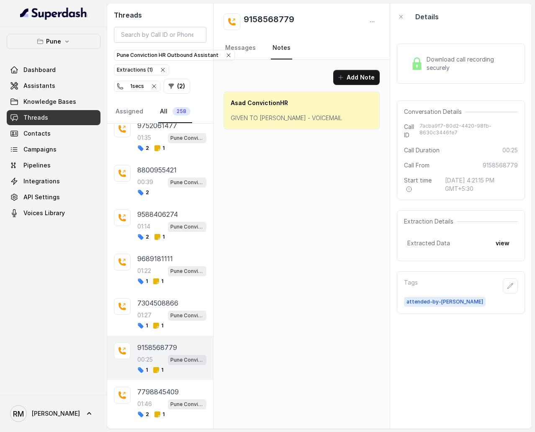
click at [150, 258] on div "7798845409 01:46 Pune Conviction HR Outbound Assistant 2 1" at bounding box center [160, 402] width 106 height 44
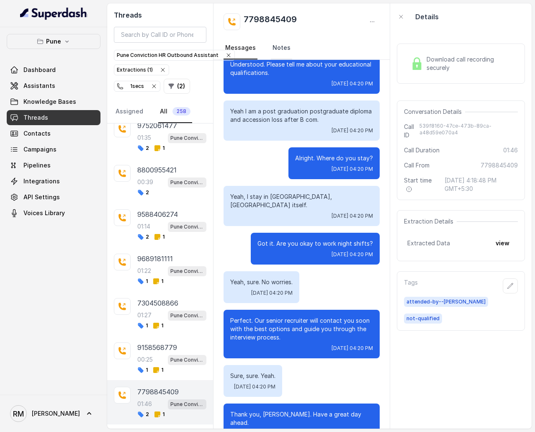
click at [279, 47] on link "Notes" at bounding box center [281, 48] width 21 height 23
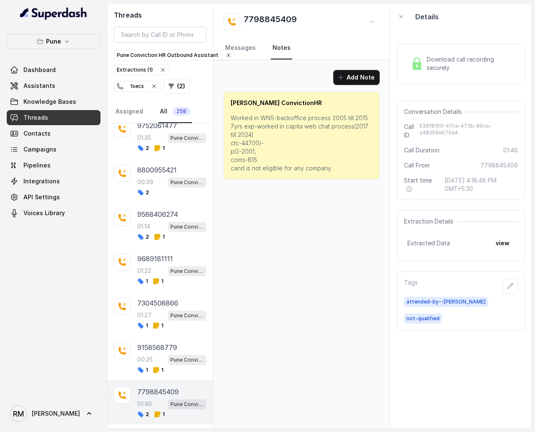
click at [159, 258] on p "Load more conversations" at bounding box center [160, 436] width 82 height 10
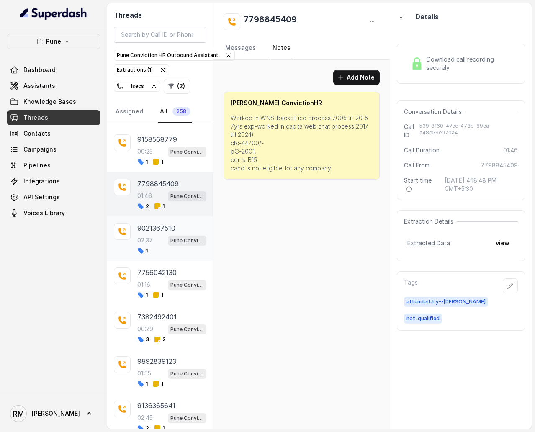
click at [160, 236] on div "9021367510 02:37 Pune Conviction HR Outbound Assistant 1" at bounding box center [160, 238] width 106 height 44
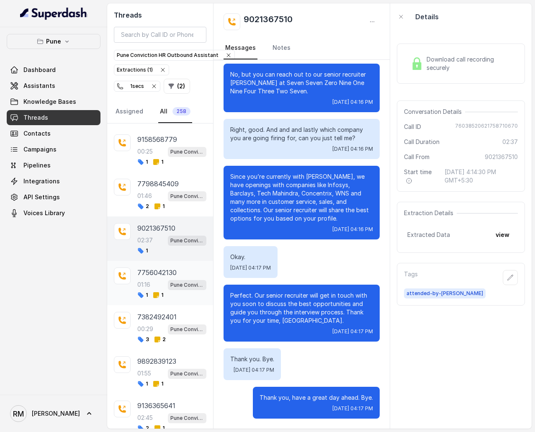
click at [157, 258] on div "01:16 Pune Conviction HR Outbound Assistant" at bounding box center [171, 284] width 69 height 11
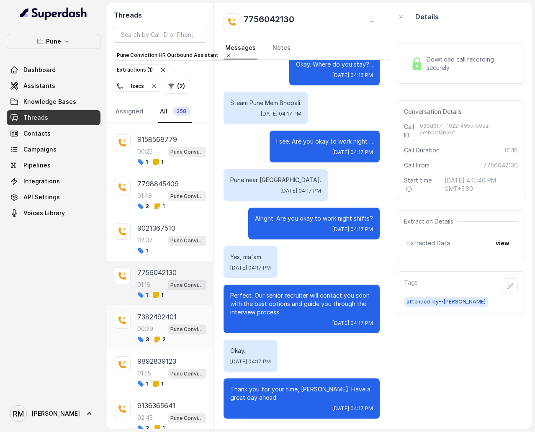
click at [156, 258] on div "00:29 Pune Conviction HR Outbound Assistant" at bounding box center [171, 328] width 69 height 11
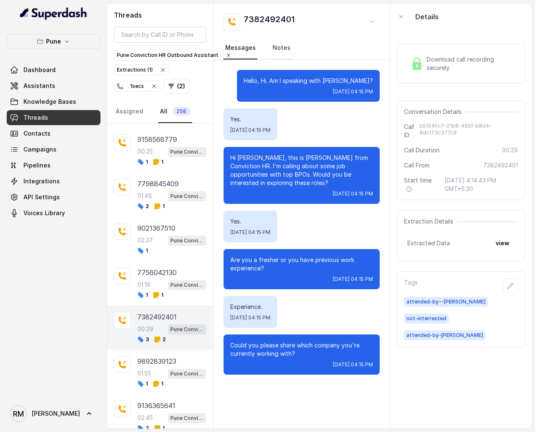
click at [276, 52] on link "Notes" at bounding box center [281, 48] width 21 height 23
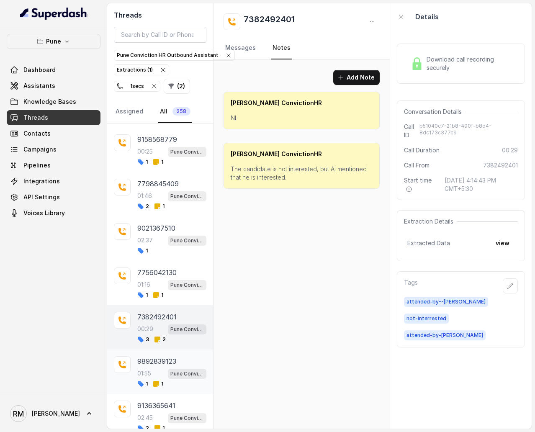
click at [159, 258] on div "01:55 Pune Conviction HR Outbound Assistant" at bounding box center [171, 373] width 69 height 11
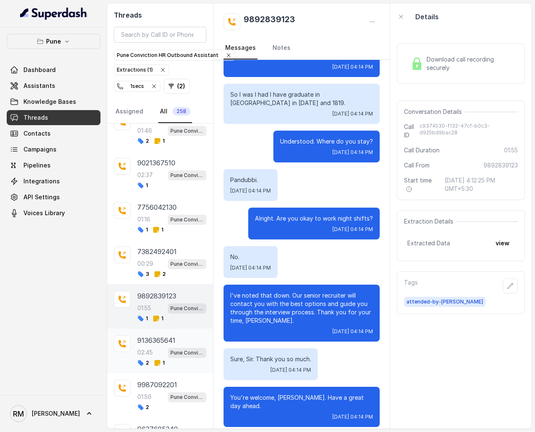
click at [148, 258] on div "02:45 Pune Conviction HR Outbound Assistant" at bounding box center [171, 352] width 69 height 11
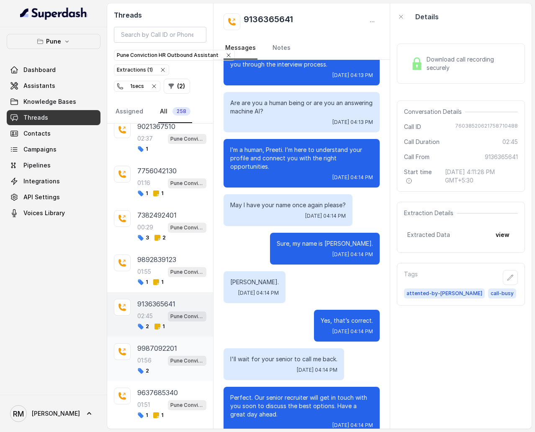
click at [156, 258] on div "9987092201 01:56 Pune Conviction HR Outbound Assistant 2" at bounding box center [160, 358] width 106 height 44
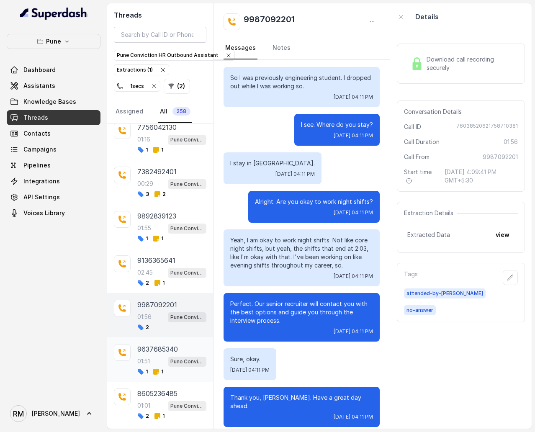
click at [158, 258] on div "9637685340 01:51 Pune Conviction HR Outbound Assistant 1 1" at bounding box center [171, 359] width 69 height 31
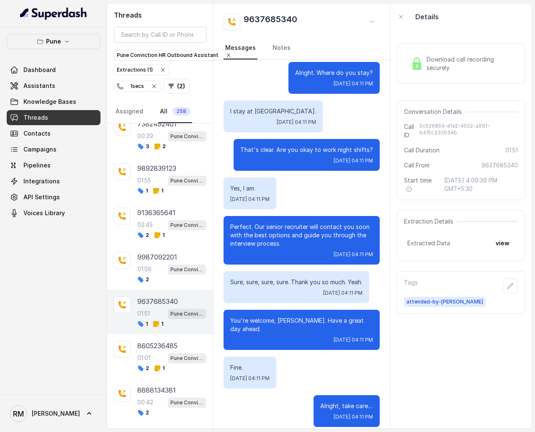
click at [158, 258] on div "01:01 Pune Conviction HR Outbound Assistant" at bounding box center [171, 357] width 69 height 11
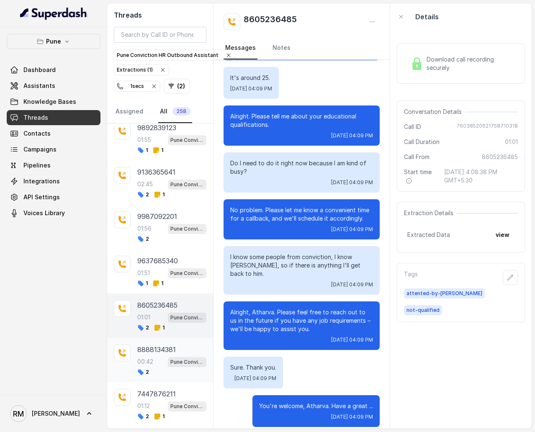
click at [154, 258] on div "00:42 Pune Conviction HR Outbound Assistant" at bounding box center [171, 361] width 69 height 11
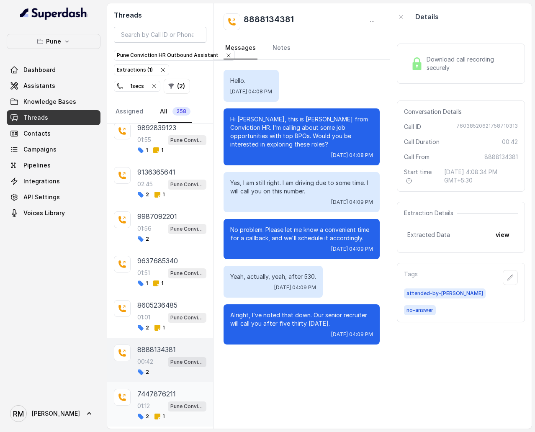
click at [146, 258] on span "2" at bounding box center [143, 416] width 12 height 7
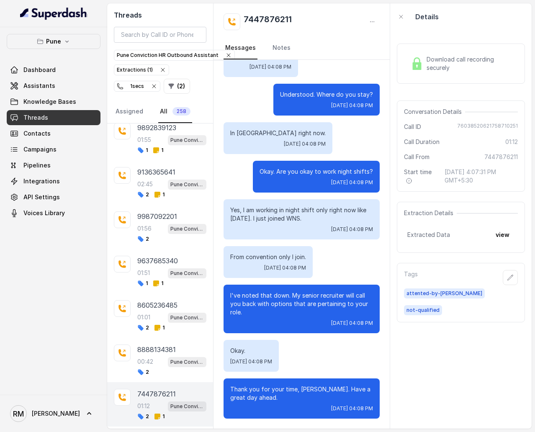
click at [162, 258] on div "7002073511 01:16 Pune Conviction HR Outbound Assistant 2 9860842937 01:17 Pune …" at bounding box center [160, 275] width 106 height 305
click at [161, 258] on p "Load more conversations" at bounding box center [160, 438] width 82 height 10
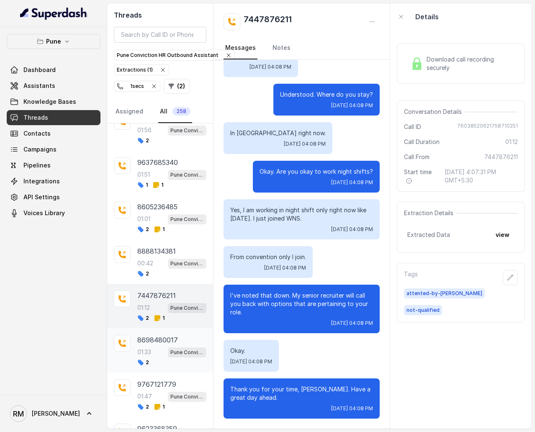
click at [164, 258] on div "01:33 Pune Conviction HR Outbound Assistant" at bounding box center [171, 351] width 69 height 11
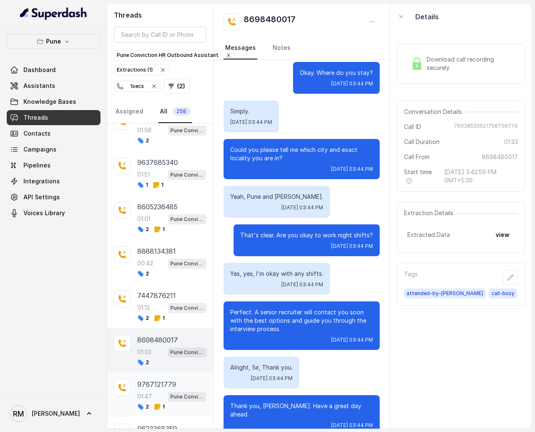
click at [164, 258] on p "9767121779" at bounding box center [156, 384] width 39 height 10
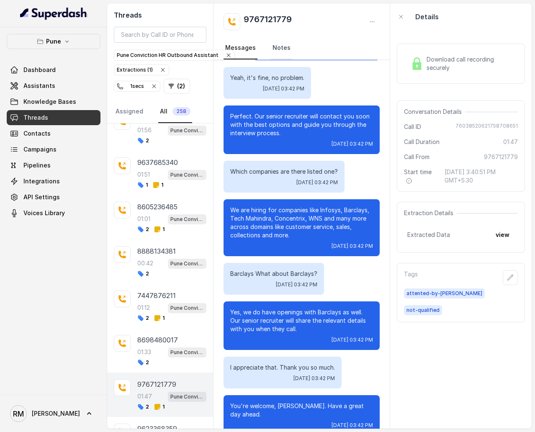
click at [272, 46] on link "Notes" at bounding box center [281, 48] width 21 height 23
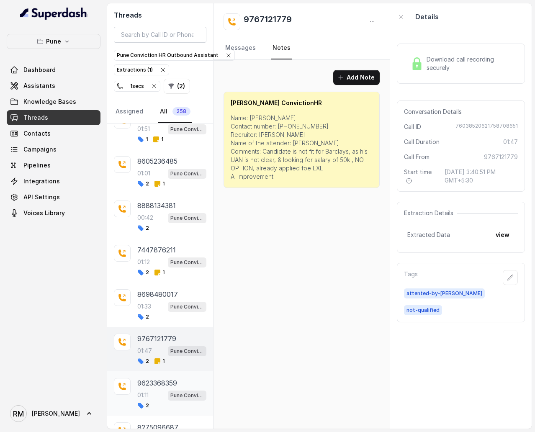
click at [158, 258] on div "01:11 Pune Conviction HR Outbound Assistant" at bounding box center [171, 395] width 69 height 11
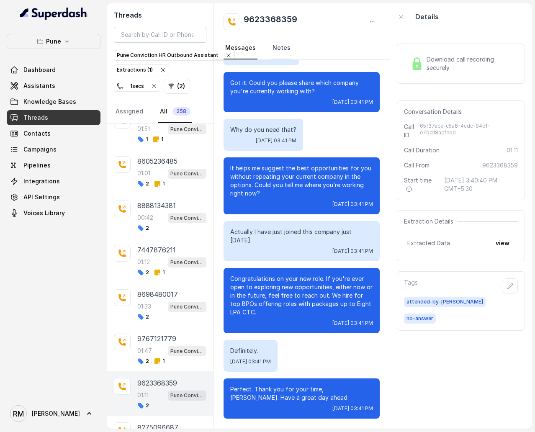
click at [282, 49] on link "Notes" at bounding box center [281, 48] width 21 height 23
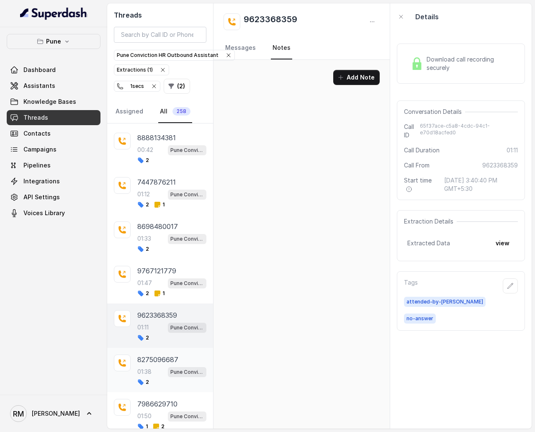
click at [144, 258] on span "2" at bounding box center [143, 382] width 12 height 7
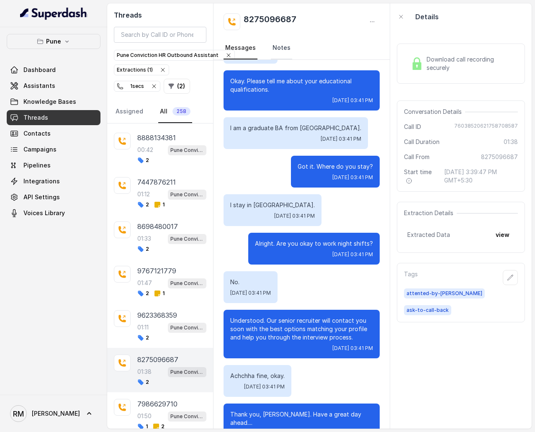
click at [282, 52] on link "Notes" at bounding box center [281, 48] width 21 height 23
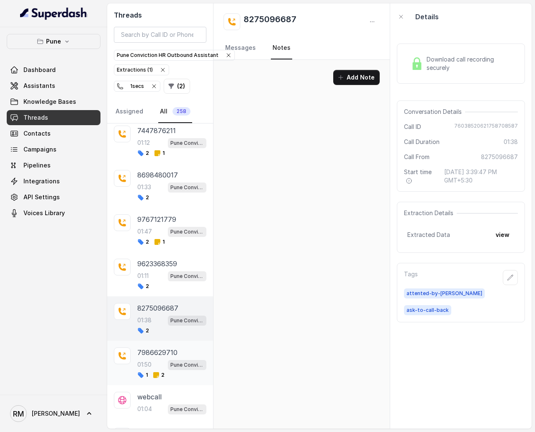
click at [163, 258] on div "01:50 Pune Conviction HR Outbound Assistant" at bounding box center [171, 364] width 69 height 11
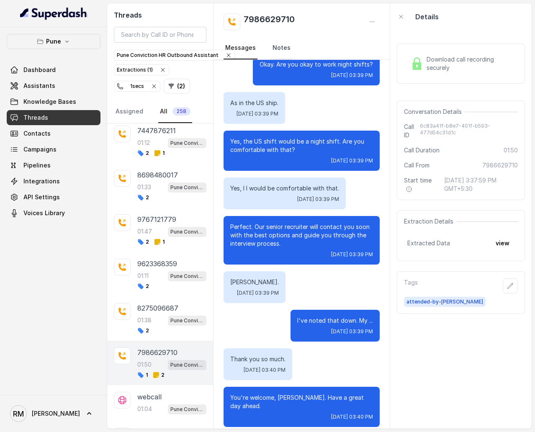
click at [278, 45] on link "Notes" at bounding box center [281, 48] width 21 height 23
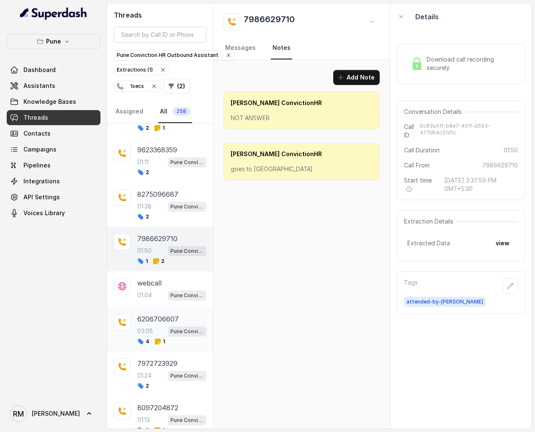
click at [156, 258] on icon at bounding box center [158, 341] width 6 height 6
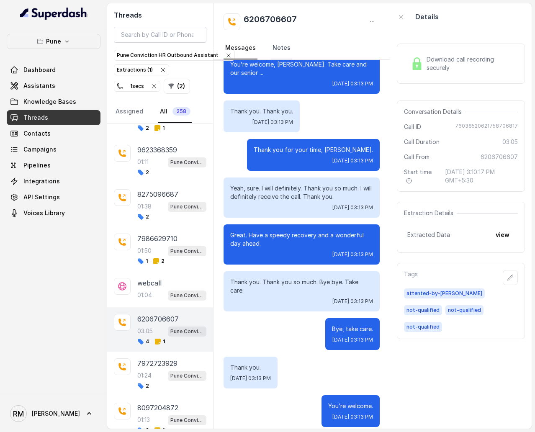
click at [281, 48] on link "Notes" at bounding box center [281, 48] width 21 height 23
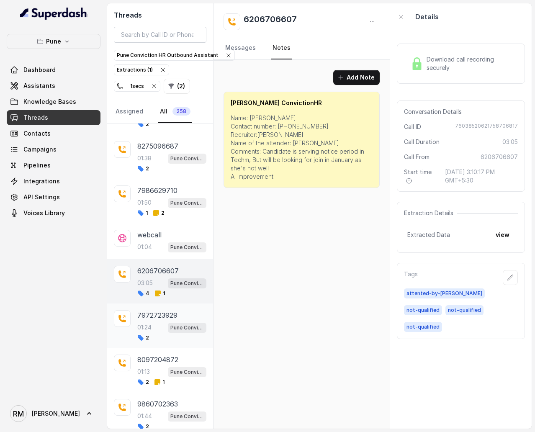
click at [163, 258] on p "7972723929" at bounding box center [157, 315] width 40 height 10
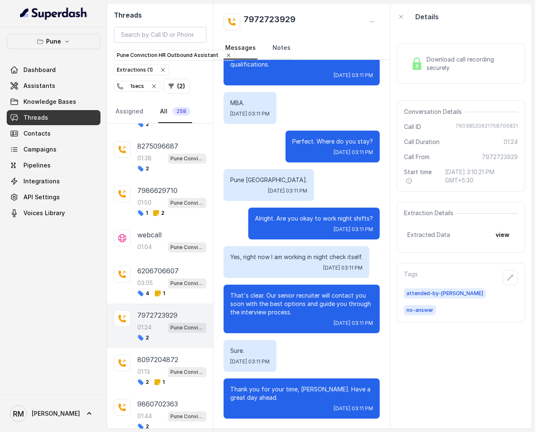
click at [277, 51] on link "Notes" at bounding box center [281, 48] width 21 height 23
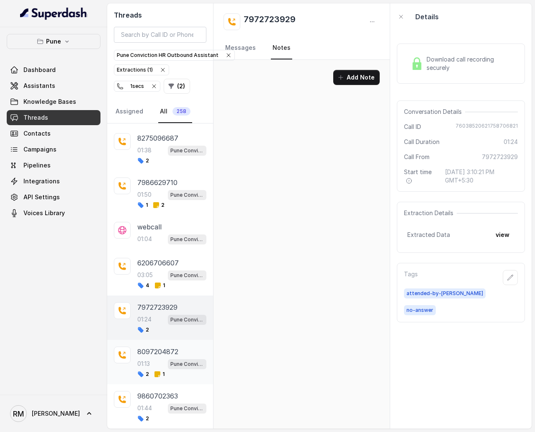
click at [146, 258] on p "8097204872" at bounding box center [157, 351] width 41 height 10
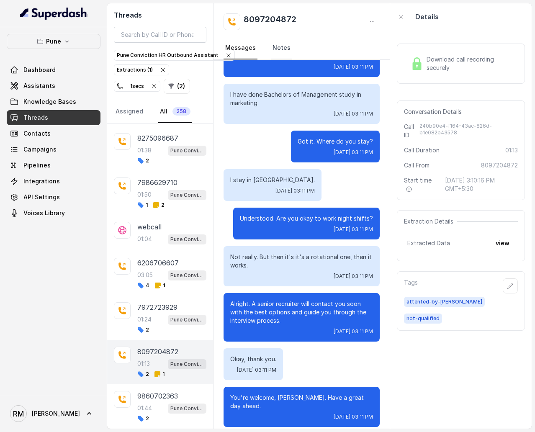
click at [284, 51] on link "Notes" at bounding box center [281, 48] width 21 height 23
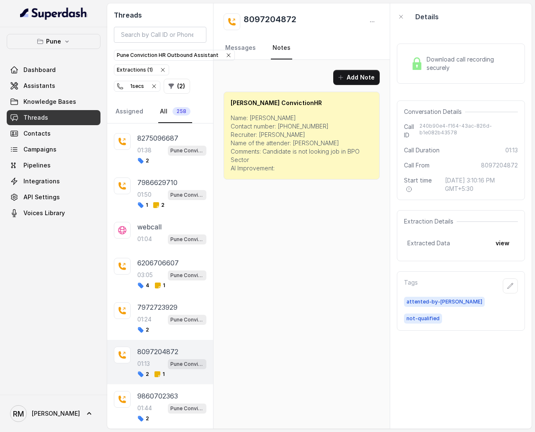
click at [142, 258] on p "Load more conversations" at bounding box center [160, 440] width 82 height 10
click at [156, 258] on p "9860702363" at bounding box center [157, 396] width 41 height 10
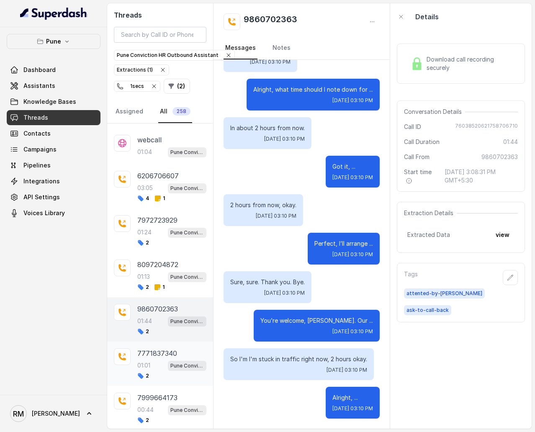
click at [162, 258] on p "7771837340" at bounding box center [157, 353] width 40 height 10
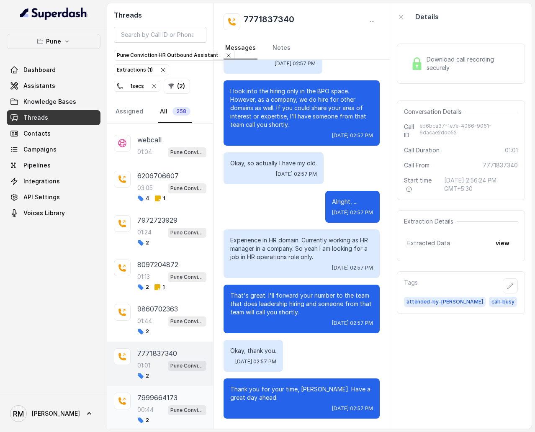
click at [168, 258] on span "Pune Conviction HR Outbound Assistant" at bounding box center [187, 410] width 38 height 10
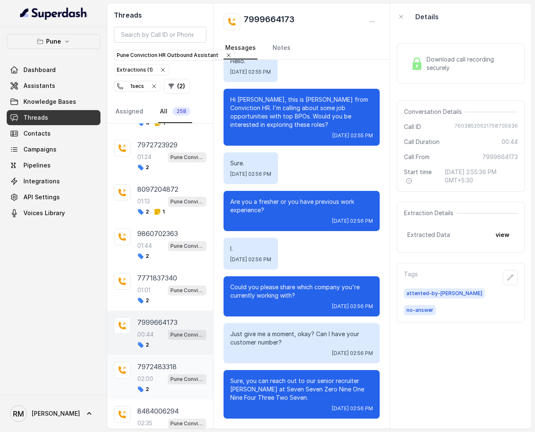
click at [155, 258] on div "2" at bounding box center [171, 389] width 69 height 7
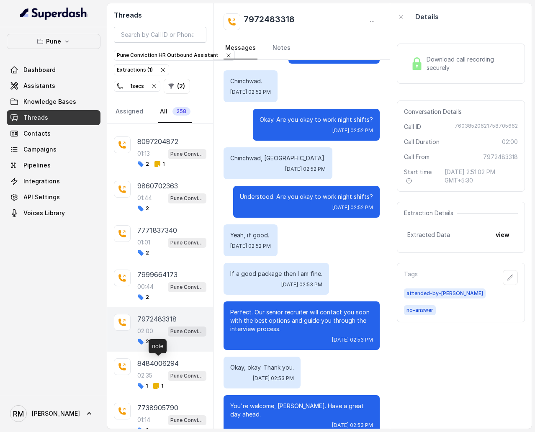
click at [155, 258] on icon at bounding box center [156, 386] width 6 height 6
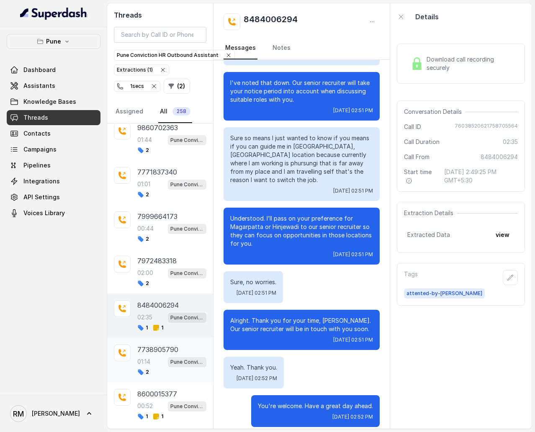
click at [152, 258] on p "7738905790" at bounding box center [157, 349] width 41 height 10
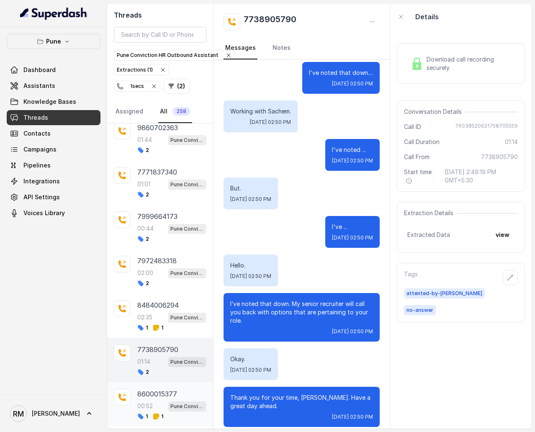
click at [151, 258] on div "00:52 Pune Conviction HR Outbound Assistant" at bounding box center [171, 405] width 69 height 11
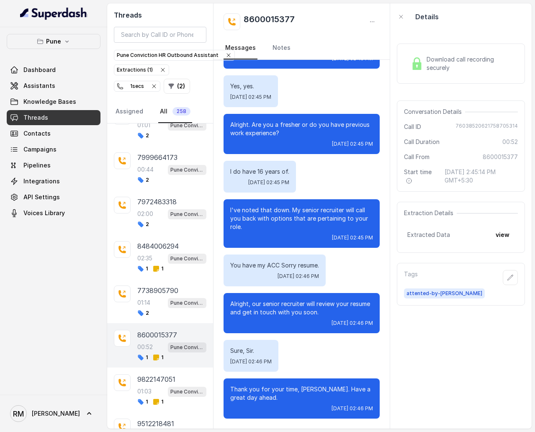
click at [151, 258] on div "9822147051 01:03 Pune Conviction HR Outbound Assistant 1 1" at bounding box center [160, 389] width 106 height 44
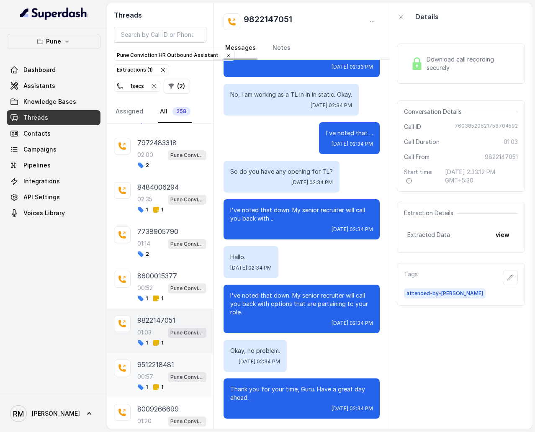
click at [155, 258] on div "00:57 Pune Conviction HR Outbound Assistant" at bounding box center [171, 376] width 69 height 11
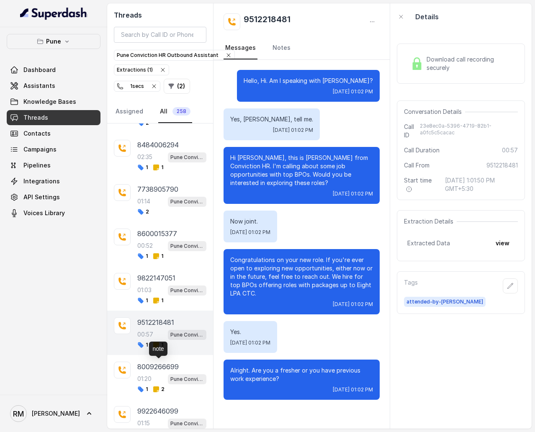
click at [156, 258] on div "note" at bounding box center [158, 348] width 18 height 14
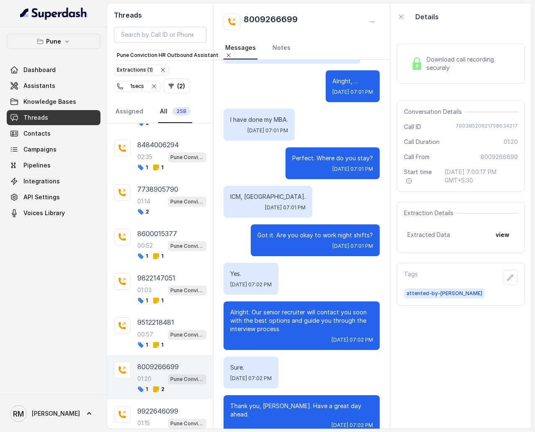
click at [131, 258] on div "8009266699 01:20 Pune Conviction HR Outbound Assistant 1 2" at bounding box center [160, 377] width 106 height 44
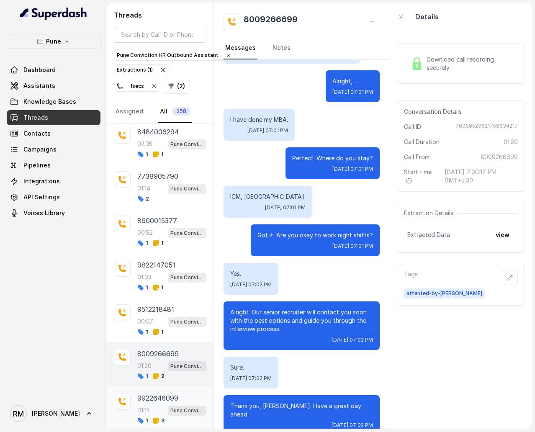
click at [158, 258] on div "9922646099 01:15 Pune Conviction HR Outbound Assistant 1 3" at bounding box center [160, 408] width 106 height 44
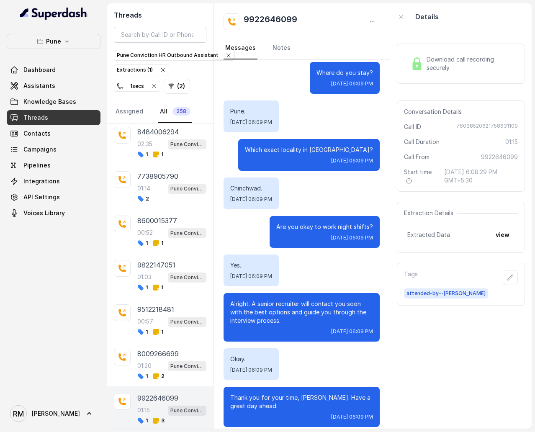
click at [278, 54] on link "Notes" at bounding box center [281, 48] width 21 height 23
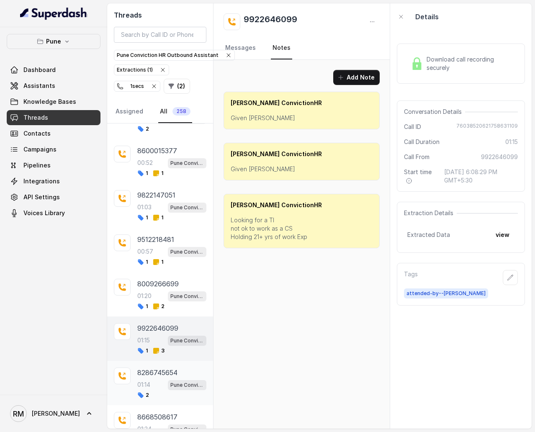
click at [149, 258] on p "01:14" at bounding box center [143, 384] width 13 height 8
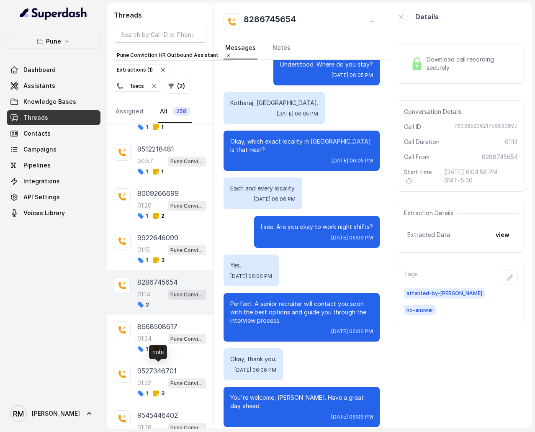
click at [158, 258] on icon at bounding box center [156, 393] width 6 height 6
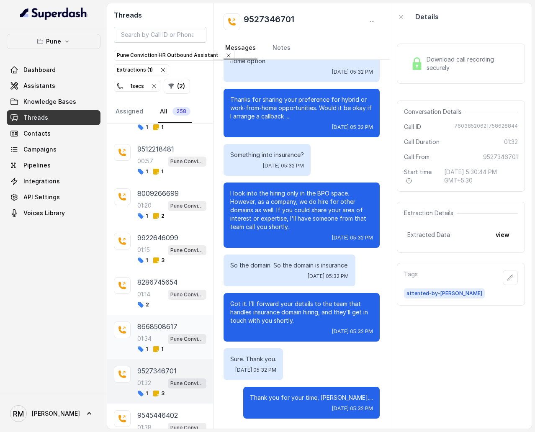
click at [158, 258] on p "8668508617" at bounding box center [157, 326] width 40 height 10
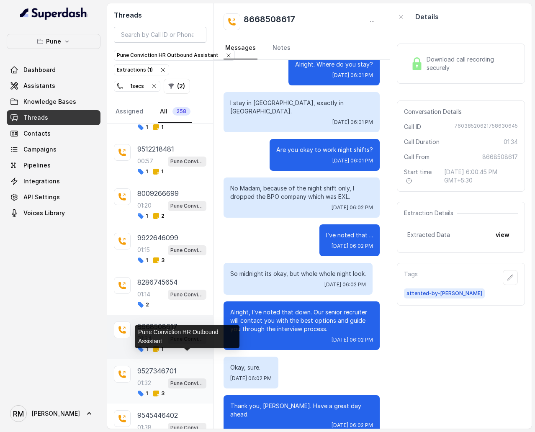
click at [170, 258] on p "Pune Conviction HR Outbound Assistant" at bounding box center [186, 383] width 33 height 8
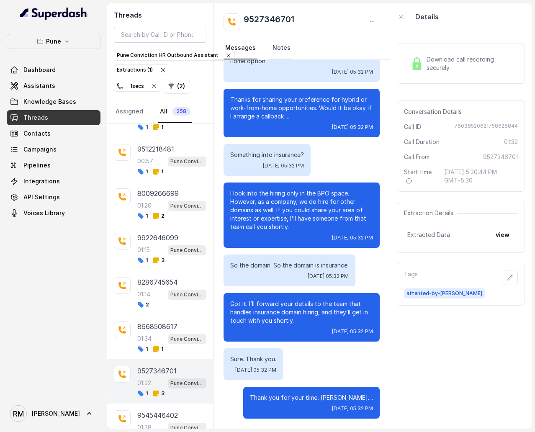
click at [279, 47] on link "Notes" at bounding box center [281, 48] width 21 height 23
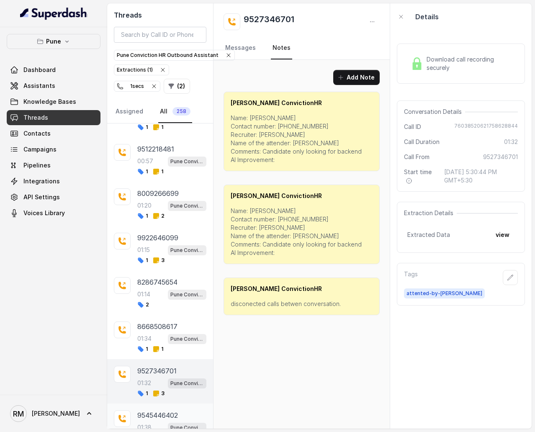
click at [161, 258] on p "9545446402" at bounding box center [157, 415] width 41 height 10
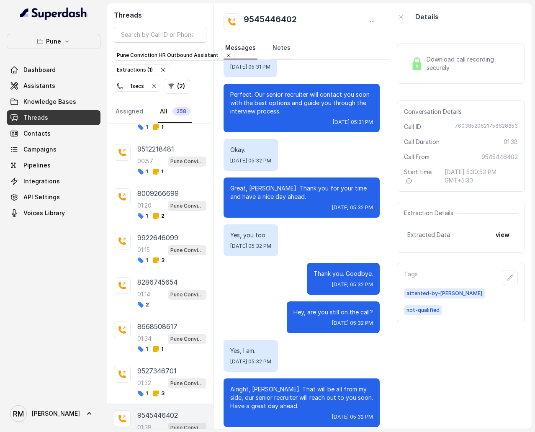
click at [277, 44] on link "Notes" at bounding box center [281, 48] width 21 height 23
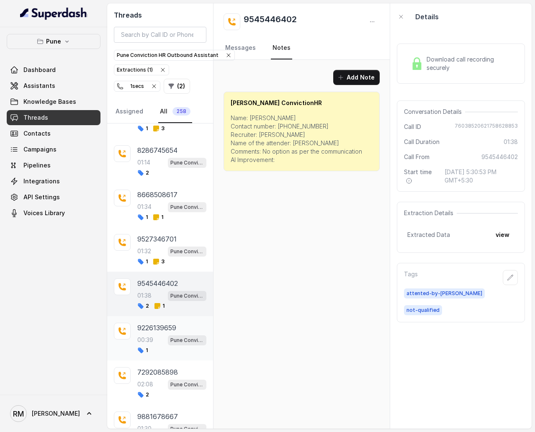
click at [151, 258] on div "1" at bounding box center [171, 350] width 69 height 7
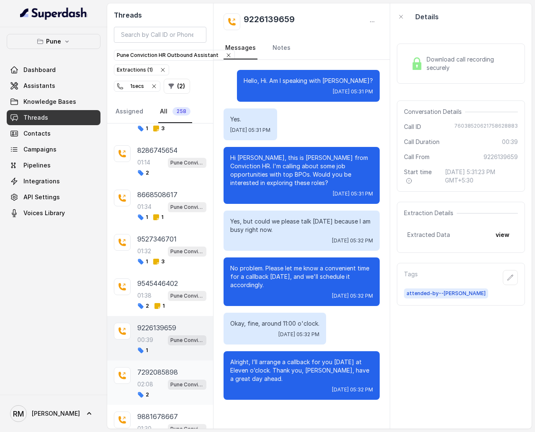
click at [153, 258] on p "02:08" at bounding box center [145, 384] width 16 height 8
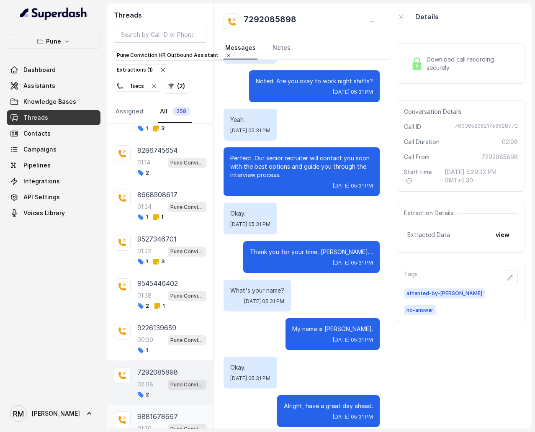
click at [156, 258] on div "9881678667 01:30 Pune Conviction HR Outbound Assistant 1 2" at bounding box center [171, 426] width 69 height 31
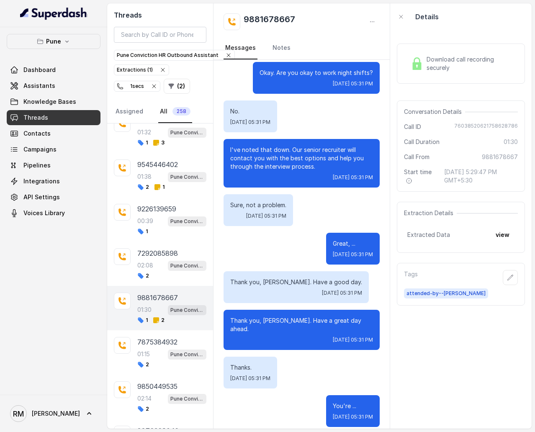
scroll to position [5421, 0]
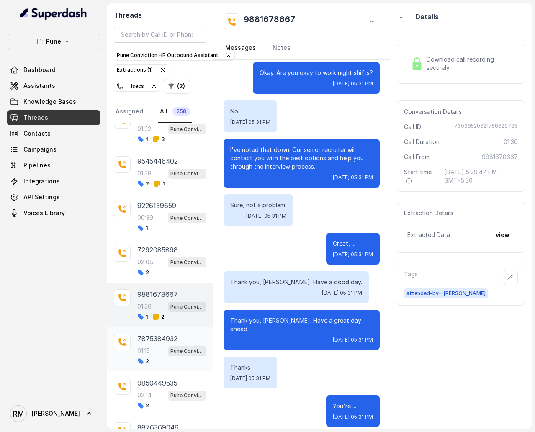
click at [159, 258] on div "2" at bounding box center [171, 361] width 69 height 7
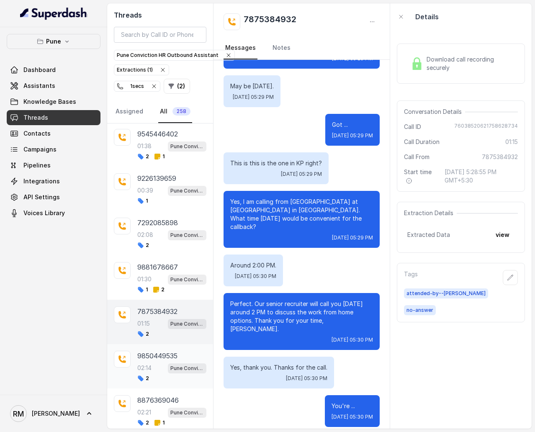
click at [153, 258] on div "9850449535 02:14 Pune Conviction HR Outbound Assistant 2" at bounding box center [160, 366] width 106 height 44
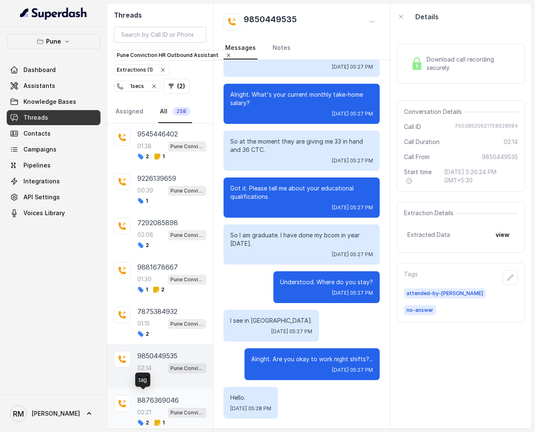
click at [144, 258] on icon at bounding box center [140, 422] width 7 height 7
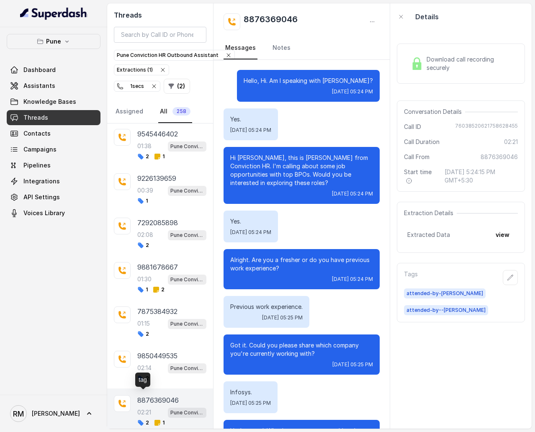
scroll to position [1129, 0]
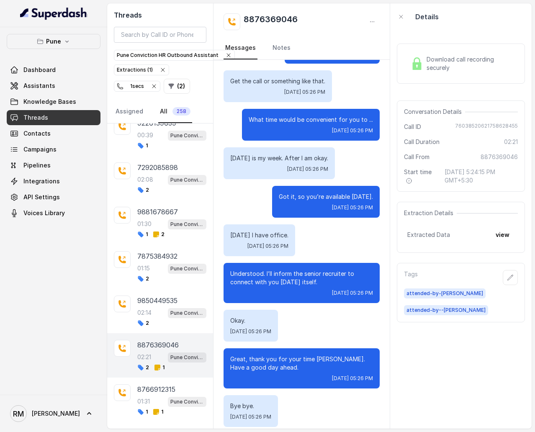
scroll to position [5517, 0]
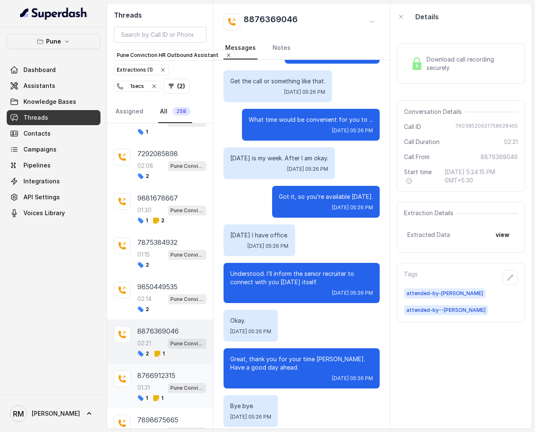
click at [163, 258] on div "01:31 Pune Conviction HR Outbound Assistant" at bounding box center [171, 387] width 69 height 11
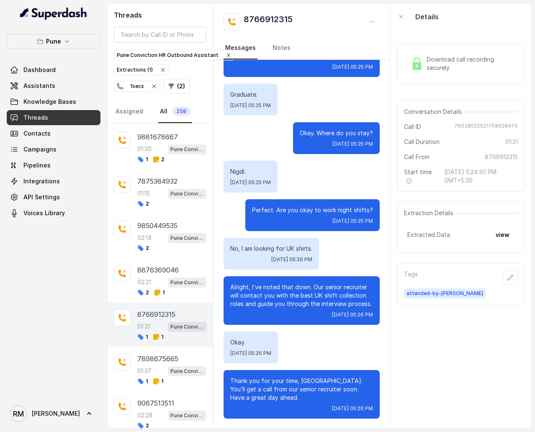
scroll to position [5592, 0]
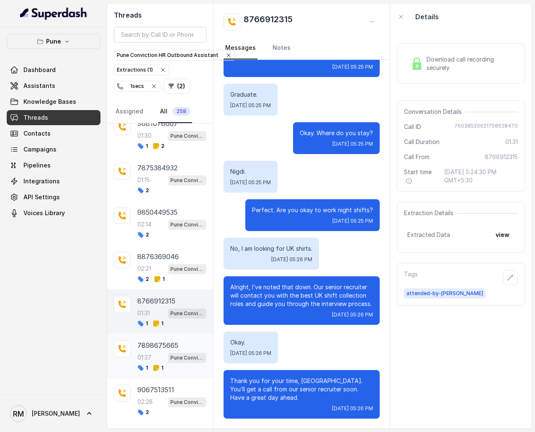
click at [160, 258] on div "01:37 Pune Conviction HR Outbound Assistant" at bounding box center [171, 357] width 69 height 11
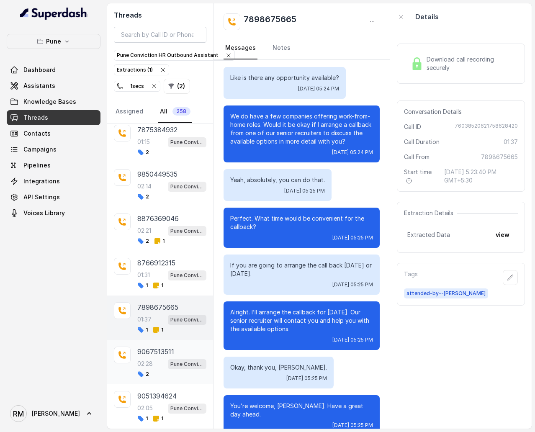
scroll to position [5637, 0]
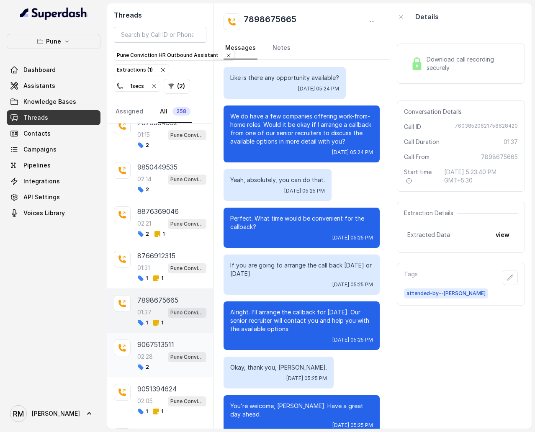
click at [168, 258] on span "Pune Conviction HR Outbound Assistant" at bounding box center [187, 357] width 38 height 10
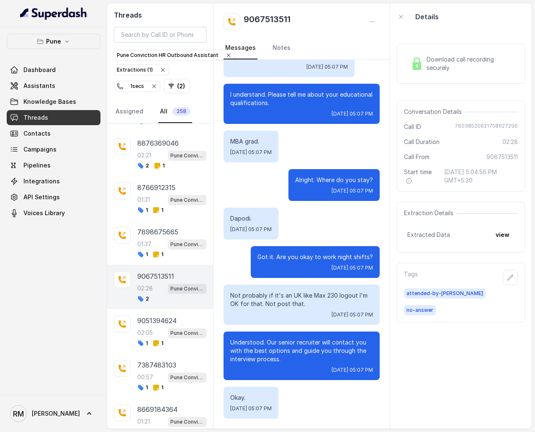
scroll to position [5721, 0]
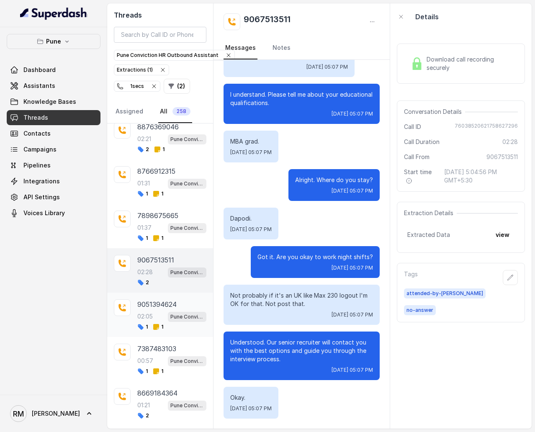
click at [152, 258] on div "9051394624 02:05 Pune Conviction HR Outbound Assistant 1 1" at bounding box center [160, 314] width 106 height 44
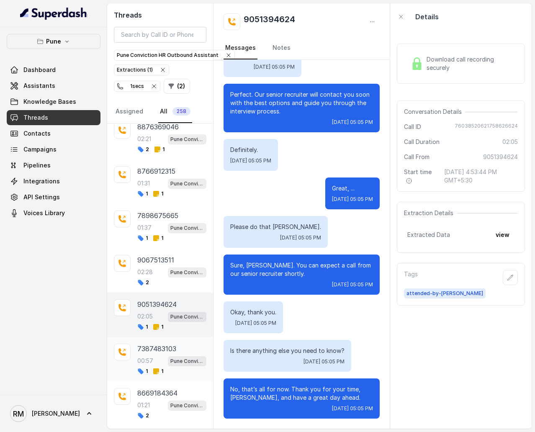
click at [164, 258] on div "00:57 Pune Conviction HR Outbound Assistant" at bounding box center [171, 360] width 69 height 11
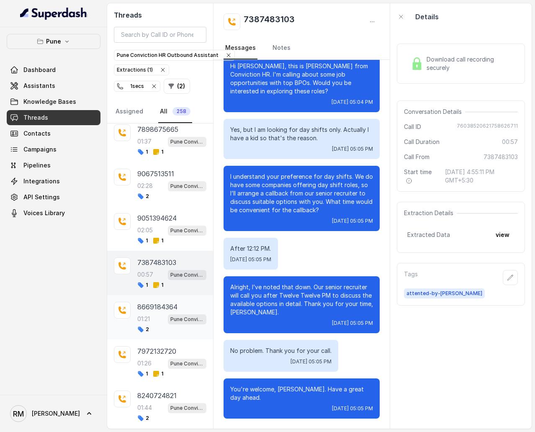
click at [159, 258] on div "2" at bounding box center [171, 329] width 69 height 7
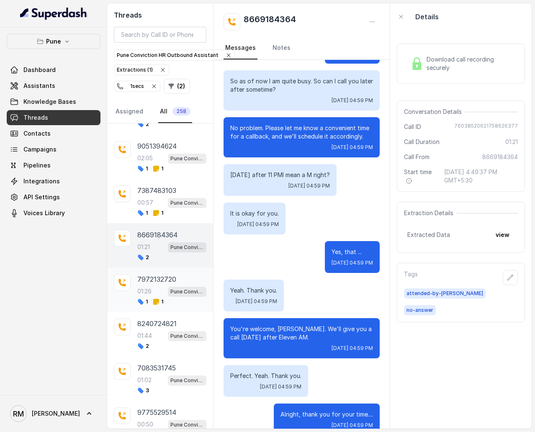
click at [151, 258] on p "01:26" at bounding box center [144, 291] width 14 height 8
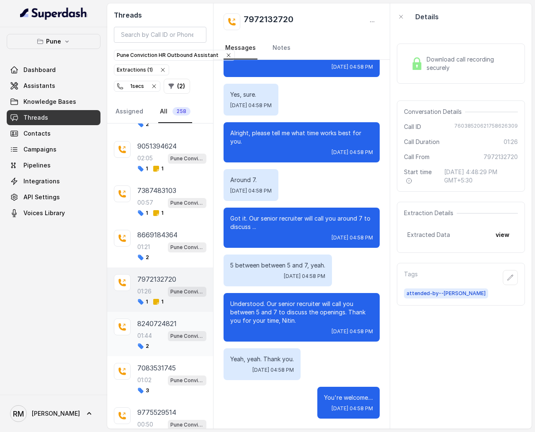
click at [160, 258] on div "2" at bounding box center [171, 346] width 69 height 7
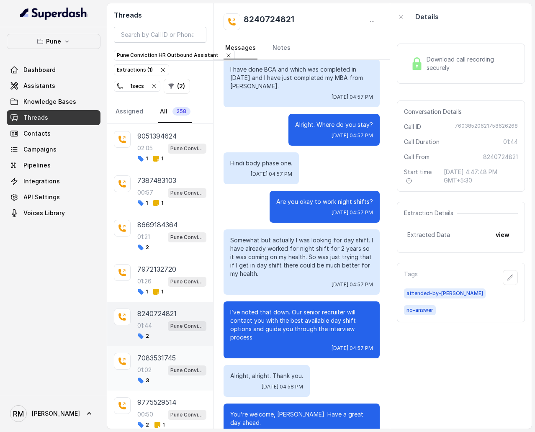
click at [154, 258] on div "01:02 Pune Conviction HR Outbound Assistant" at bounding box center [171, 369] width 69 height 11
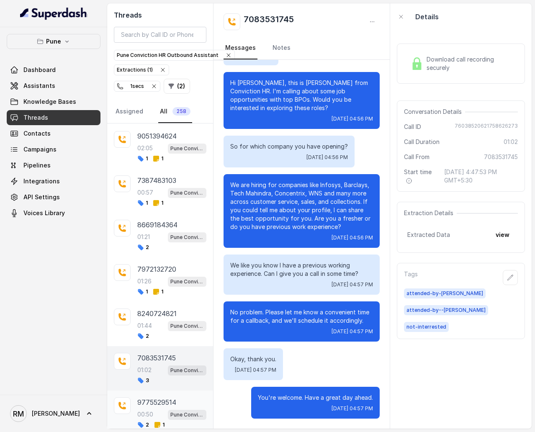
click at [144, 258] on div "9775529514 00:50 Pune Conviction HR Outbound Assistant 2 1" at bounding box center [160, 412] width 106 height 44
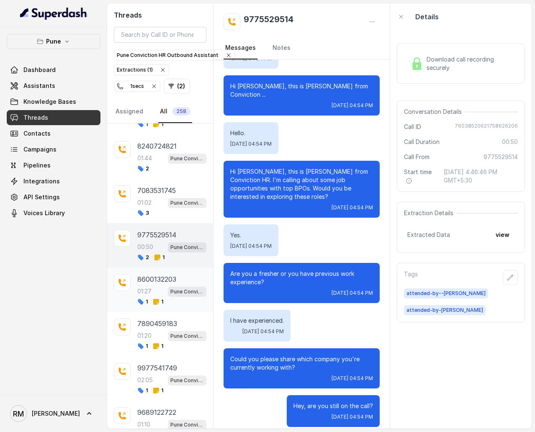
click at [169, 258] on p "8600132203" at bounding box center [156, 279] width 39 height 10
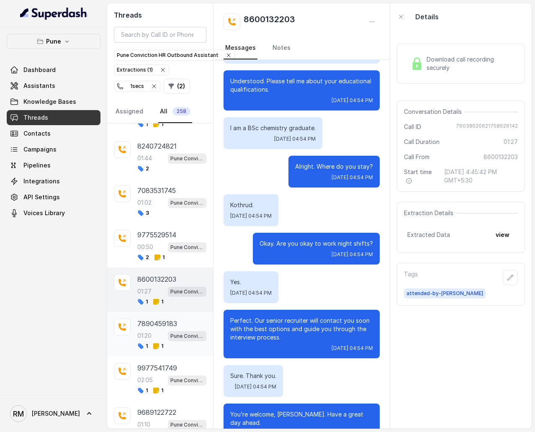
click at [169, 258] on div "7890459183 01:20 Pune Conviction HR Outbound Assistant 1 1" at bounding box center [160, 334] width 106 height 44
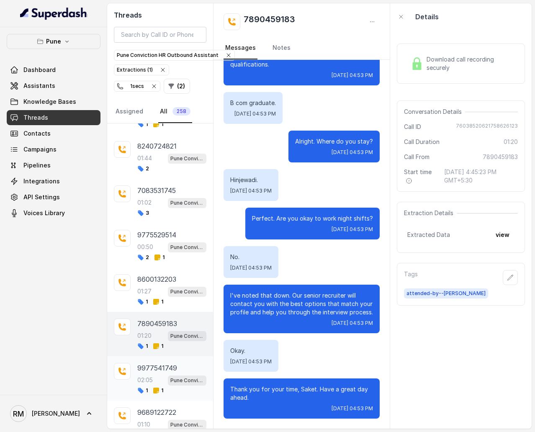
click at [160, 258] on div "02:05 Pune Conviction HR Outbound Assistant" at bounding box center [171, 379] width 69 height 11
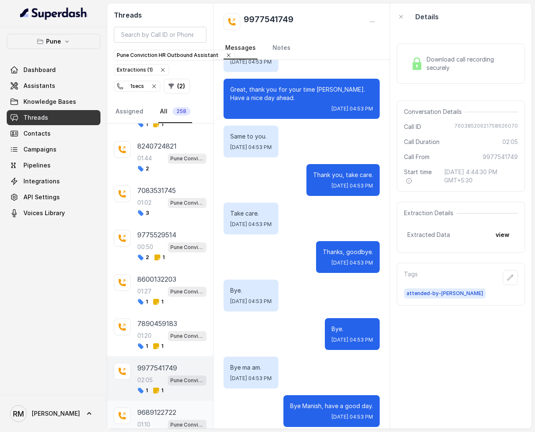
click at [164, 258] on div "01:10 Pune Conviction HR Outbound Assistant" at bounding box center [171, 424] width 69 height 11
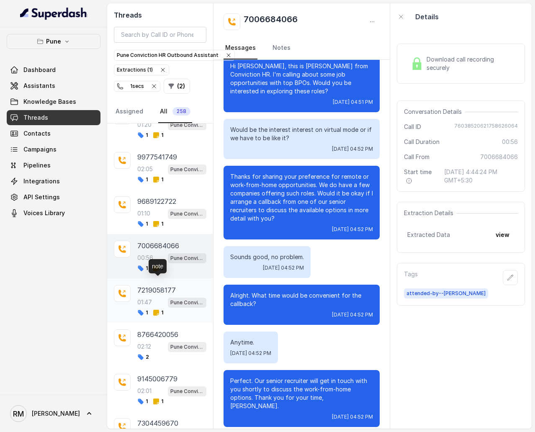
click at [155, 258] on icon at bounding box center [156, 313] width 6 height 6
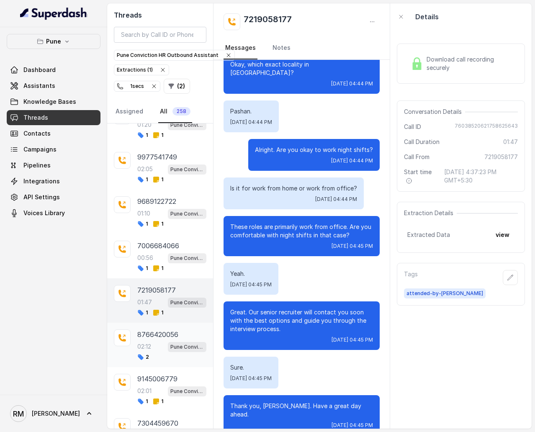
click at [166, 258] on div "02:12 Pune Conviction HR Outbound Assistant" at bounding box center [171, 346] width 69 height 11
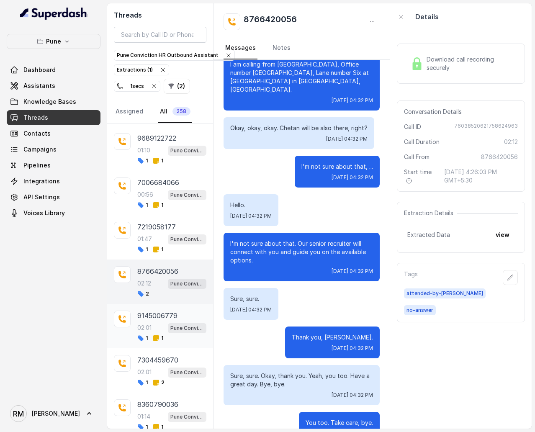
click at [159, 258] on div "02:01 Pune Conviction HR Outbound Assistant" at bounding box center [171, 327] width 69 height 11
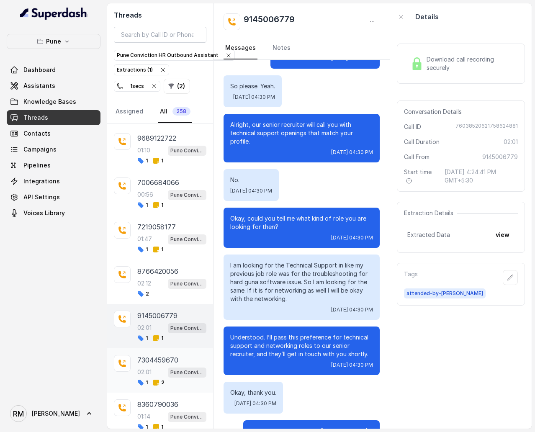
click at [151, 258] on div "7304459670 02:01 Pune Conviction HR Outbound Assistant 1 2" at bounding box center [160, 370] width 106 height 44
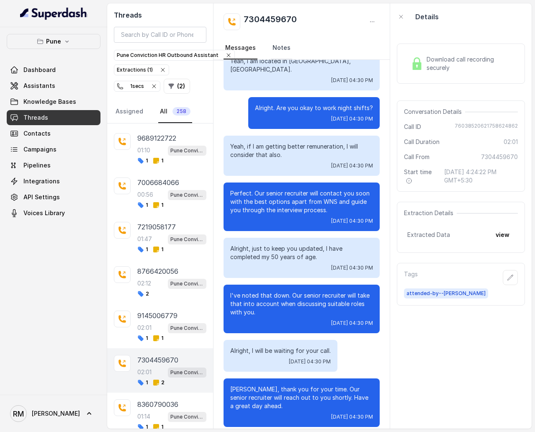
click at [279, 40] on link "Notes" at bounding box center [281, 48] width 21 height 23
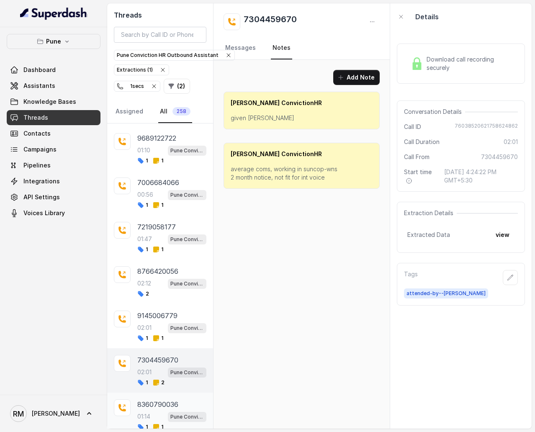
click at [149, 258] on p "01:14" at bounding box center [143, 416] width 13 height 8
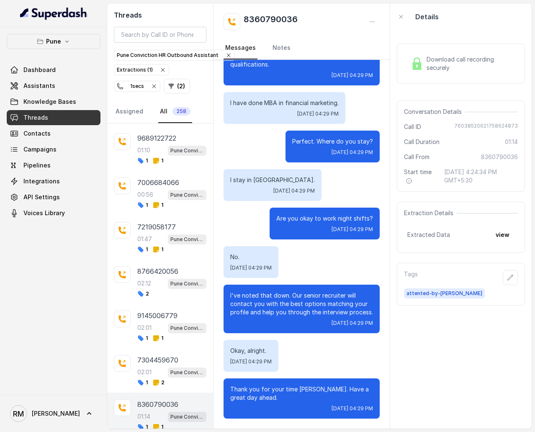
click at [282, 33] on div "8360790036 Messages Notes" at bounding box center [301, 31] width 177 height 56
click at [279, 45] on link "Notes" at bounding box center [281, 48] width 21 height 23
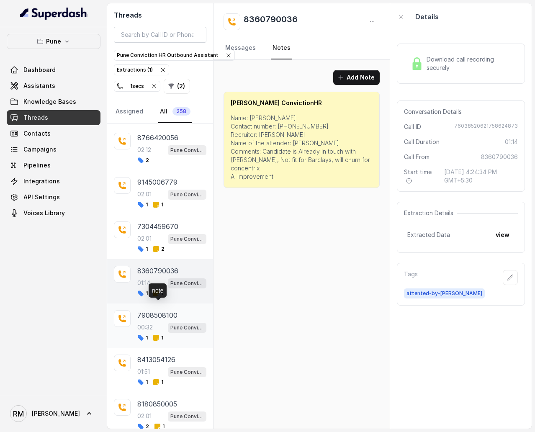
click at [161, 258] on span "1" at bounding box center [158, 337] width 10 height 7
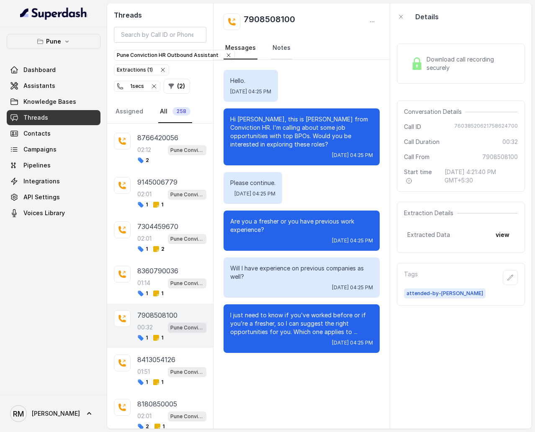
click at [282, 46] on link "Notes" at bounding box center [281, 48] width 21 height 23
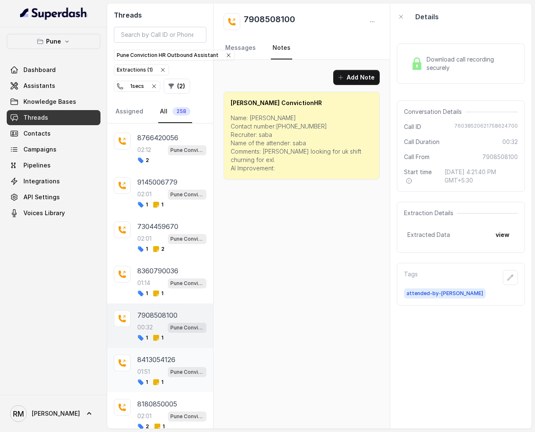
click at [163, 258] on div "01:51 Pune Conviction HR Outbound Assistant" at bounding box center [171, 371] width 69 height 11
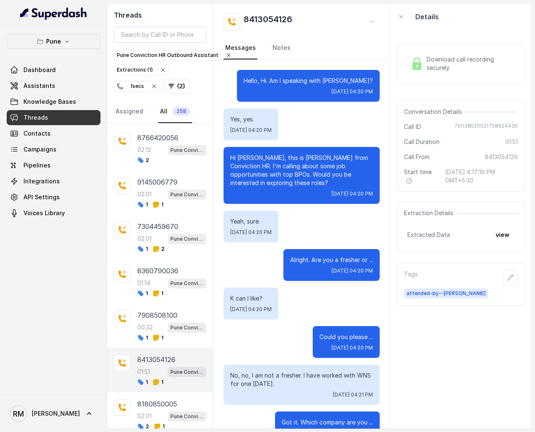
scroll to position [656, 0]
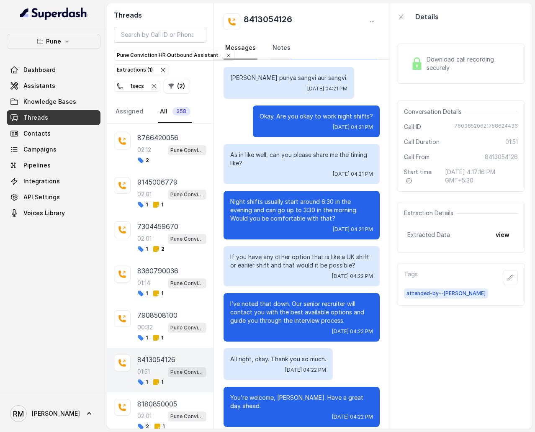
click at [276, 45] on link "Notes" at bounding box center [281, 48] width 21 height 23
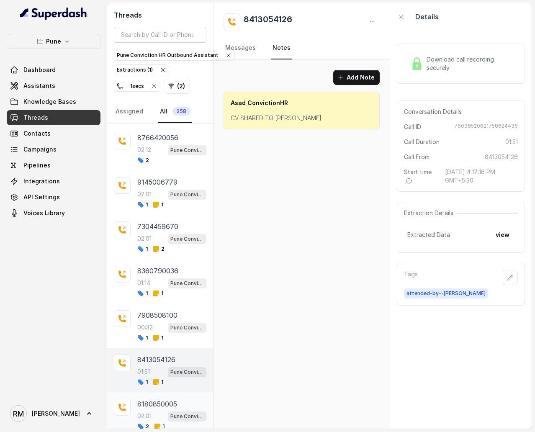
scroll to position [6554, 0]
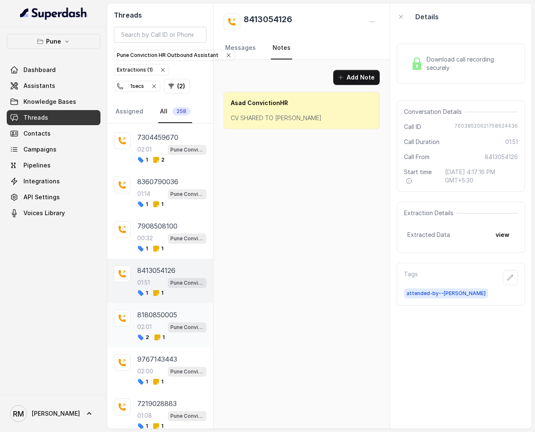
click at [164, 258] on div "02:01 Pune Conviction HR Outbound Assistant" at bounding box center [171, 326] width 69 height 11
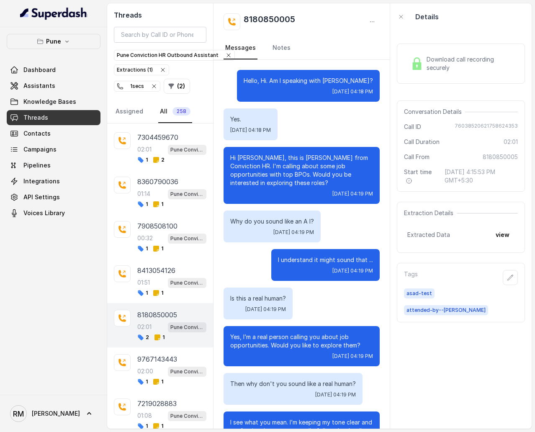
scroll to position [972, 0]
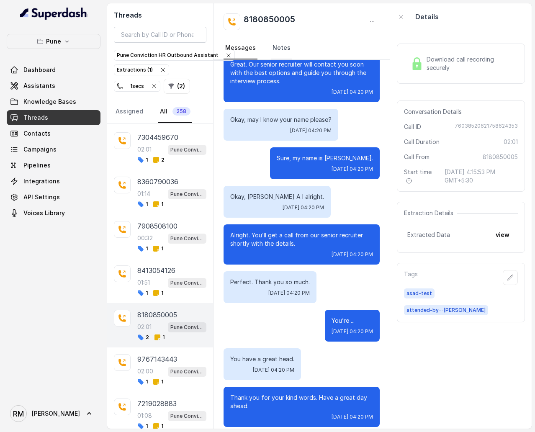
click at [277, 50] on link "Notes" at bounding box center [281, 48] width 21 height 23
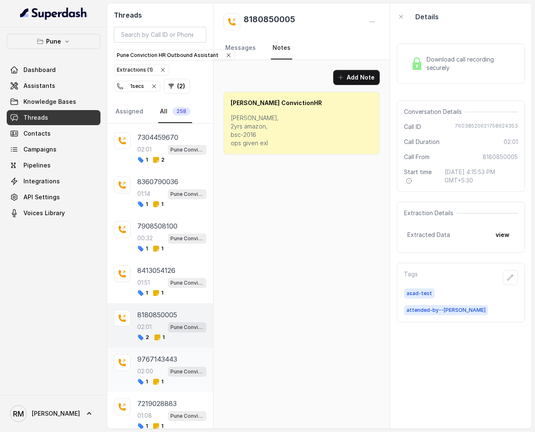
click at [141, 258] on p "02:00" at bounding box center [145, 371] width 16 height 8
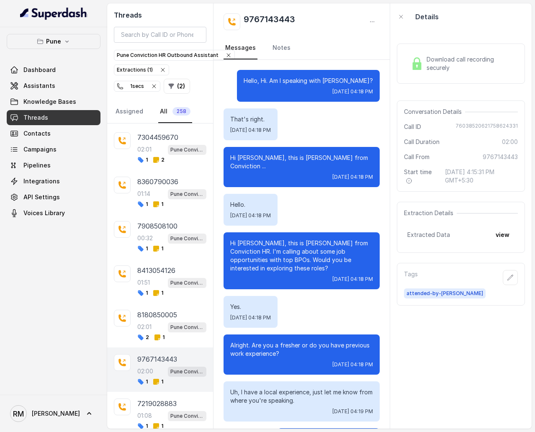
scroll to position [972, 0]
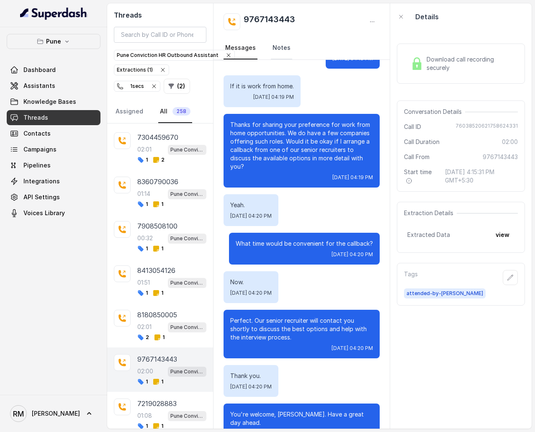
click at [277, 41] on link "Notes" at bounding box center [281, 48] width 21 height 23
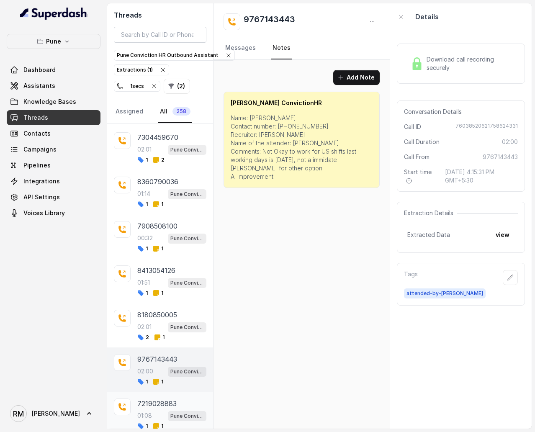
click at [172, 258] on span "Pune Conviction HR Outbound Assistant" at bounding box center [187, 416] width 38 height 10
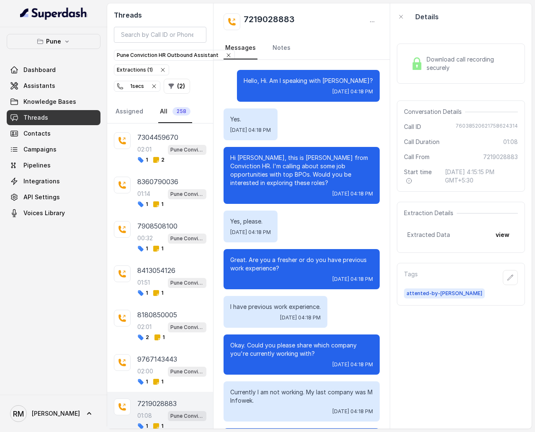
scroll to position [451, 0]
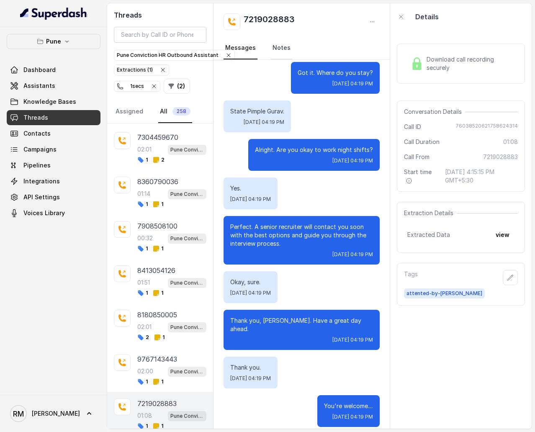
click at [279, 43] on link "Notes" at bounding box center [281, 48] width 21 height 23
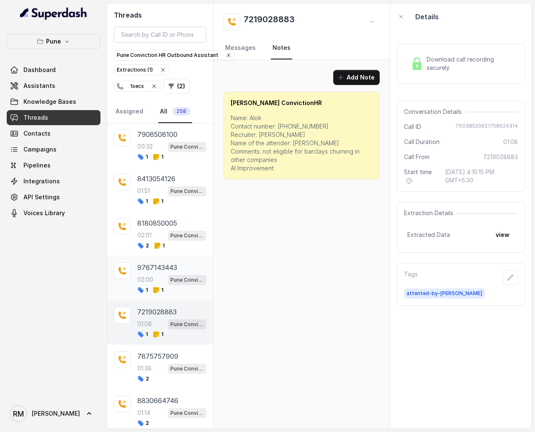
scroll to position [6681, 0]
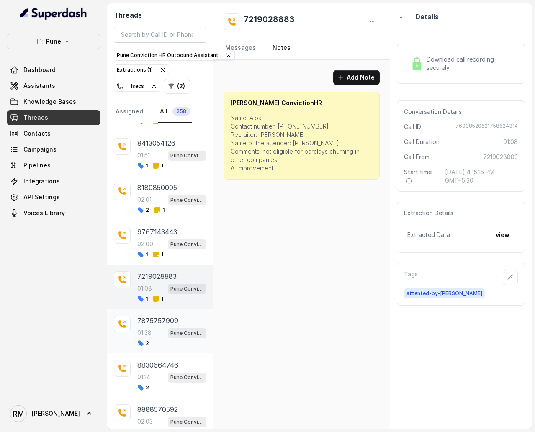
click at [159, 258] on p "7875757909" at bounding box center [157, 320] width 41 height 10
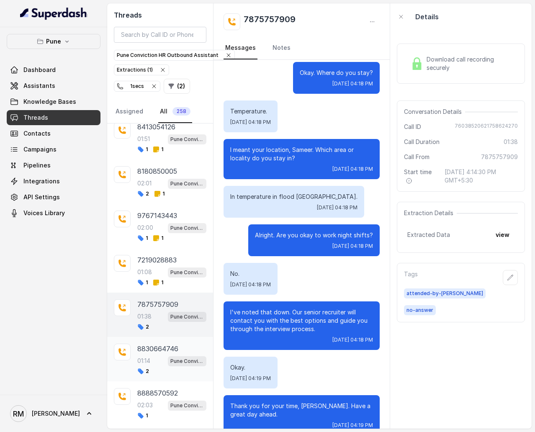
scroll to position [6700, 0]
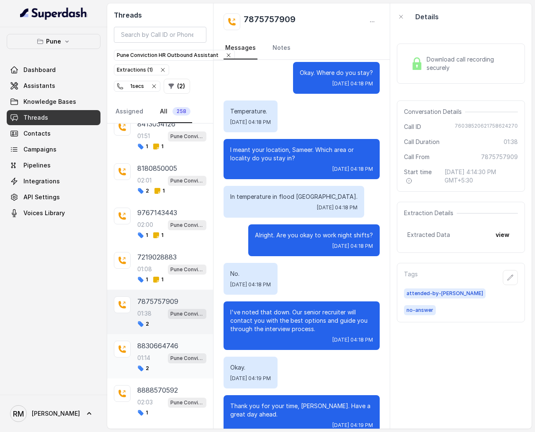
click at [147, 258] on p "8830664746" at bounding box center [157, 346] width 41 height 10
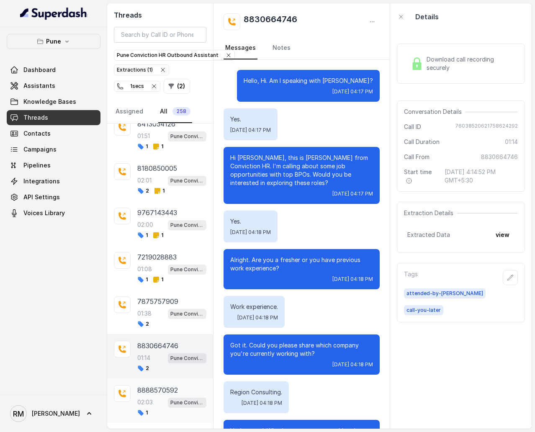
scroll to position [451, 0]
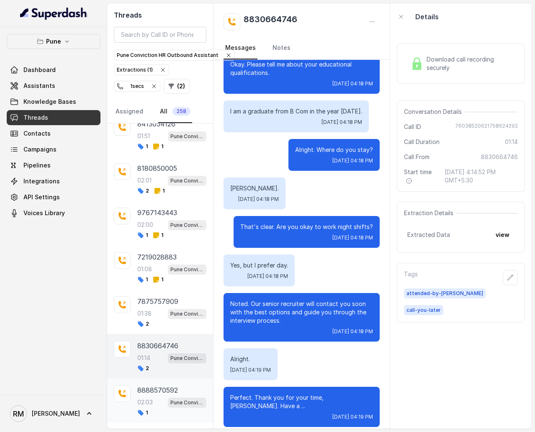
click at [148, 258] on p "02:03" at bounding box center [144, 402] width 15 height 8
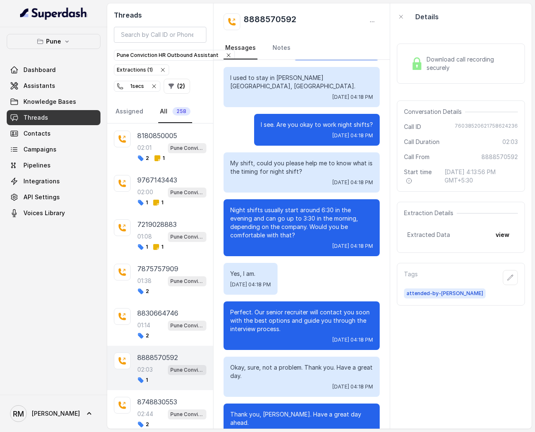
scroll to position [6750, 0]
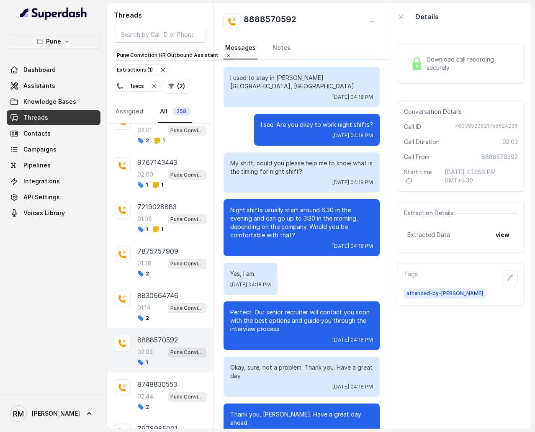
click at [153, 258] on div "8888570592 02:03 Pune Conviction HR Outbound Assistant 1" at bounding box center [160, 350] width 106 height 44
click at [153, 258] on div "8748830553 02:44 Pune Conviction HR Outbound Assistant 2" at bounding box center [171, 394] width 69 height 31
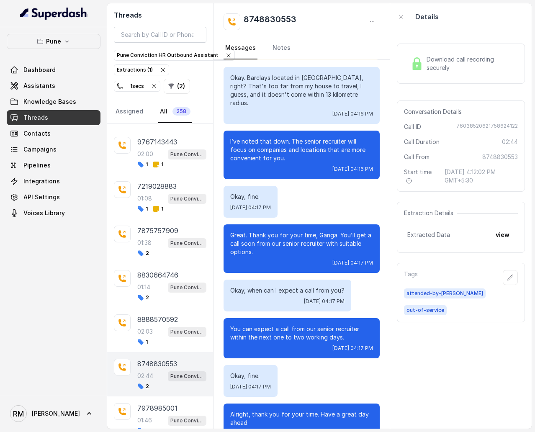
scroll to position [6772, 0]
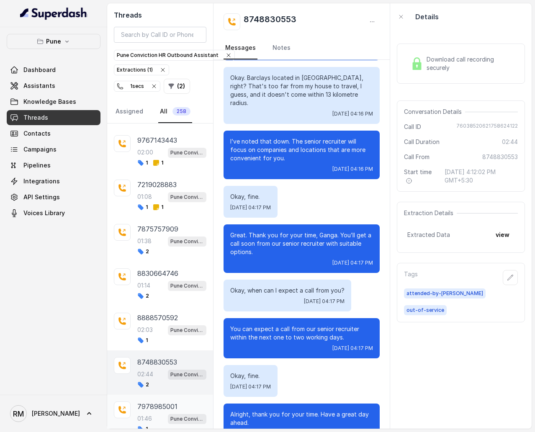
click at [156, 258] on p "7978985001" at bounding box center [157, 406] width 40 height 10
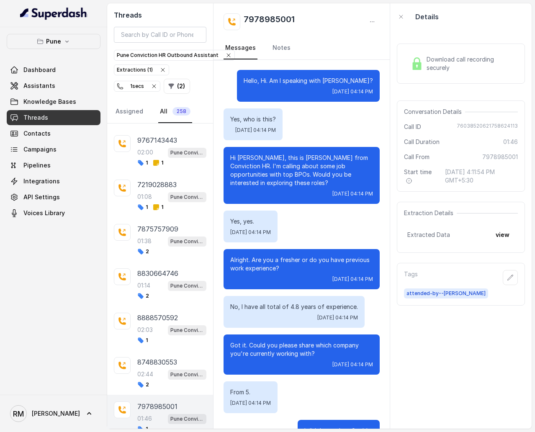
scroll to position [639, 0]
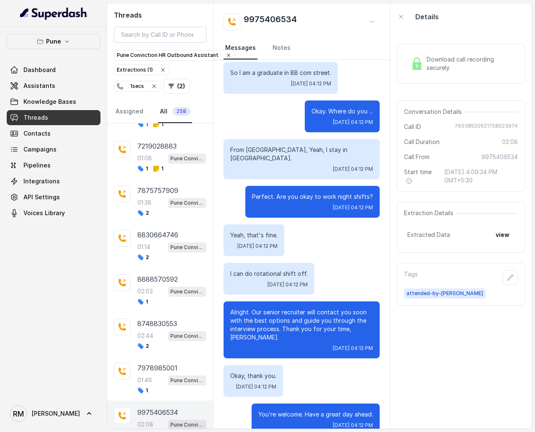
scroll to position [6852, 0]
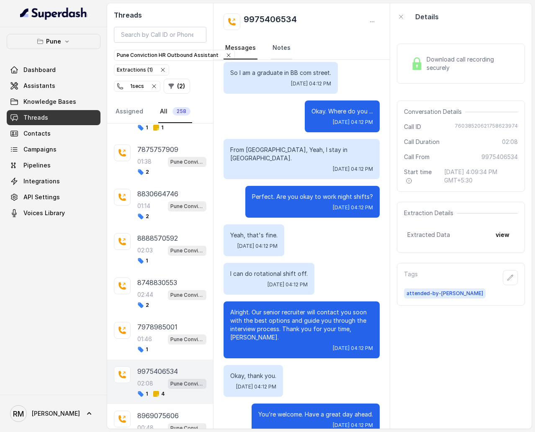
click at [279, 53] on link "Notes" at bounding box center [281, 48] width 21 height 23
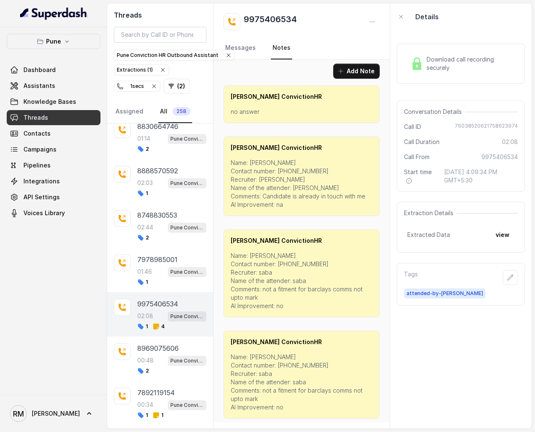
scroll to position [6931, 0]
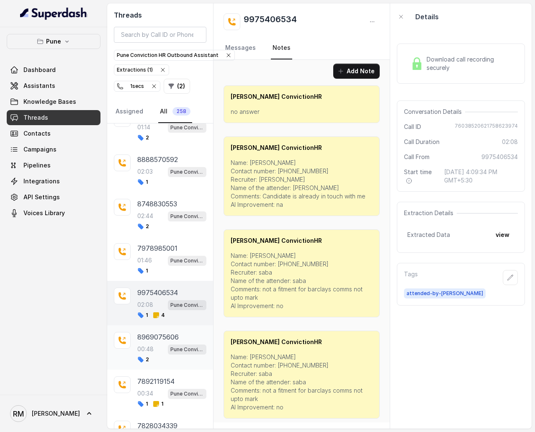
click at [164, 258] on div "00:48 Pune Conviction HR Outbound Assistant" at bounding box center [171, 349] width 69 height 11
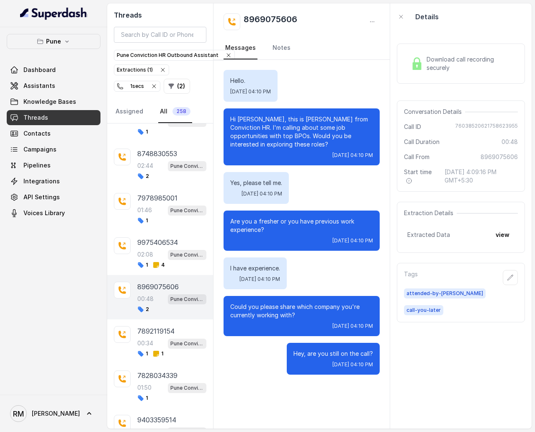
scroll to position [6991, 0]
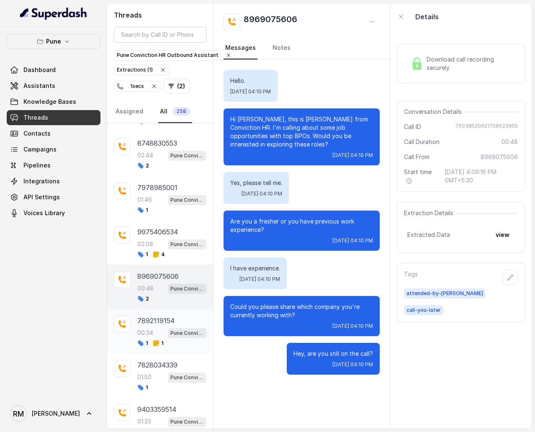
click at [164, 258] on div "7892119154 00:34 Pune Conviction HR Outbound Assistant 1 1" at bounding box center [160, 331] width 106 height 44
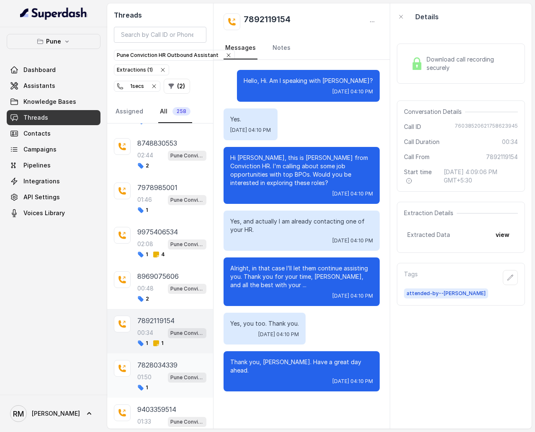
click at [163, 258] on div "01:50 Pune Conviction HR Outbound Assistant" at bounding box center [171, 377] width 69 height 11
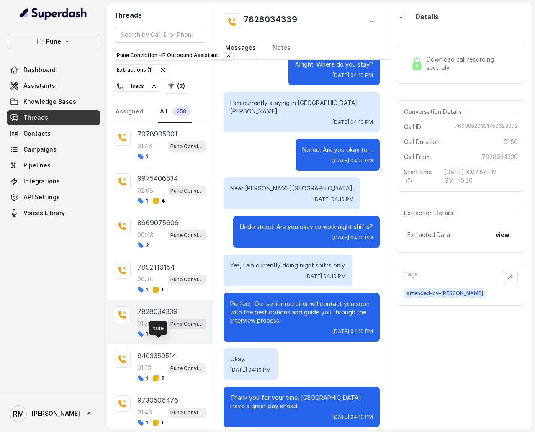
click at [163, 258] on span "2" at bounding box center [159, 378] width 12 height 7
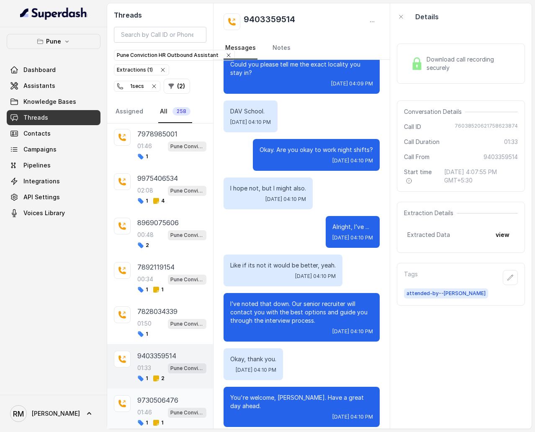
click at [177, 258] on p "9730506476" at bounding box center [157, 400] width 41 height 10
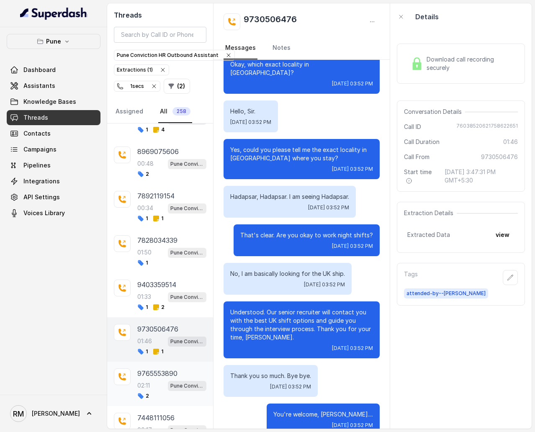
click at [175, 258] on div "2" at bounding box center [171, 395] width 69 height 7
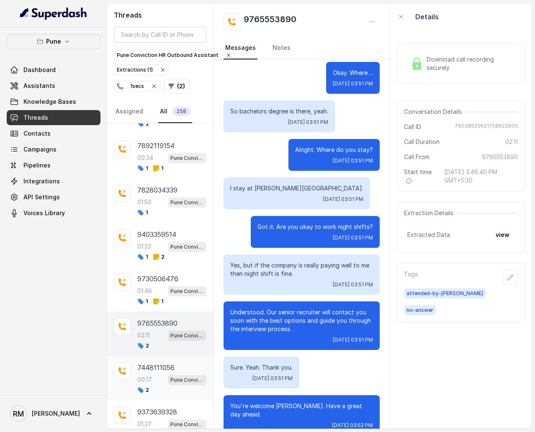
click at [152, 258] on p "7448111056" at bounding box center [155, 367] width 37 height 10
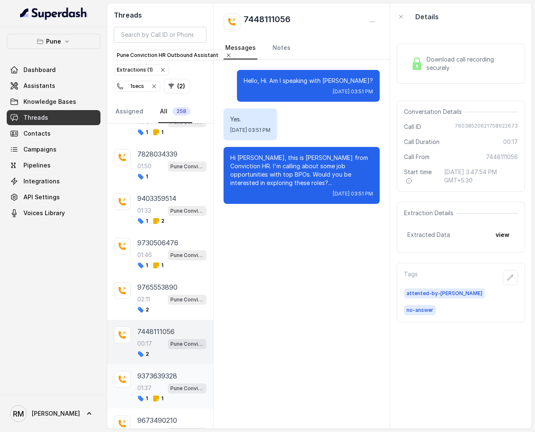
click at [159, 258] on p "9373639328" at bounding box center [157, 376] width 40 height 10
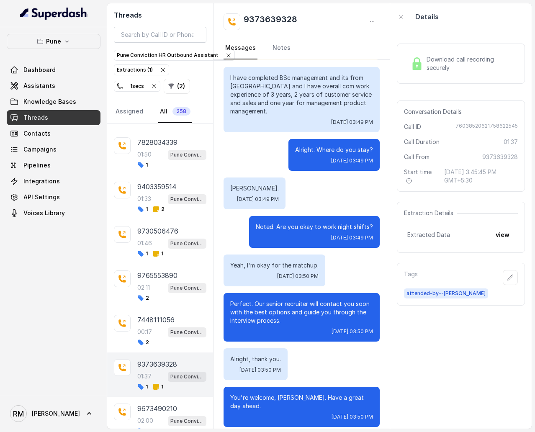
click at [156, 258] on p "9673490210" at bounding box center [157, 408] width 40 height 10
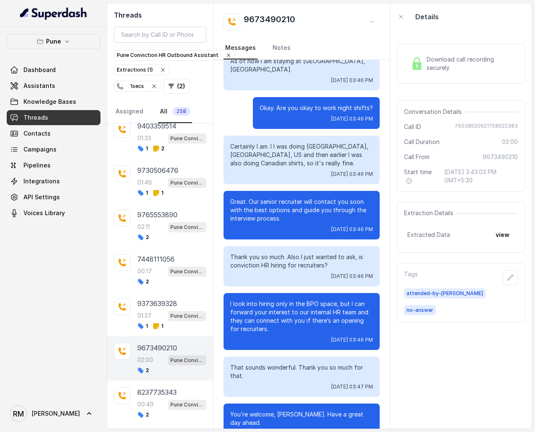
click at [156, 258] on div "2" at bounding box center [171, 414] width 69 height 7
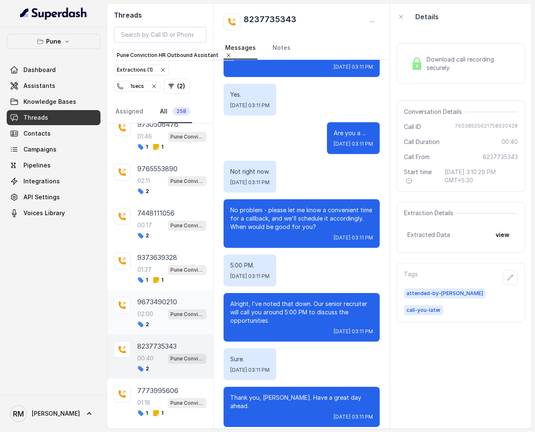
click at [156, 258] on icon at bounding box center [156, 413] width 6 height 6
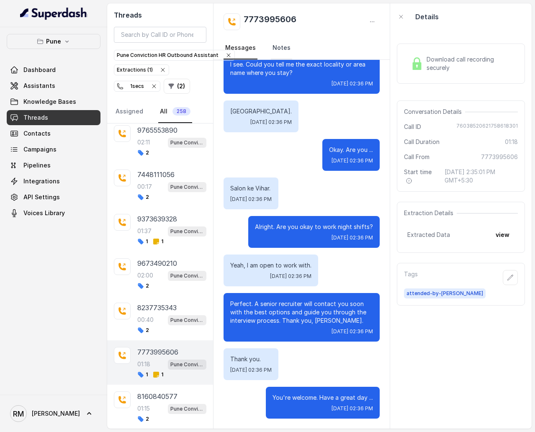
click at [282, 42] on link "Notes" at bounding box center [281, 48] width 21 height 23
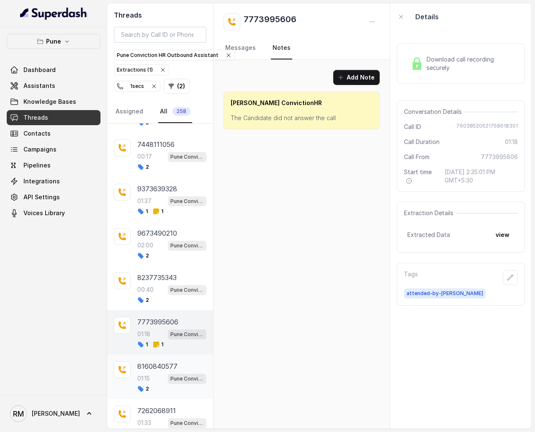
click at [190, 258] on div "8160840577" at bounding box center [171, 366] width 69 height 10
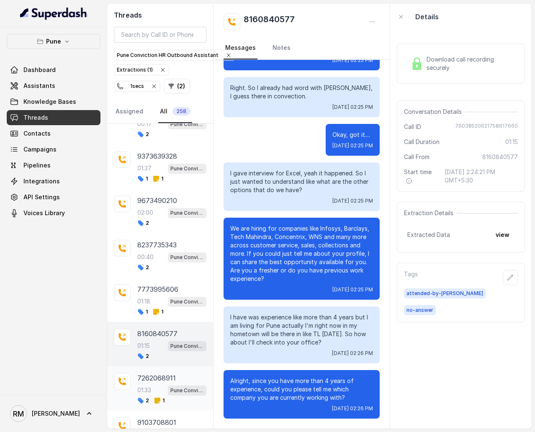
click at [190, 258] on div "7262068911" at bounding box center [171, 378] width 69 height 10
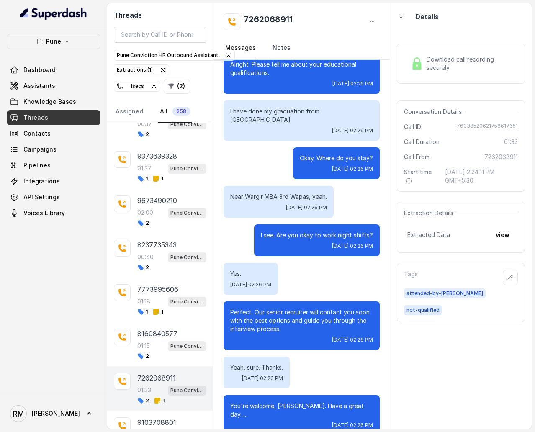
click at [278, 51] on link "Notes" at bounding box center [281, 48] width 21 height 23
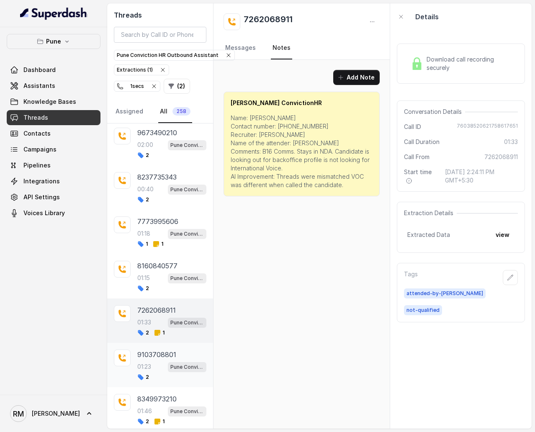
click at [157, 258] on div "01:23 Pune Conviction HR Outbound Assistant" at bounding box center [171, 366] width 69 height 11
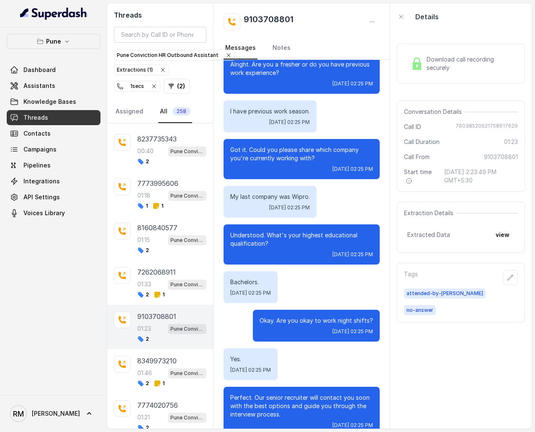
click at [157, 258] on div "01:46 Pune Conviction HR Outbound Assistant" at bounding box center [171, 372] width 69 height 11
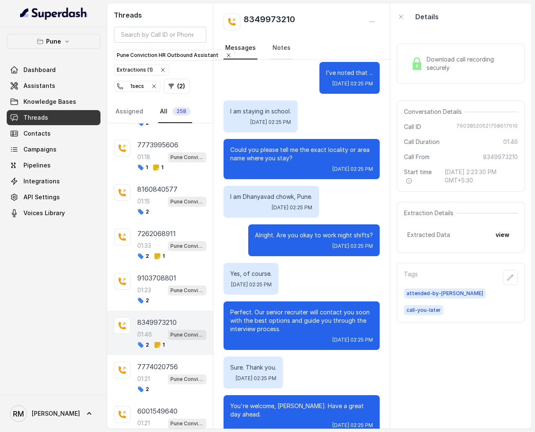
click at [276, 48] on link "Notes" at bounding box center [281, 48] width 21 height 23
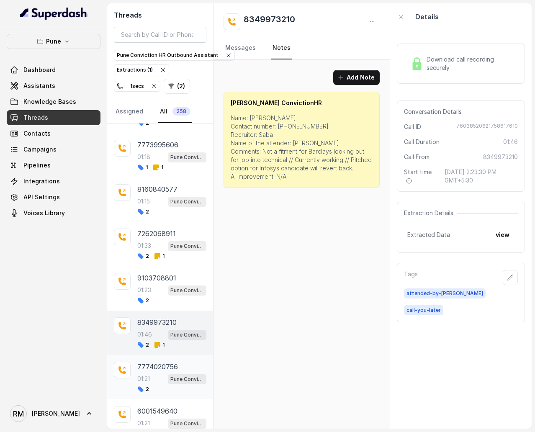
click at [168, 258] on div "7774020756 01:21 Pune Conviction HR Outbound Assistant 2" at bounding box center [171, 377] width 69 height 31
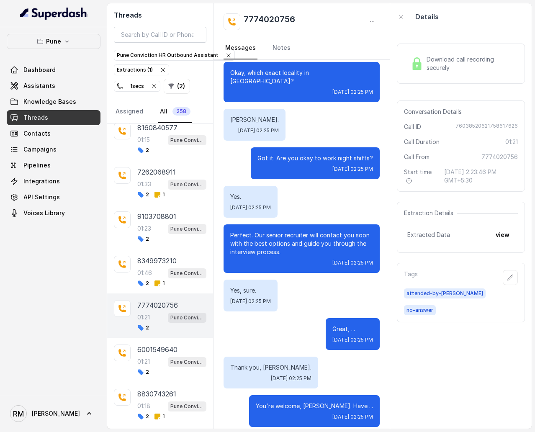
click at [168, 258] on div "2" at bounding box center [171, 372] width 69 height 7
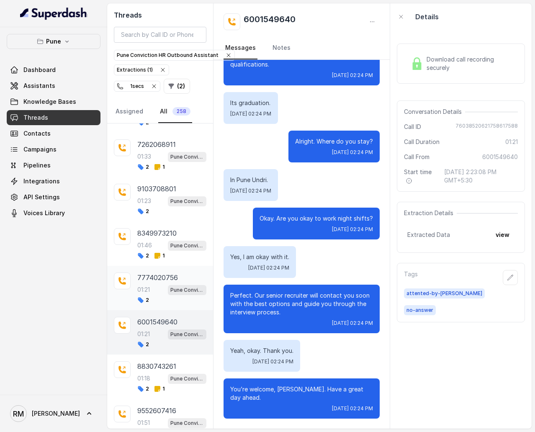
click at [168, 258] on div "Pune Conviction HR Outbound Assistant" at bounding box center [187, 378] width 38 height 11
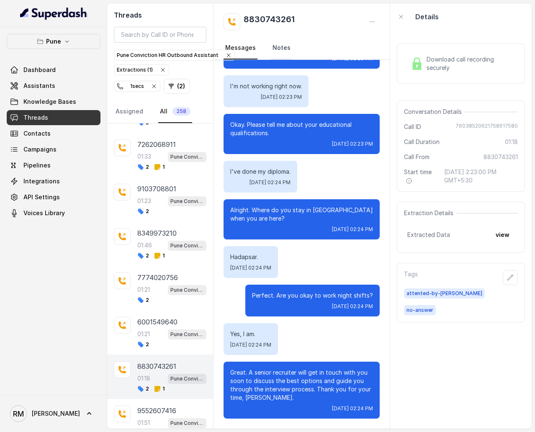
click at [279, 55] on link "Notes" at bounding box center [281, 48] width 21 height 23
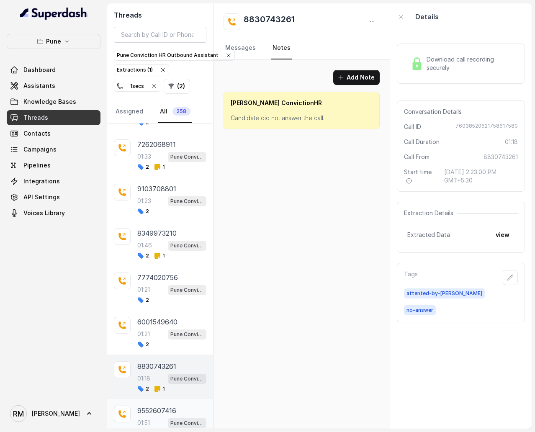
click at [156, 258] on div "01:51 Pune Conviction HR Outbound Assistant" at bounding box center [171, 422] width 69 height 11
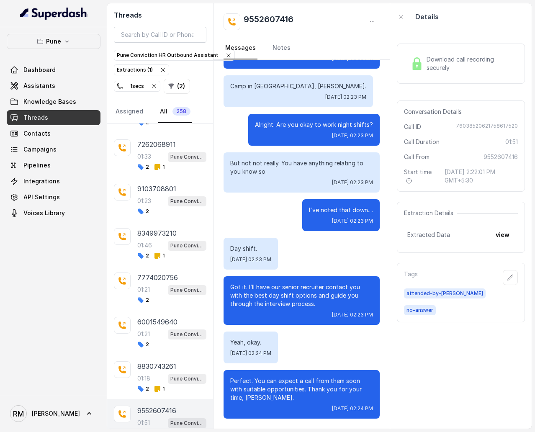
click at [159, 258] on div "7002073511 01:16 Pune Conviction HR Outbound Assistant 2 9860842937 01:17 Pune …" at bounding box center [160, 275] width 106 height 305
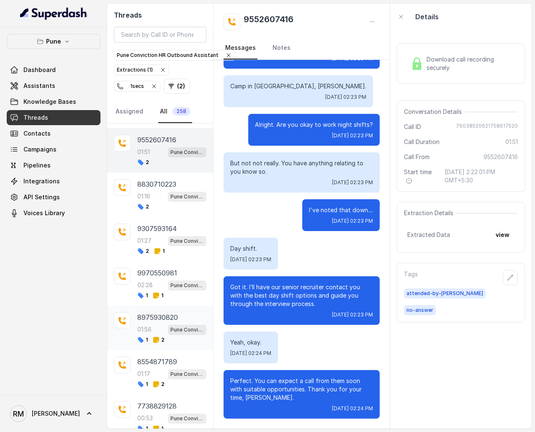
click at [177, 258] on p "Pune Conviction HR Outbound Assistant" at bounding box center [186, 330] width 33 height 8
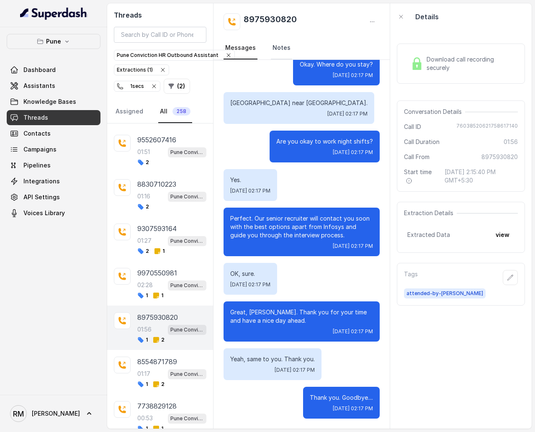
click at [275, 45] on link "Notes" at bounding box center [281, 48] width 21 height 23
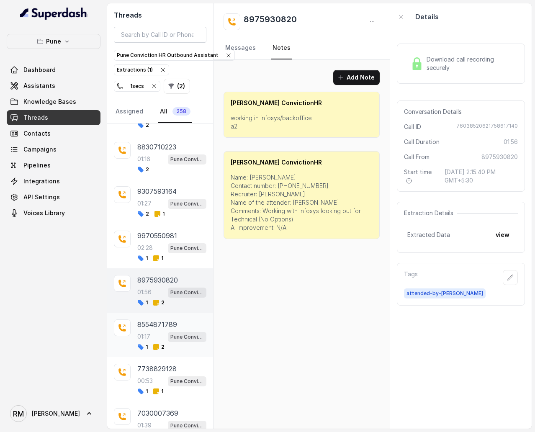
click at [166, 258] on div "8554871789 01:17 Pune Conviction HR Outbound Assistant 1 2" at bounding box center [160, 335] width 106 height 44
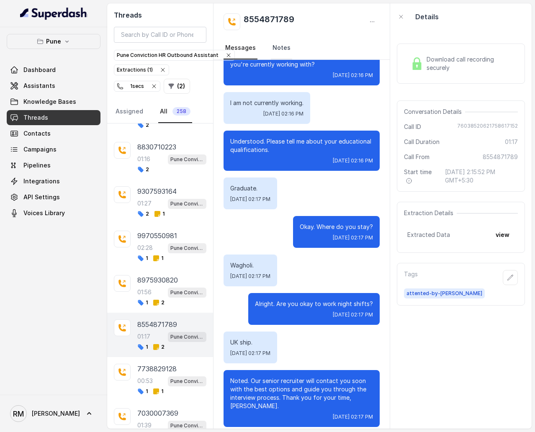
click at [279, 41] on link "Notes" at bounding box center [281, 48] width 21 height 23
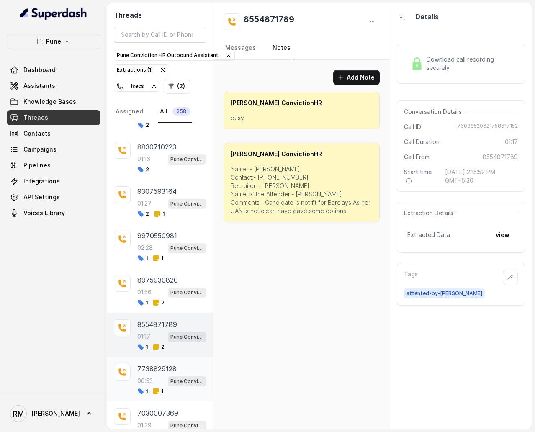
click at [158, 258] on div "00:53 Pune Conviction HR Outbound Assistant" at bounding box center [171, 380] width 69 height 11
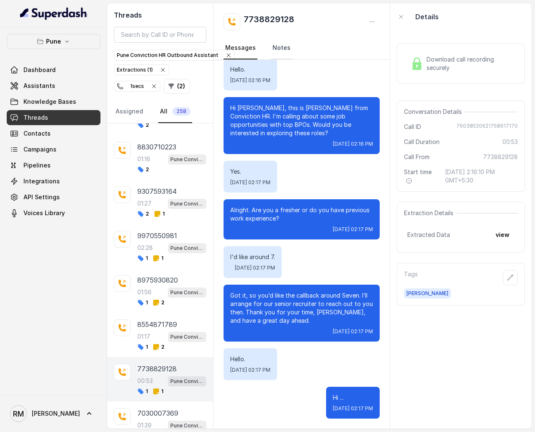
click at [285, 52] on link "Notes" at bounding box center [281, 48] width 21 height 23
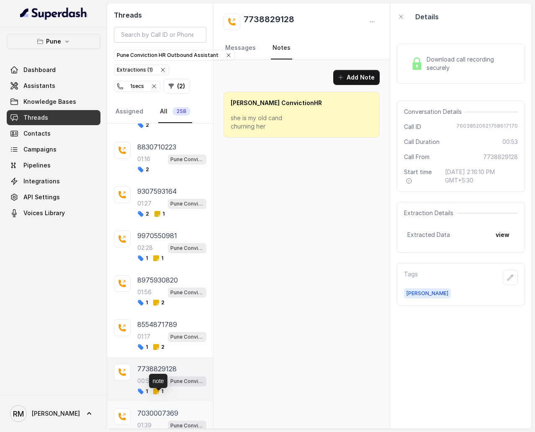
click at [159, 258] on span "2" at bounding box center [159, 435] width 12 height 7
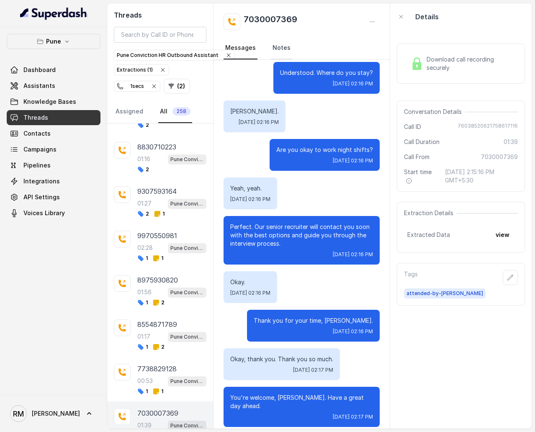
click at [284, 50] on link "Notes" at bounding box center [281, 48] width 21 height 23
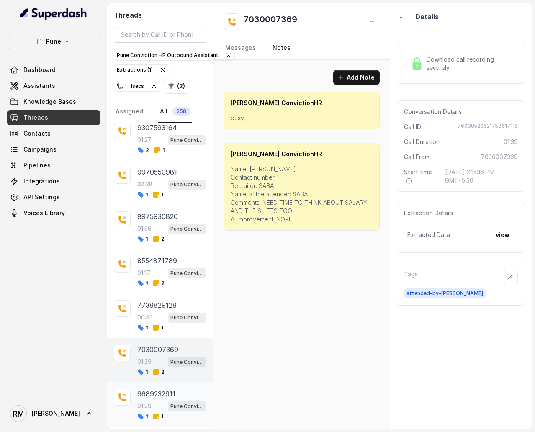
click at [144, 258] on div "9689232911 01:29 Pune Conviction HR Outbound Assistant 1 1" at bounding box center [171, 404] width 69 height 31
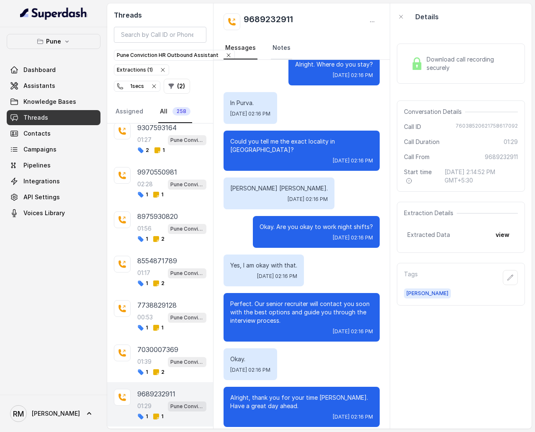
click at [280, 48] on link "Notes" at bounding box center [281, 48] width 21 height 23
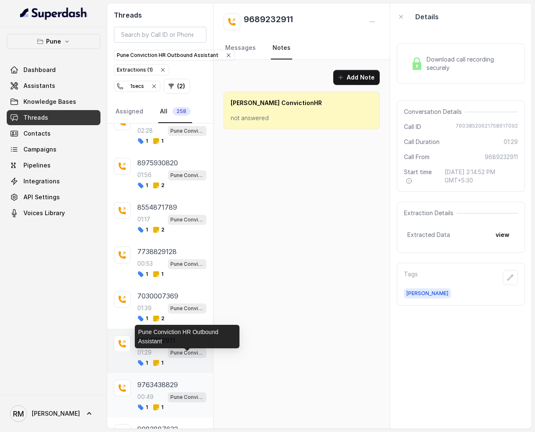
click at [171, 258] on p "Pune Conviction HR Outbound Assistant" at bounding box center [186, 397] width 33 height 8
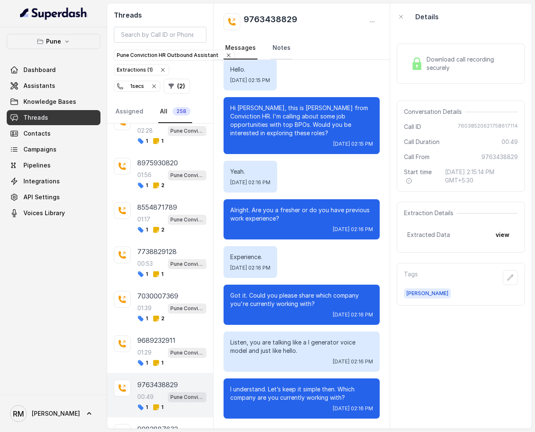
click at [277, 49] on link "Notes" at bounding box center [281, 48] width 21 height 23
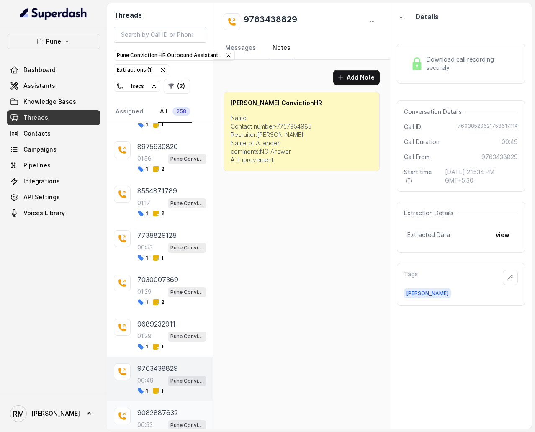
click at [146, 258] on p "00:53" at bounding box center [144, 425] width 15 height 8
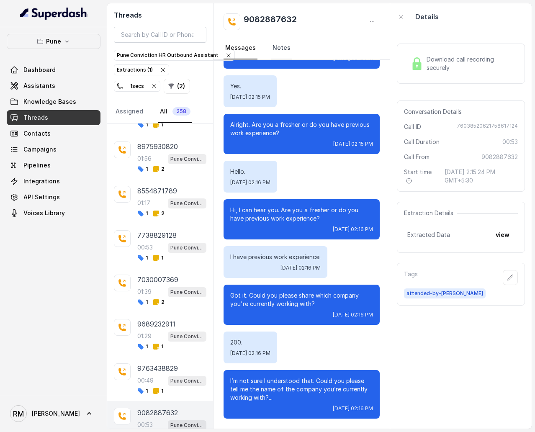
click at [274, 41] on link "Notes" at bounding box center [281, 48] width 21 height 23
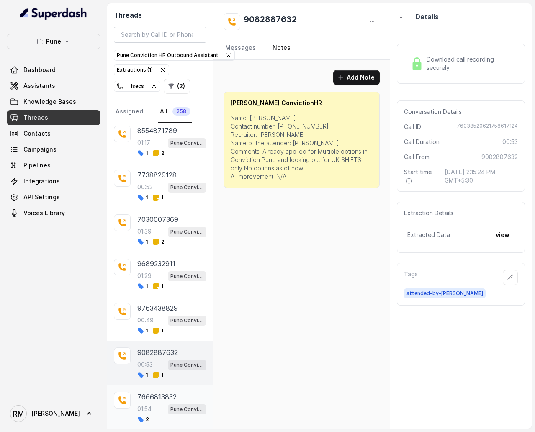
click at [168, 258] on p "7666813832" at bounding box center [156, 397] width 39 height 10
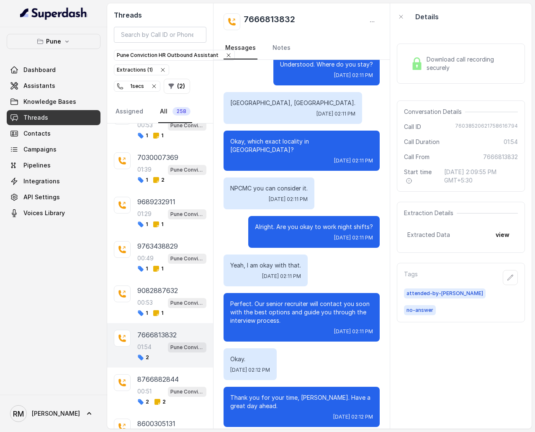
click at [168, 258] on p "8600305131" at bounding box center [156, 423] width 38 height 10
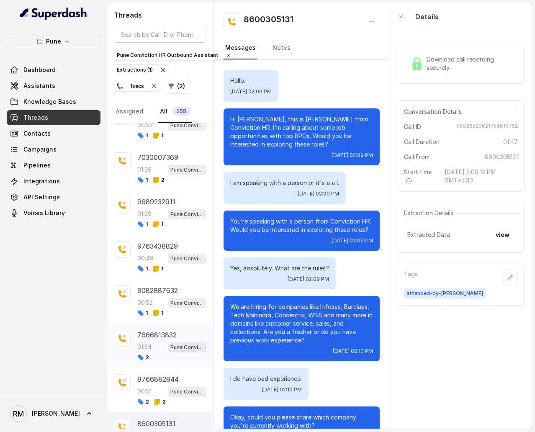
click at [168, 258] on div "2" at bounding box center [171, 357] width 69 height 7
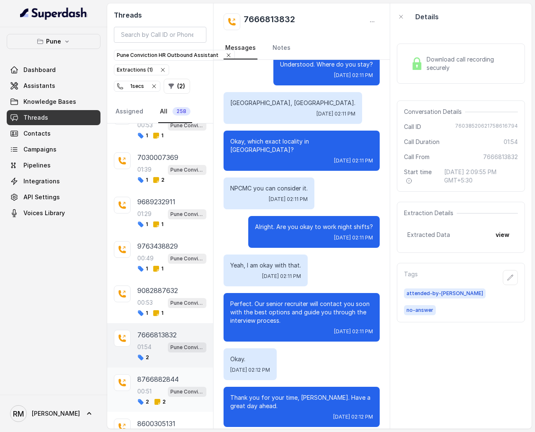
click at [168, 258] on div "8766882844 00:51 Pune Conviction HR Outbound Assistant 2 2" at bounding box center [160, 389] width 106 height 44
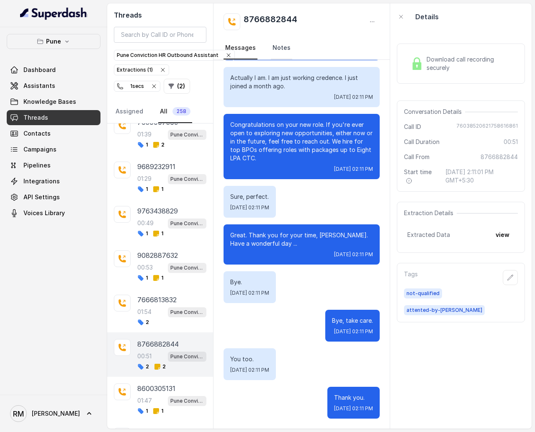
click at [282, 50] on link "Notes" at bounding box center [281, 48] width 21 height 23
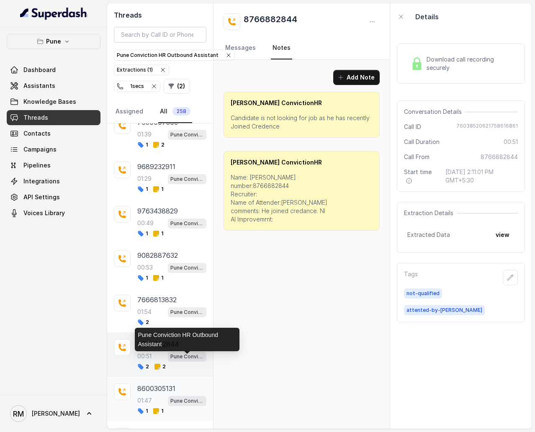
click at [175, 258] on p "Pune Conviction HR Outbound Assistant" at bounding box center [186, 401] width 33 height 8
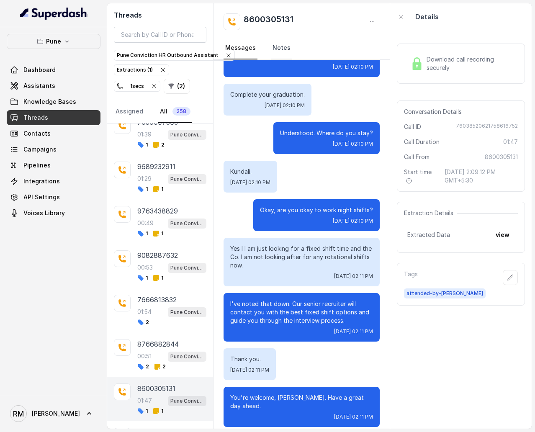
click at [287, 53] on link "Notes" at bounding box center [281, 48] width 21 height 23
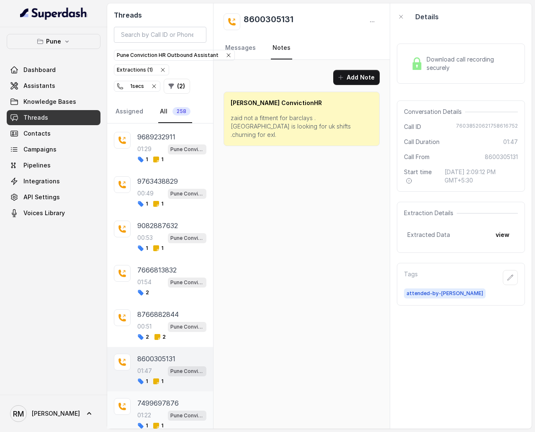
click at [164, 258] on p "7499697876" at bounding box center [157, 403] width 41 height 10
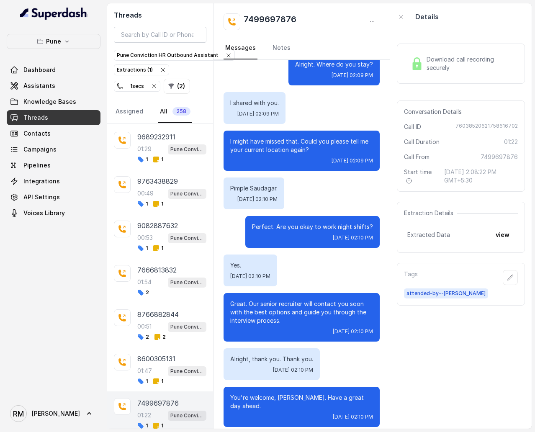
click at [267, 52] on nav "Messages Notes" at bounding box center [301, 48] width 156 height 23
click at [274, 50] on link "Notes" at bounding box center [281, 48] width 21 height 23
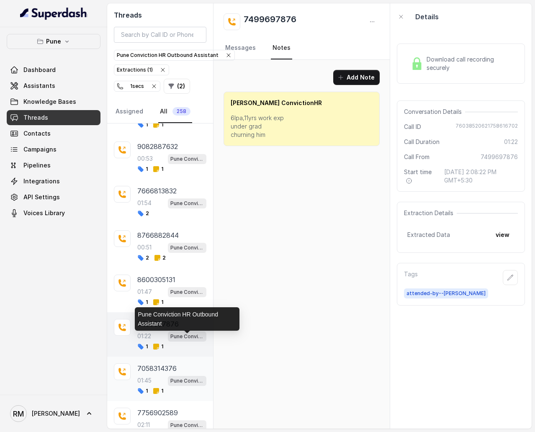
click at [174, 258] on p "Pune Conviction HR Outbound Assistant" at bounding box center [186, 381] width 33 height 8
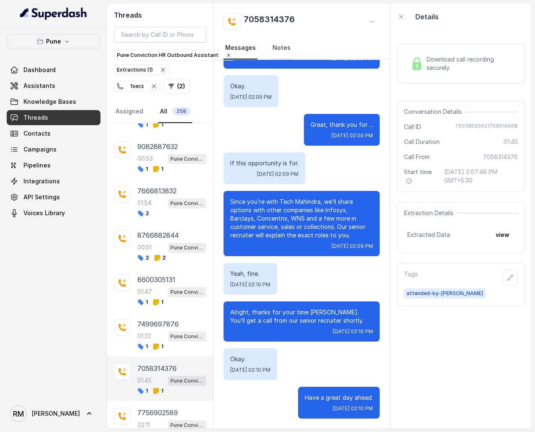
click at [284, 48] on link "Notes" at bounding box center [281, 48] width 21 height 23
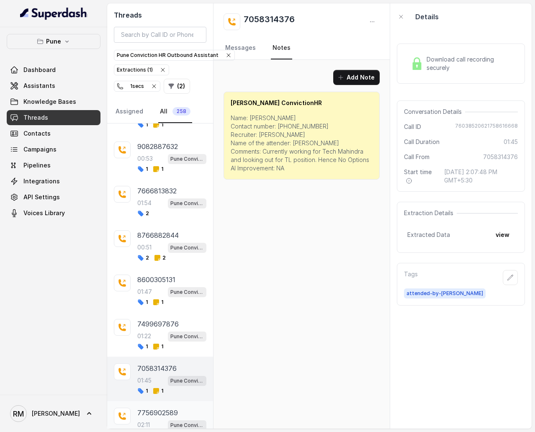
click at [159, 258] on p "7756902589" at bounding box center [157, 413] width 41 height 10
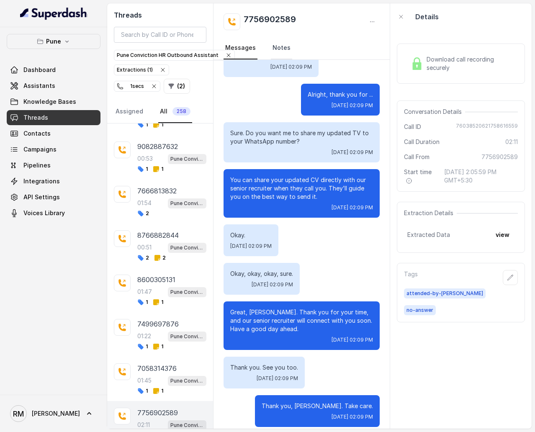
click at [277, 48] on link "Notes" at bounding box center [281, 48] width 21 height 23
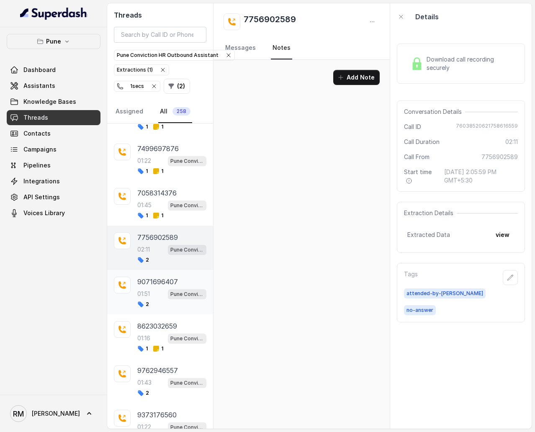
click at [169, 258] on p "9071696407" at bounding box center [157, 282] width 41 height 10
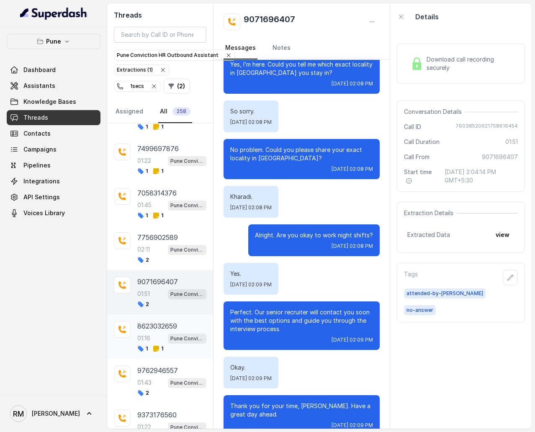
click at [140, 258] on p "01:16" at bounding box center [143, 338] width 13 height 8
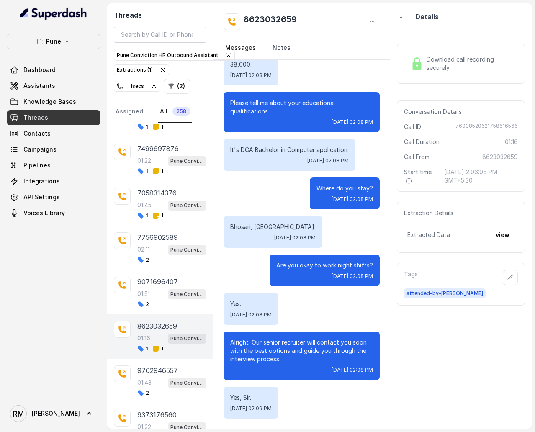
click at [280, 52] on link "Notes" at bounding box center [281, 48] width 21 height 23
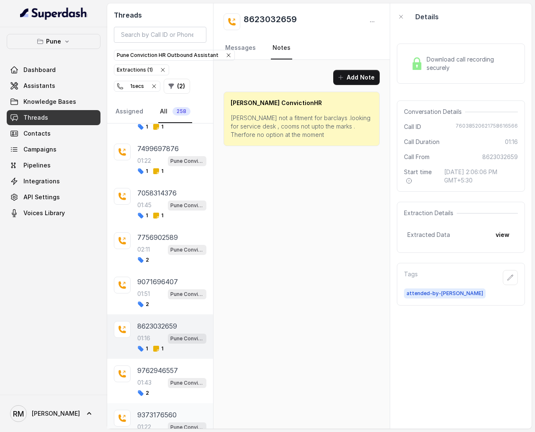
click at [155, 258] on p "9373176560" at bounding box center [156, 415] width 39 height 10
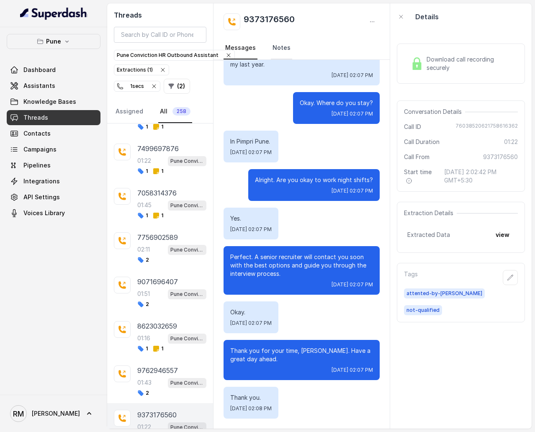
click at [273, 50] on link "Notes" at bounding box center [281, 48] width 21 height 23
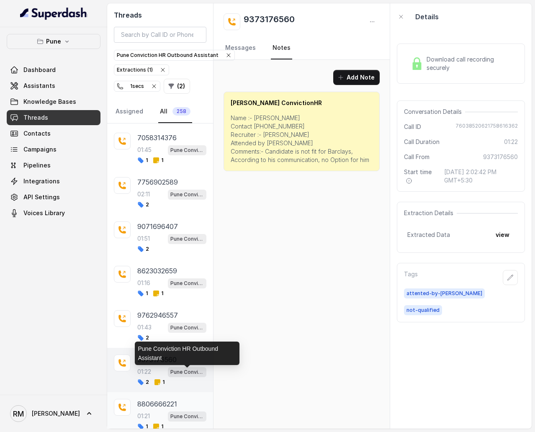
click at [181, 258] on p "Pune Conviction HR Outbound Assistant" at bounding box center [186, 416] width 33 height 8
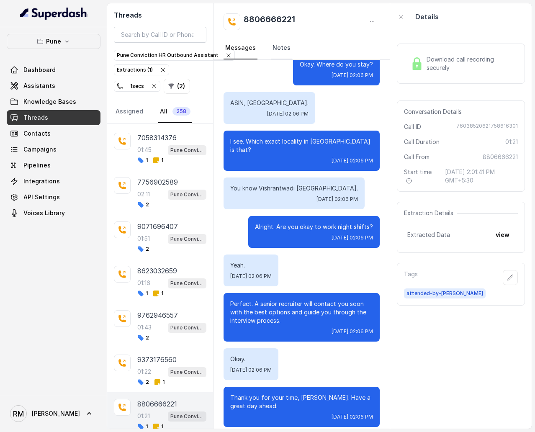
click at [274, 51] on link "Notes" at bounding box center [281, 48] width 21 height 23
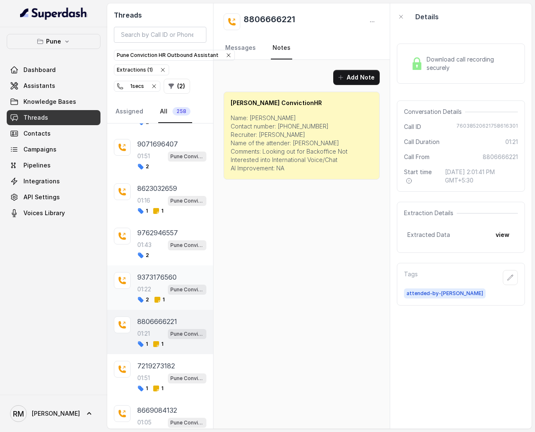
click at [152, 258] on div "1 1" at bounding box center [150, 388] width 26 height 7
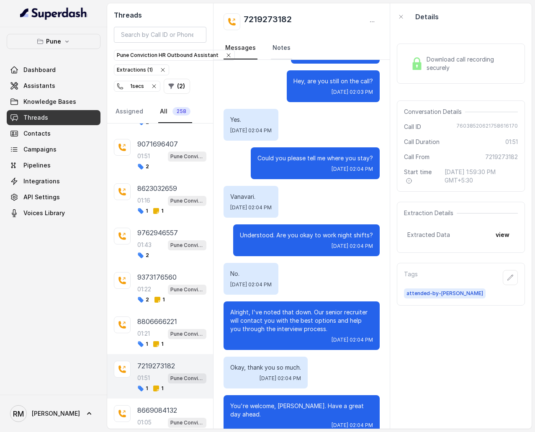
click at [272, 52] on link "Notes" at bounding box center [281, 48] width 21 height 23
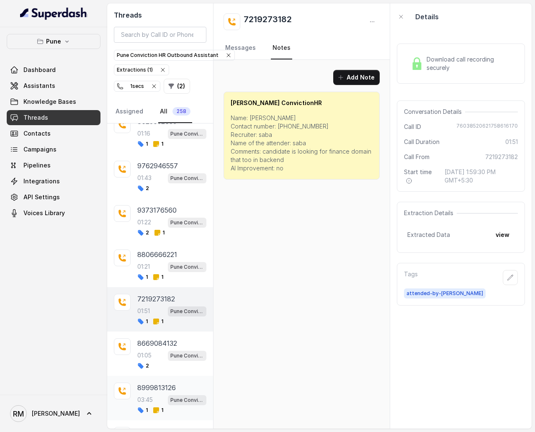
click at [171, 258] on div "8999813126 03:45 Pune Conviction HR Outbound Assistant 1 1" at bounding box center [171, 397] width 69 height 31
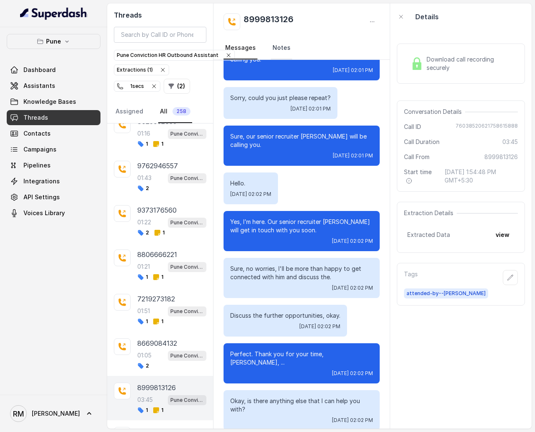
click at [280, 43] on link "Notes" at bounding box center [281, 48] width 21 height 23
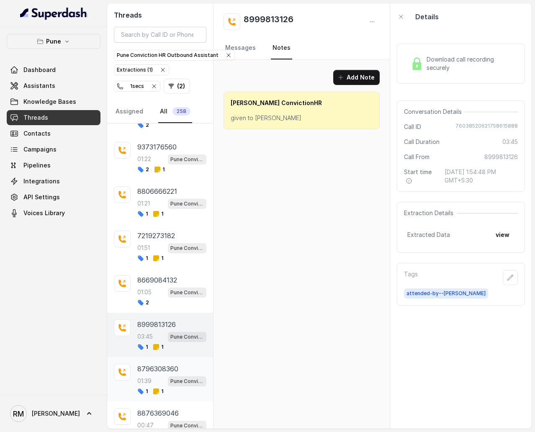
click at [150, 258] on p "8796308360" at bounding box center [157, 369] width 41 height 10
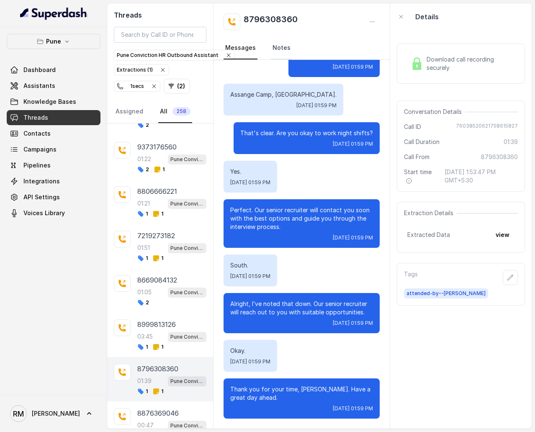
click at [278, 46] on link "Notes" at bounding box center [281, 48] width 21 height 23
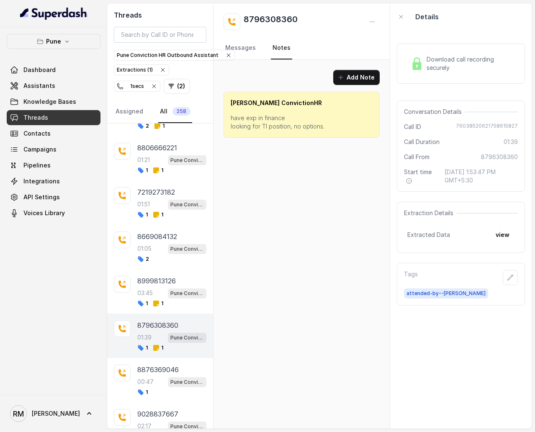
click at [156, 258] on div "1" at bounding box center [171, 392] width 69 height 7
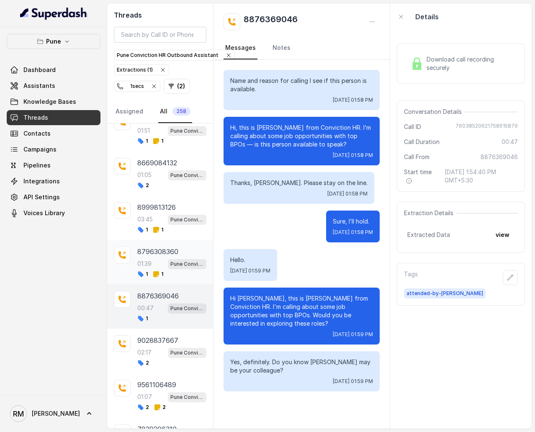
click at [156, 258] on div "9561106489 01:07 Pune Conviction HR Outbound Assistant 2 2" at bounding box center [171, 394] width 69 height 31
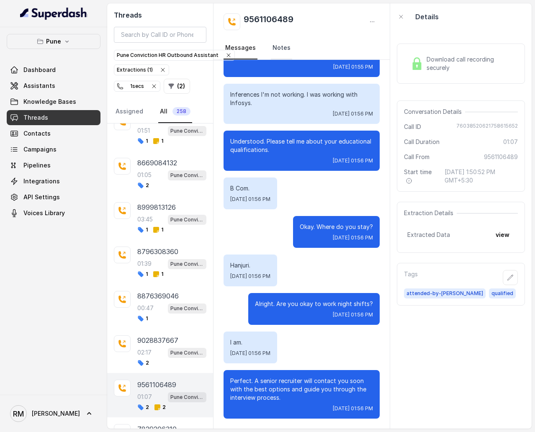
click at [282, 46] on link "Notes" at bounding box center [281, 48] width 21 height 23
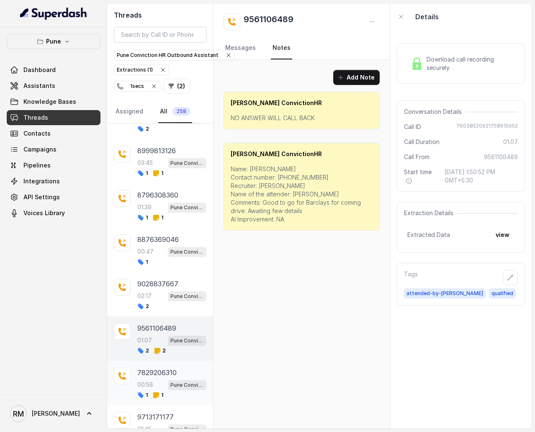
click at [167, 258] on div "7829206310 00:58 Pune Conviction HR Outbound Assistant 1 1" at bounding box center [160, 383] width 106 height 44
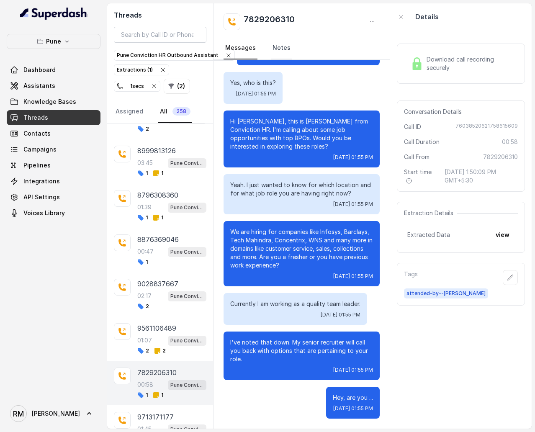
click at [276, 49] on link "Notes" at bounding box center [281, 48] width 21 height 23
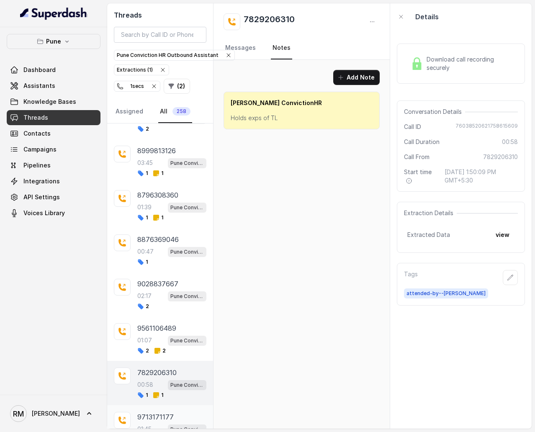
click at [161, 258] on p "9713171177" at bounding box center [155, 417] width 36 height 10
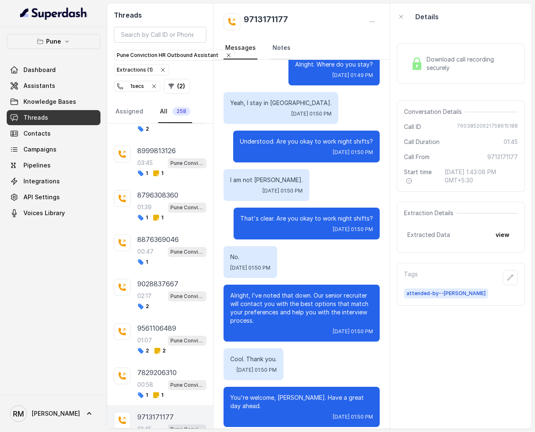
click at [271, 43] on link "Notes" at bounding box center [281, 48] width 21 height 23
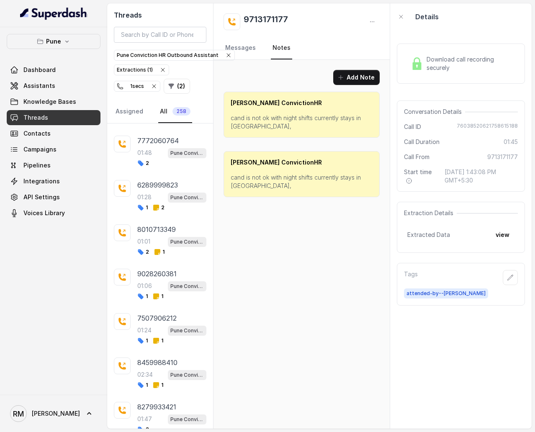
scroll to position [9421, 0]
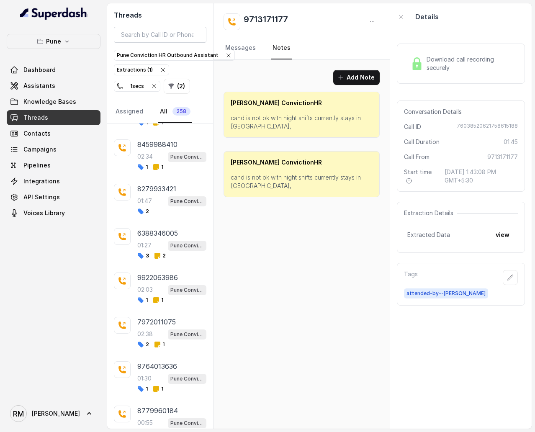
scroll to position [9564, 0]
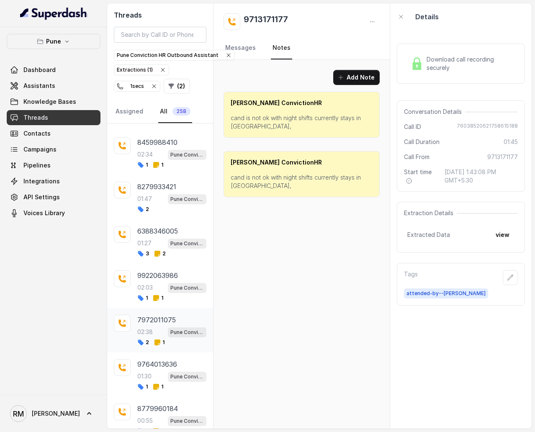
click at [166, 258] on p "7972011075" at bounding box center [156, 320] width 38 height 10
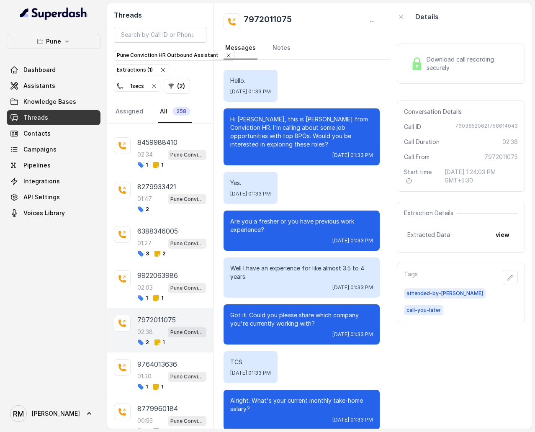
scroll to position [1036, 0]
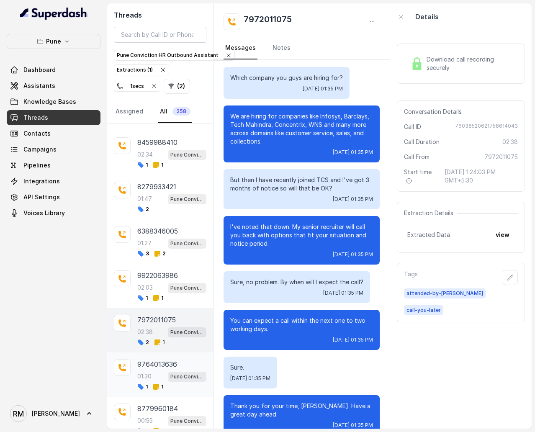
click at [149, 258] on p "01:30" at bounding box center [144, 376] width 14 height 8
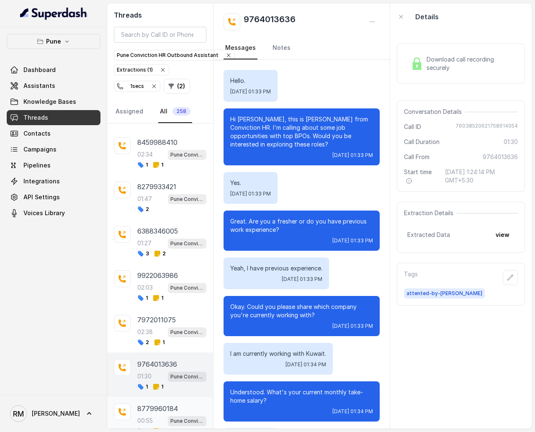
scroll to position [507, 0]
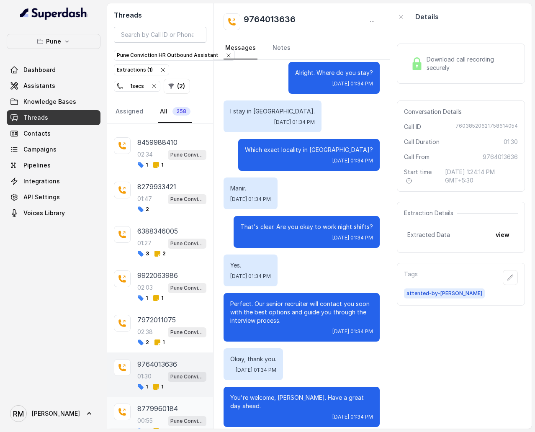
click at [163, 258] on div "00:55 Pune Conviction HR Outbound Assistant" at bounding box center [171, 420] width 69 height 11
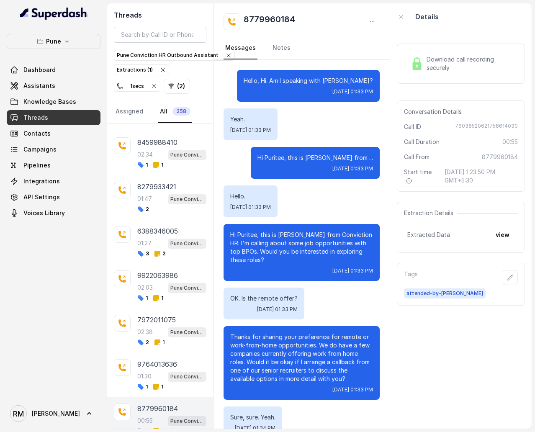
scroll to position [152, 0]
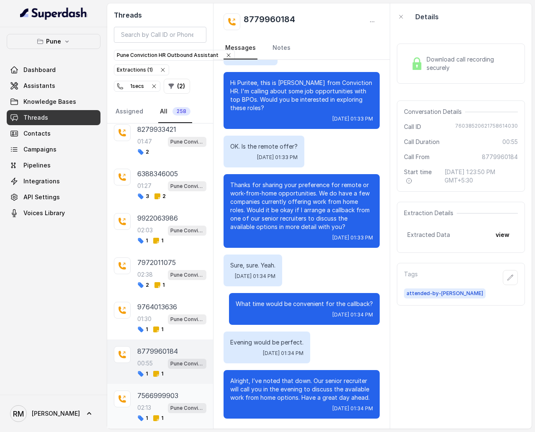
click at [184, 258] on div "7566999903" at bounding box center [171, 395] width 69 height 10
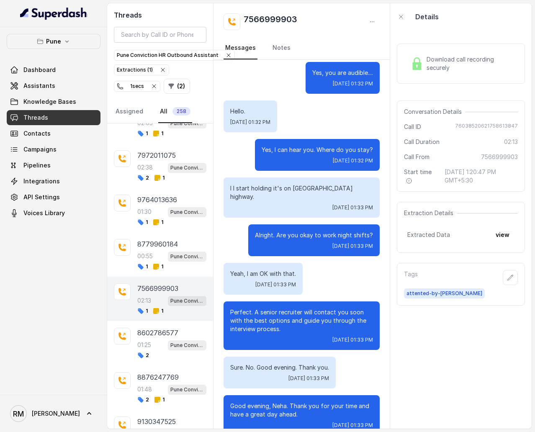
click at [190, 258] on div "7566999903 02:13 Pune Conviction HR Outbound Assistant 1 1" at bounding box center [160, 299] width 106 height 44
click at [184, 258] on div "8602786577" at bounding box center [171, 333] width 69 height 10
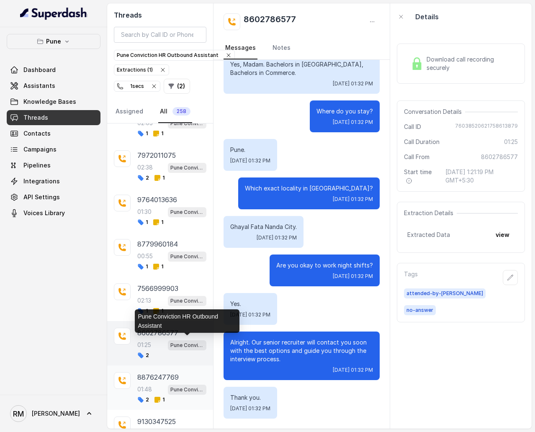
click at [176, 258] on p "Pune Conviction HR Outbound Assistant" at bounding box center [186, 389] width 33 height 8
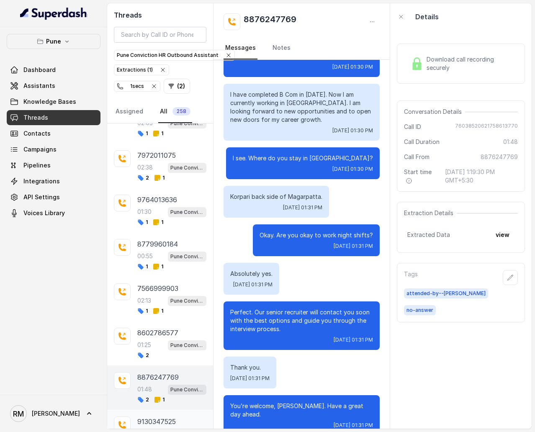
click at [185, 258] on span "Pune Conviction HR Outbound Assistant" at bounding box center [187, 434] width 38 height 10
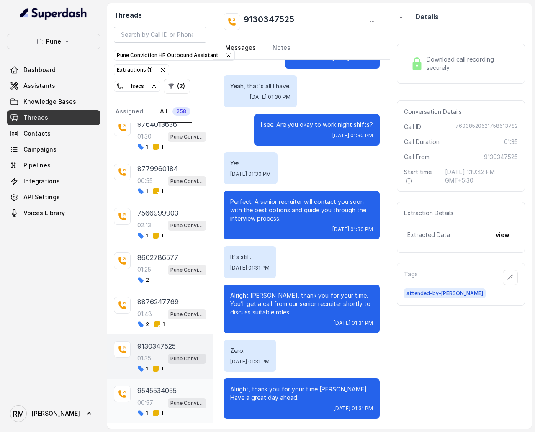
click at [188, 258] on div "1 1" at bounding box center [171, 413] width 69 height 7
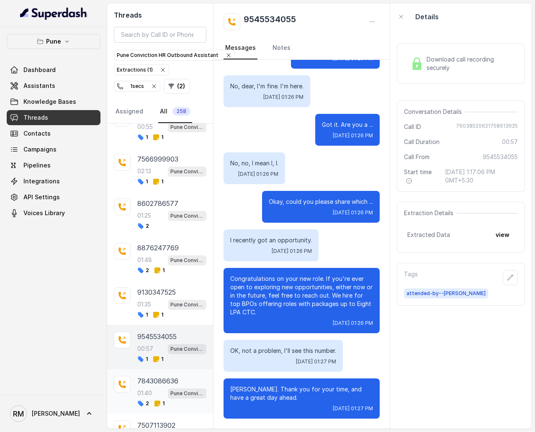
click at [188, 258] on div "7843086636 01:40 Pune Conviction HR Outbound Assistant 2 1" at bounding box center [160, 391] width 106 height 44
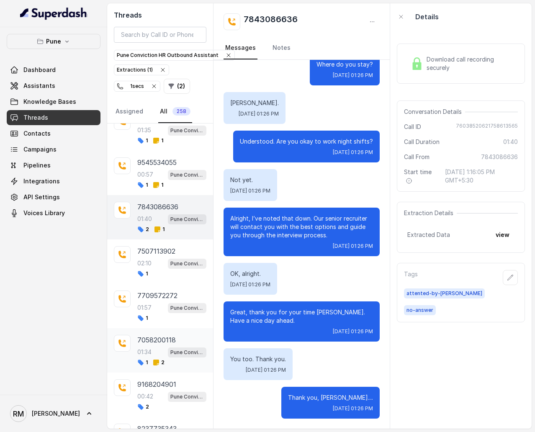
click at [192, 258] on div "7058200118" at bounding box center [171, 340] width 69 height 10
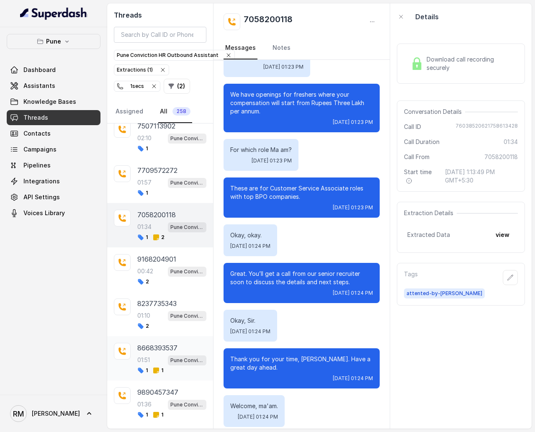
click at [193, 258] on div "1 1" at bounding box center [171, 370] width 69 height 7
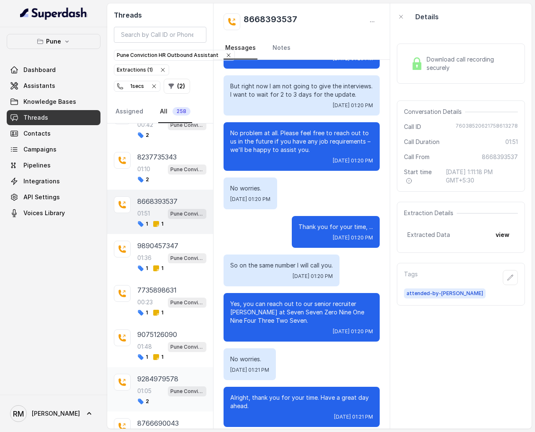
click at [182, 258] on div "9284979578 01:05 Pune Conviction HR Outbound Assistant 2" at bounding box center [160, 389] width 106 height 44
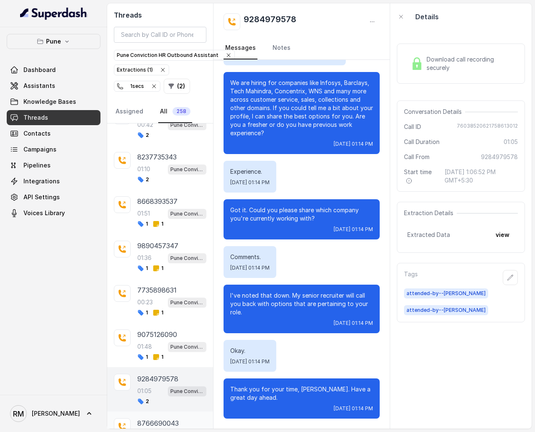
click at [184, 258] on div "8766690043 01:37 Pune Conviction HR Outbound Assistant 1 1" at bounding box center [160, 433] width 106 height 44
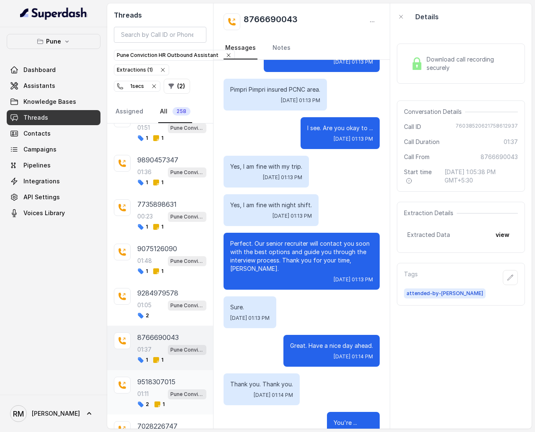
click at [200, 258] on span "Pune Conviction HR Outbound Assistant" at bounding box center [187, 394] width 38 height 10
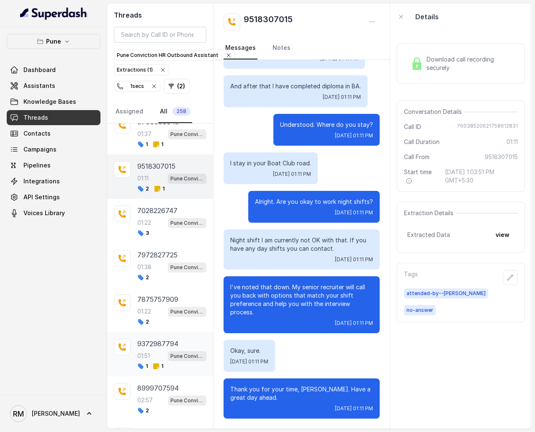
click at [193, 258] on div "9372987794 01:51 Pune Conviction HR Outbound Assistant 1 1" at bounding box center [160, 354] width 106 height 44
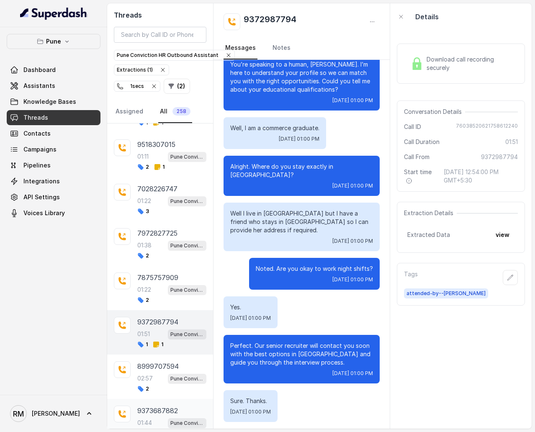
click at [187, 258] on div "9373687882" at bounding box center [171, 410] width 69 height 10
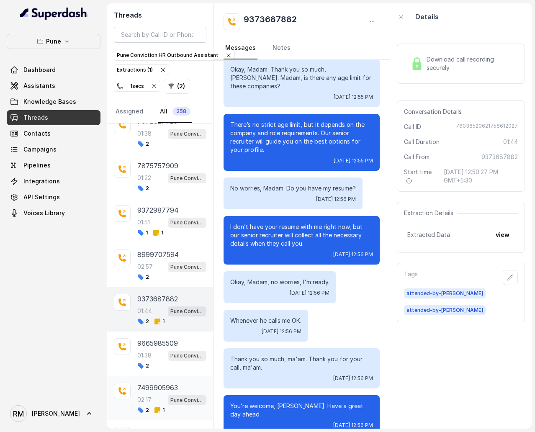
click at [187, 258] on div "7499905963 02:17 Pune Conviction HR Outbound Assistant 2 1" at bounding box center [160, 398] width 106 height 44
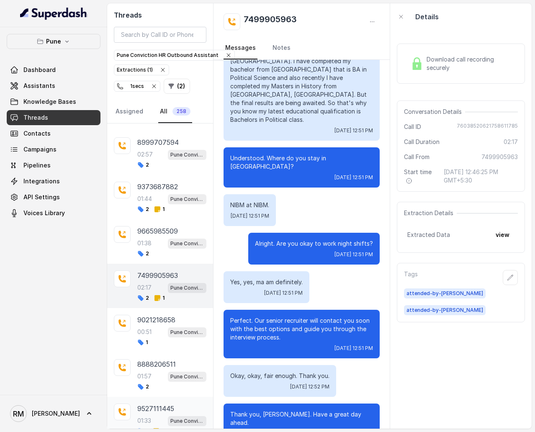
click at [190, 258] on div "1 1" at bounding box center [171, 431] width 69 height 7
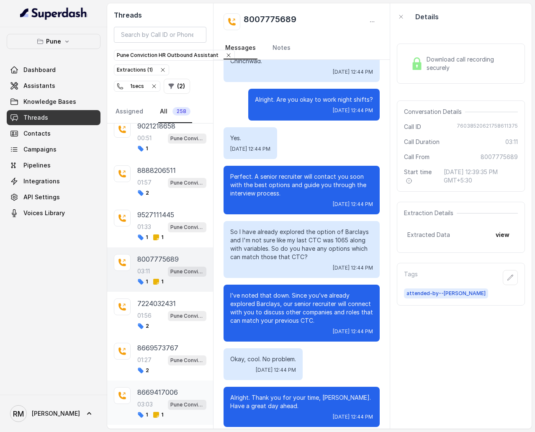
click at [185, 258] on p "Pune Conviction HR Outbound Assistant" at bounding box center [186, 404] width 33 height 8
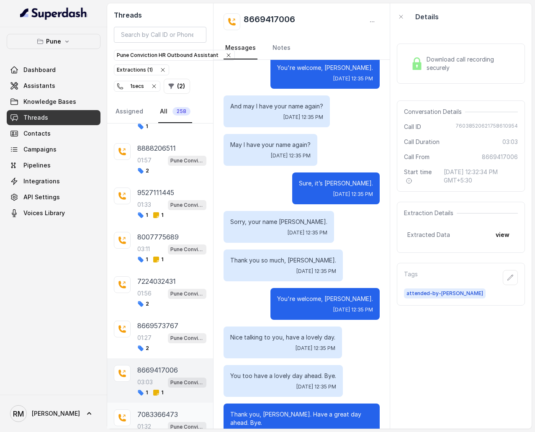
click at [185, 258] on div "7083366473" at bounding box center [171, 414] width 69 height 10
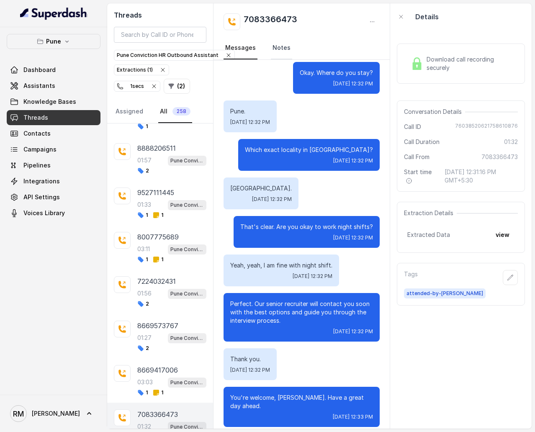
click at [278, 48] on link "Notes" at bounding box center [281, 48] width 21 height 23
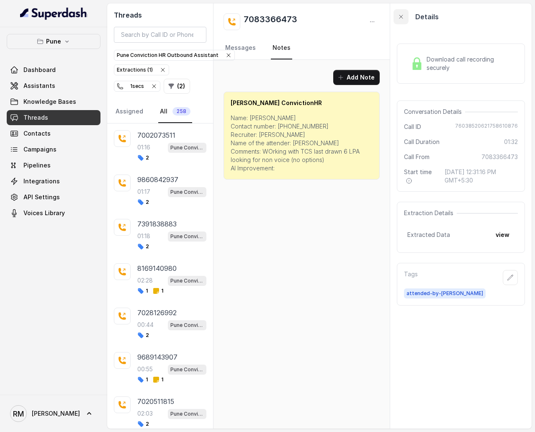
click at [401, 16] on icon "button" at bounding box center [400, 16] width 7 height 7
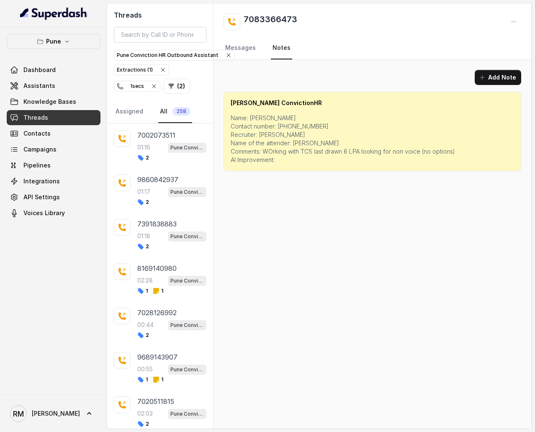
click at [154, 86] on icon "button" at bounding box center [153, 86] width 3 height 3
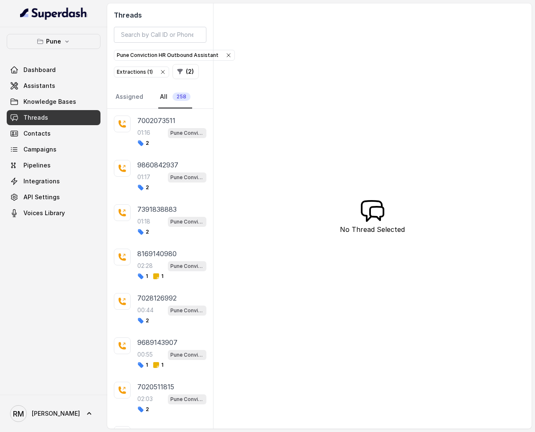
click at [159, 70] on icon "button" at bounding box center [162, 72] width 7 height 7
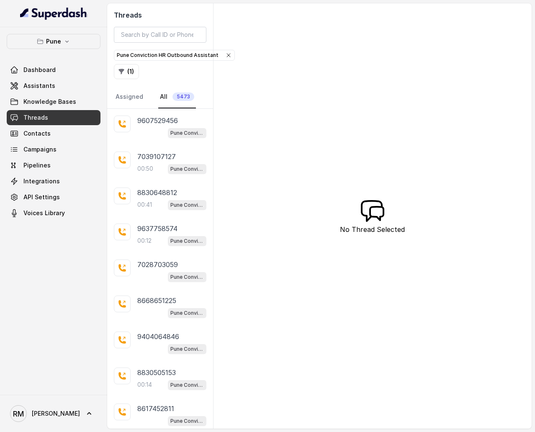
click at [227, 55] on icon "button" at bounding box center [228, 55] width 3 height 3
